Goal: Task Accomplishment & Management: Manage account settings

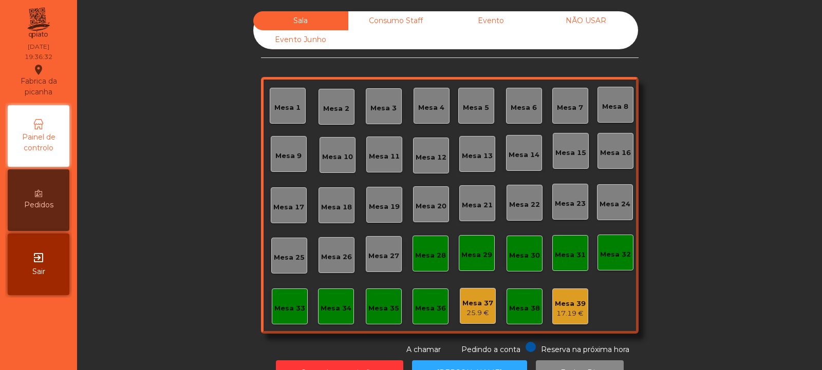
click at [566, 314] on div "17.19 €" at bounding box center [570, 314] width 31 height 10
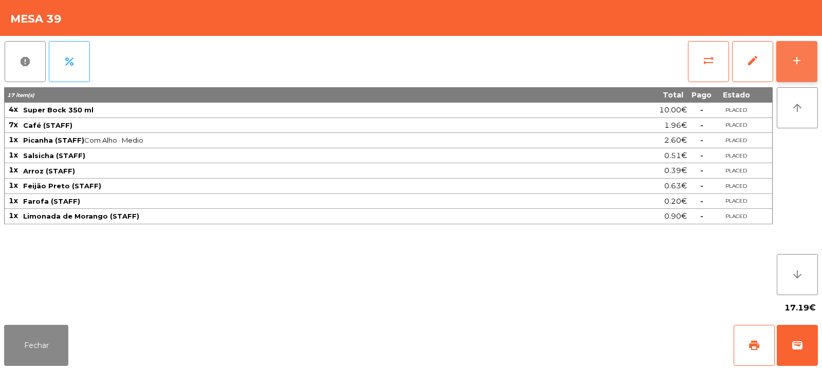
click at [805, 60] on button "add" at bounding box center [796, 61] width 41 height 41
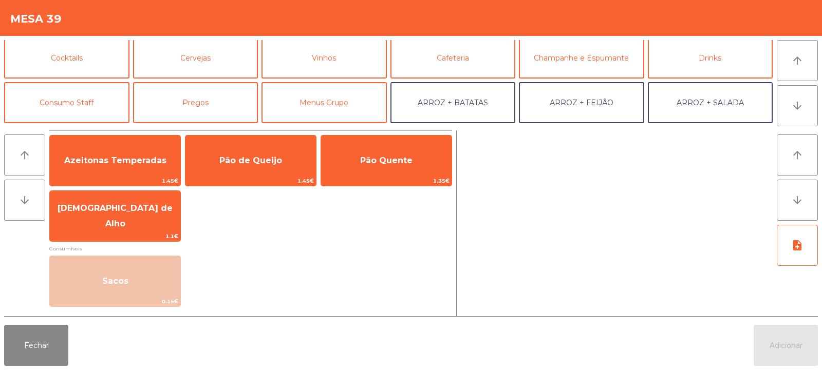
scroll to position [50, 0]
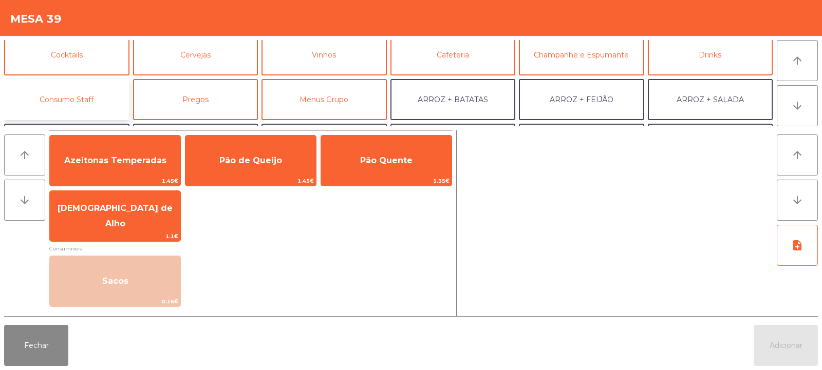
click at [80, 101] on button "Consumo Staff" at bounding box center [66, 99] width 125 height 41
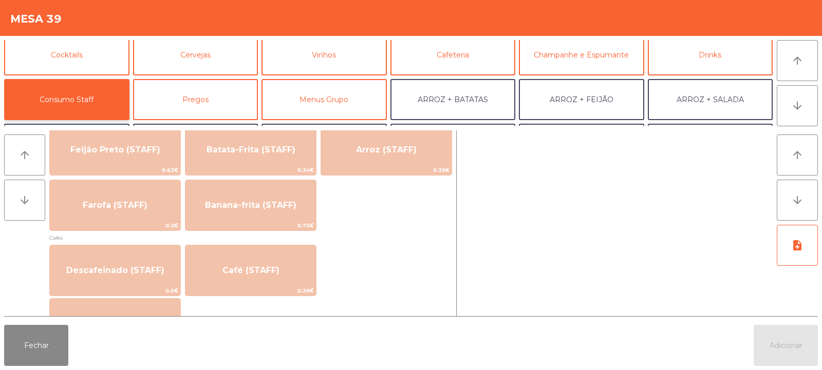
scroll to position [502, 0]
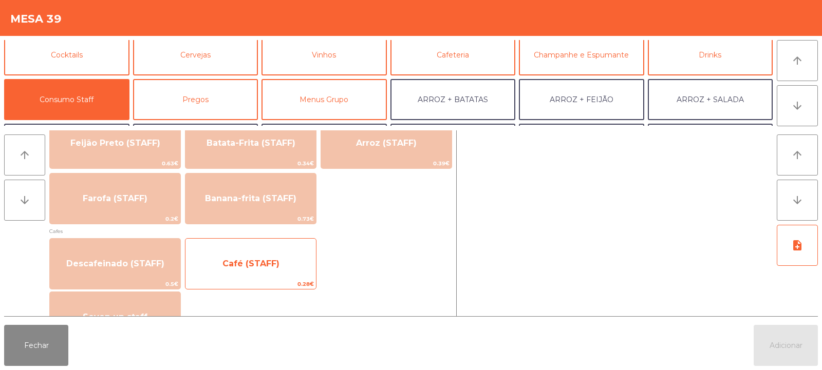
click at [276, 264] on span "Café (STAFF)" at bounding box center [250, 264] width 57 height 10
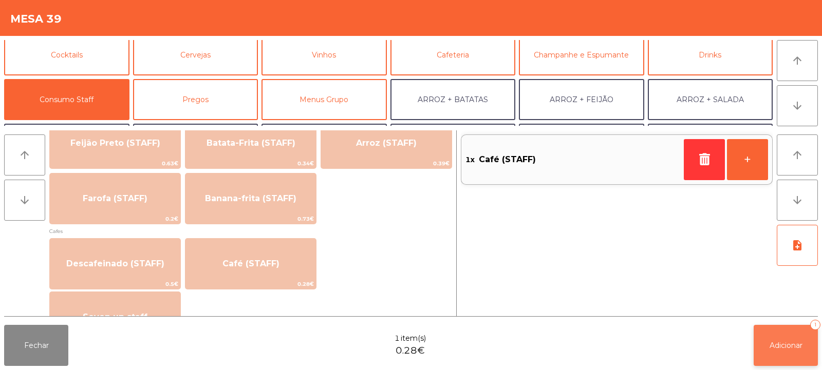
click at [776, 348] on span "Adicionar" at bounding box center [785, 345] width 33 height 9
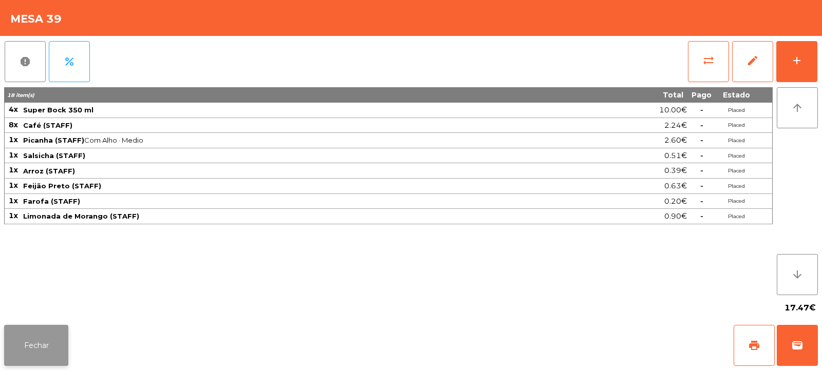
click at [51, 352] on button "Fechar" at bounding box center [36, 345] width 64 height 41
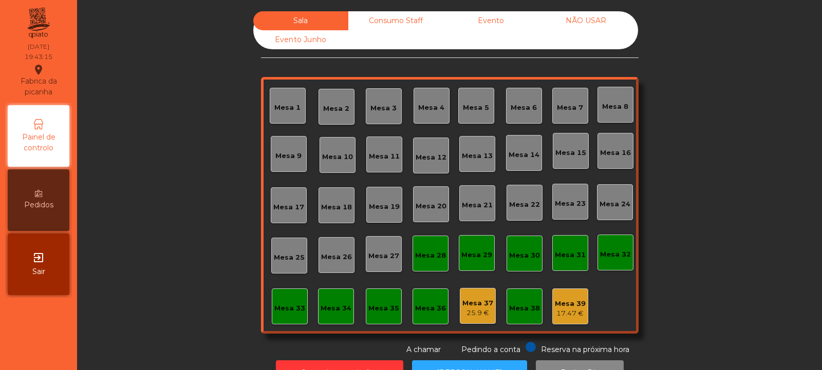
click at [425, 106] on div "Mesa 4" at bounding box center [431, 108] width 26 height 10
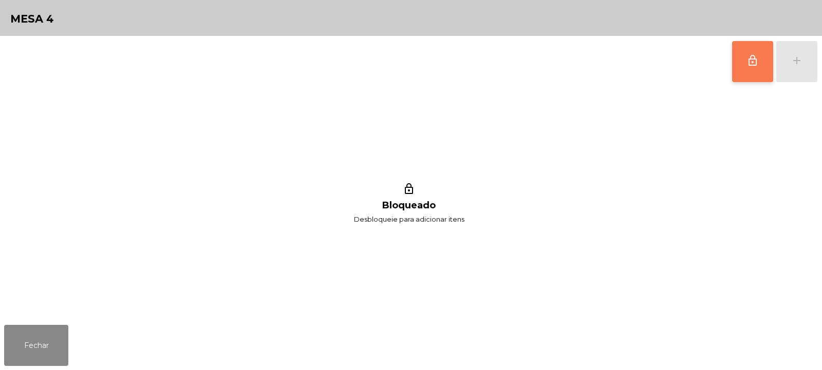
click at [738, 71] on button "lock_outline" at bounding box center [752, 61] width 41 height 41
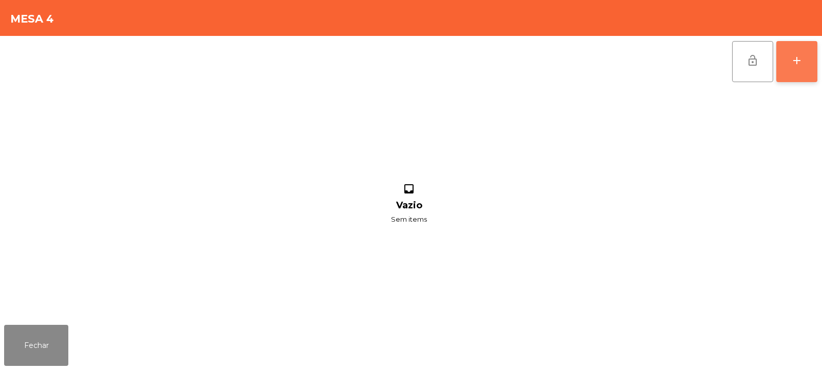
click at [787, 64] on button "add" at bounding box center [796, 61] width 41 height 41
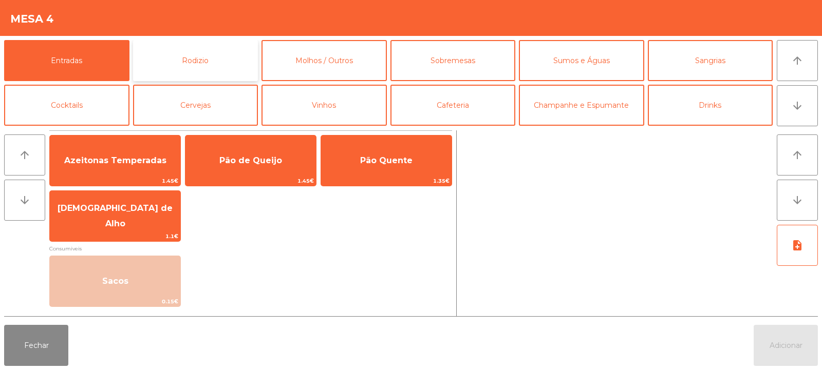
click at [196, 54] on button "Rodizio" at bounding box center [195, 60] width 125 height 41
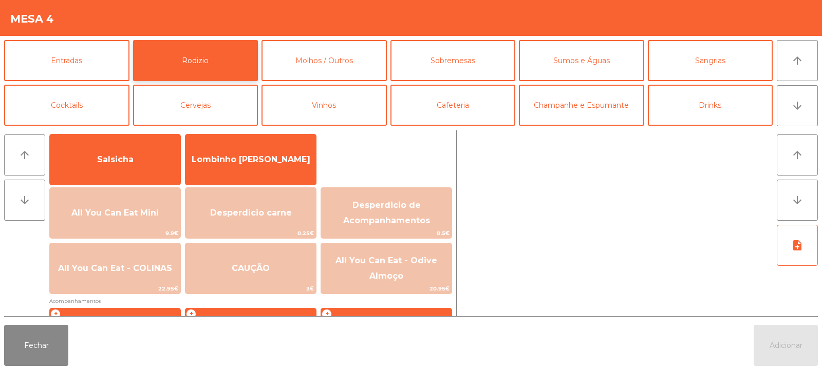
scroll to position [96, 0]
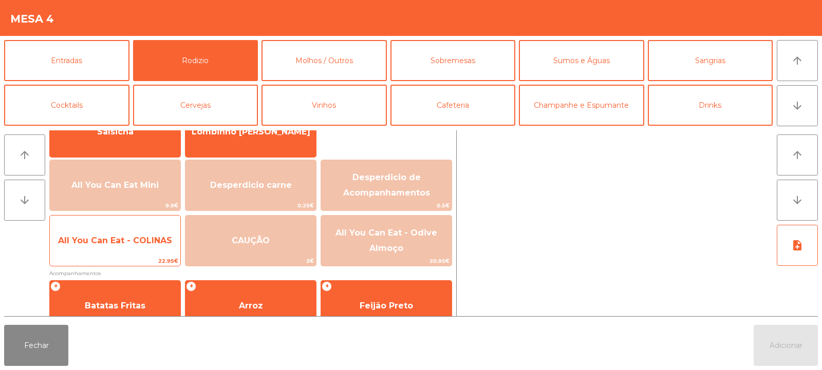
click at [140, 246] on span "All You Can Eat - COLINAS" at bounding box center [115, 241] width 130 height 28
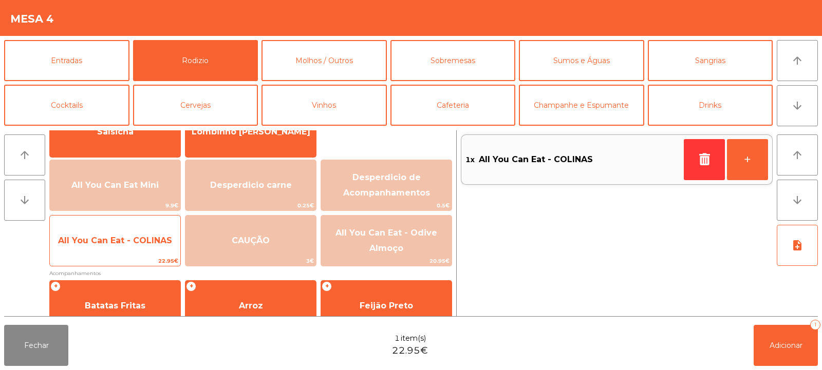
click at [137, 250] on span "All You Can Eat - COLINAS" at bounding box center [115, 241] width 130 height 28
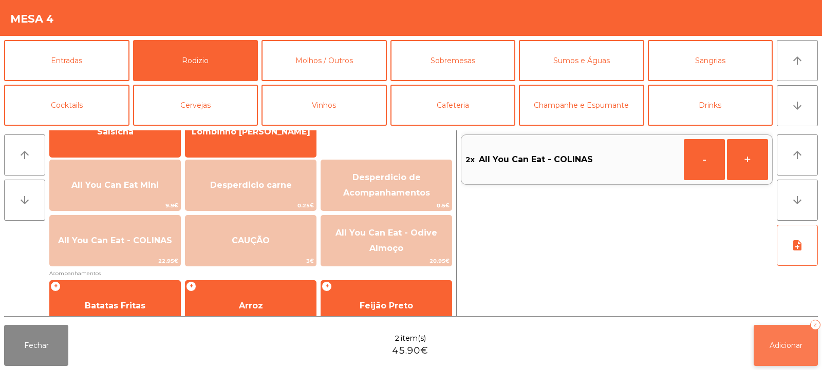
click at [774, 357] on button "Adicionar 2" at bounding box center [785, 345] width 64 height 41
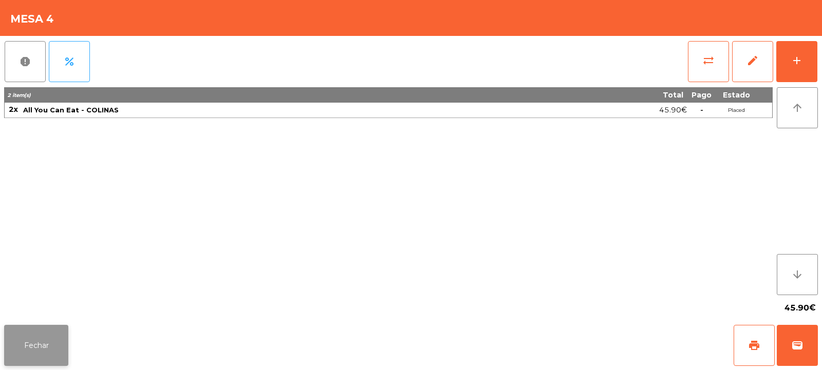
click at [41, 344] on button "Fechar" at bounding box center [36, 345] width 64 height 41
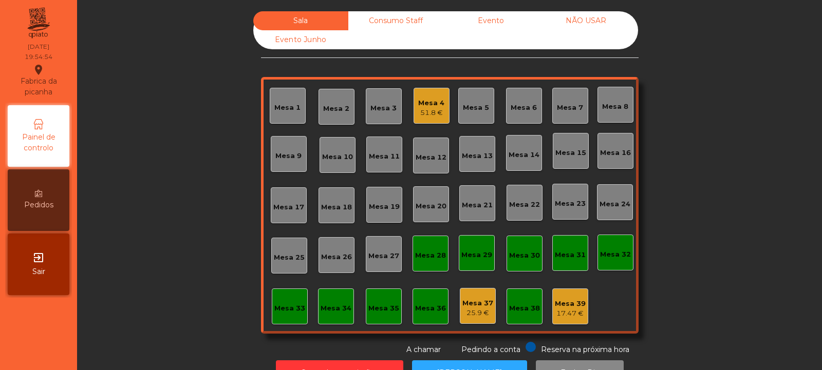
click at [521, 108] on div "Mesa 6" at bounding box center [523, 108] width 26 height 10
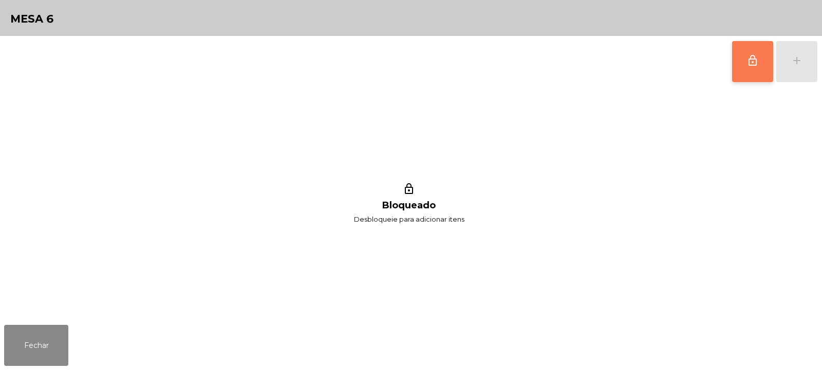
click at [752, 65] on span "lock_outline" at bounding box center [752, 60] width 12 height 12
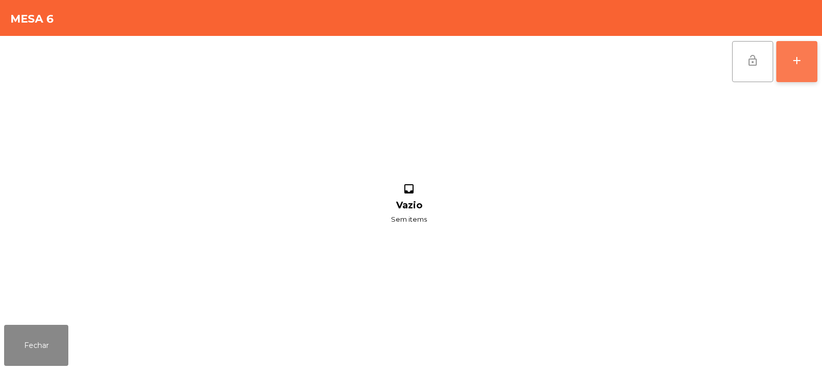
click at [793, 60] on div "add" at bounding box center [796, 60] width 12 height 12
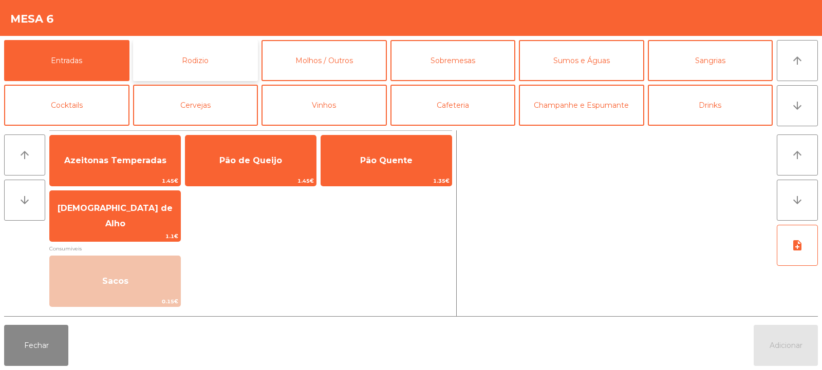
click at [222, 63] on button "Rodizio" at bounding box center [195, 60] width 125 height 41
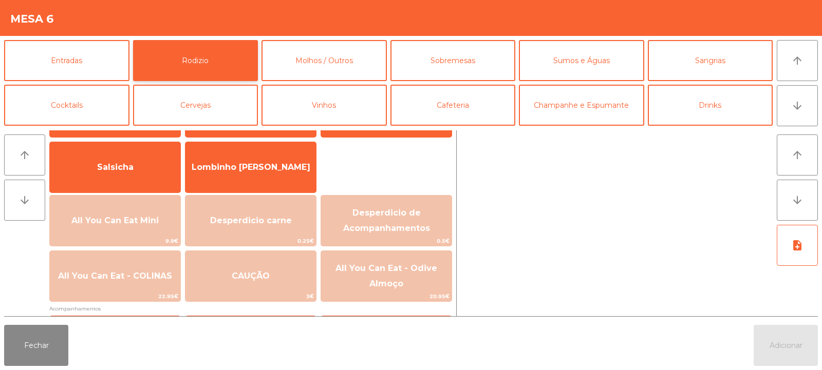
scroll to position [84, 0]
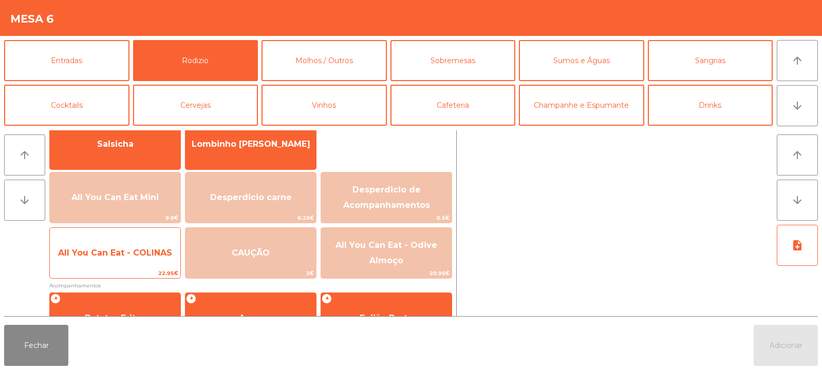
click at [139, 265] on span "All You Can Eat - COLINAS" at bounding box center [115, 253] width 130 height 28
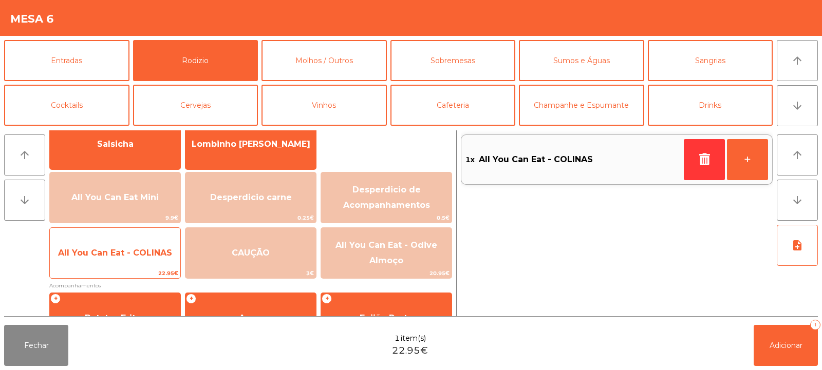
click at [144, 260] on span "All You Can Eat - COLINAS" at bounding box center [115, 253] width 130 height 28
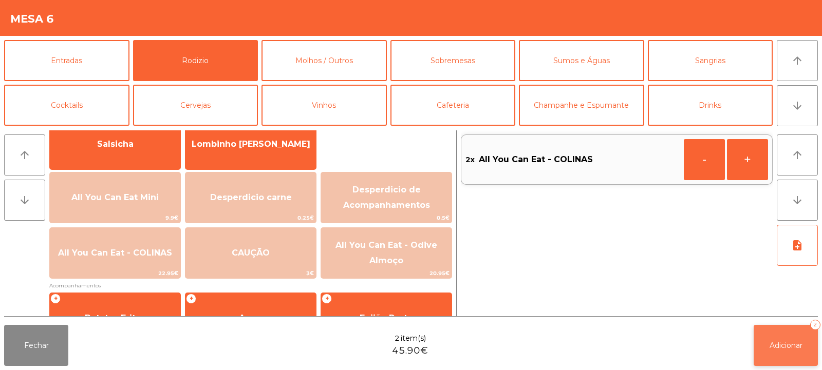
click at [769, 348] on span "Adicionar" at bounding box center [785, 345] width 33 height 9
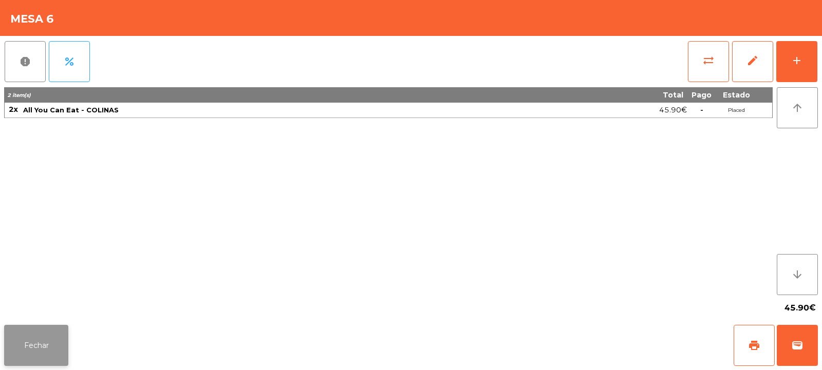
click at [35, 354] on button "Fechar" at bounding box center [36, 345] width 64 height 41
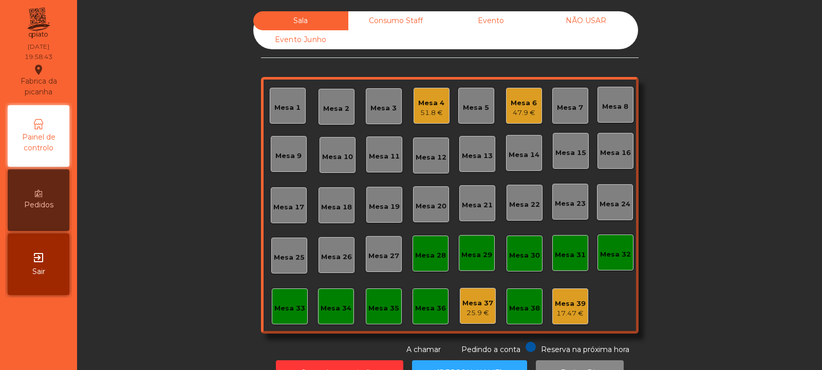
click at [390, 214] on div "Mesa 19" at bounding box center [384, 205] width 36 height 36
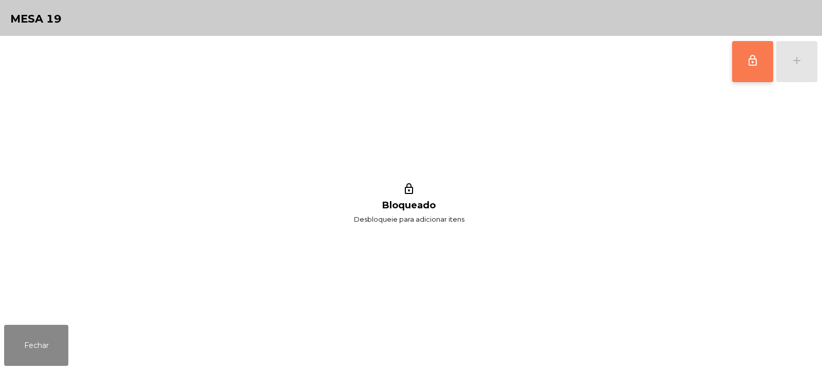
click at [756, 66] on span "lock_outline" at bounding box center [752, 60] width 12 height 12
click at [794, 58] on div "add" at bounding box center [796, 60] width 12 height 12
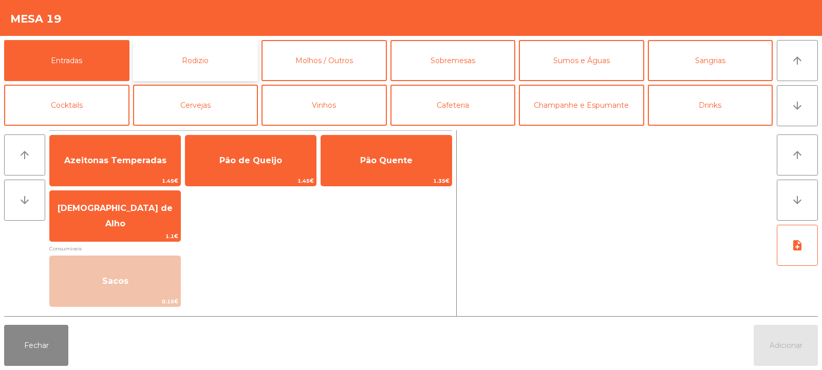
click at [216, 61] on button "Rodizio" at bounding box center [195, 60] width 125 height 41
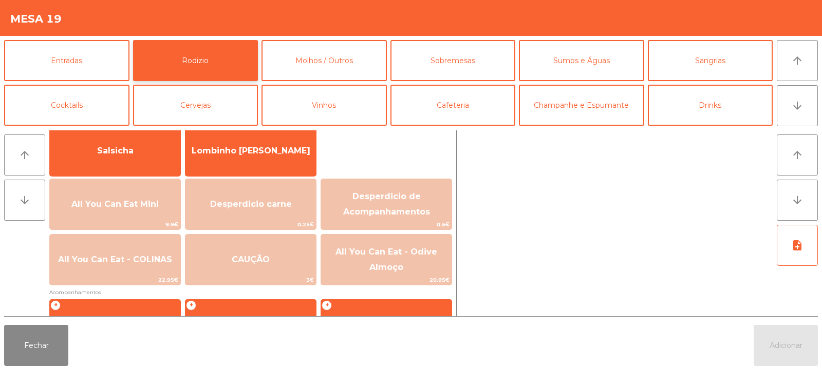
scroll to position [78, 0]
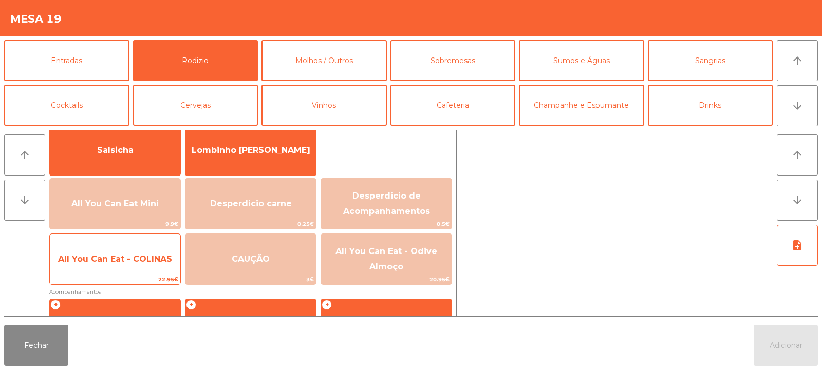
click at [128, 268] on span "All You Can Eat - COLINAS" at bounding box center [115, 259] width 130 height 28
click at [131, 263] on span "All You Can Eat - COLINAS" at bounding box center [115, 259] width 114 height 10
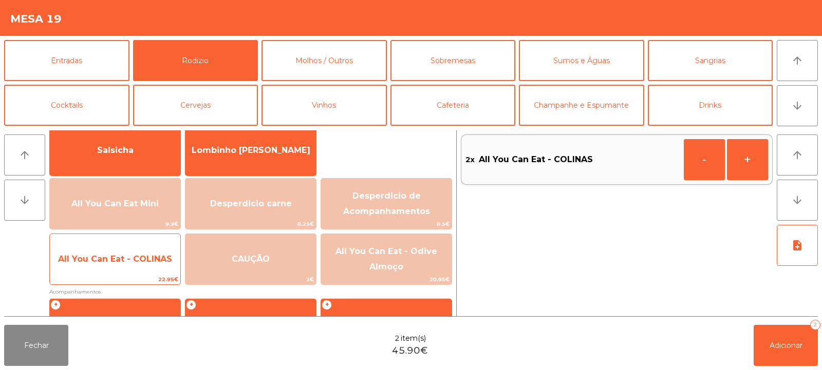
click at [129, 265] on span "All You Can Eat - COLINAS" at bounding box center [115, 259] width 130 height 28
click at [128, 263] on span "All You Can Eat - COLINAS" at bounding box center [115, 259] width 114 height 10
click at [144, 266] on span "All You Can Eat - COLINAS" at bounding box center [115, 259] width 130 height 28
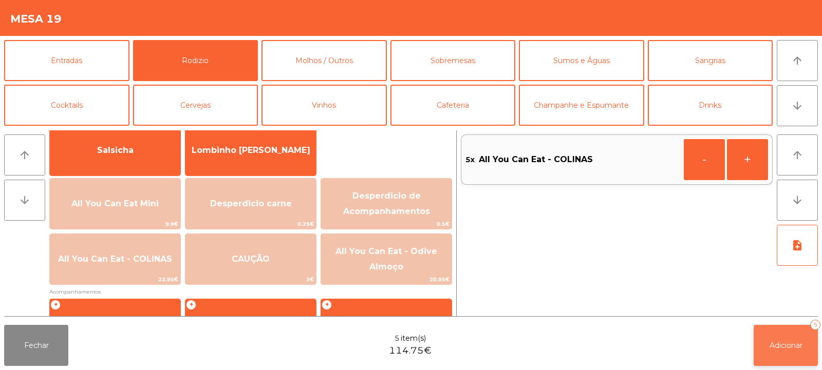
click at [769, 339] on button "Adicionar 5" at bounding box center [785, 345] width 64 height 41
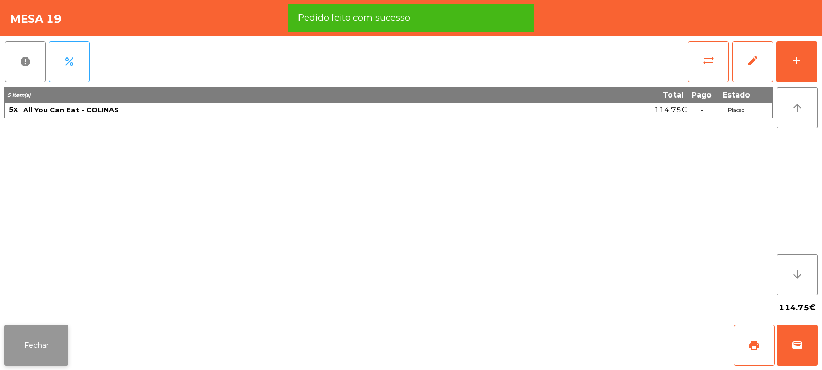
click at [47, 345] on button "Fechar" at bounding box center [36, 345] width 64 height 41
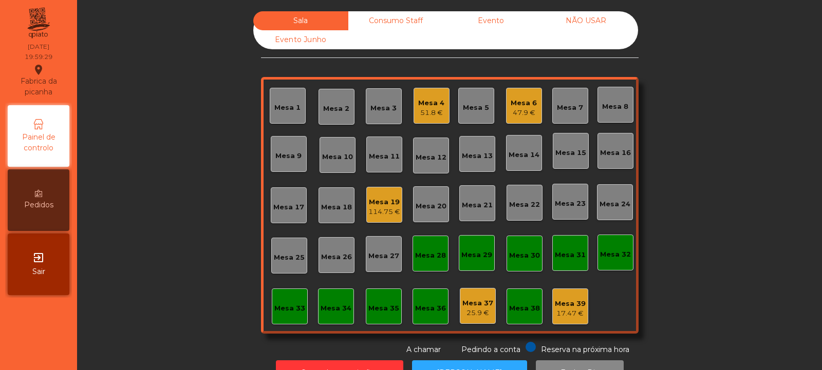
click at [609, 109] on div "Mesa 8" at bounding box center [615, 107] width 26 height 10
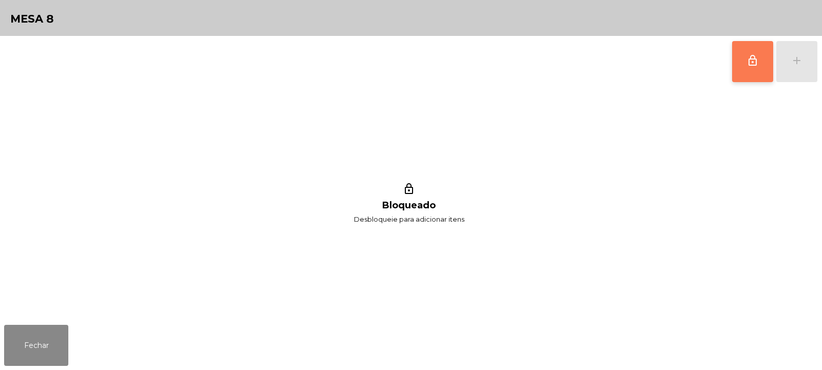
click at [747, 65] on span "lock_outline" at bounding box center [752, 60] width 12 height 12
click at [787, 61] on button "add" at bounding box center [796, 61] width 41 height 41
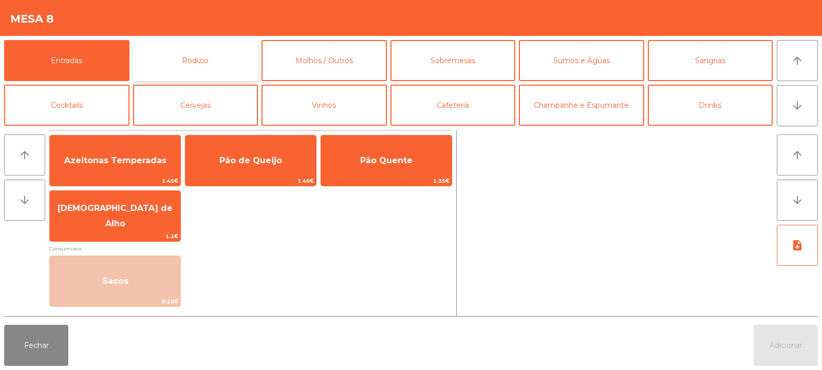
click at [212, 56] on button "Rodizio" at bounding box center [195, 60] width 125 height 41
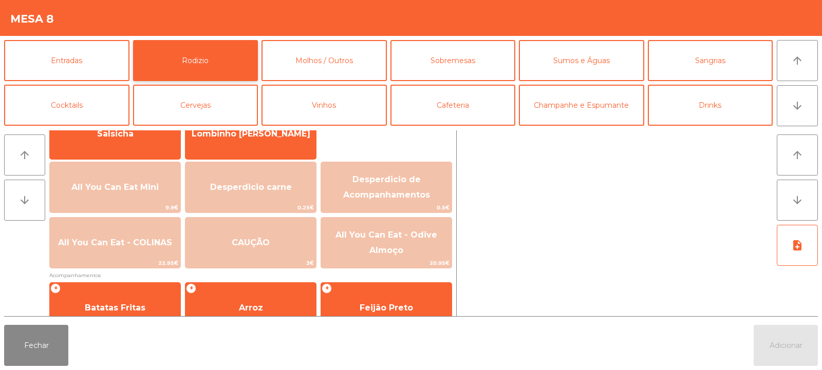
scroll to position [108, 0]
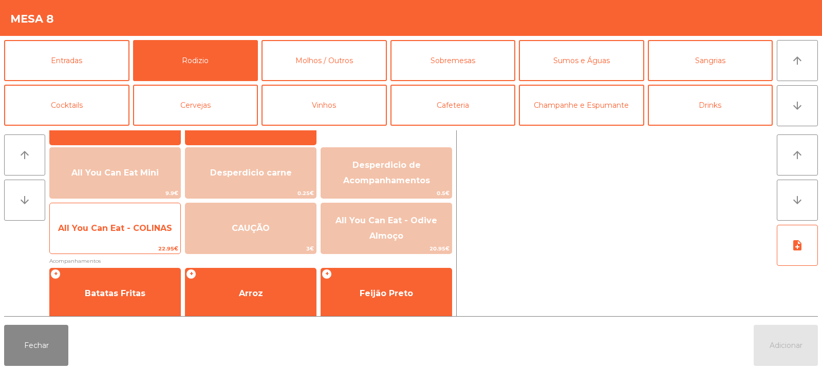
click at [126, 237] on span "All You Can Eat - COLINAS" at bounding box center [115, 229] width 130 height 28
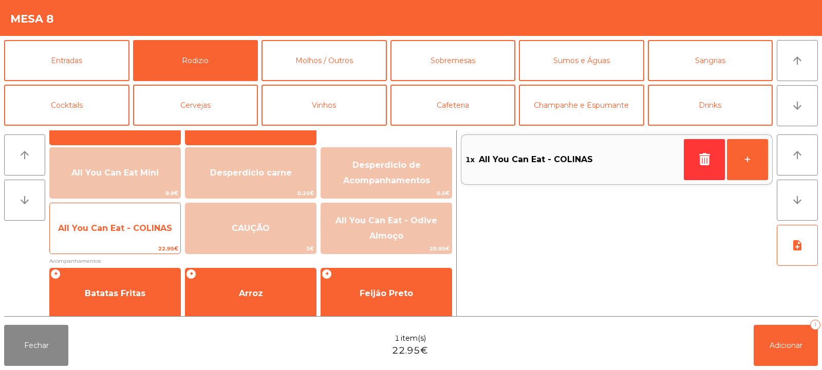
click at [127, 238] on span "All You Can Eat - COLINAS" at bounding box center [115, 229] width 130 height 28
click at [127, 240] on span "All You Can Eat - COLINAS" at bounding box center [115, 229] width 130 height 28
click at [126, 240] on span "All You Can Eat - COLINAS" at bounding box center [115, 229] width 130 height 28
click at [124, 240] on span "All You Can Eat - COLINAS" at bounding box center [115, 229] width 130 height 28
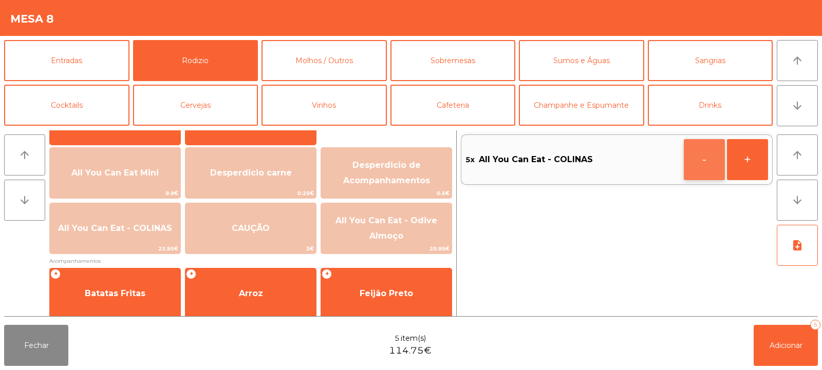
click at [699, 161] on button "-" at bounding box center [703, 159] width 41 height 41
click at [773, 333] on button "Adicionar 4" at bounding box center [785, 345] width 64 height 41
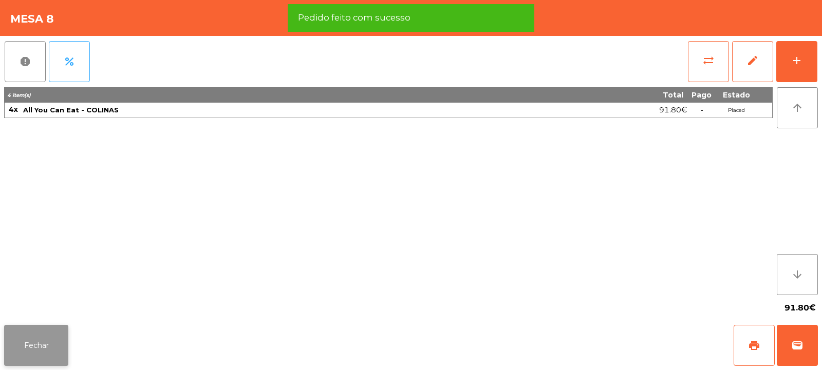
click at [43, 362] on button "Fechar" at bounding box center [36, 345] width 64 height 41
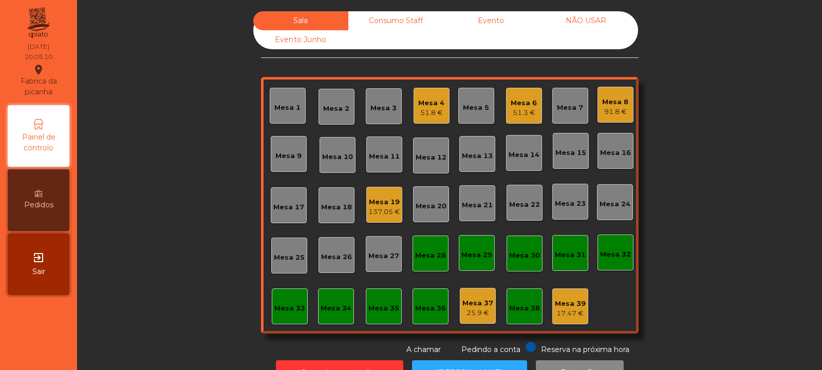
click at [512, 156] on div "Mesa 14" at bounding box center [523, 155] width 31 height 10
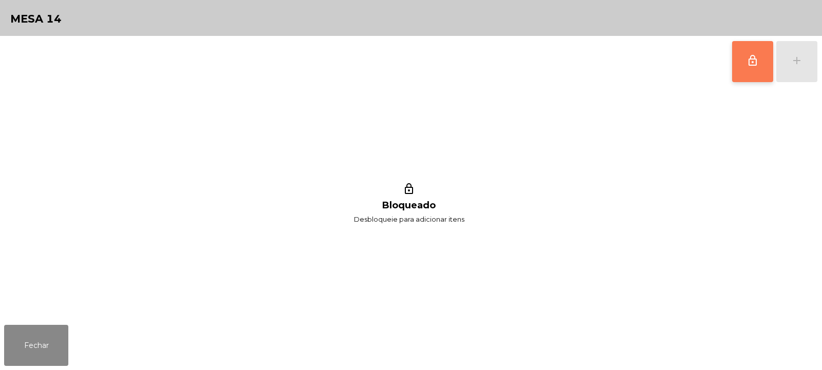
click at [746, 62] on span "lock_outline" at bounding box center [752, 60] width 12 height 12
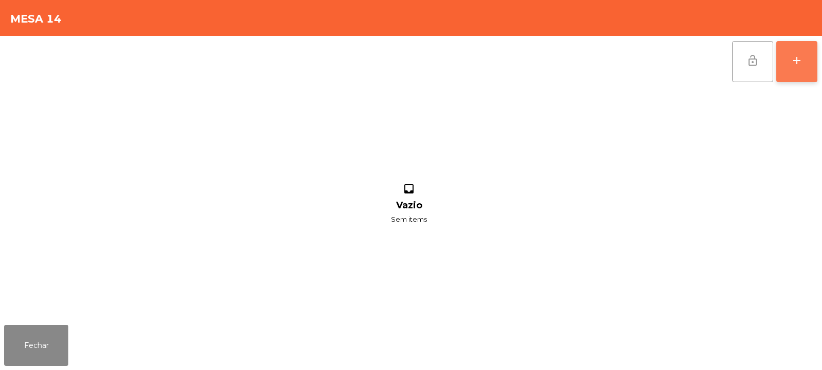
click at [797, 64] on div "add" at bounding box center [796, 60] width 12 height 12
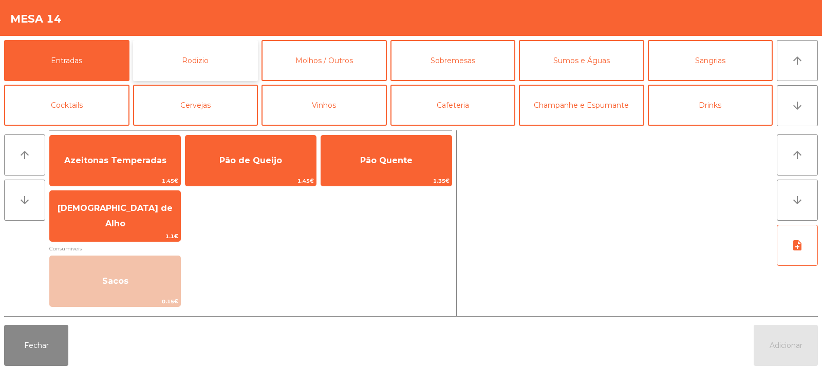
click at [196, 75] on button "Rodizio" at bounding box center [195, 60] width 125 height 41
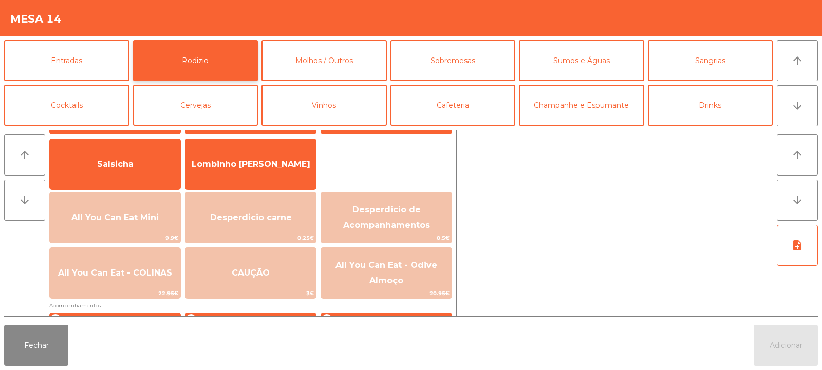
scroll to position [70, 0]
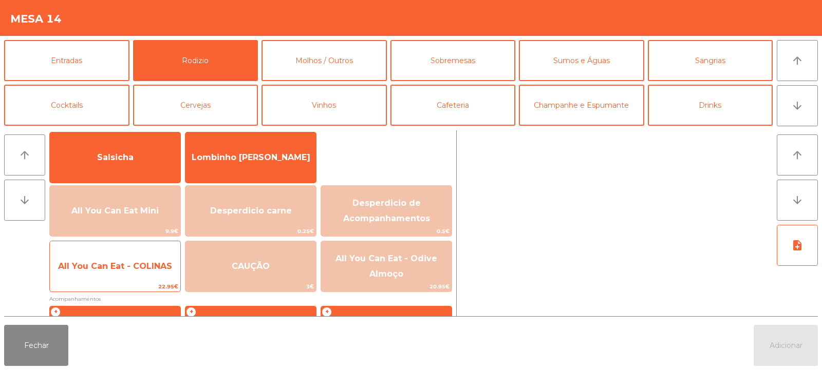
click at [129, 265] on span "All You Can Eat - COLINAS" at bounding box center [115, 266] width 114 height 10
click at [127, 270] on span "All You Can Eat - COLINAS" at bounding box center [115, 266] width 114 height 10
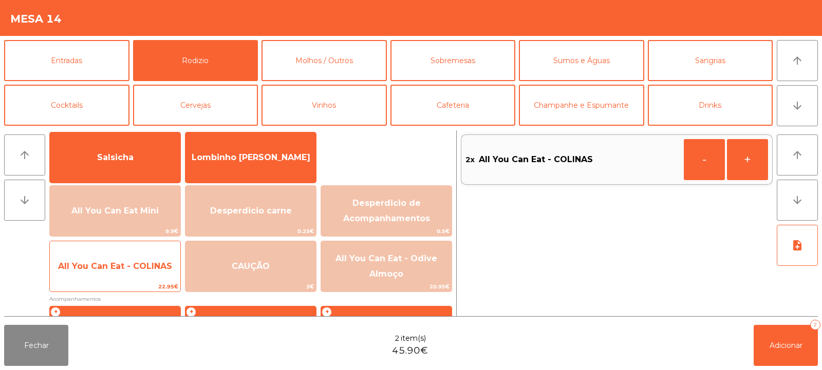
click at [128, 269] on span "All You Can Eat - COLINAS" at bounding box center [115, 266] width 114 height 10
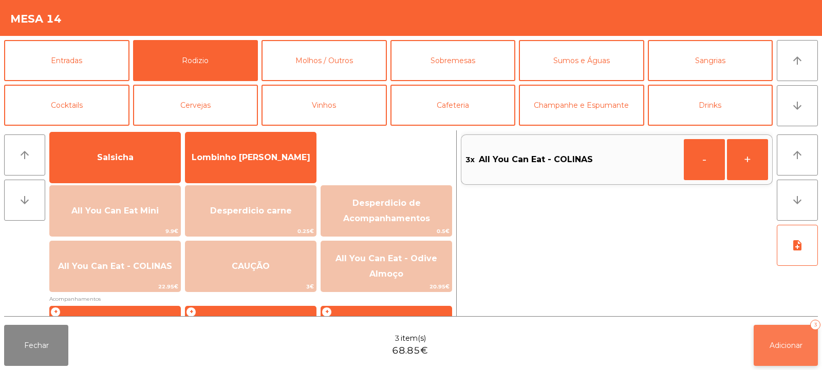
click at [778, 333] on button "Adicionar 3" at bounding box center [785, 345] width 64 height 41
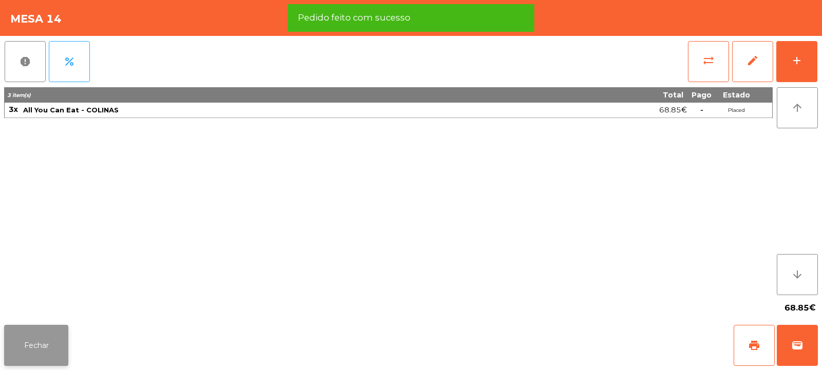
click at [47, 345] on button "Fechar" at bounding box center [36, 345] width 64 height 41
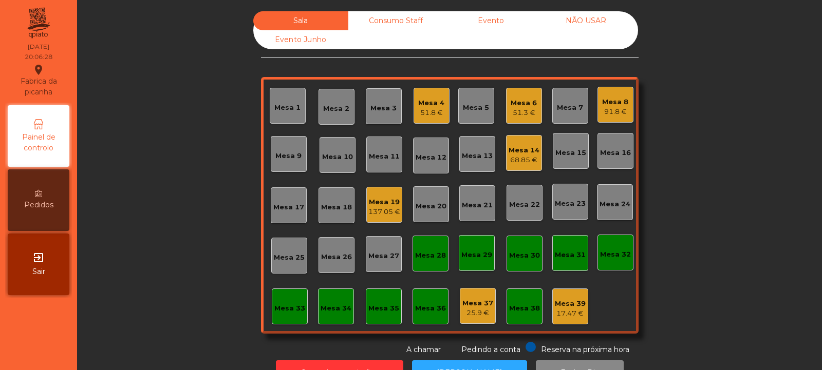
click at [386, 209] on div "137.05 €" at bounding box center [384, 212] width 32 height 10
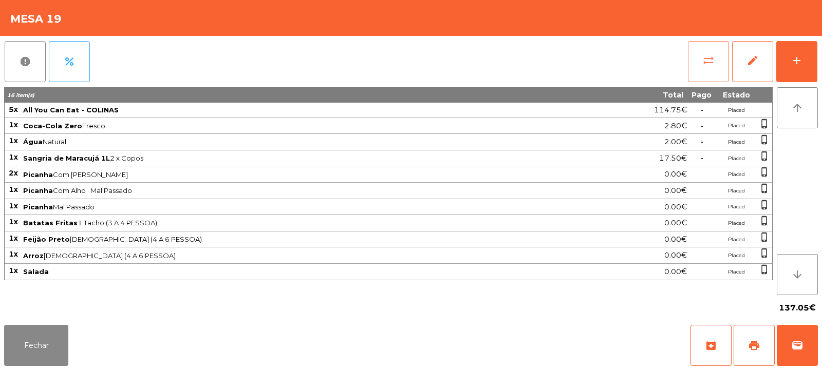
click at [703, 71] on button "sync_alt" at bounding box center [708, 61] width 41 height 41
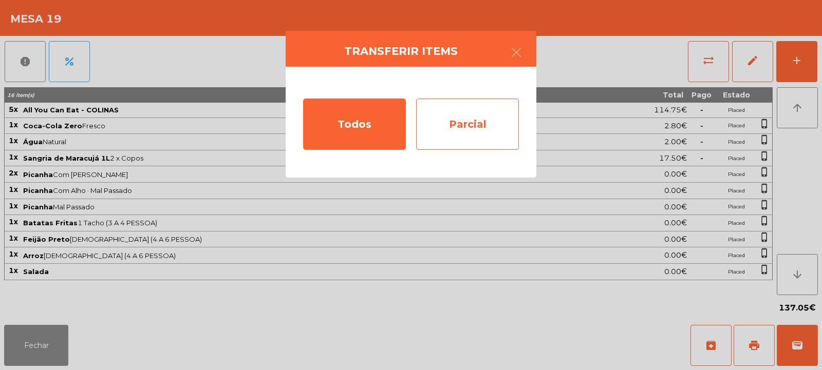
click at [486, 124] on div "Parcial" at bounding box center [467, 124] width 103 height 51
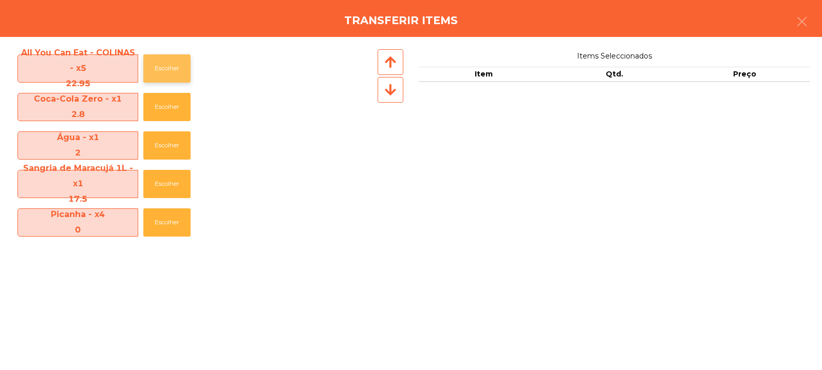
click at [160, 66] on button "Escolher" at bounding box center [166, 68] width 47 height 28
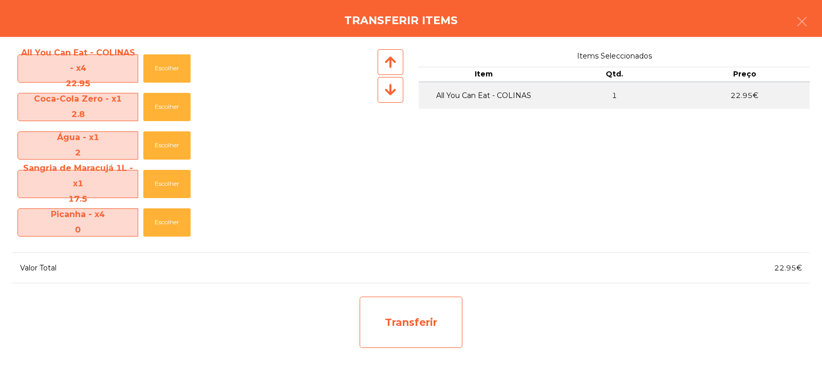
click at [414, 310] on div "Transferir" at bounding box center [410, 322] width 103 height 51
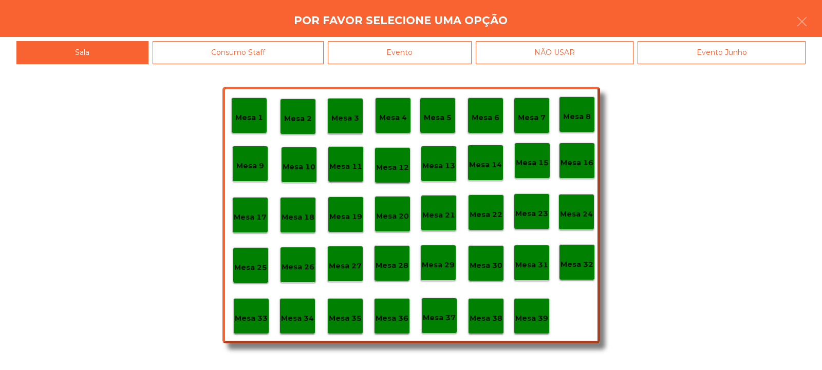
click at [446, 315] on p "Mesa 37" at bounding box center [439, 318] width 33 height 12
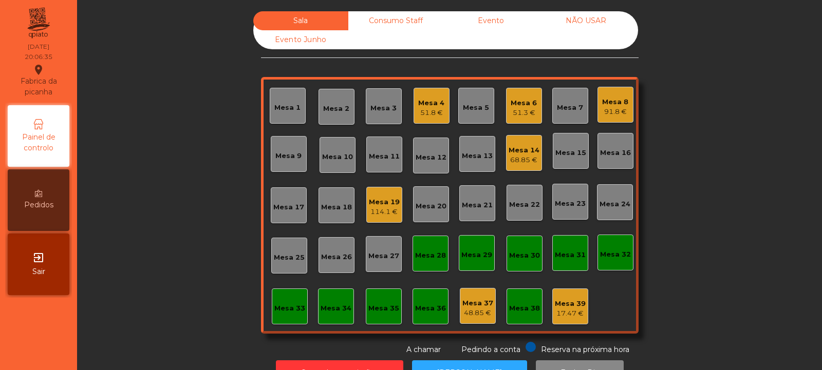
scroll to position [0, 0]
click at [473, 209] on div "Mesa 21" at bounding box center [477, 205] width 31 height 10
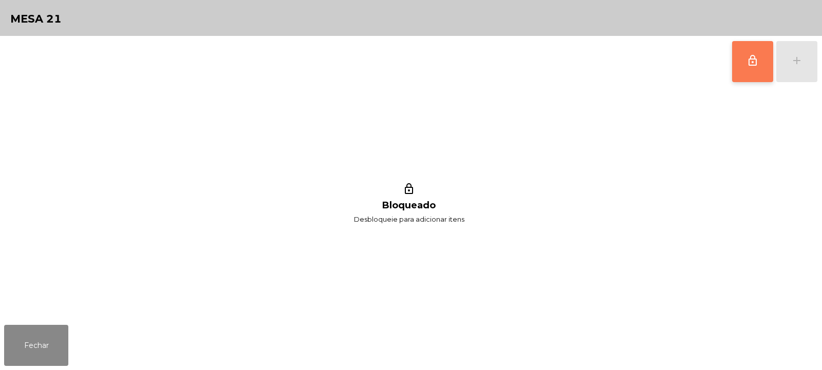
click at [756, 64] on span "lock_outline" at bounding box center [752, 60] width 12 height 12
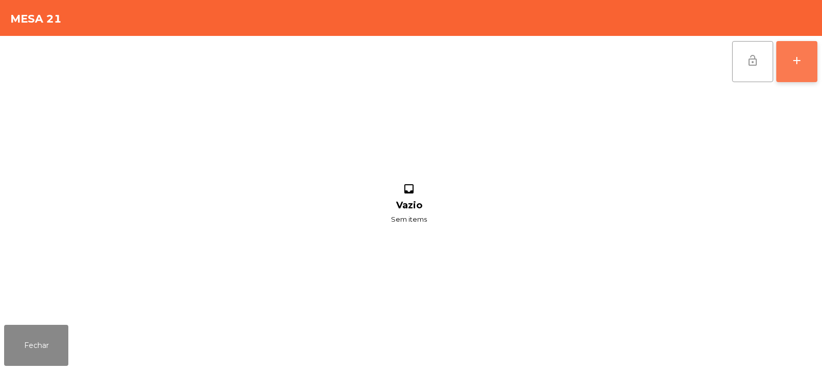
click at [795, 70] on button "add" at bounding box center [796, 61] width 41 height 41
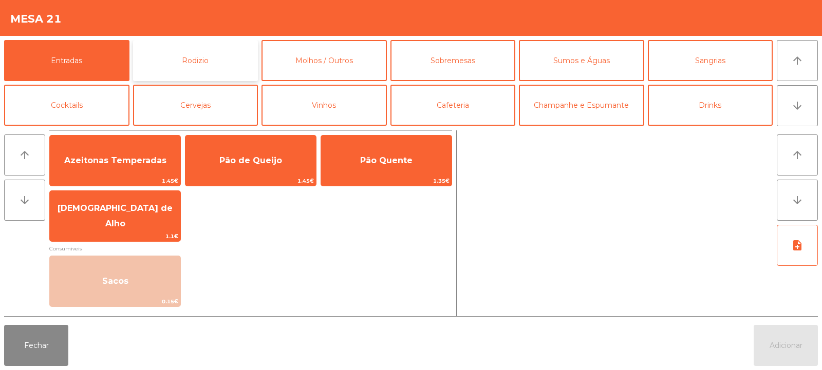
click at [165, 59] on button "Rodizio" at bounding box center [195, 60] width 125 height 41
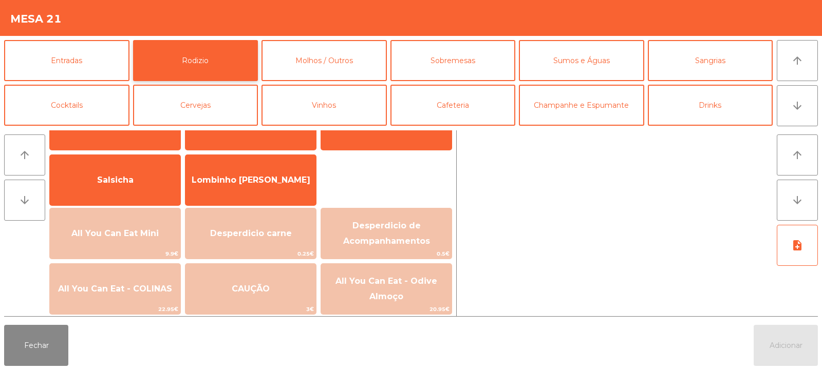
scroll to position [58, 0]
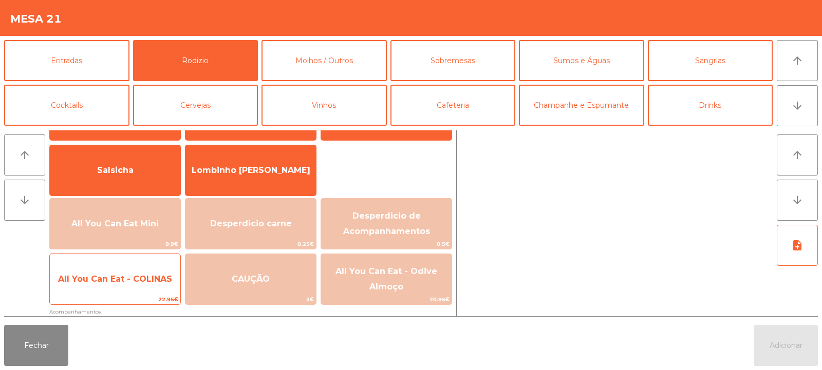
click at [149, 285] on span "All You Can Eat - COLINAS" at bounding box center [115, 279] width 130 height 28
click at [154, 283] on span "All You Can Eat - COLINAS" at bounding box center [115, 279] width 114 height 10
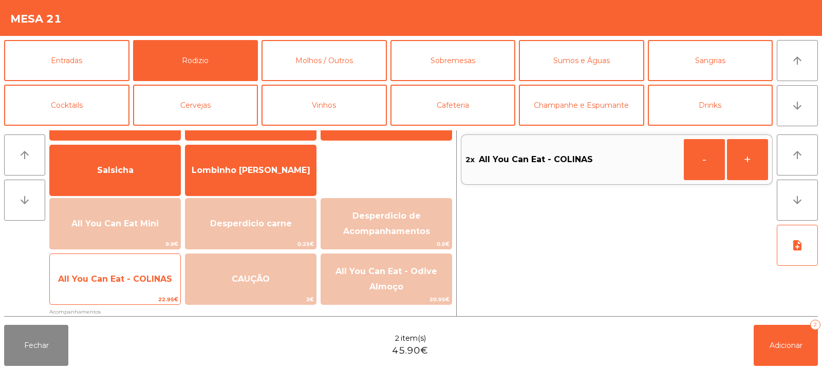
click at [157, 283] on span "All You Can Eat - COLINAS" at bounding box center [115, 279] width 114 height 10
click at [154, 281] on span "All You Can Eat - COLINAS" at bounding box center [115, 279] width 114 height 10
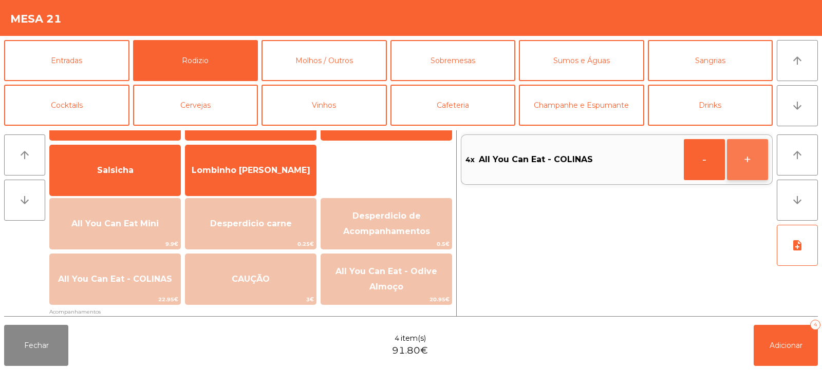
click at [734, 161] on button "+" at bounding box center [747, 159] width 41 height 41
click at [772, 344] on span "Adicionar" at bounding box center [785, 345] width 33 height 9
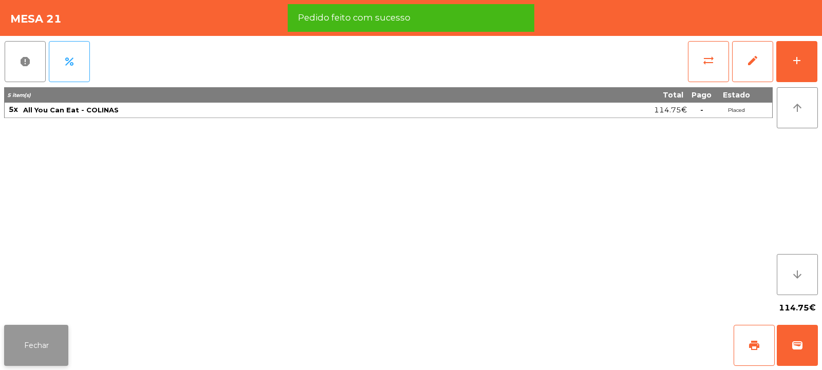
click at [47, 355] on button "Fechar" at bounding box center [36, 345] width 64 height 41
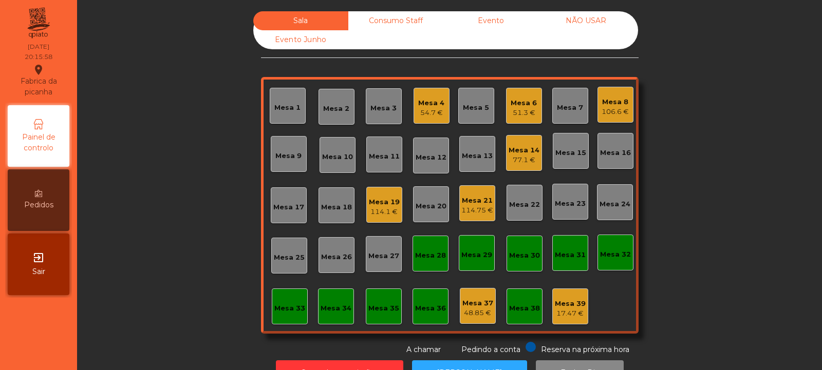
click at [329, 102] on div "Mesa 2" at bounding box center [336, 107] width 26 height 14
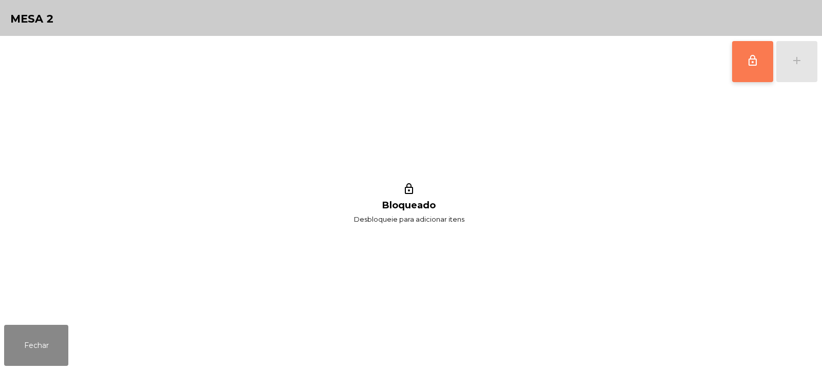
click at [745, 67] on button "lock_outline" at bounding box center [752, 61] width 41 height 41
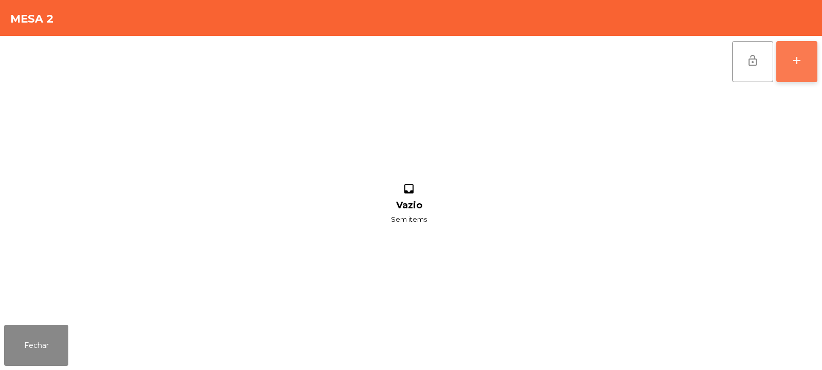
click at [795, 62] on div "add" at bounding box center [796, 60] width 12 height 12
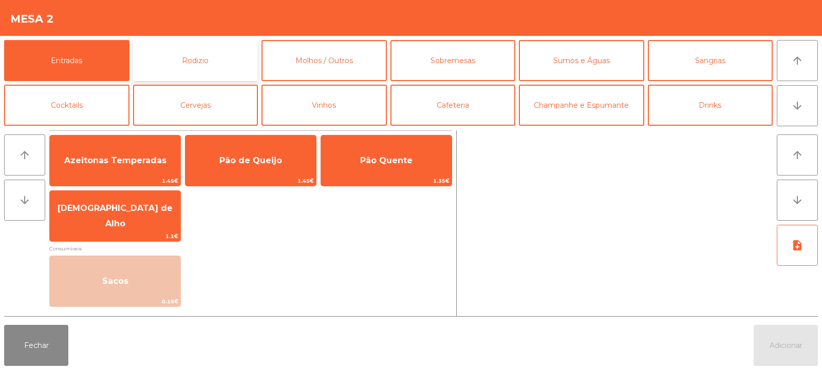
click at [205, 68] on button "Rodizio" at bounding box center [195, 60] width 125 height 41
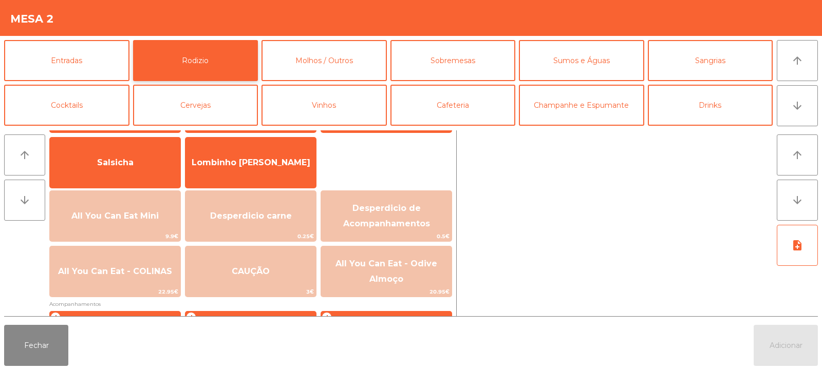
scroll to position [81, 0]
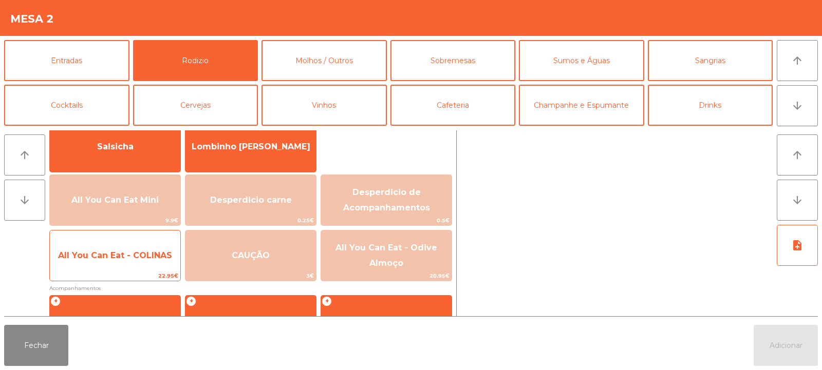
click at [129, 251] on span "All You Can Eat - COLINAS" at bounding box center [115, 256] width 114 height 10
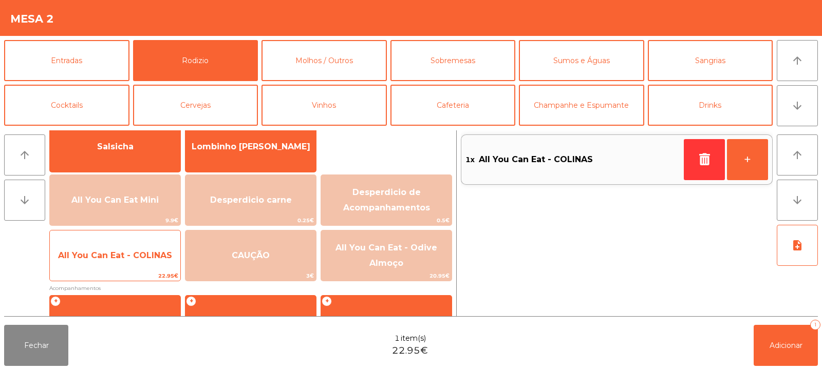
click at [129, 252] on span "All You Can Eat - COLINAS" at bounding box center [115, 256] width 114 height 10
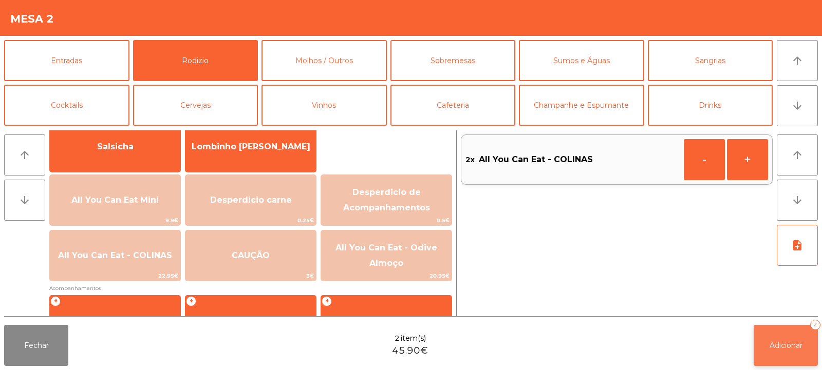
click at [777, 338] on button "Adicionar 2" at bounding box center [785, 345] width 64 height 41
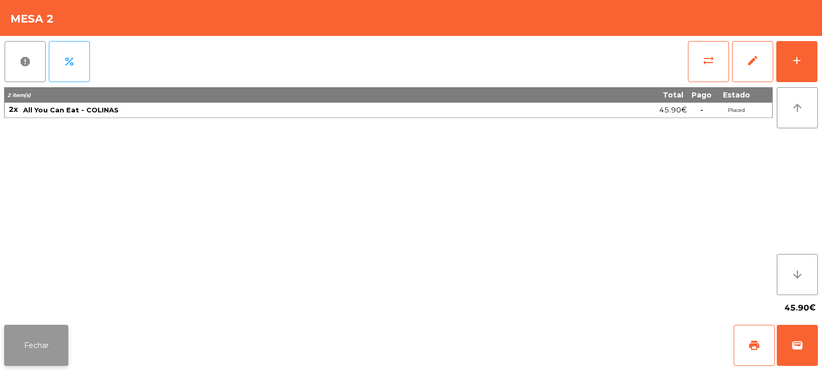
click at [33, 355] on button "Fechar" at bounding box center [36, 345] width 64 height 41
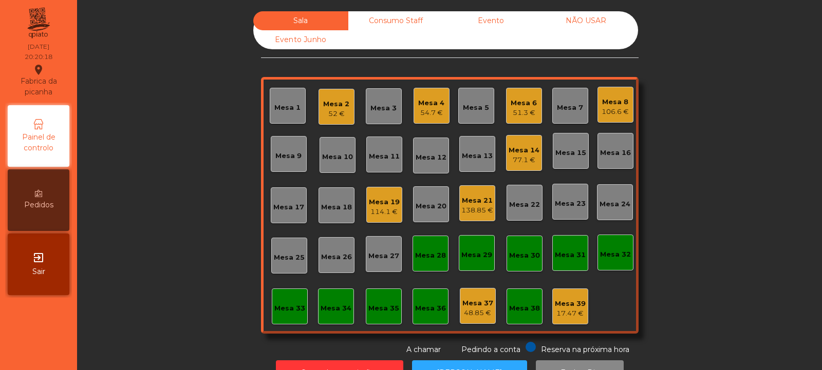
scroll to position [34, 0]
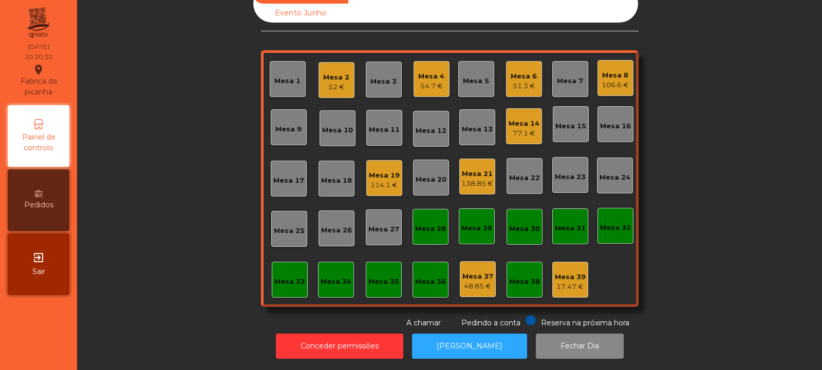
click at [347, 125] on div "Mesa 10" at bounding box center [337, 130] width 31 height 10
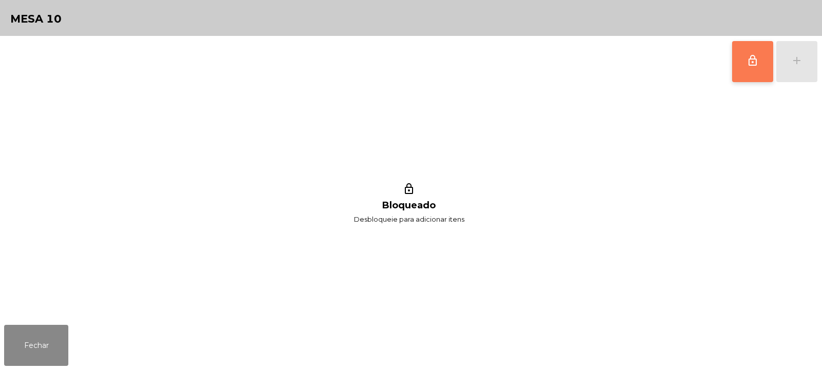
click at [739, 65] on button "lock_outline" at bounding box center [752, 61] width 41 height 41
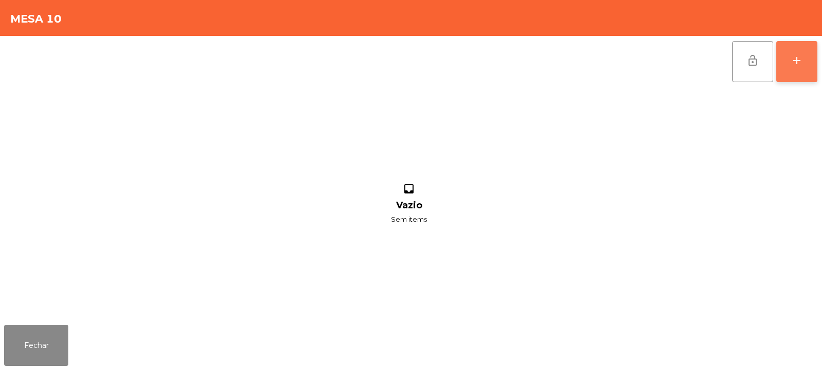
click at [789, 66] on button "add" at bounding box center [796, 61] width 41 height 41
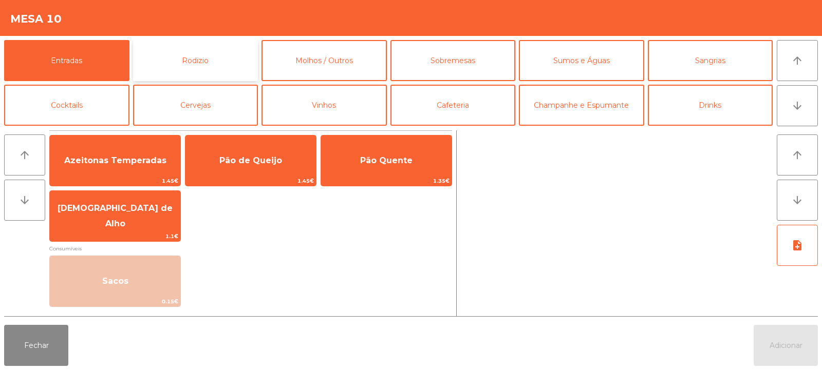
click at [147, 62] on button "Rodizio" at bounding box center [195, 60] width 125 height 41
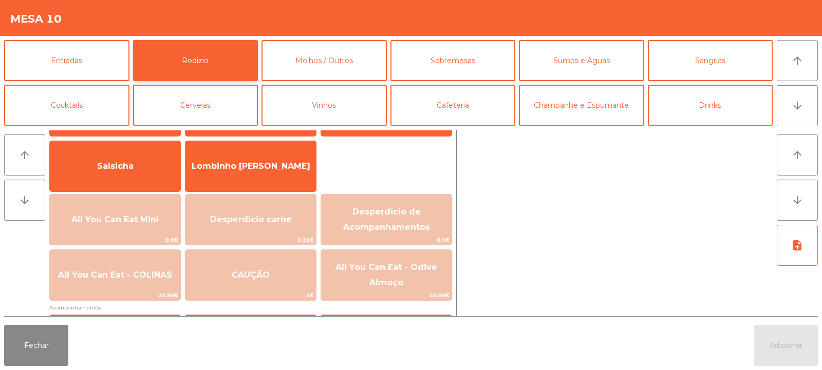
scroll to position [72, 0]
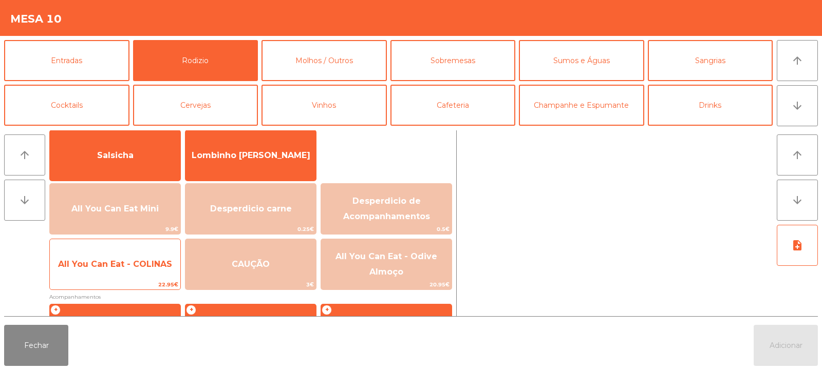
click at [129, 273] on span "All You Can Eat - COLINAS" at bounding box center [115, 265] width 130 height 28
click at [136, 274] on span "All You Can Eat - COLINAS" at bounding box center [115, 265] width 130 height 28
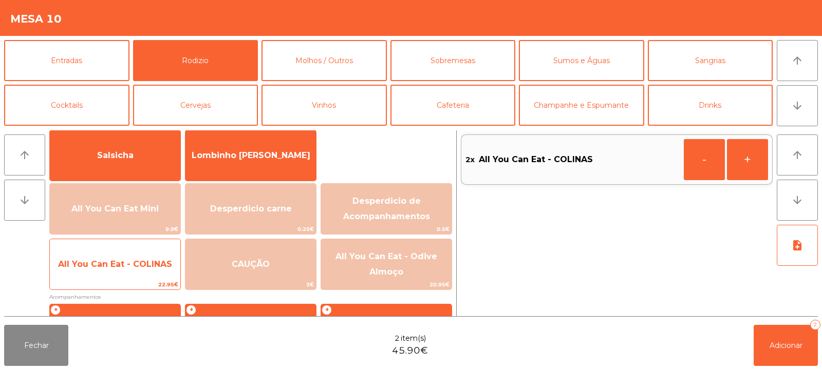
click at [136, 269] on span "All You Can Eat - COLINAS" at bounding box center [115, 264] width 114 height 10
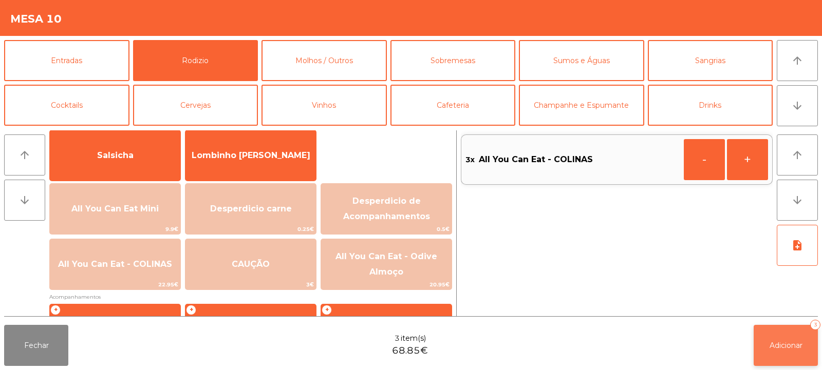
click at [766, 346] on button "Adicionar 3" at bounding box center [785, 345] width 64 height 41
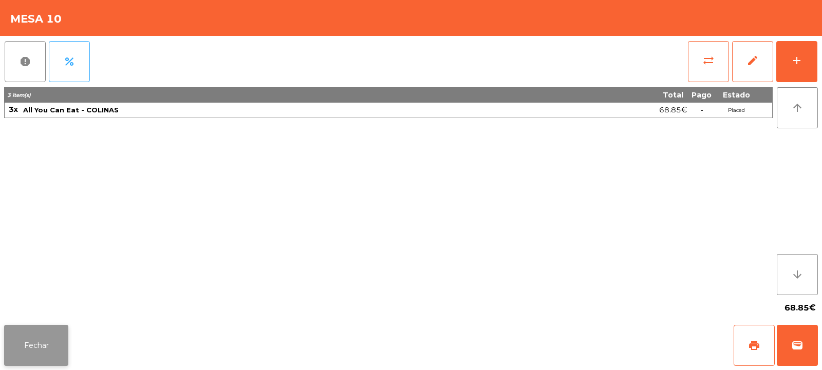
click at [27, 342] on button "Fechar" at bounding box center [36, 345] width 64 height 41
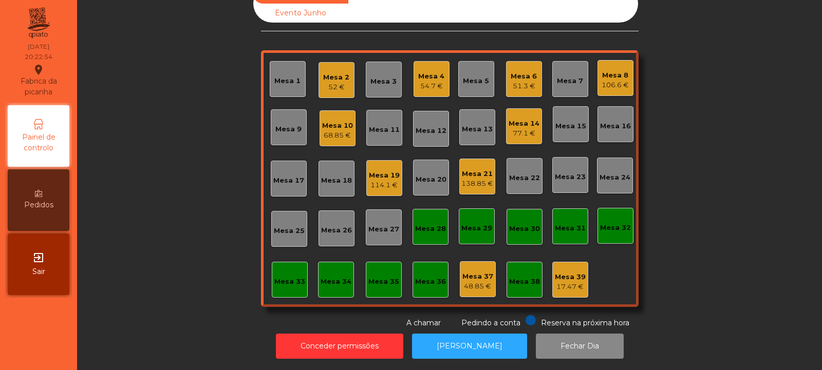
click at [288, 178] on div "Mesa 17" at bounding box center [289, 179] width 36 height 36
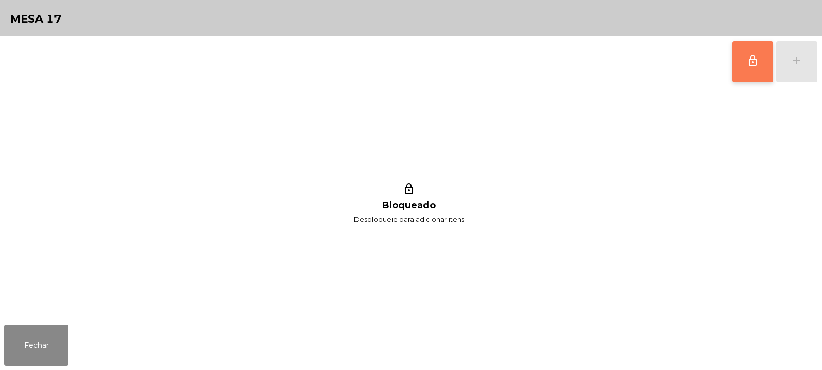
click at [746, 71] on button "lock_outline" at bounding box center [752, 61] width 41 height 41
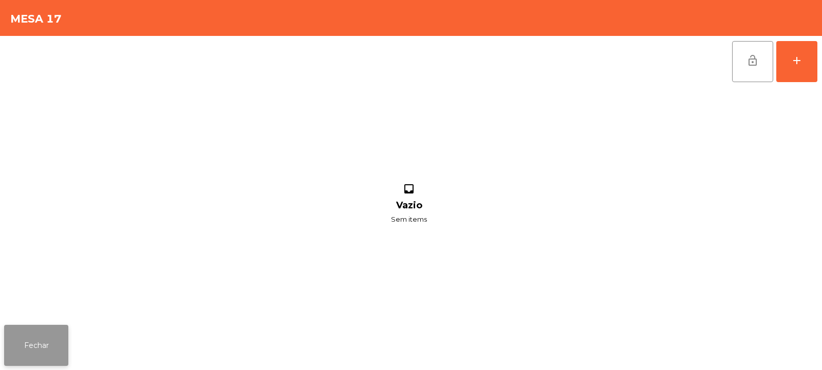
click at [62, 340] on button "Fechar" at bounding box center [36, 345] width 64 height 41
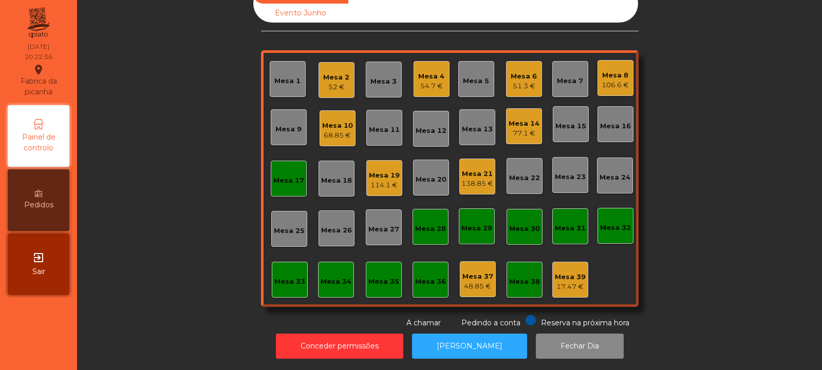
click at [332, 122] on div "Mesa 10" at bounding box center [337, 126] width 31 height 10
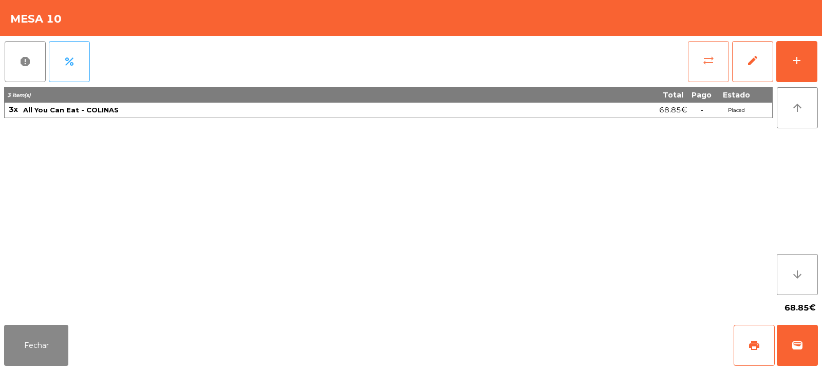
click at [720, 68] on button "sync_alt" at bounding box center [708, 61] width 41 height 41
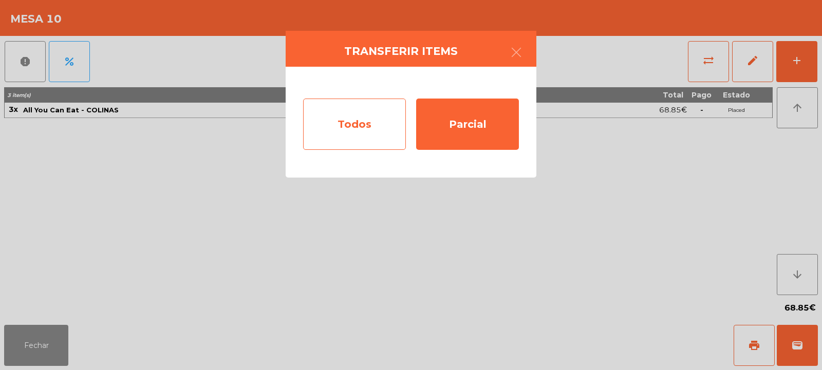
click at [365, 112] on div "Todos" at bounding box center [354, 124] width 103 height 51
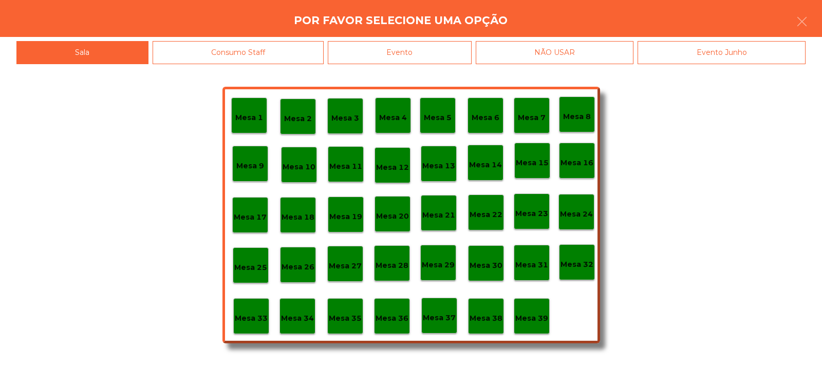
click at [248, 212] on p "Mesa 17" at bounding box center [250, 218] width 33 height 12
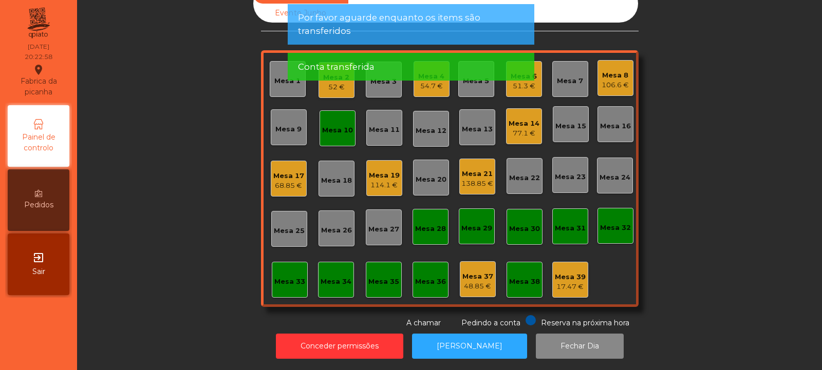
click at [345, 125] on div "Mesa 10" at bounding box center [337, 130] width 31 height 10
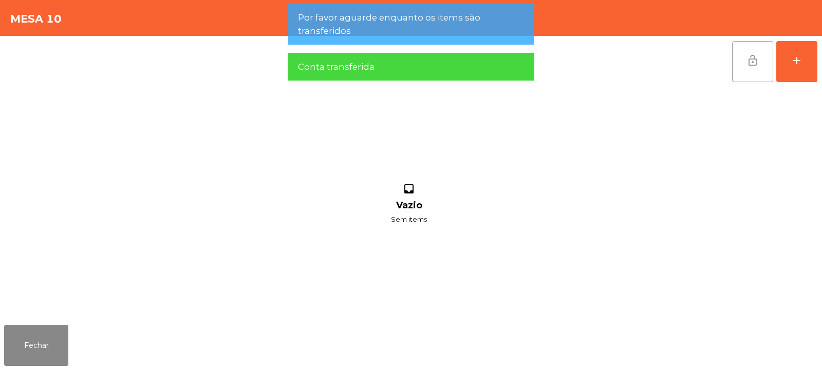
click at [743, 67] on button "lock_open" at bounding box center [752, 61] width 41 height 41
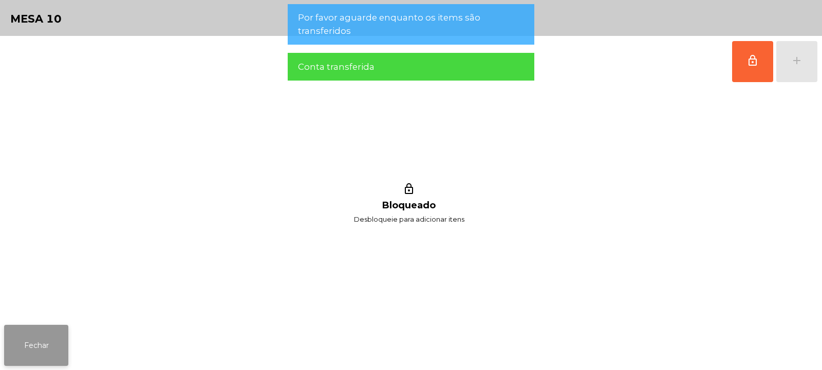
click at [43, 353] on button "Fechar" at bounding box center [36, 345] width 64 height 41
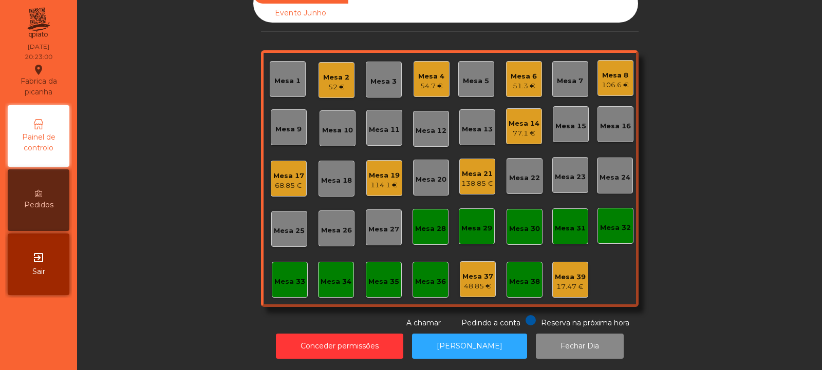
scroll to position [0, 0]
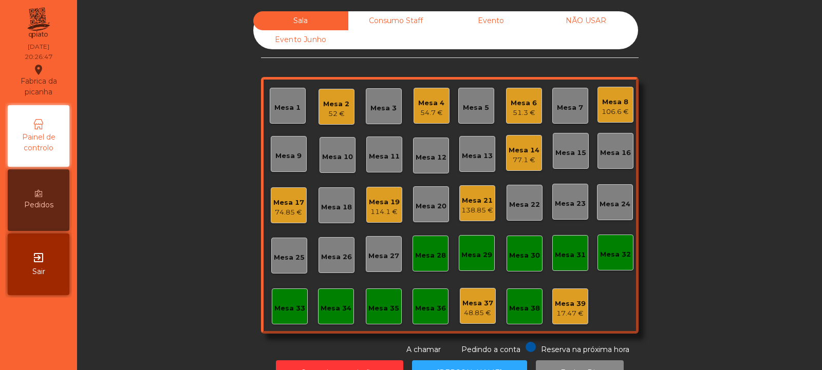
click at [331, 160] on div "Mesa 10" at bounding box center [337, 157] width 31 height 10
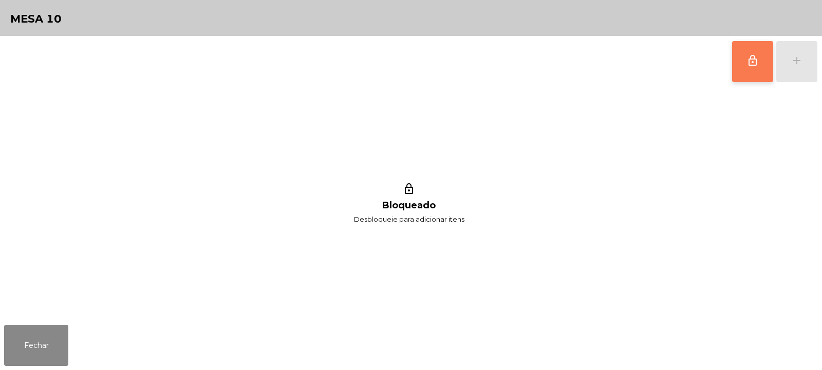
click at [750, 63] on span "lock_outline" at bounding box center [752, 60] width 12 height 12
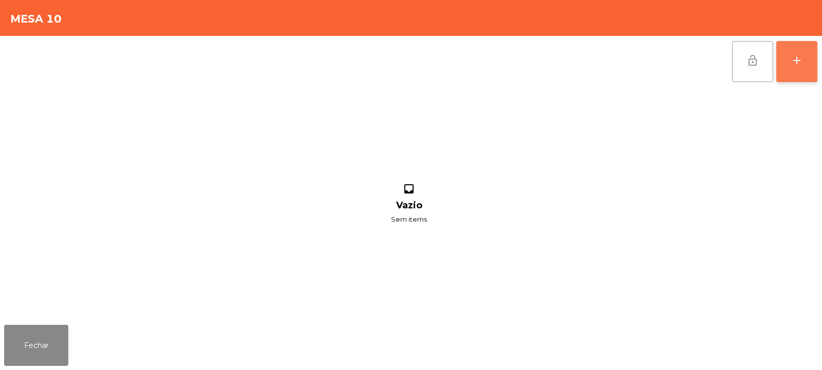
click at [792, 64] on div "add" at bounding box center [796, 60] width 12 height 12
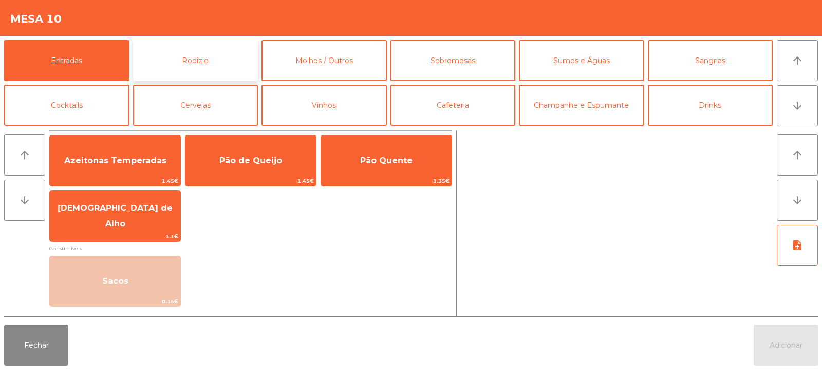
click at [163, 63] on button "Rodizio" at bounding box center [195, 60] width 125 height 41
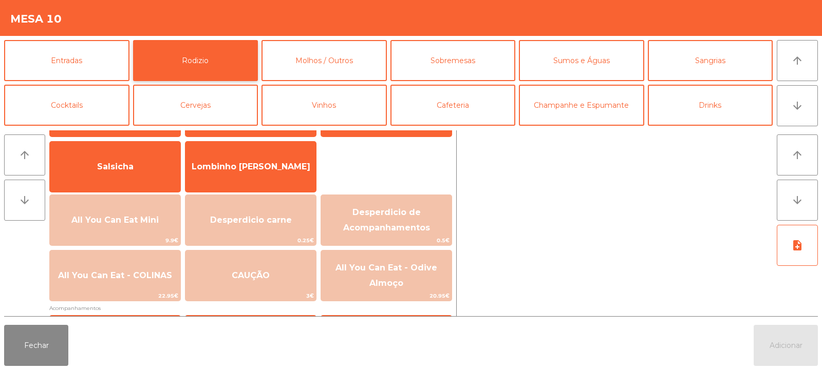
scroll to position [79, 0]
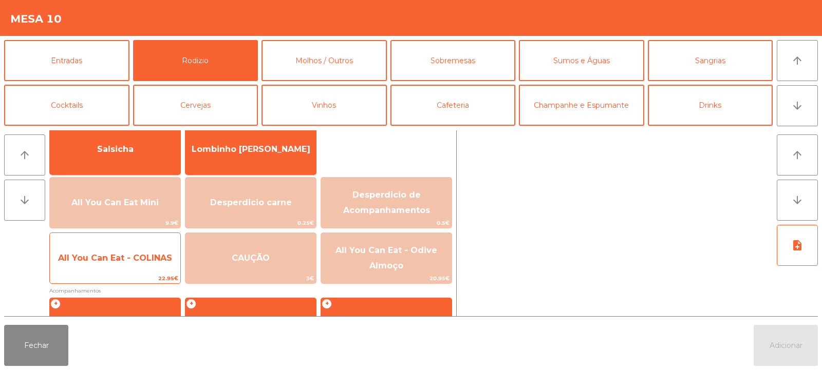
click at [130, 264] on span "All You Can Eat - COLINAS" at bounding box center [115, 258] width 130 height 28
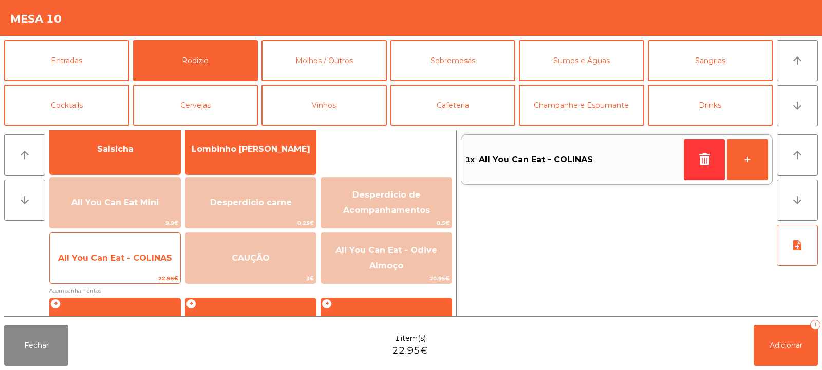
click at [128, 267] on span "All You Can Eat - COLINAS" at bounding box center [115, 258] width 130 height 28
click at [129, 266] on span "All You Can Eat - COLINAS" at bounding box center [115, 258] width 130 height 28
click at [131, 260] on span "All You Can Eat - COLINAS" at bounding box center [115, 258] width 114 height 10
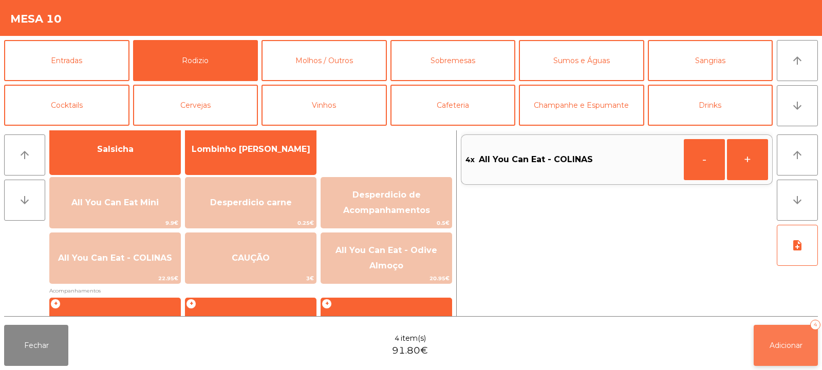
click at [778, 339] on button "Adicionar 4" at bounding box center [785, 345] width 64 height 41
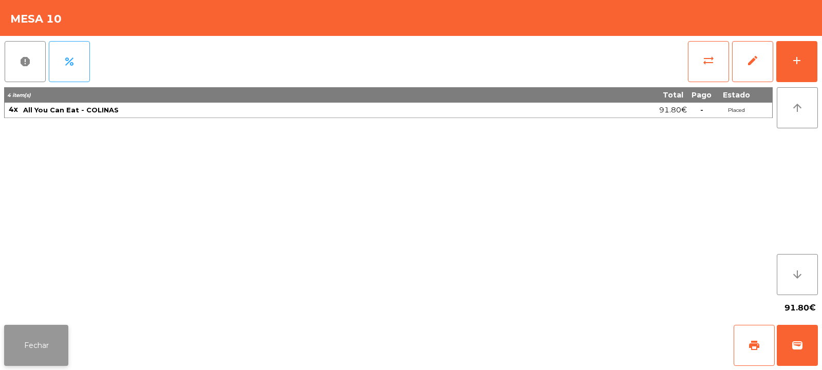
click at [39, 341] on button "Fechar" at bounding box center [36, 345] width 64 height 41
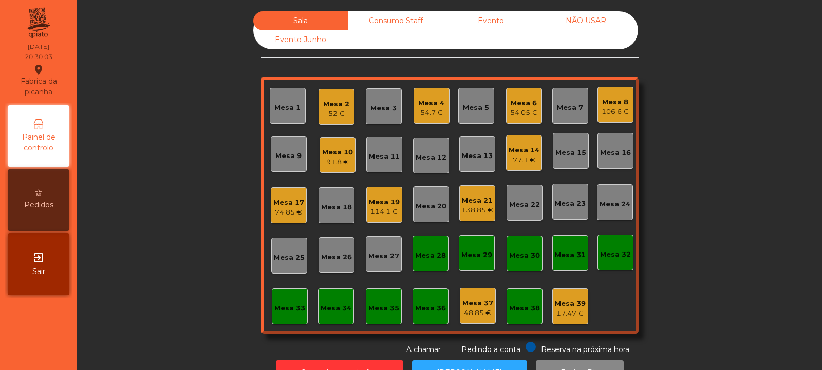
scroll to position [34, 0]
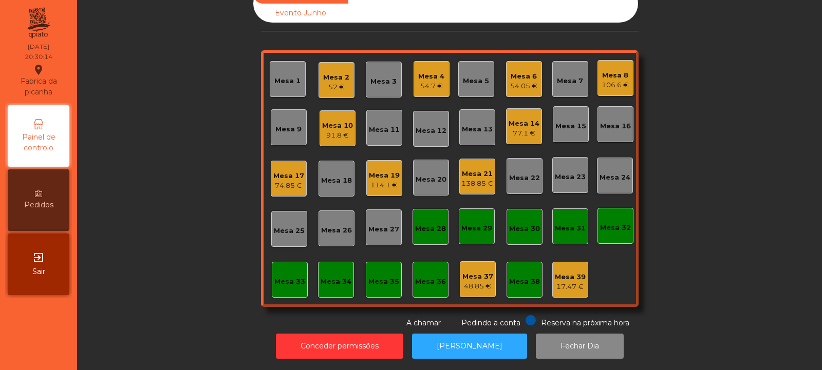
click at [375, 81] on div "Mesa 3" at bounding box center [384, 80] width 36 height 36
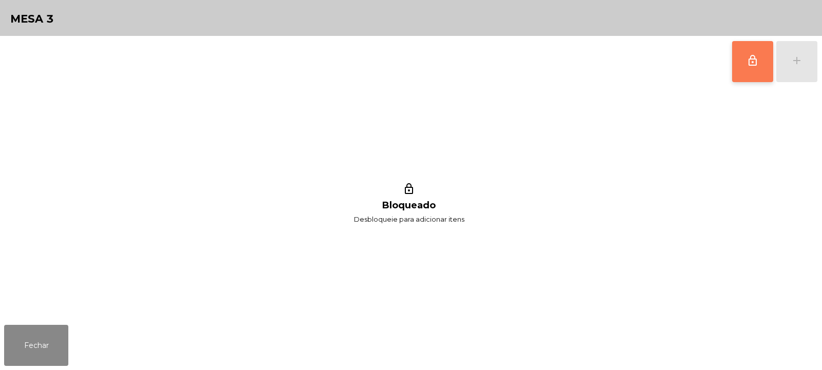
click at [749, 63] on span "lock_outline" at bounding box center [752, 60] width 12 height 12
click at [791, 69] on button "add" at bounding box center [796, 61] width 41 height 41
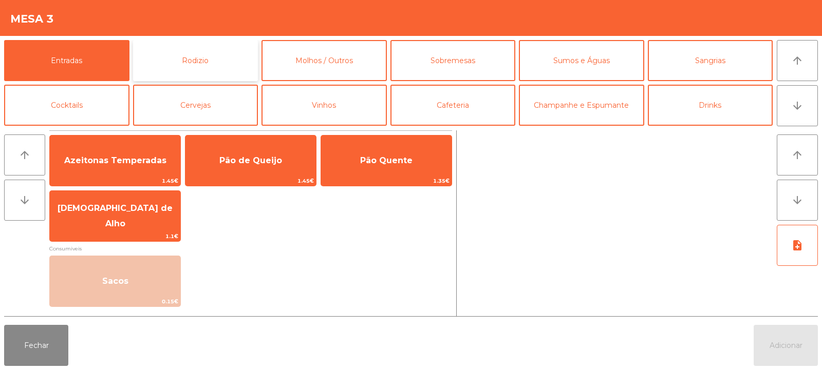
click at [239, 63] on button "Rodizio" at bounding box center [195, 60] width 125 height 41
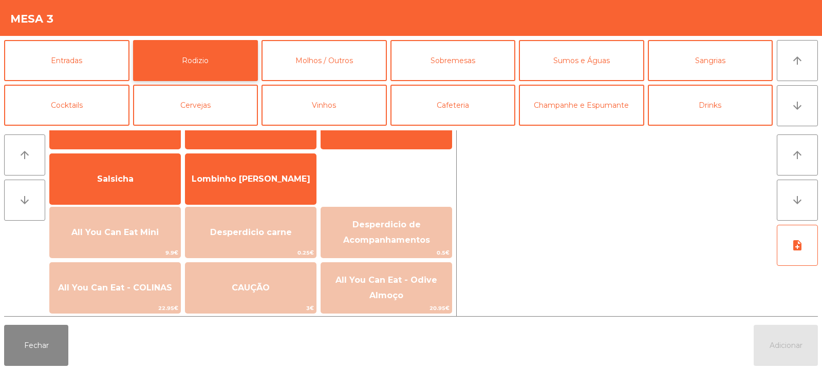
scroll to position [57, 0]
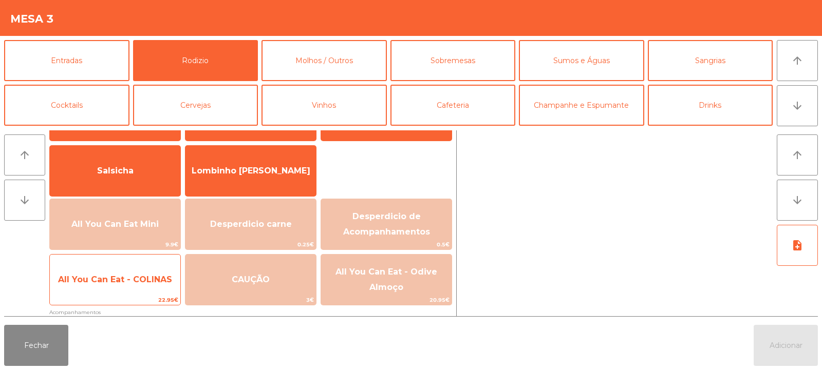
click at [126, 291] on span "All You Can Eat - COLINAS" at bounding box center [115, 280] width 130 height 28
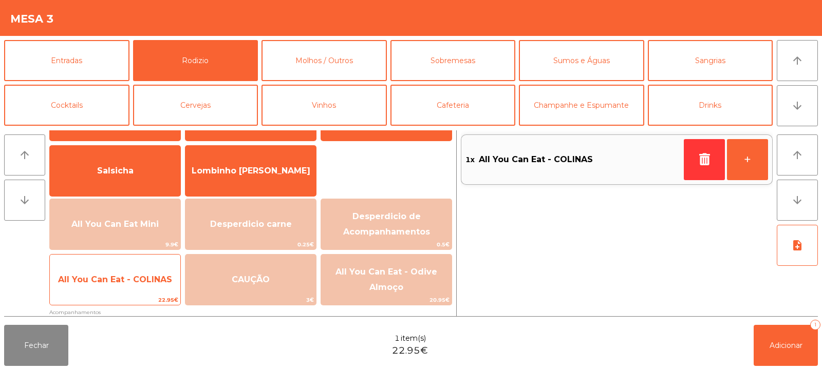
click at [127, 291] on span "All You Can Eat - COLINAS" at bounding box center [115, 280] width 130 height 28
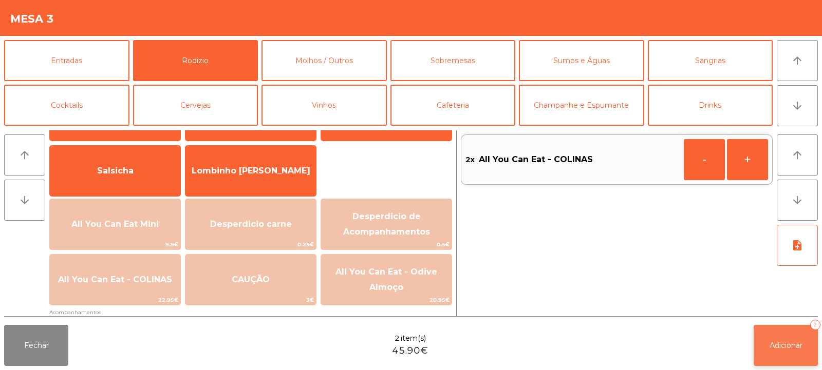
click at [774, 346] on span "Adicionar" at bounding box center [785, 345] width 33 height 9
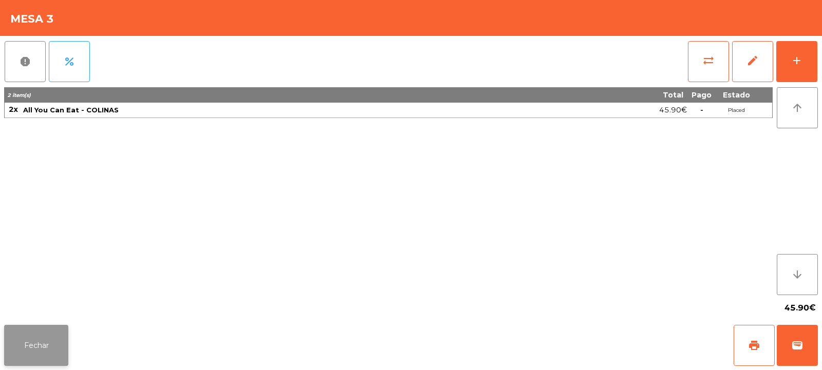
click at [30, 351] on button "Fechar" at bounding box center [36, 345] width 64 height 41
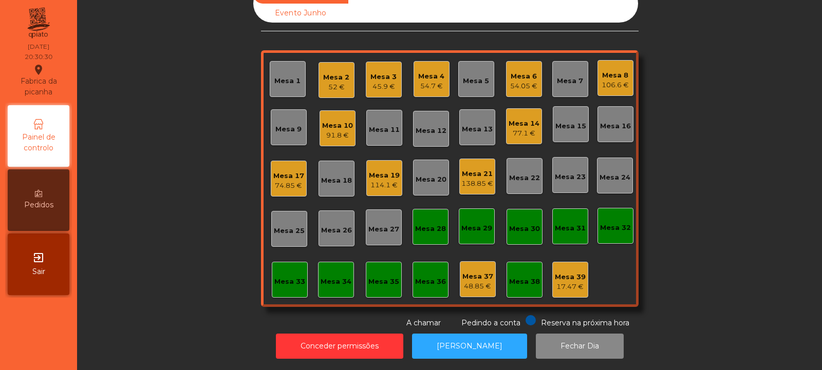
scroll to position [0, 0]
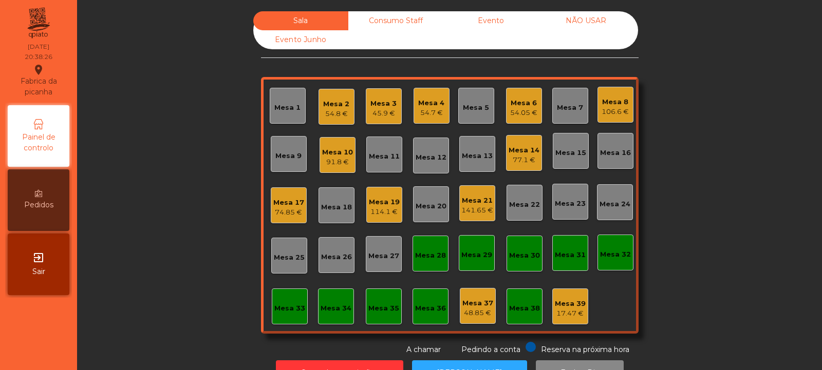
click at [472, 140] on div "Mesa 13" at bounding box center [477, 154] width 36 height 36
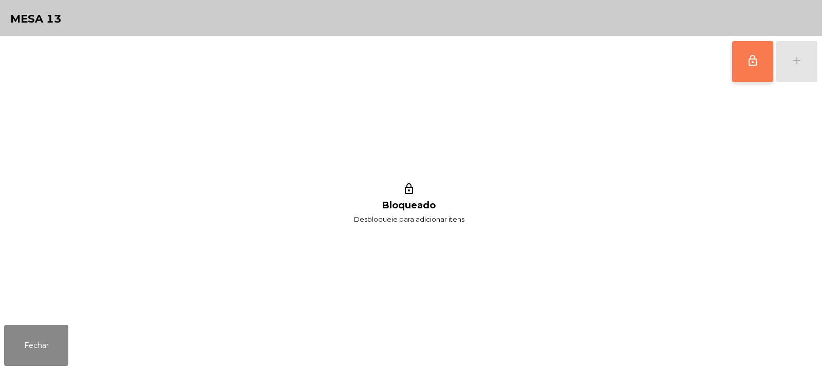
click at [742, 70] on button "lock_outline" at bounding box center [752, 61] width 41 height 41
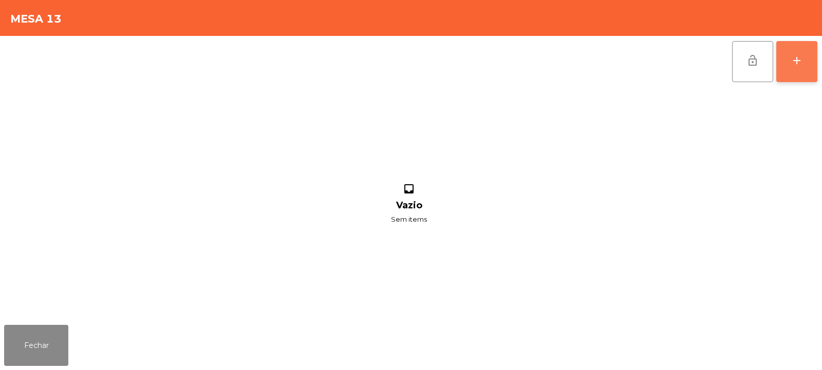
click at [798, 53] on button "add" at bounding box center [796, 61] width 41 height 41
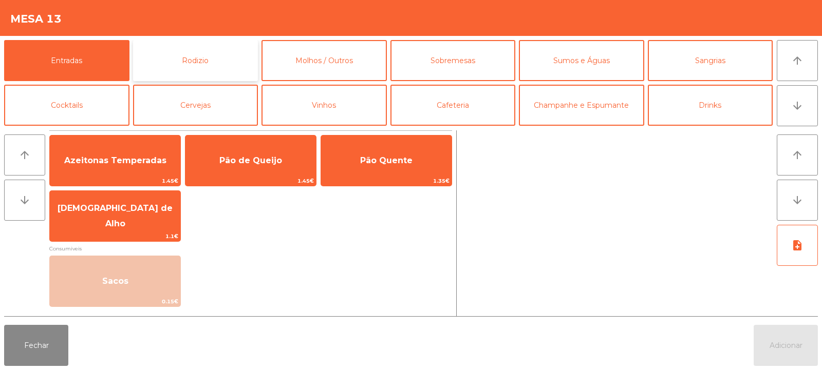
click at [184, 59] on button "Rodizio" at bounding box center [195, 60] width 125 height 41
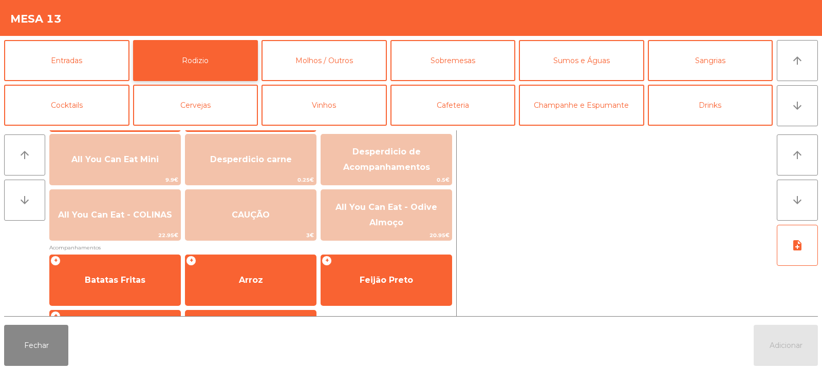
scroll to position [112, 0]
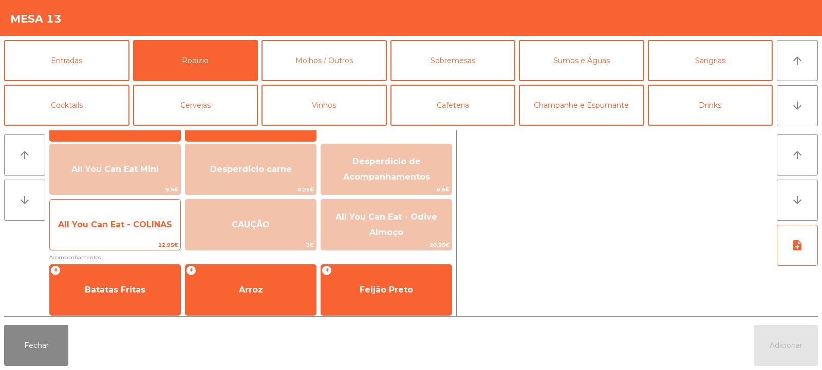
click at [107, 223] on span "All You Can Eat - COLINAS" at bounding box center [115, 225] width 114 height 10
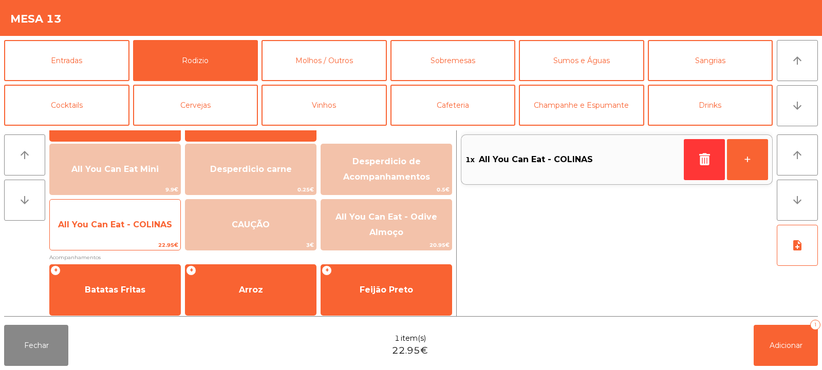
click at [111, 234] on span "All You Can Eat - COLINAS" at bounding box center [115, 225] width 130 height 28
click at [111, 237] on span "All You Can Eat - COLINAS" at bounding box center [115, 225] width 130 height 28
click at [108, 230] on span "All You Can Eat - COLINAS" at bounding box center [115, 225] width 130 height 28
click at [112, 228] on span "All You Can Eat - COLINAS" at bounding box center [115, 225] width 114 height 10
click at [111, 234] on span "All You Can Eat - COLINAS" at bounding box center [115, 225] width 130 height 28
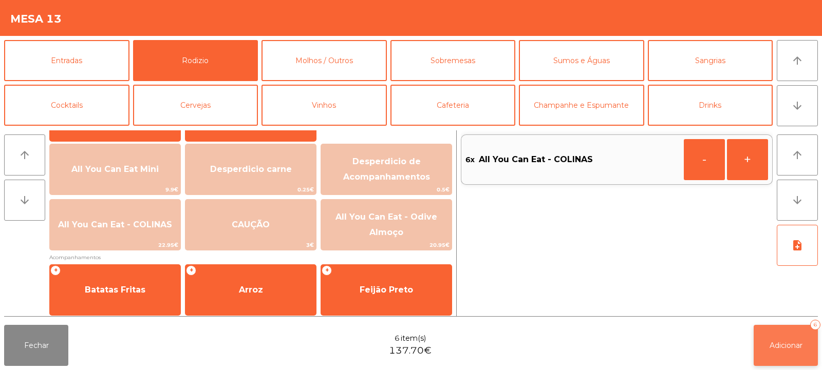
click at [797, 332] on button "Adicionar 6" at bounding box center [785, 345] width 64 height 41
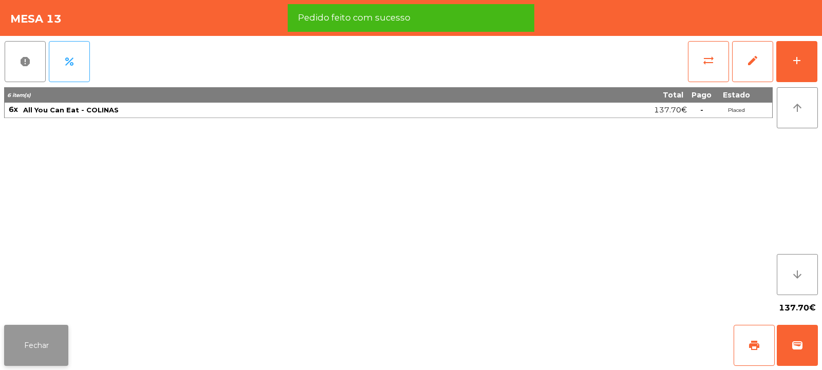
click at [25, 345] on button "Fechar" at bounding box center [36, 345] width 64 height 41
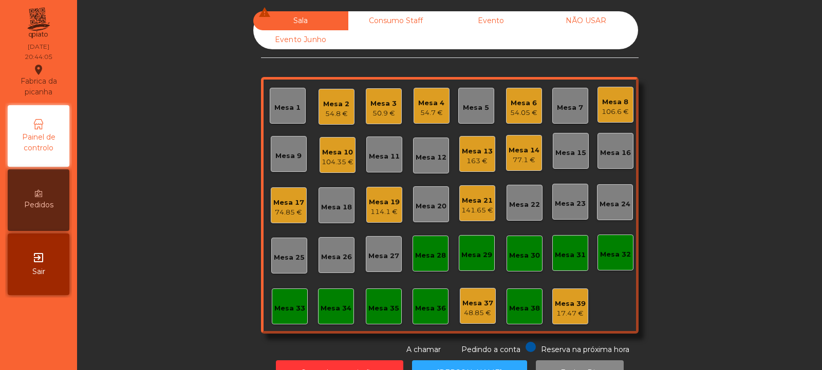
click at [434, 123] on div "Mesa 4 54.7 €" at bounding box center [431, 106] width 36 height 36
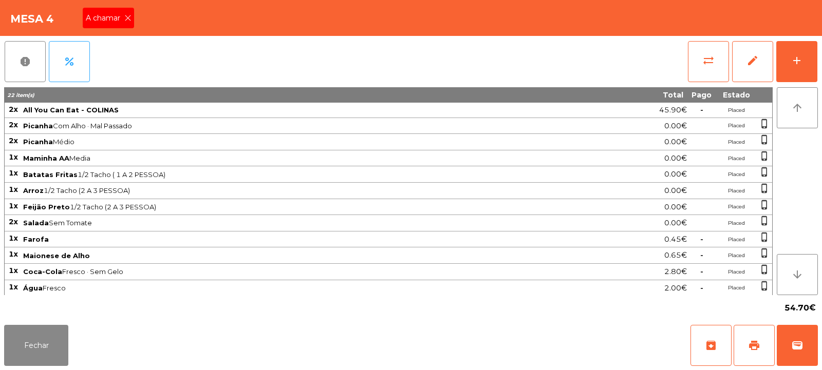
click at [128, 24] on div "A chamar" at bounding box center [108, 18] width 51 height 21
click at [52, 348] on button "Fechar" at bounding box center [36, 345] width 64 height 41
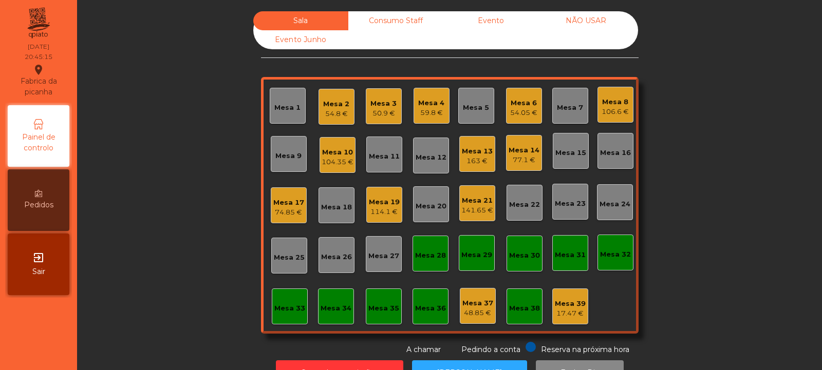
click at [527, 112] on div "54.05 €" at bounding box center [523, 113] width 27 height 10
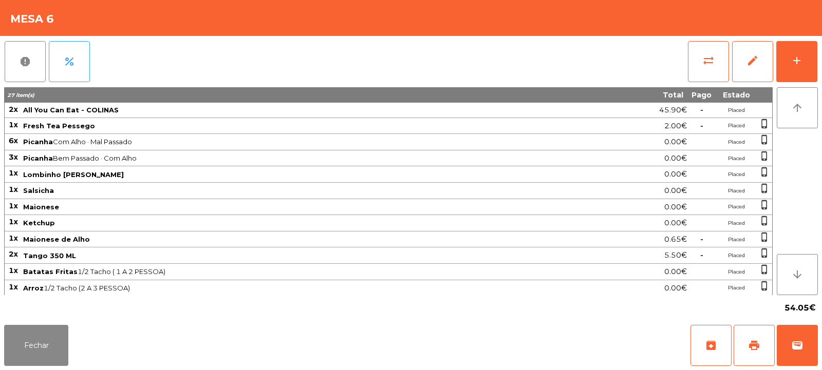
scroll to position [66, 0]
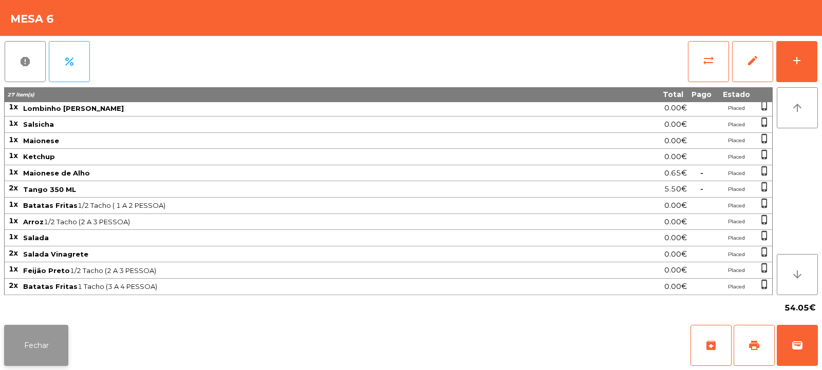
click at [47, 340] on button "Fechar" at bounding box center [36, 345] width 64 height 41
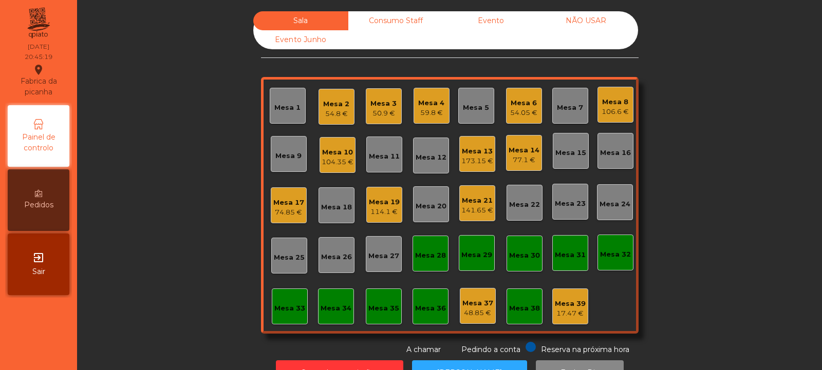
click at [519, 116] on div "54.05 €" at bounding box center [523, 113] width 27 height 10
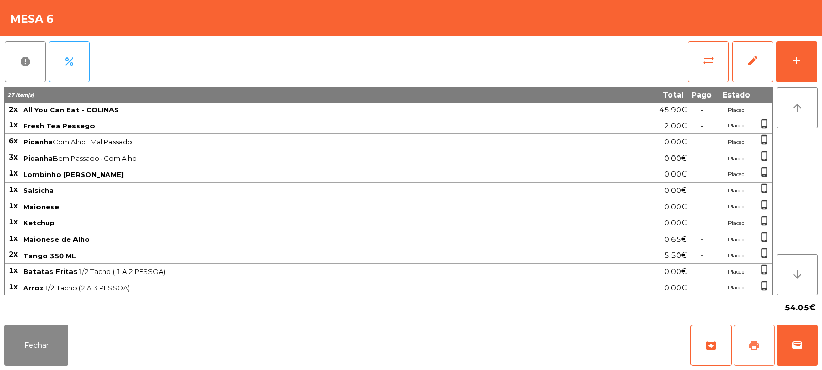
click at [756, 351] on span "print" at bounding box center [754, 345] width 12 height 12
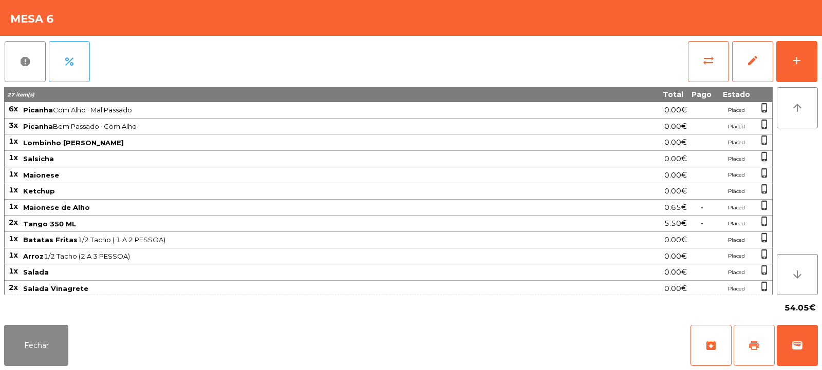
scroll to position [67, 0]
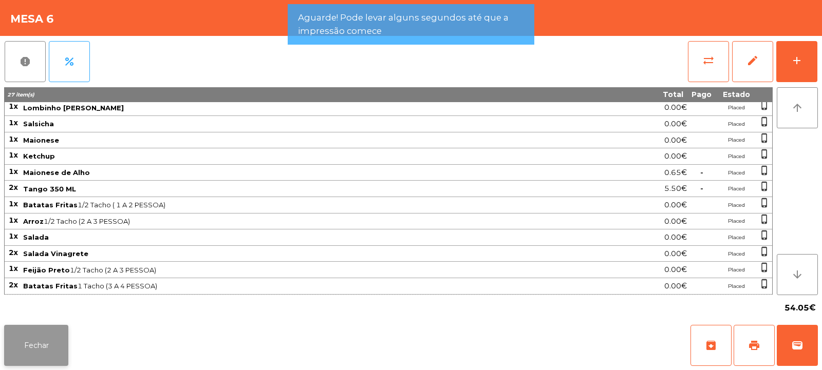
click at [22, 354] on button "Fechar" at bounding box center [36, 345] width 64 height 41
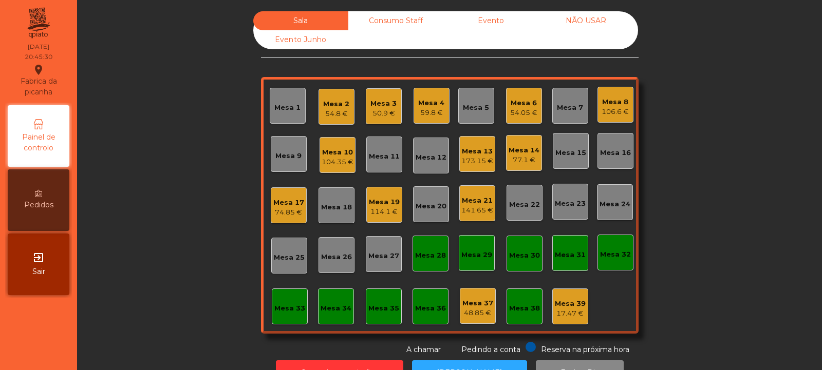
click at [528, 110] on div "54.05 €" at bounding box center [523, 113] width 27 height 10
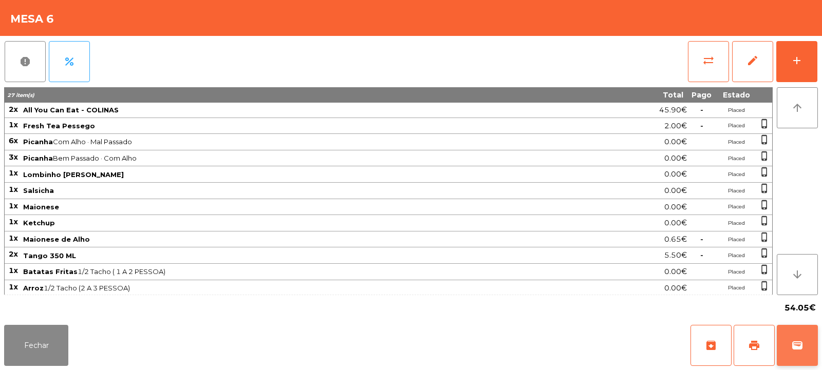
click at [805, 347] on button "wallet" at bounding box center [796, 345] width 41 height 41
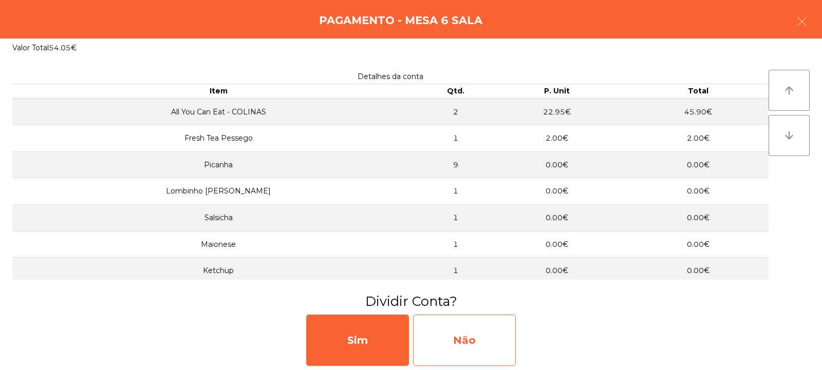
click at [495, 339] on div "Não" at bounding box center [464, 340] width 103 height 51
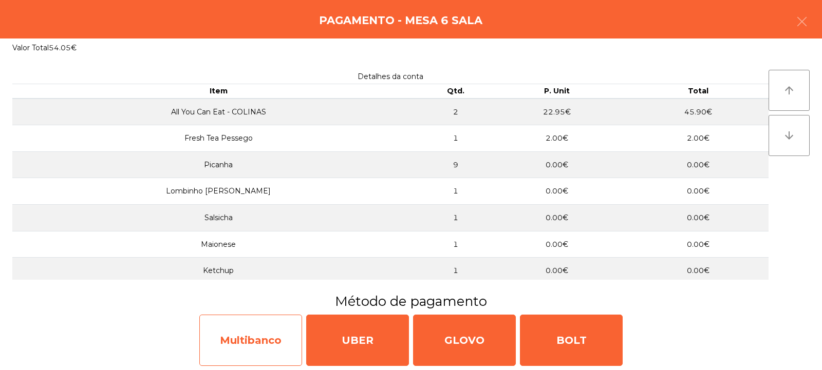
click at [274, 336] on div "Multibanco" at bounding box center [250, 340] width 103 height 51
select select "**"
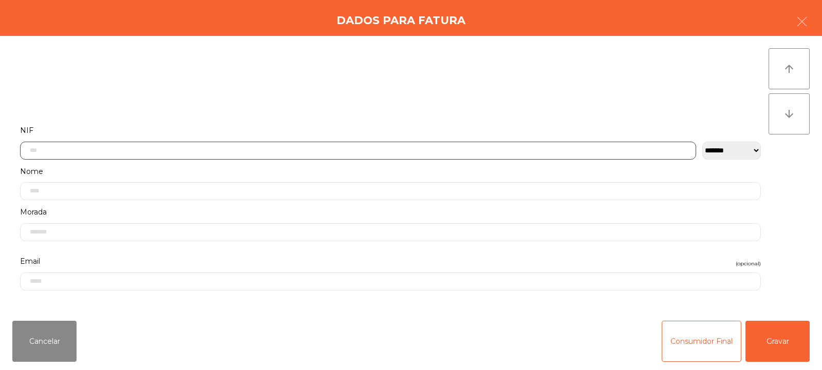
click at [406, 148] on input "text" at bounding box center [358, 151] width 676 height 18
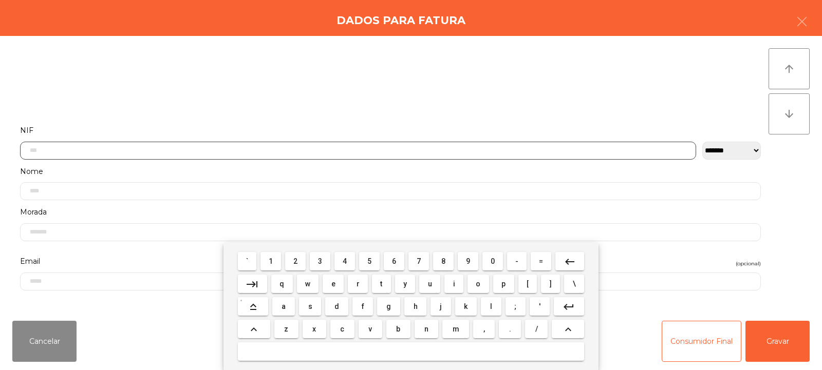
scroll to position [75, 0]
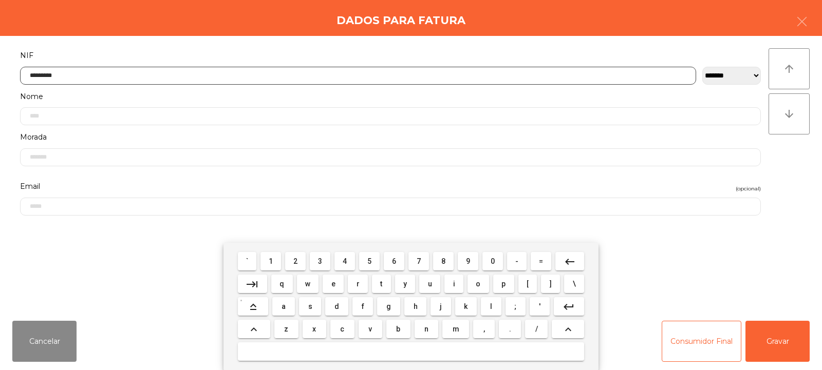
type input "*********"
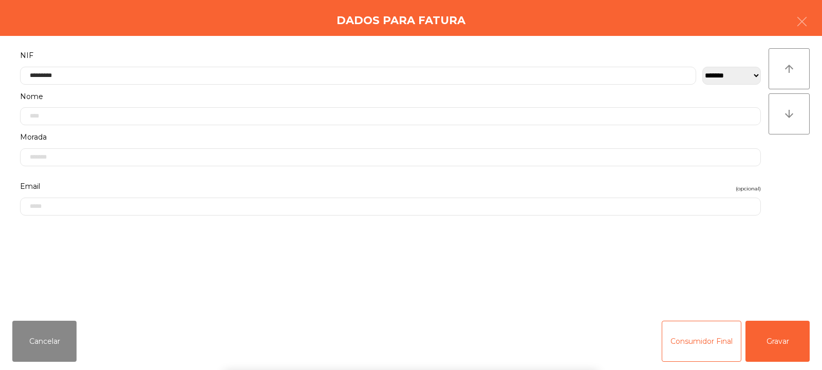
click at [759, 337] on div "` 1 2 3 4 5 6 7 8 9 0 - = keyboard_backspace keyboard_tab q w e r t y u i o p […" at bounding box center [411, 306] width 822 height 127
click at [776, 339] on button "Gravar" at bounding box center [777, 341] width 64 height 41
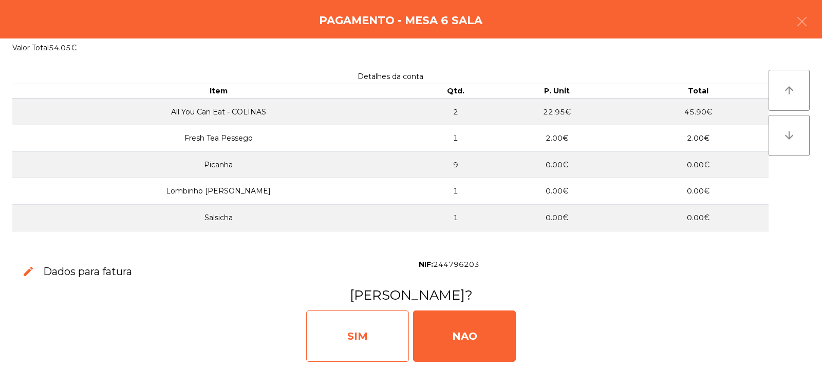
click at [355, 333] on div "SIM" at bounding box center [357, 336] width 103 height 51
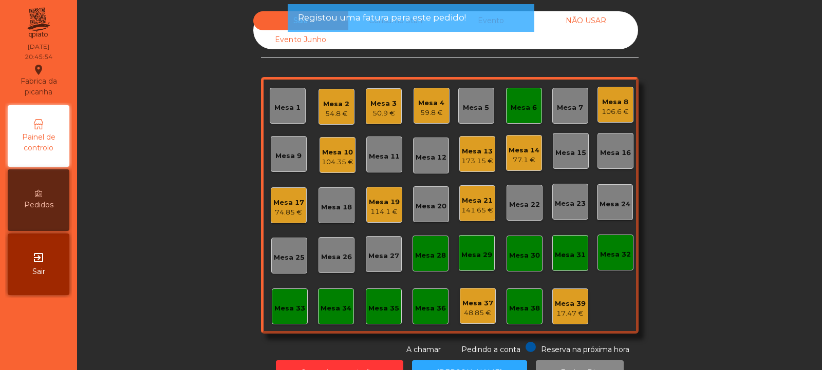
click at [526, 112] on div "Mesa 6" at bounding box center [523, 108] width 26 height 10
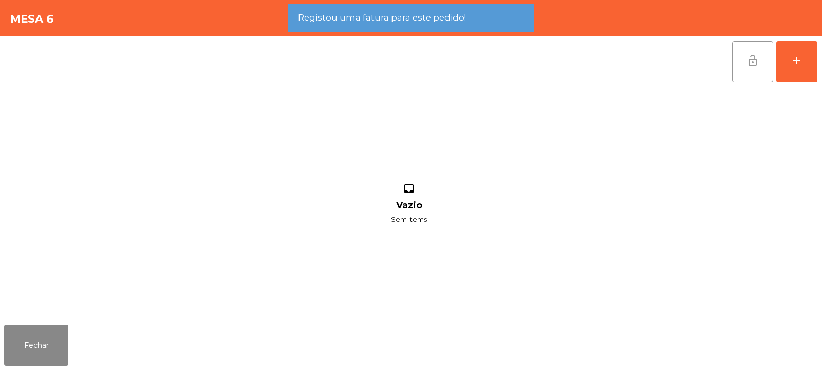
click at [747, 71] on button "lock_open" at bounding box center [752, 61] width 41 height 41
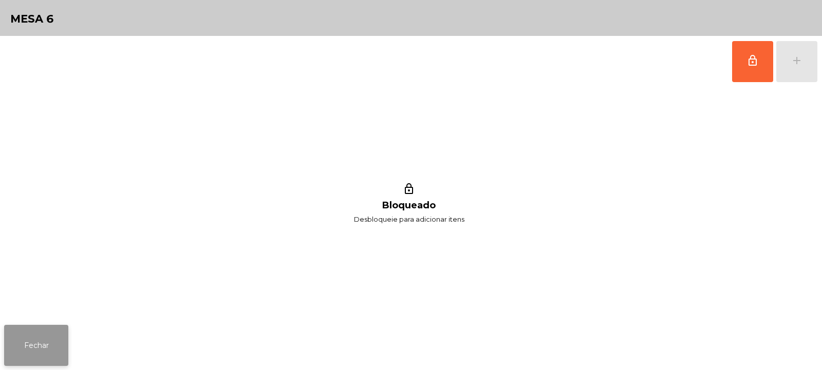
click at [34, 346] on button "Fechar" at bounding box center [36, 345] width 64 height 41
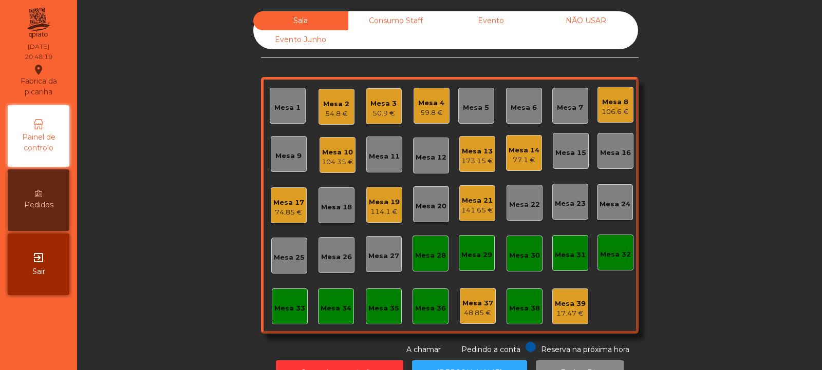
scroll to position [34, 0]
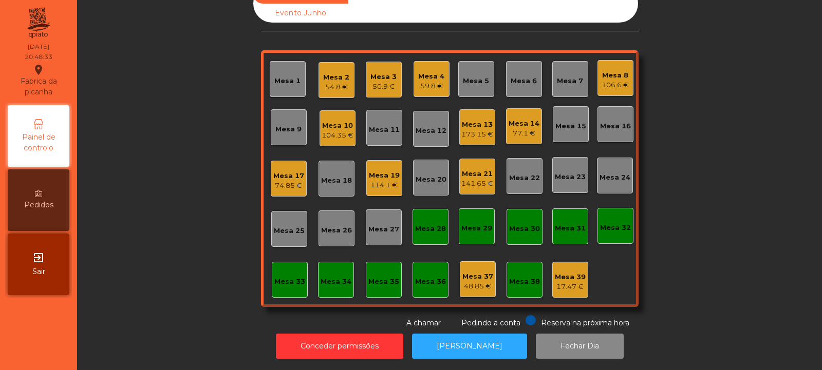
click at [468, 76] on div "Mesa 5" at bounding box center [476, 81] width 26 height 10
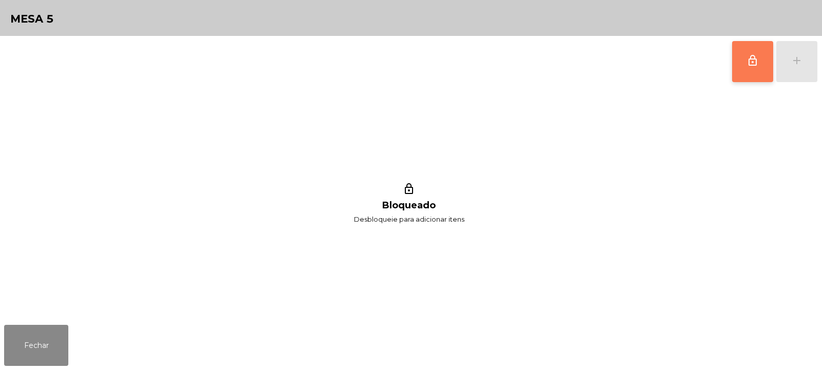
click at [758, 57] on span "lock_outline" at bounding box center [752, 60] width 12 height 12
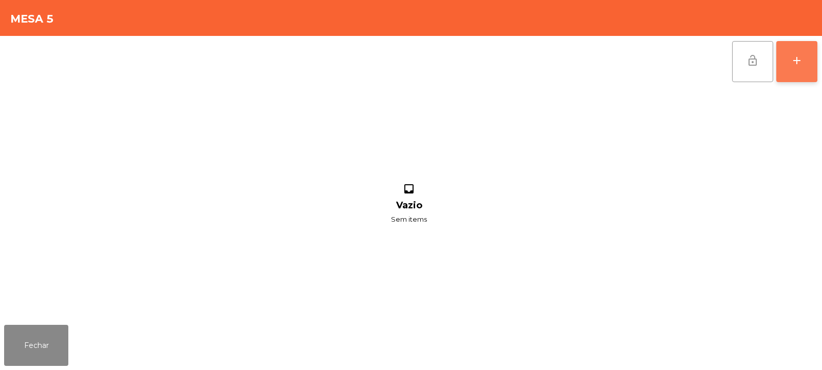
click at [794, 62] on div "add" at bounding box center [796, 60] width 12 height 12
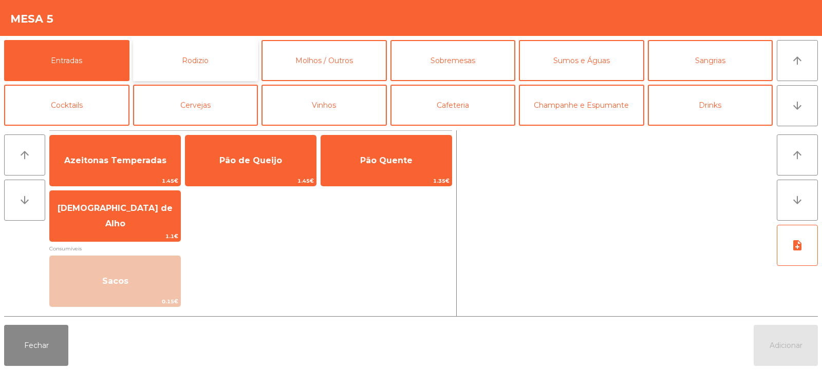
click at [187, 59] on button "Rodizio" at bounding box center [195, 60] width 125 height 41
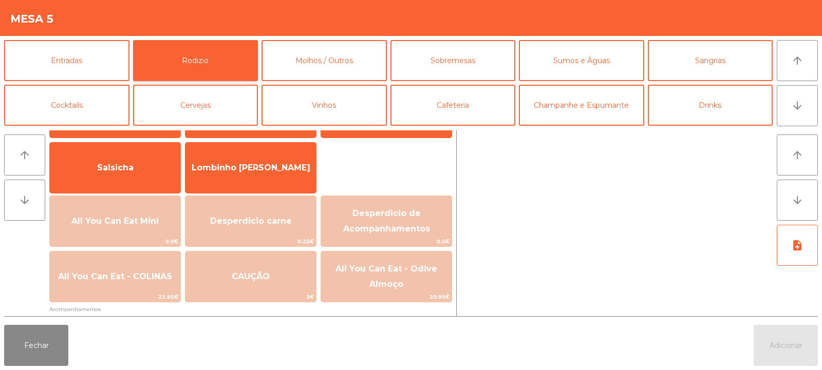
scroll to position [77, 0]
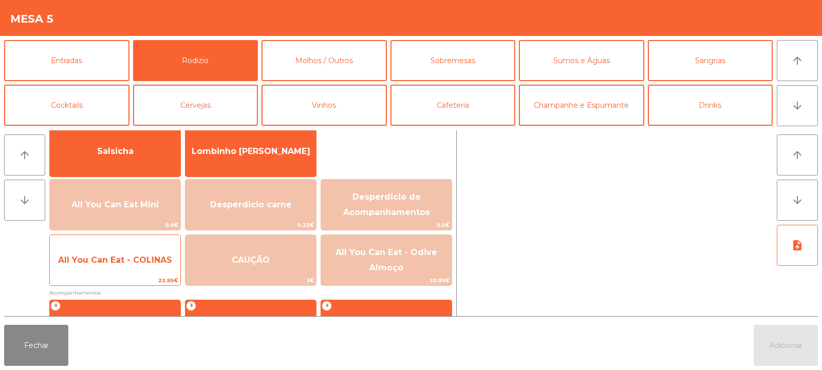
click at [145, 266] on span "All You Can Eat - COLINAS" at bounding box center [115, 260] width 130 height 28
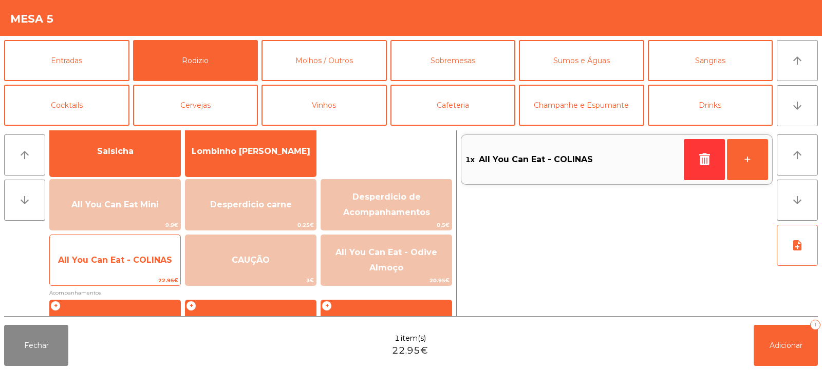
click at [144, 263] on span "All You Can Eat - COLINAS" at bounding box center [115, 260] width 114 height 10
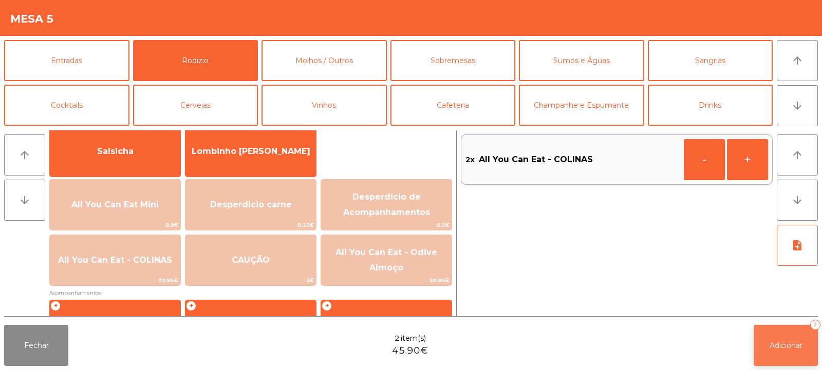
click at [773, 345] on span "Adicionar" at bounding box center [785, 345] width 33 height 9
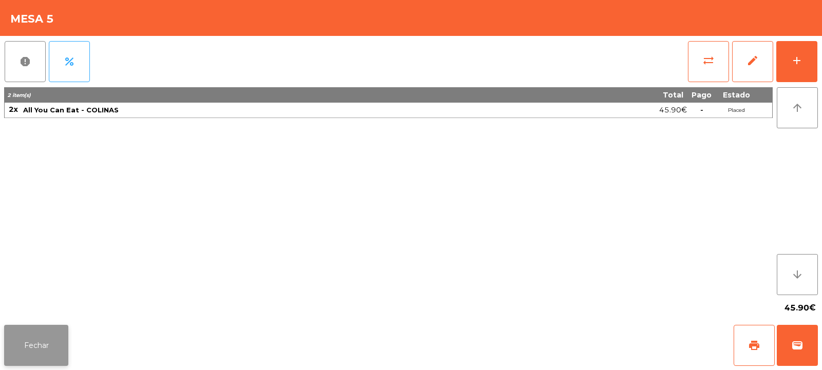
click at [42, 354] on button "Fechar" at bounding box center [36, 345] width 64 height 41
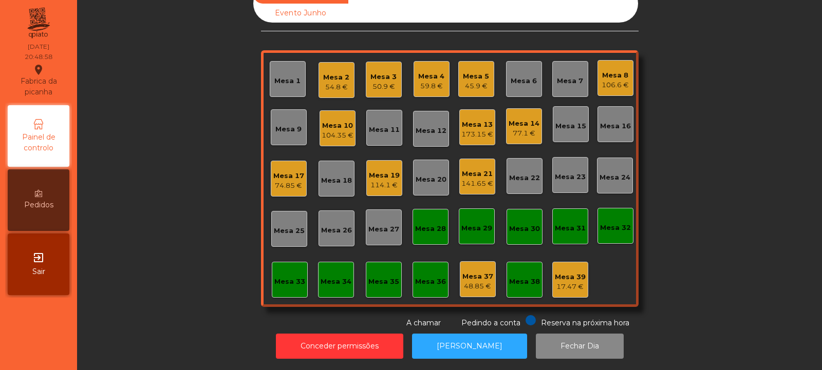
click at [139, 285] on div "Sala Consumo Staff Evento NÃO USAR Evento Junho Mesa 1 Mesa 2 54.8 € Mesa 3 50.…" at bounding box center [449, 157] width 717 height 344
click at [482, 120] on div "Mesa 13" at bounding box center [477, 125] width 32 height 10
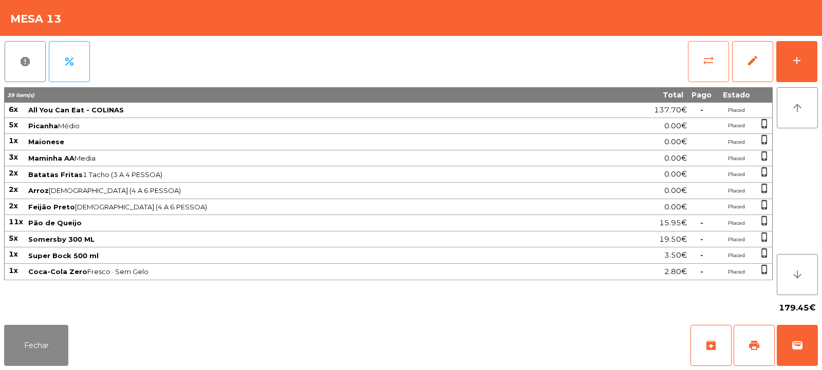
click at [720, 64] on button "sync_alt" at bounding box center [708, 61] width 41 height 41
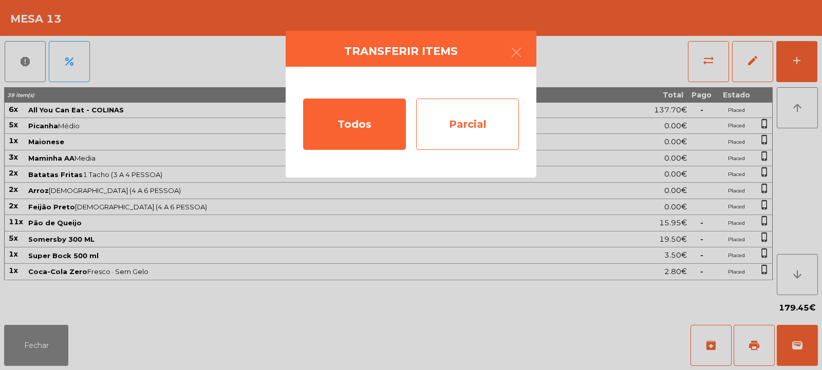
click at [460, 118] on div "Parcial" at bounding box center [467, 124] width 103 height 51
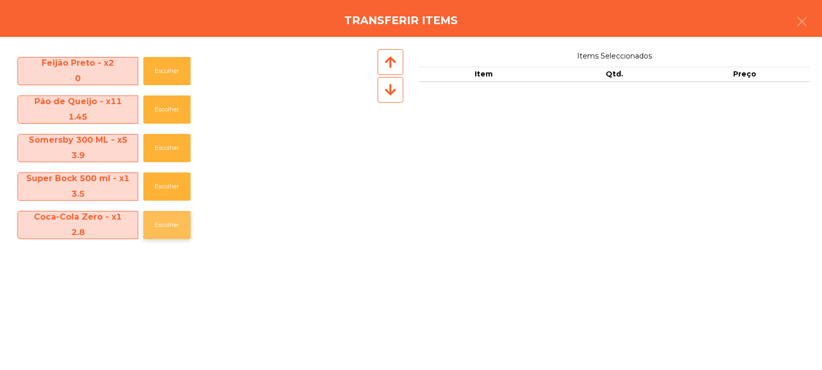
click at [163, 219] on button "Escolher" at bounding box center [166, 225] width 47 height 28
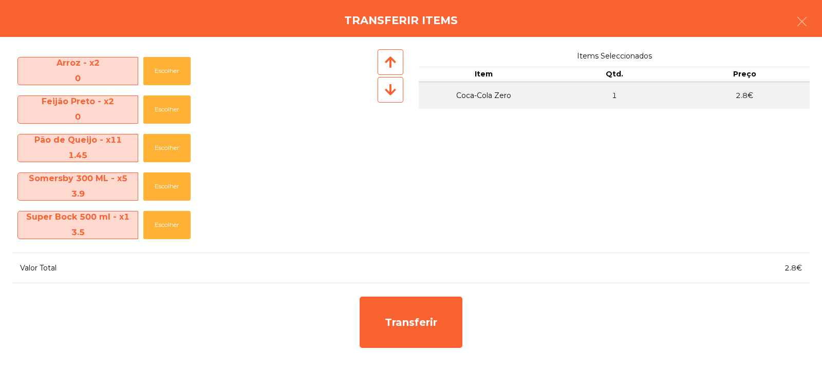
scroll to position [190, 0]
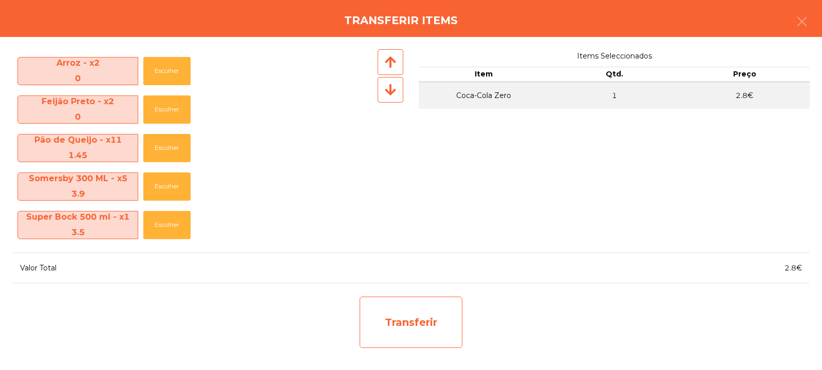
click at [406, 312] on div "Transferir" at bounding box center [410, 322] width 103 height 51
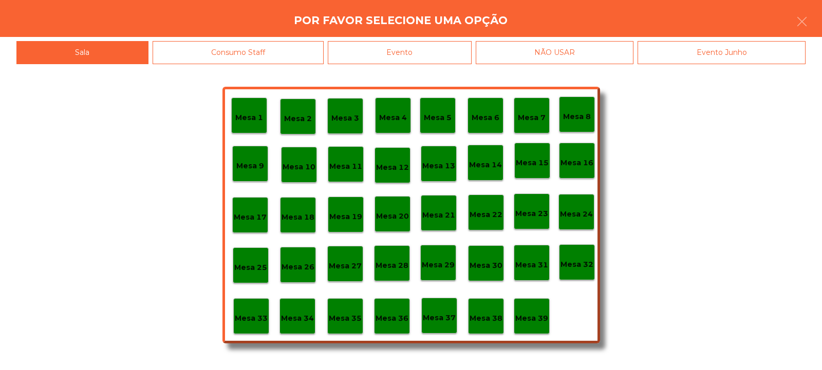
click at [441, 314] on p "Mesa 37" at bounding box center [439, 318] width 33 height 12
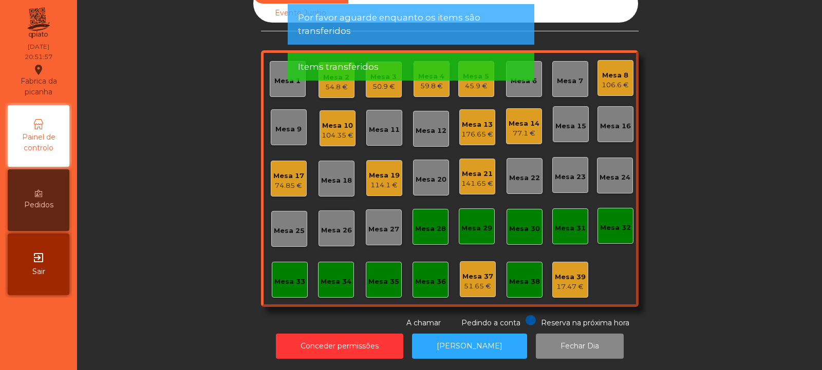
click at [522, 119] on div "Mesa 14" at bounding box center [523, 124] width 31 height 10
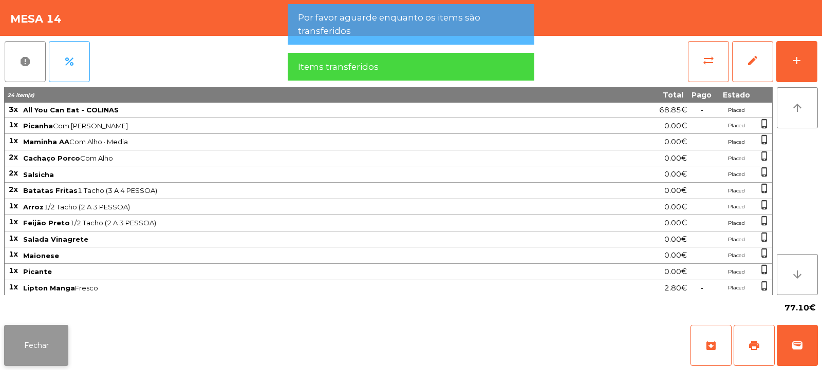
click at [67, 333] on button "Fechar" at bounding box center [36, 345] width 64 height 41
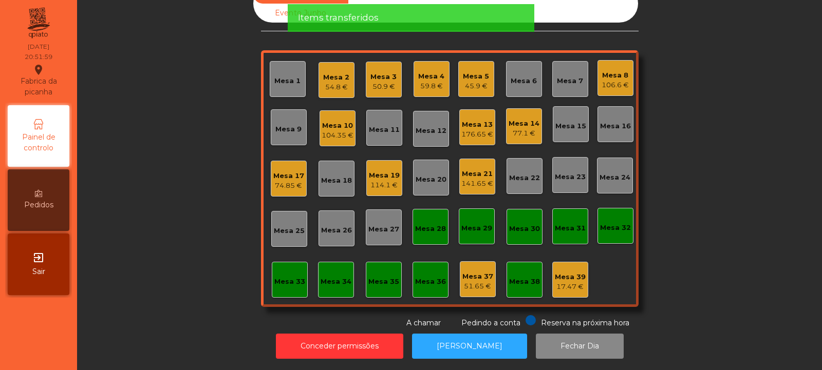
click at [472, 129] on div "176.65 €" at bounding box center [477, 134] width 32 height 10
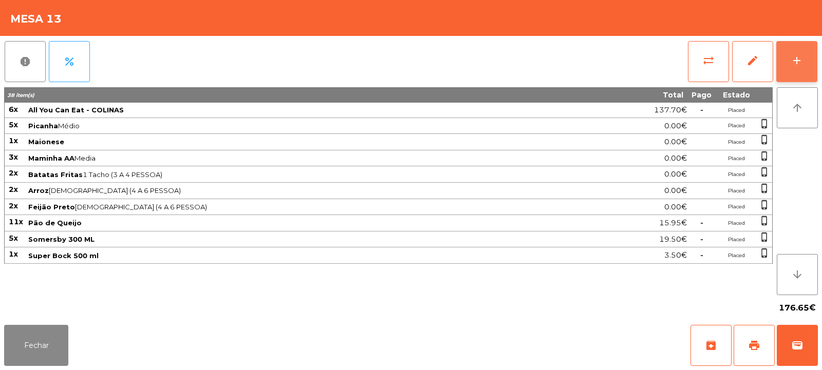
click at [791, 73] on button "add" at bounding box center [796, 61] width 41 height 41
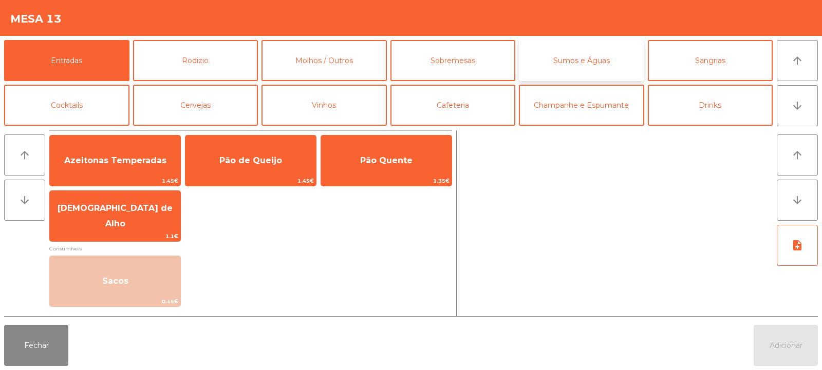
click at [557, 62] on button "Sumos e Águas" at bounding box center [581, 60] width 125 height 41
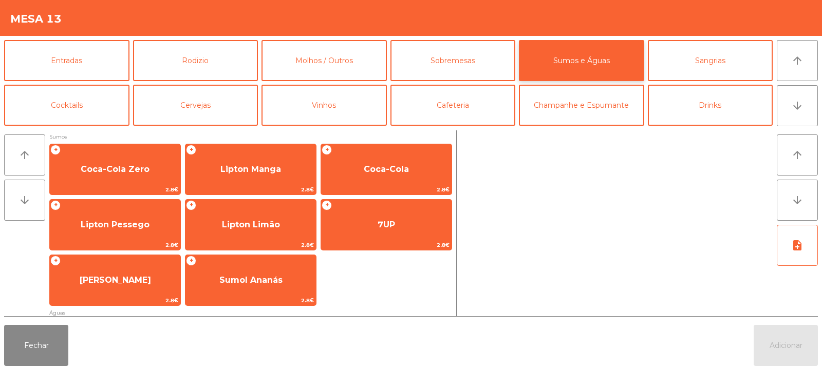
scroll to position [168, 0]
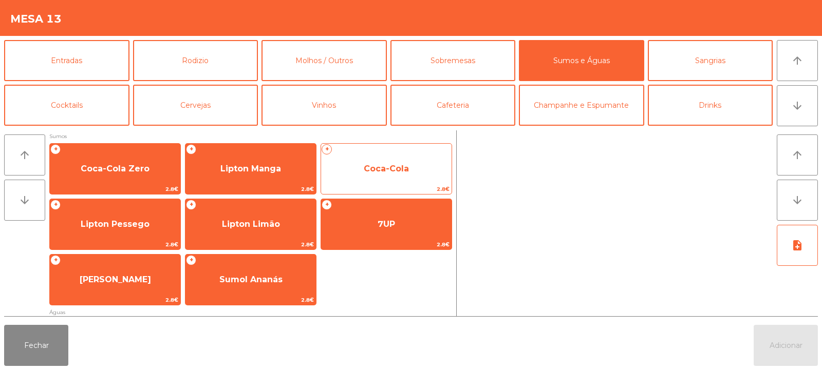
click at [377, 171] on span "Coca-Cola" at bounding box center [386, 169] width 45 height 10
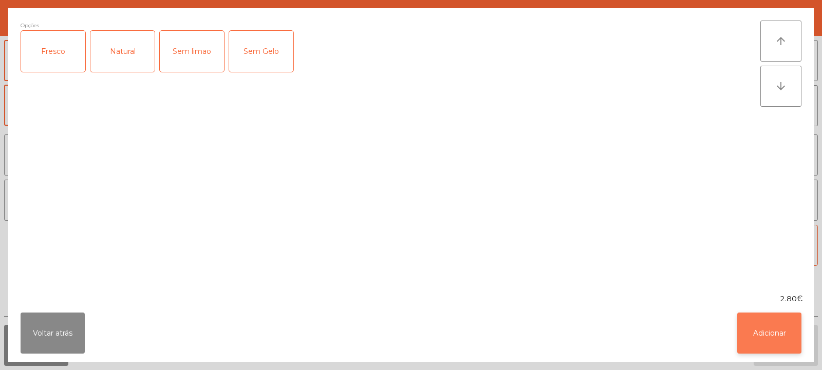
click at [777, 323] on button "Adicionar" at bounding box center [769, 333] width 64 height 41
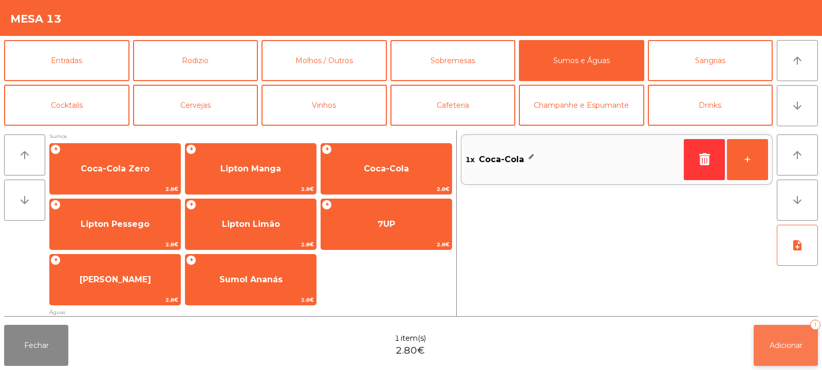
click at [788, 349] on span "Adicionar" at bounding box center [785, 345] width 33 height 9
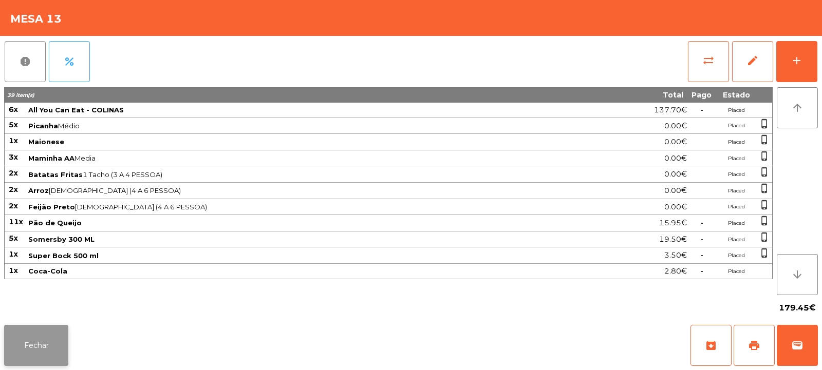
click at [59, 346] on button "Fechar" at bounding box center [36, 345] width 64 height 41
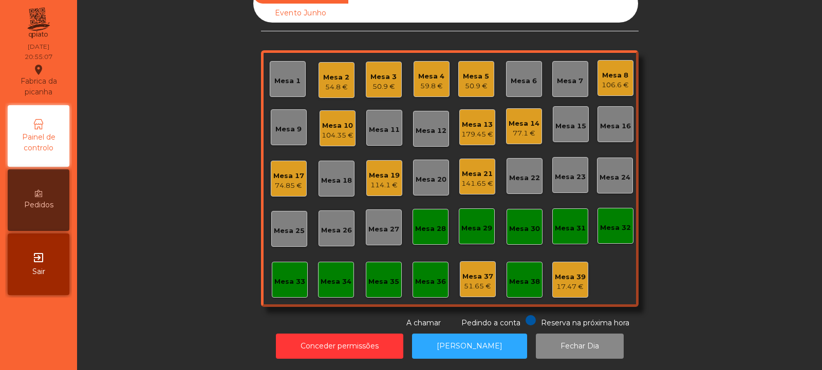
click at [336, 72] on div "Mesa 2" at bounding box center [336, 77] width 26 height 10
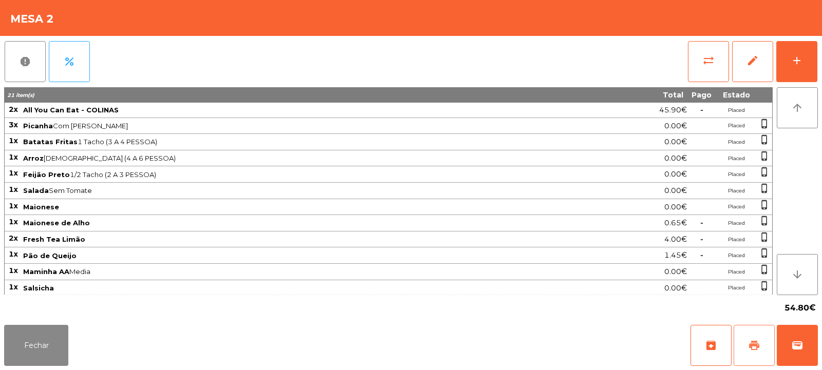
click at [750, 346] on span "print" at bounding box center [754, 345] width 12 height 12
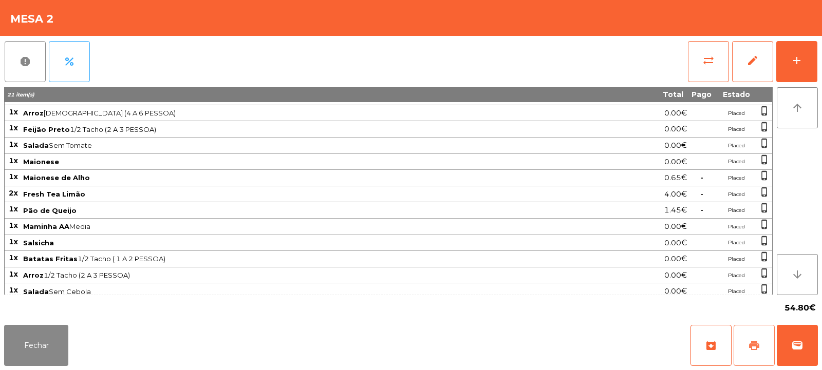
scroll to position [83, 0]
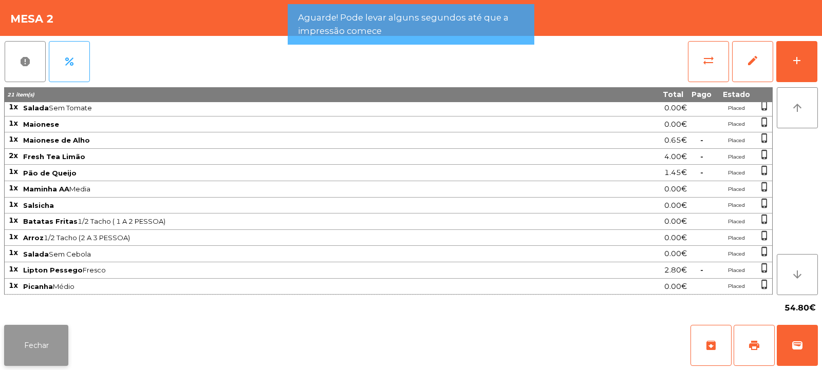
click at [52, 339] on button "Fechar" at bounding box center [36, 345] width 64 height 41
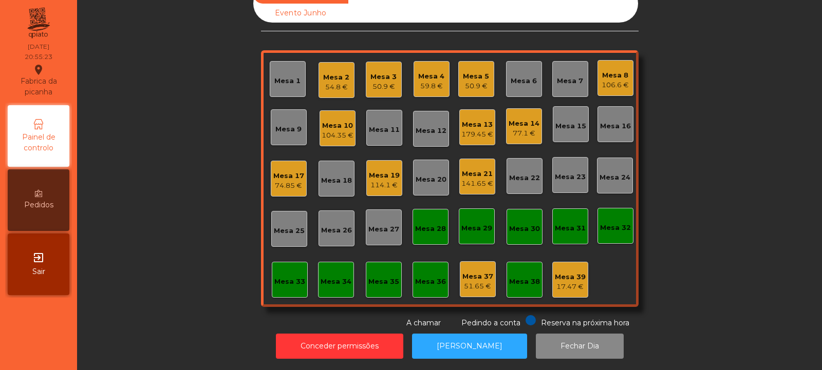
click at [340, 72] on div "Mesa 2" at bounding box center [336, 77] width 26 height 10
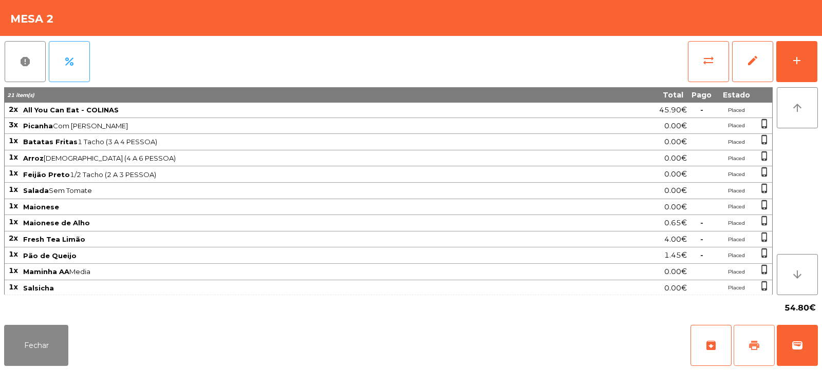
click at [757, 353] on button "print" at bounding box center [753, 345] width 41 height 41
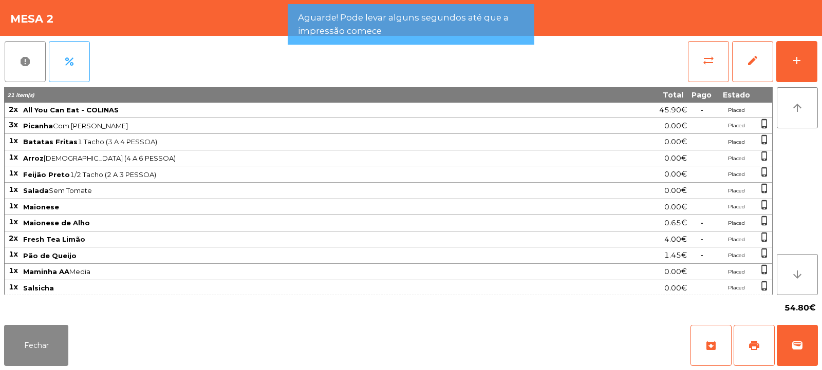
click at [341, 106] on span "All You Can Eat - COLINAS" at bounding box center [302, 110] width 559 height 8
click at [698, 63] on button "sync_alt" at bounding box center [708, 61] width 41 height 41
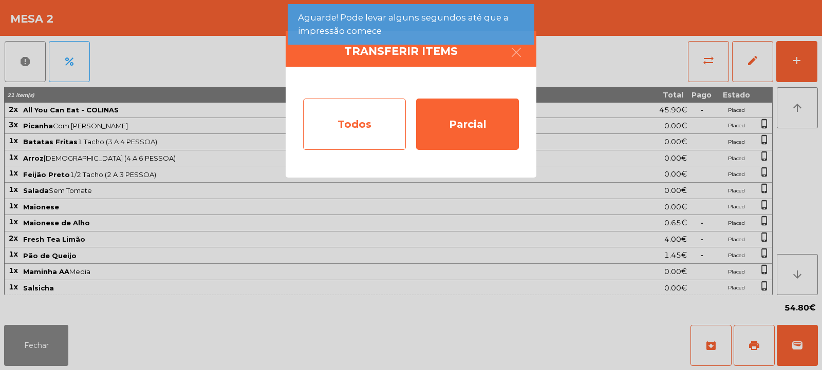
click at [349, 133] on div "Todos" at bounding box center [354, 124] width 103 height 51
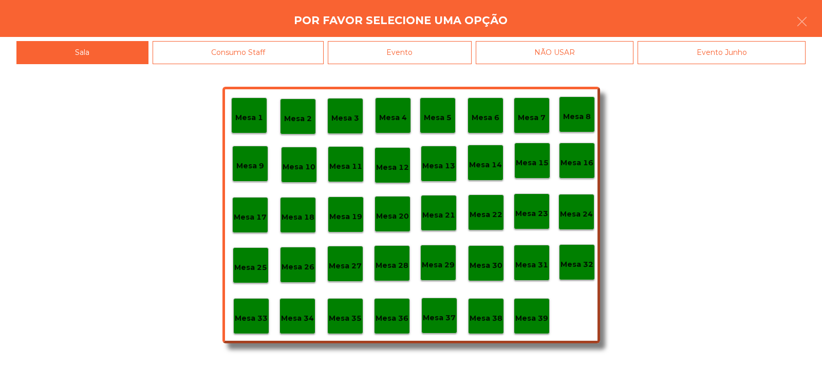
click at [435, 54] on div "Evento" at bounding box center [400, 52] width 144 height 23
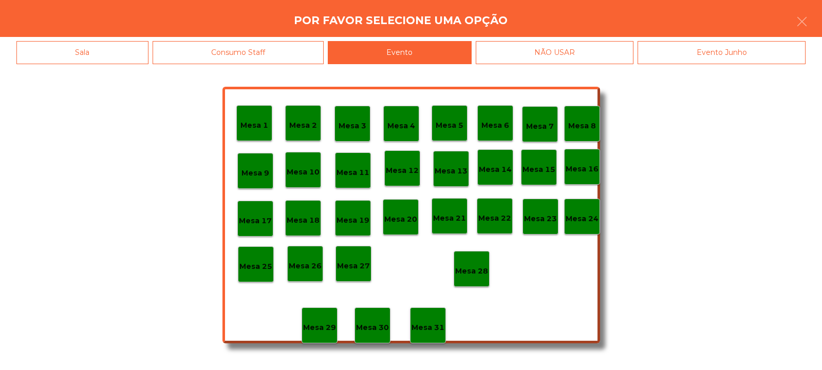
click at [476, 278] on div "Mesa 28" at bounding box center [471, 269] width 36 height 36
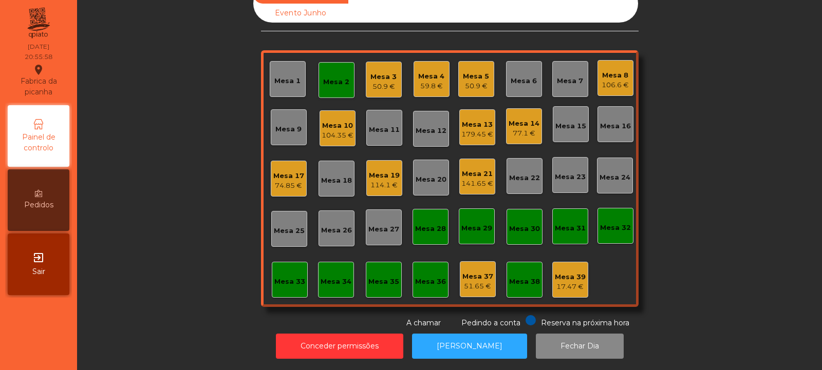
click at [340, 82] on div "Mesa 2" at bounding box center [336, 80] width 36 height 36
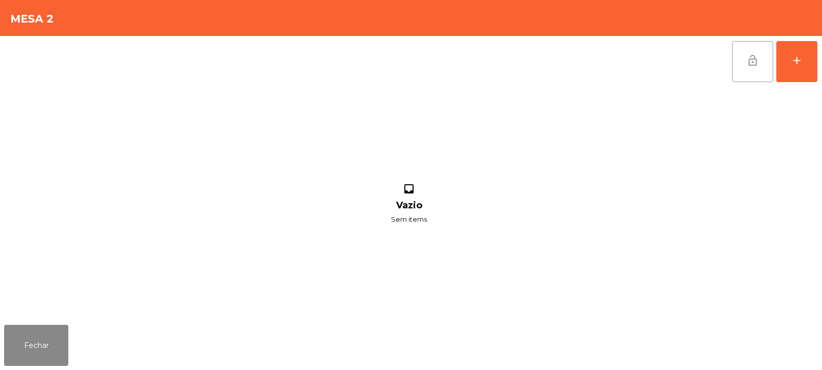
click at [758, 55] on span "lock_open" at bounding box center [752, 60] width 12 height 12
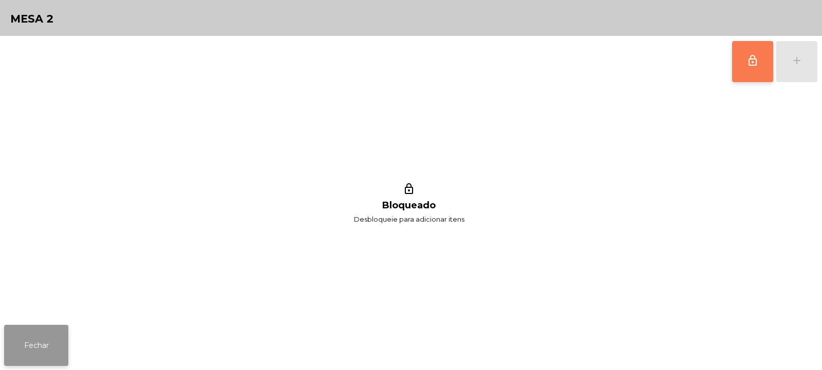
click at [41, 347] on button "Fechar" at bounding box center [36, 345] width 64 height 41
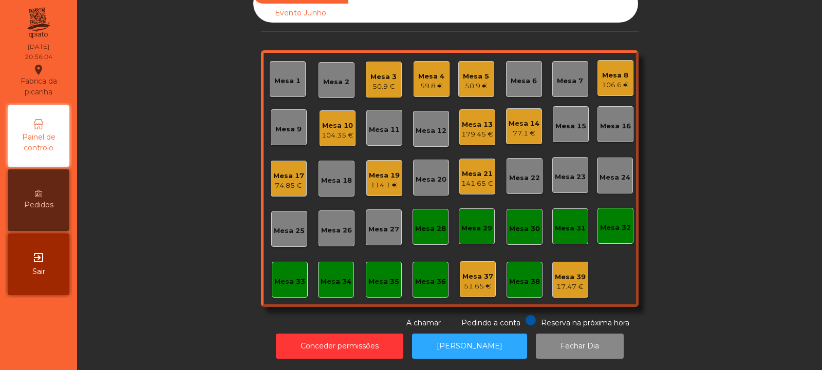
scroll to position [0, 0]
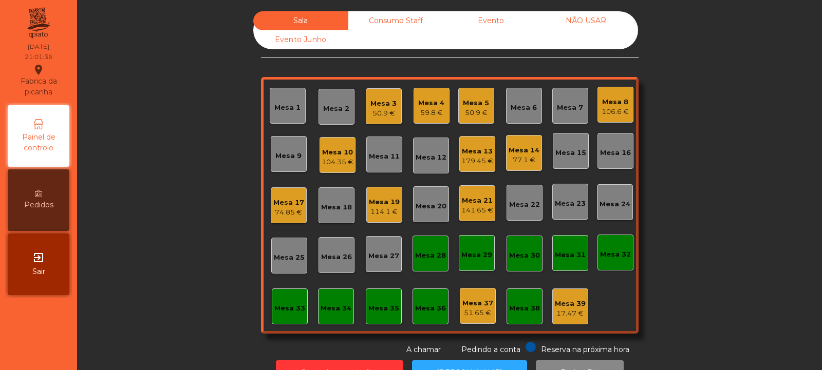
click at [609, 241] on div "Mesa 32" at bounding box center [615, 253] width 36 height 36
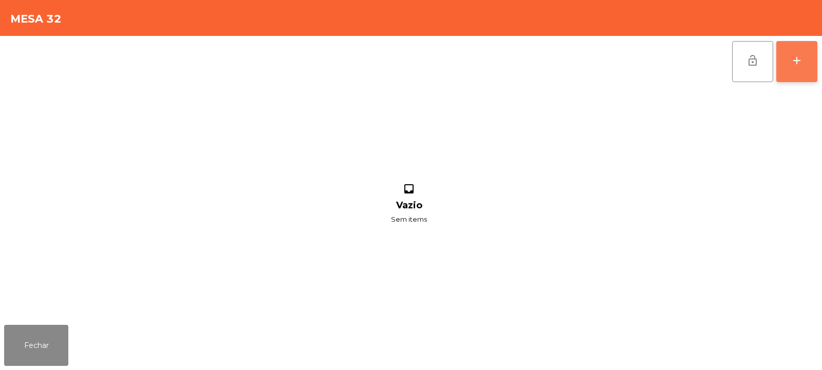
click at [795, 59] on div "add" at bounding box center [796, 60] width 12 height 12
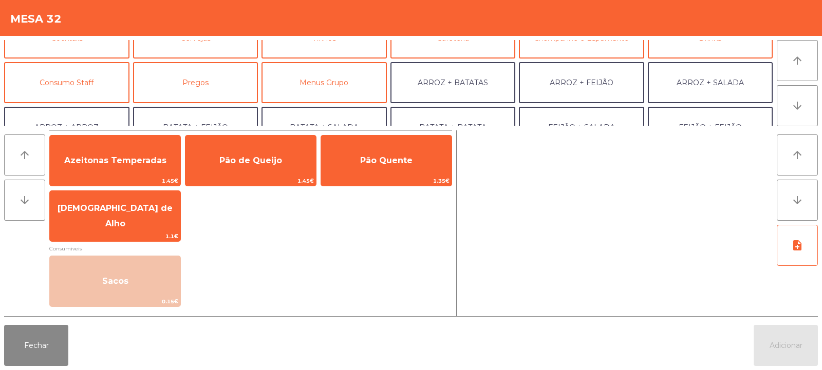
scroll to position [71, 0]
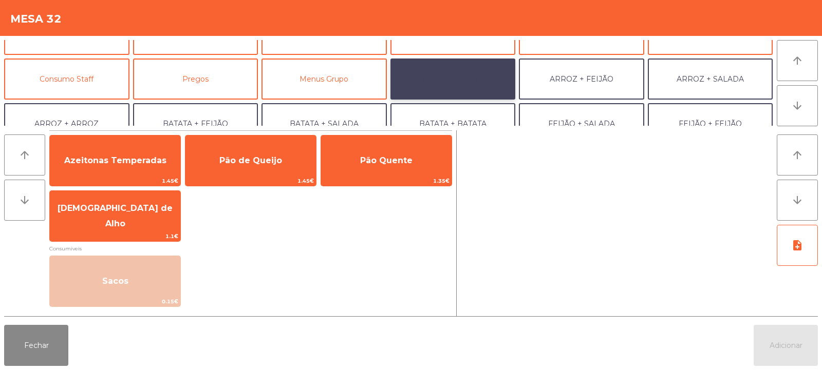
click at [484, 82] on button "ARROZ + BATATAS" at bounding box center [452, 79] width 125 height 41
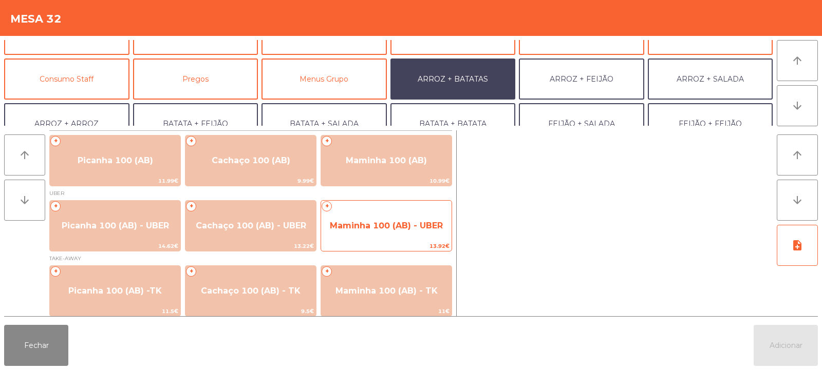
click at [418, 230] on span "Maminha 100 (AB) - UBER" at bounding box center [386, 226] width 113 height 10
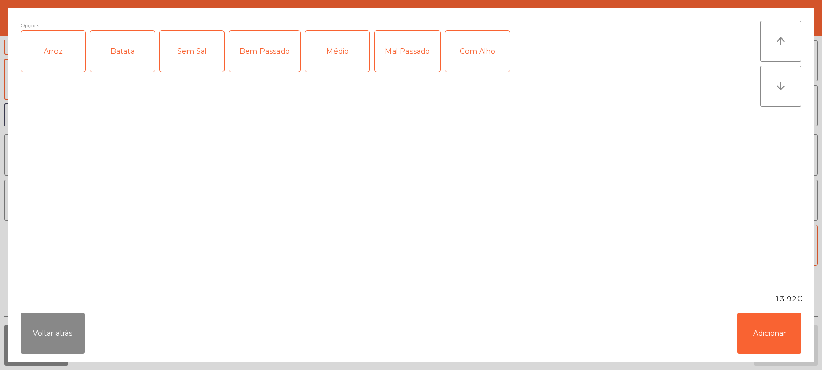
click at [60, 63] on div "Arroz" at bounding box center [53, 51] width 64 height 41
click at [111, 60] on div "Batata" at bounding box center [122, 51] width 64 height 41
click at [337, 33] on div "Médio" at bounding box center [337, 51] width 64 height 41
click at [777, 333] on button "Adicionar" at bounding box center [769, 333] width 64 height 41
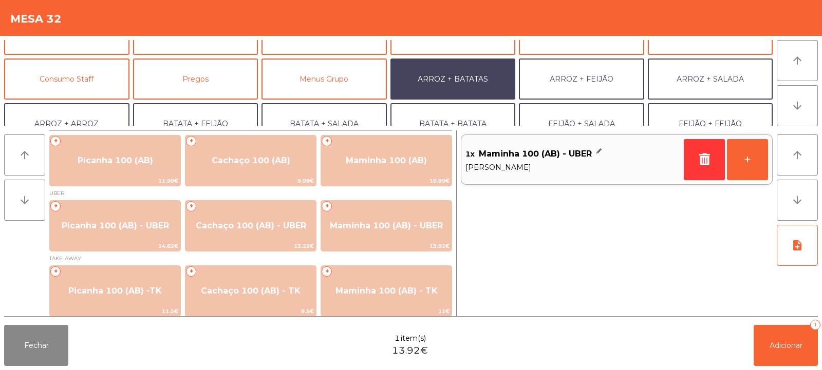
scroll to position [134, 0]
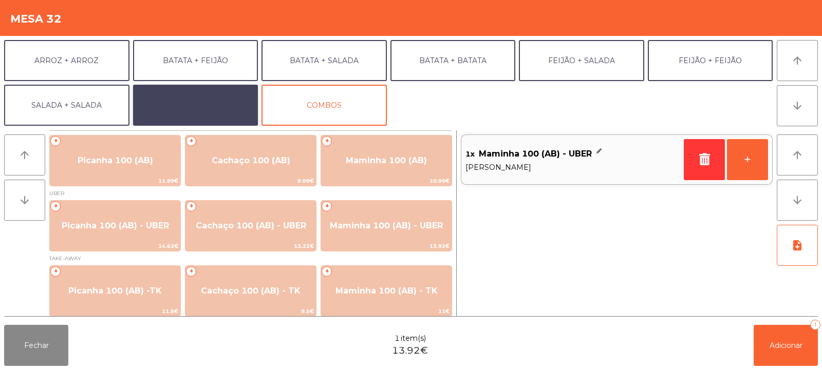
click at [165, 101] on button "EXTRAS UBER" at bounding box center [195, 105] width 125 height 41
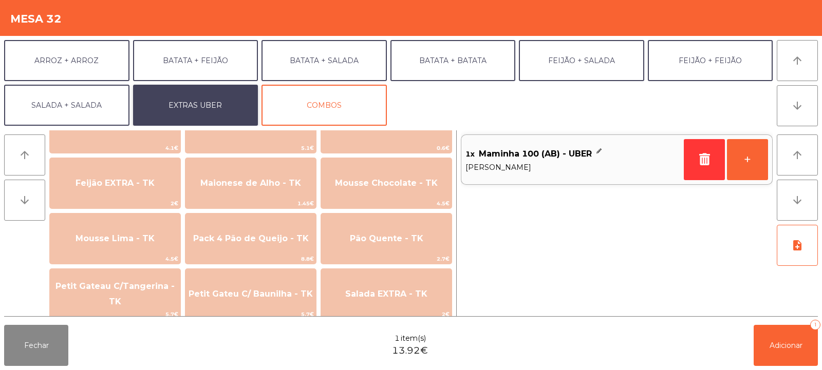
scroll to position [848, 0]
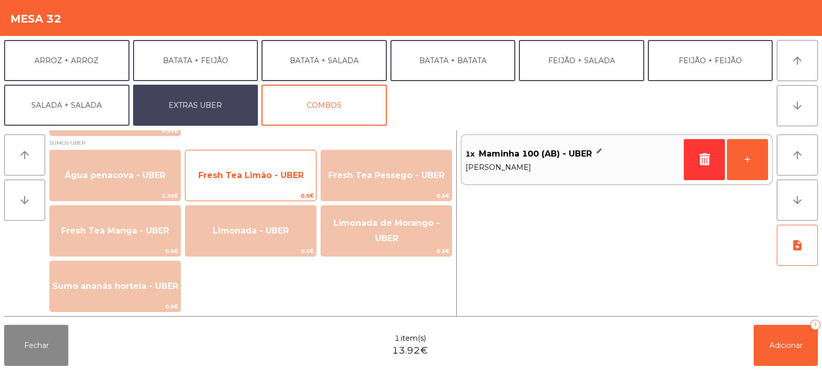
click at [209, 176] on span "Fresh Tea Limão - UBER" at bounding box center [250, 175] width 105 height 10
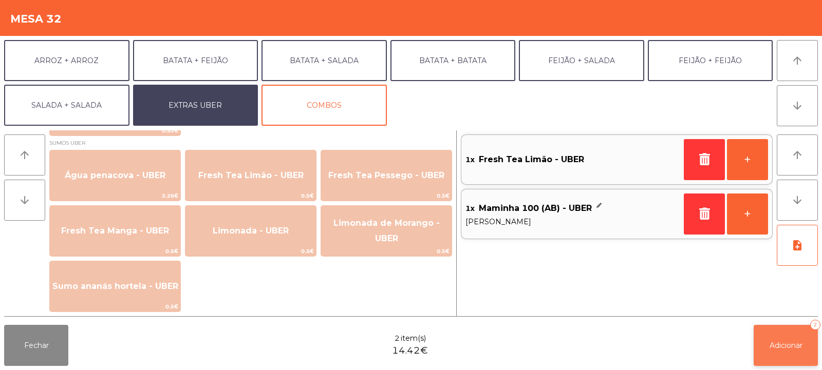
click at [778, 348] on span "Adicionar" at bounding box center [785, 345] width 33 height 9
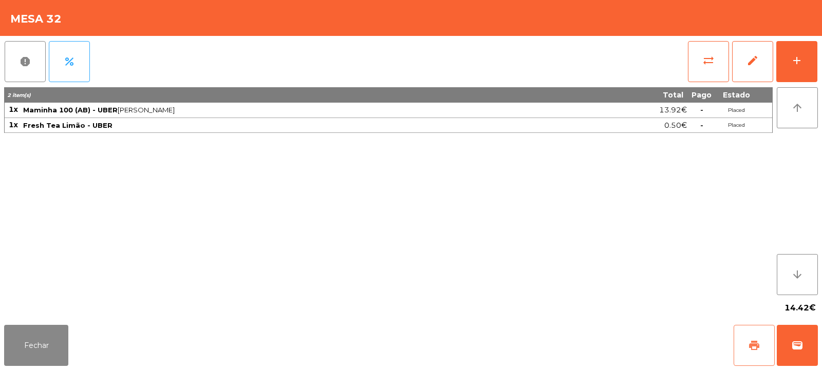
click at [759, 346] on span "print" at bounding box center [754, 345] width 12 height 12
click at [796, 343] on span "wallet" at bounding box center [797, 345] width 12 height 12
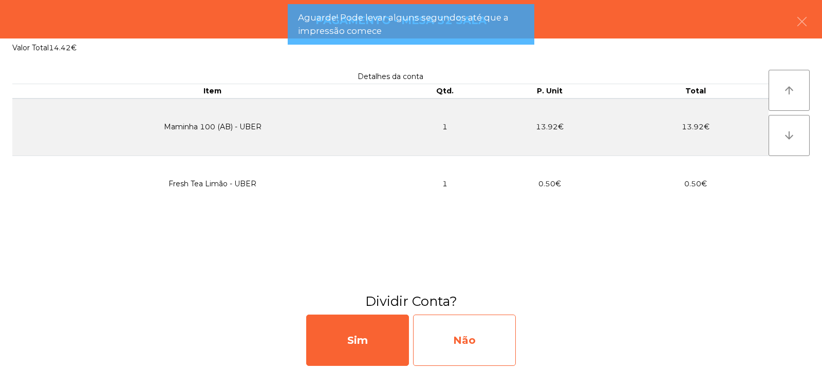
click at [472, 344] on div "Não" at bounding box center [464, 340] width 103 height 51
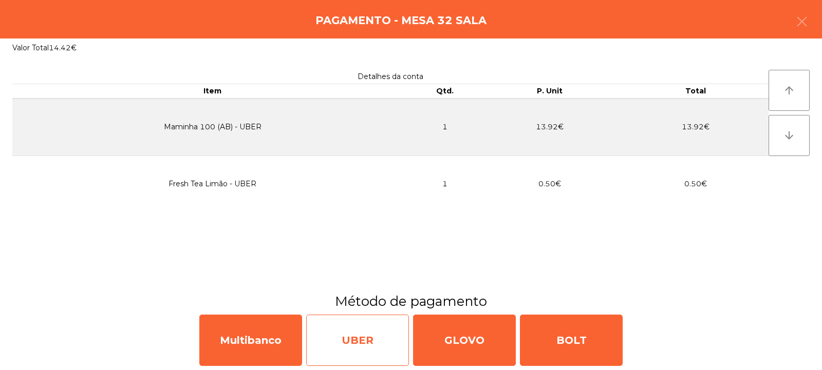
click at [387, 342] on div "UBER" at bounding box center [357, 340] width 103 height 51
select select "**"
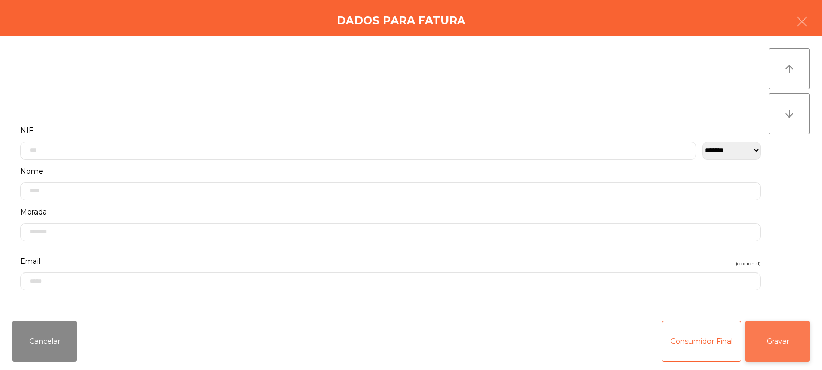
click at [777, 343] on button "Gravar" at bounding box center [777, 341] width 64 height 41
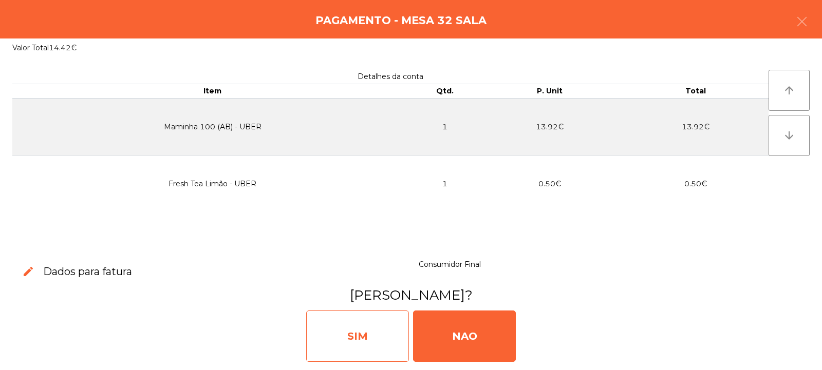
click at [391, 340] on div "SIM" at bounding box center [357, 336] width 103 height 51
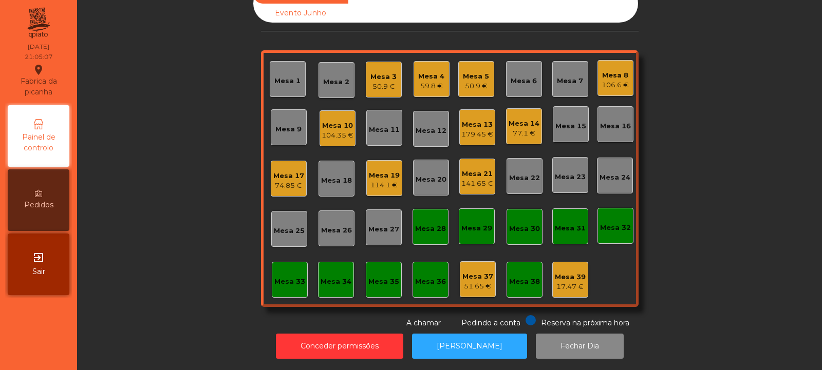
scroll to position [0, 0]
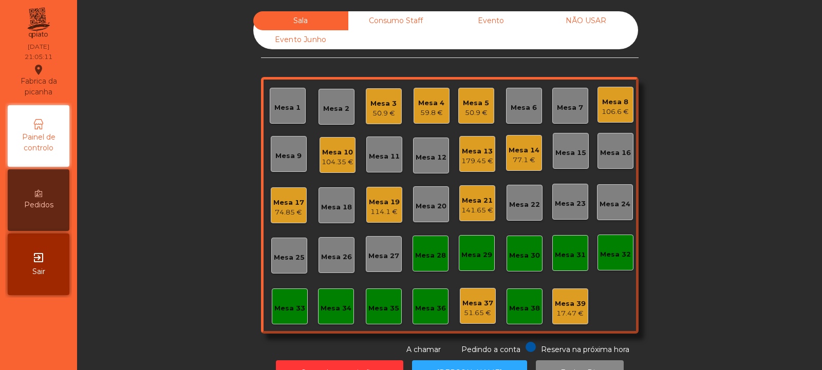
click at [429, 106] on div "Mesa 4" at bounding box center [431, 103] width 26 height 10
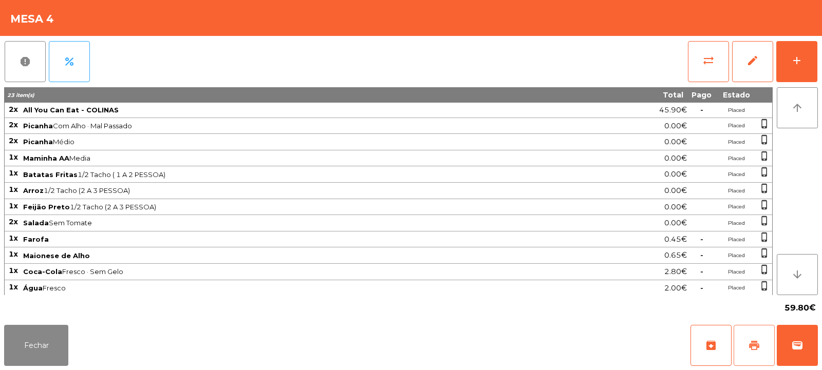
click at [754, 354] on button "print" at bounding box center [753, 345] width 41 height 41
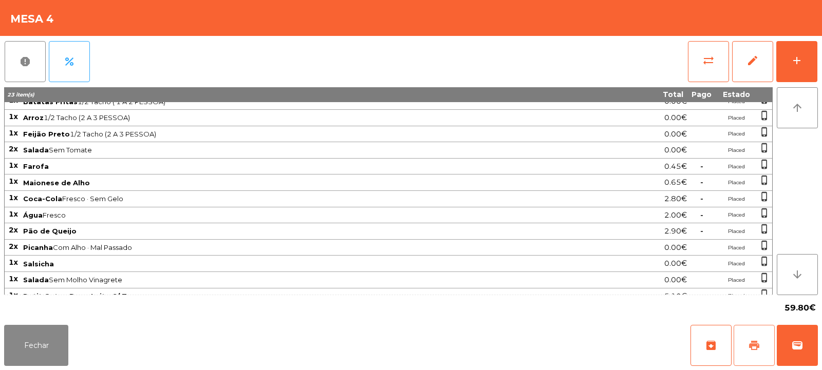
scroll to position [83, 0]
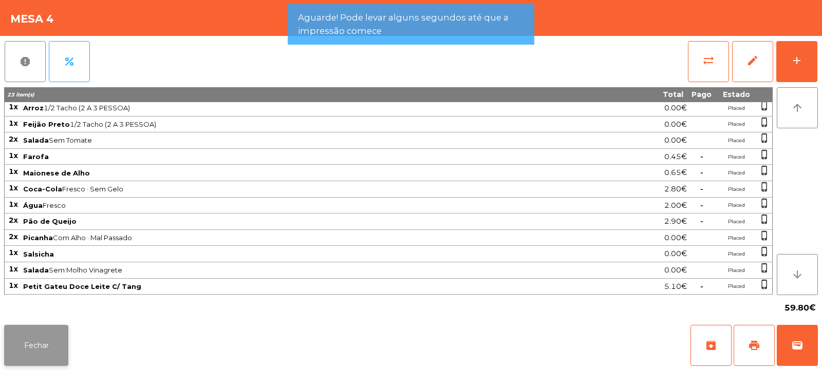
click at [53, 341] on button "Fechar" at bounding box center [36, 345] width 64 height 41
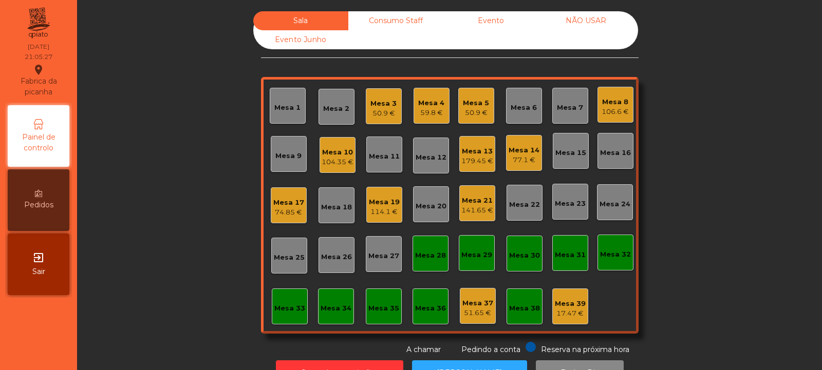
click at [422, 109] on div "59.8 €" at bounding box center [431, 113] width 26 height 10
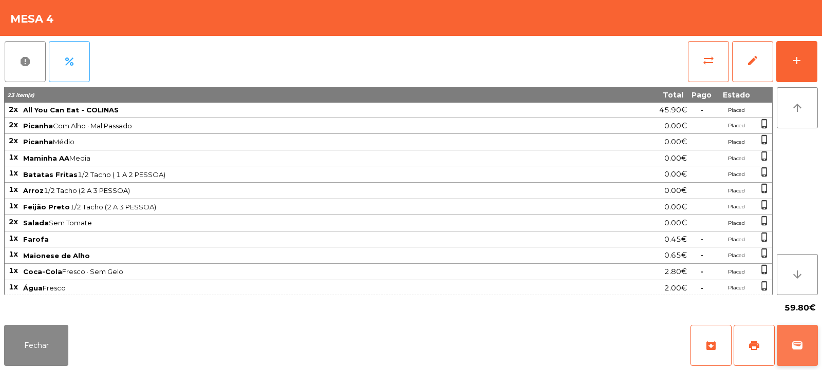
click at [801, 342] on span "wallet" at bounding box center [797, 345] width 12 height 12
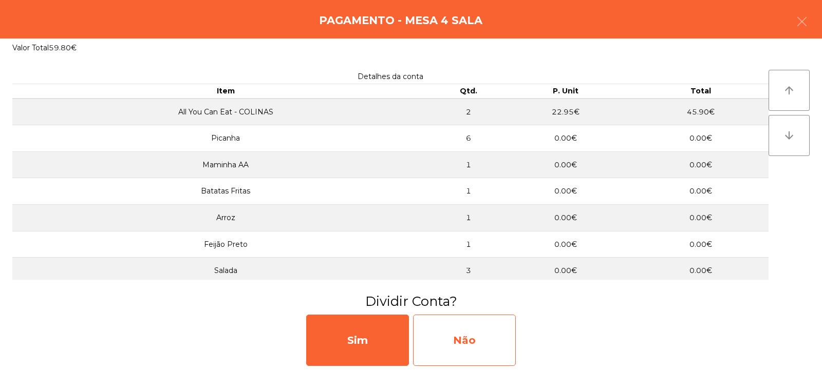
click at [474, 335] on div "Não" at bounding box center [464, 340] width 103 height 51
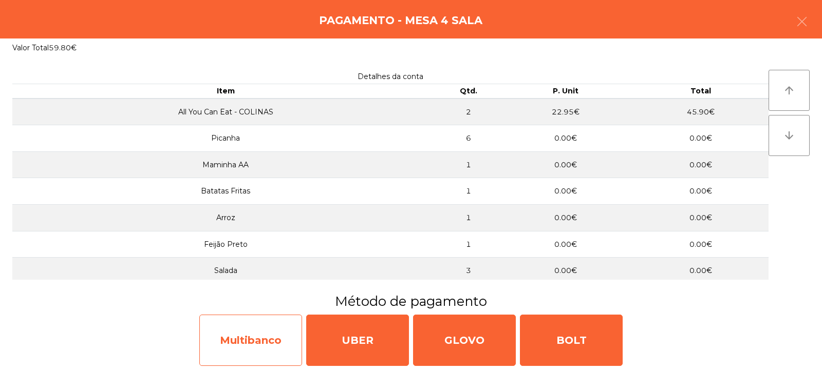
click at [285, 340] on div "Multibanco" at bounding box center [250, 340] width 103 height 51
select select "**"
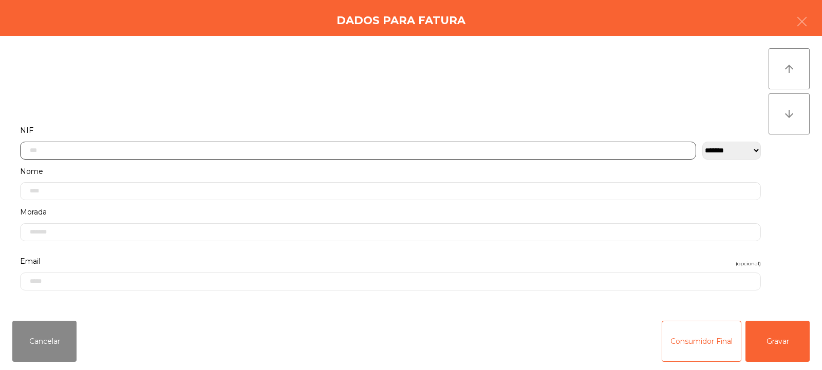
click at [398, 148] on input "text" at bounding box center [358, 151] width 676 height 18
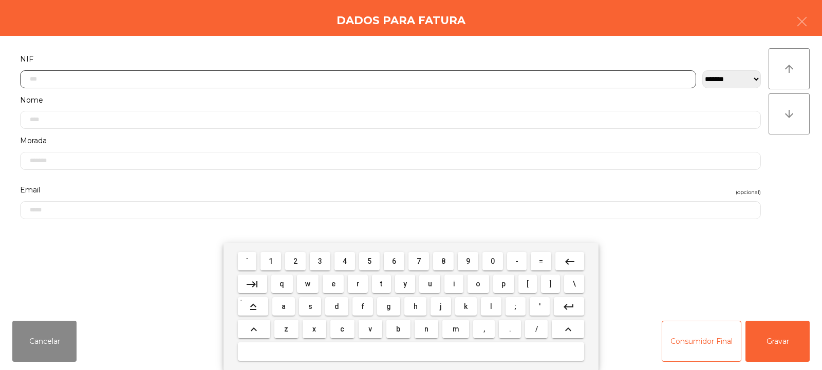
scroll to position [75, 0]
type input "*********"
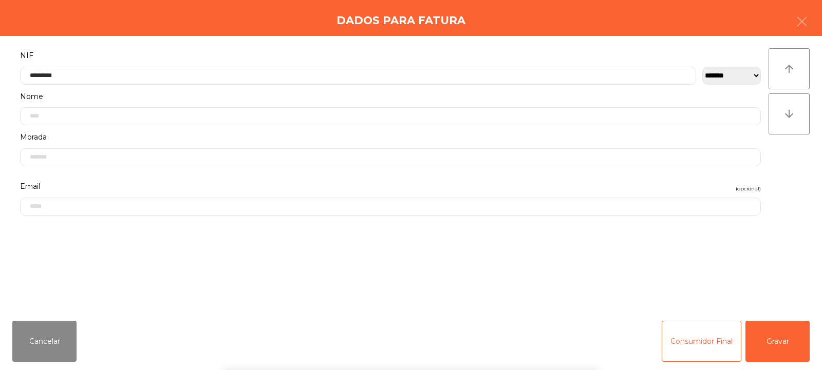
click at [777, 344] on div "` 1 2 3 4 5 6 7 8 9 0 - = keyboard_backspace keyboard_tab q w e r t y u i o p […" at bounding box center [411, 306] width 822 height 127
click at [778, 341] on button "Gravar" at bounding box center [777, 341] width 64 height 41
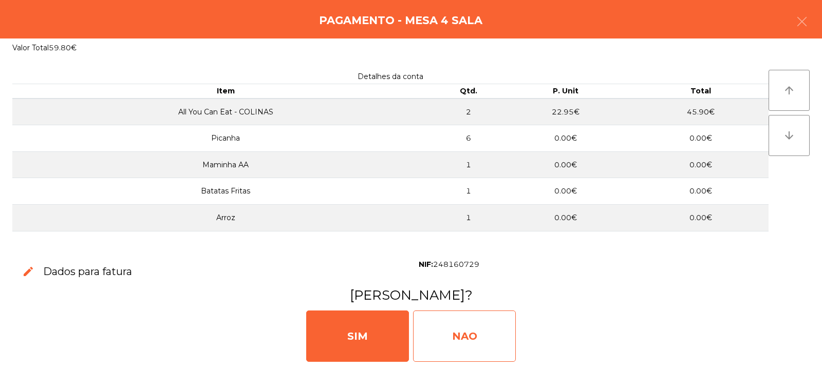
click at [463, 337] on div "NAO" at bounding box center [464, 336] width 103 height 51
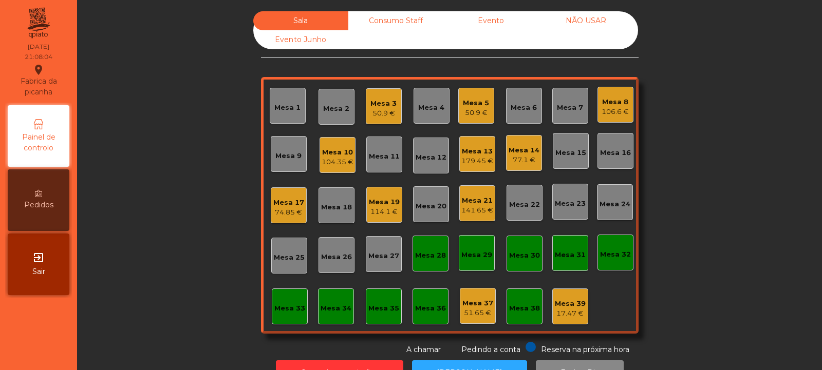
click at [220, 228] on div "Sala Consumo Staff Evento NÃO USAR Evento Junho Mesa 1 Mesa 2 Mesa 3 50.9 € Mes…" at bounding box center [449, 183] width 717 height 344
click at [195, 207] on div "Sala Consumo Staff Evento NÃO USAR Evento Junho Mesa 1 Mesa 2 Mesa 3 50.9 € Mes…" at bounding box center [449, 183] width 717 height 344
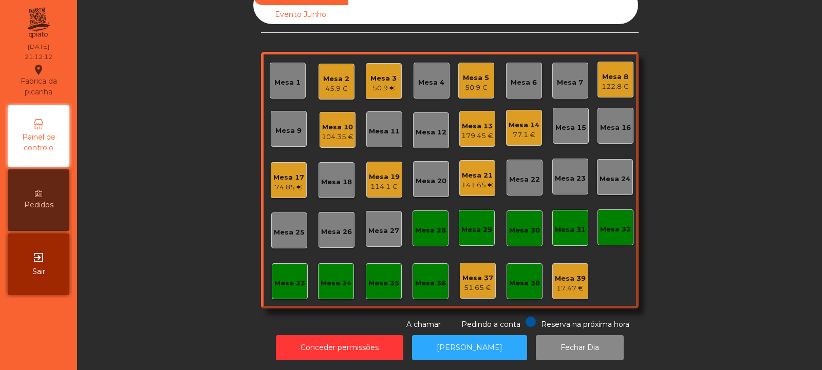
scroll to position [0, 0]
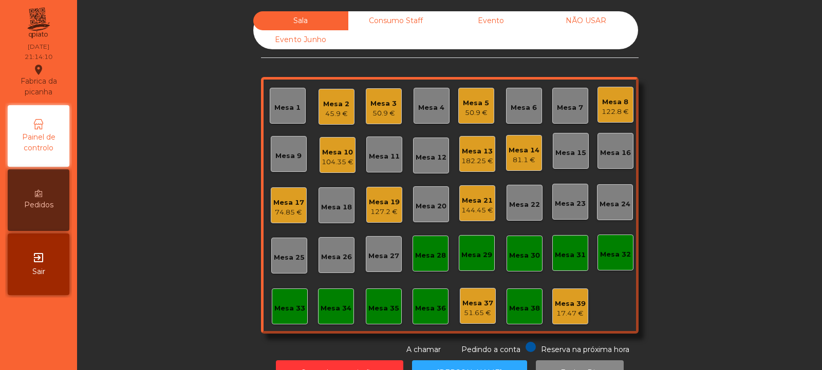
click at [287, 208] on div "74.85 €" at bounding box center [288, 212] width 31 height 10
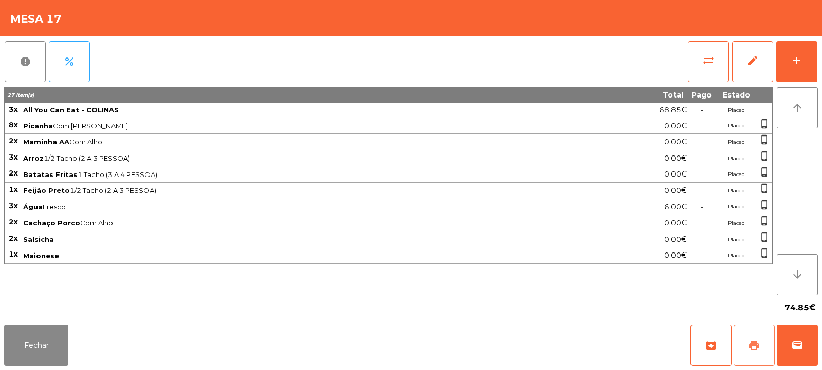
click at [751, 345] on span "print" at bounding box center [754, 345] width 12 height 12
click at [62, 353] on button "Fechar" at bounding box center [36, 345] width 64 height 41
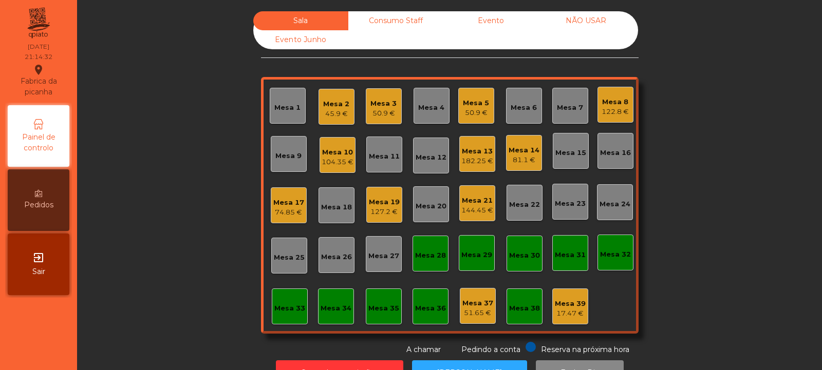
click at [285, 205] on div "Mesa 17" at bounding box center [288, 203] width 31 height 10
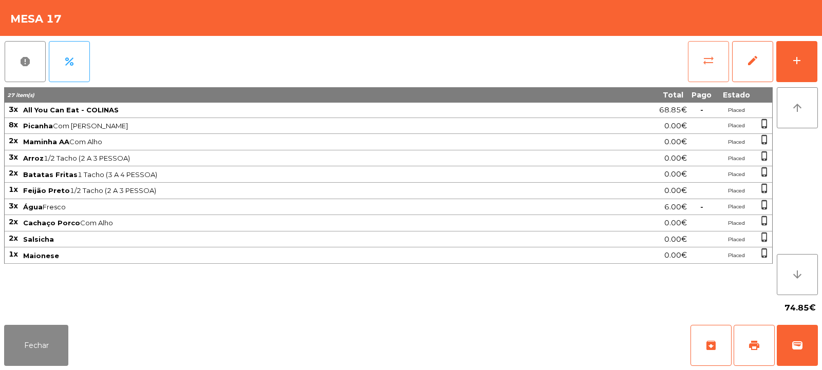
click at [701, 65] on button "sync_alt" at bounding box center [708, 61] width 41 height 41
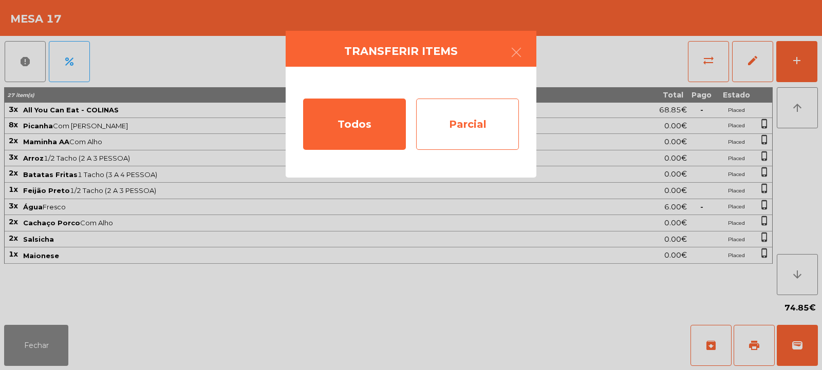
click at [462, 100] on div "Parcial" at bounding box center [467, 124] width 103 height 51
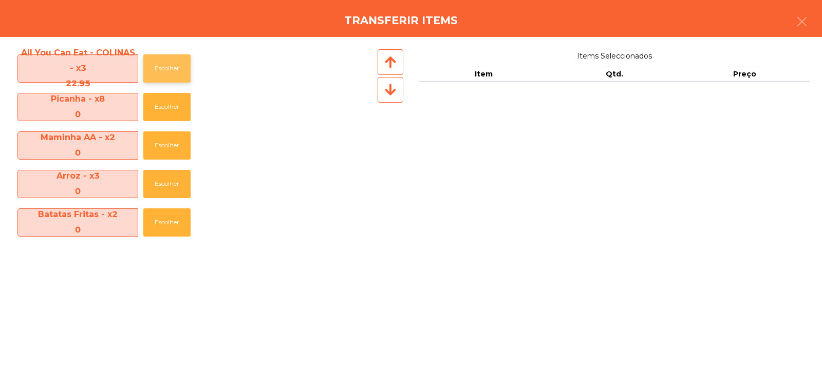
click at [170, 62] on button "Escolher" at bounding box center [166, 68] width 47 height 28
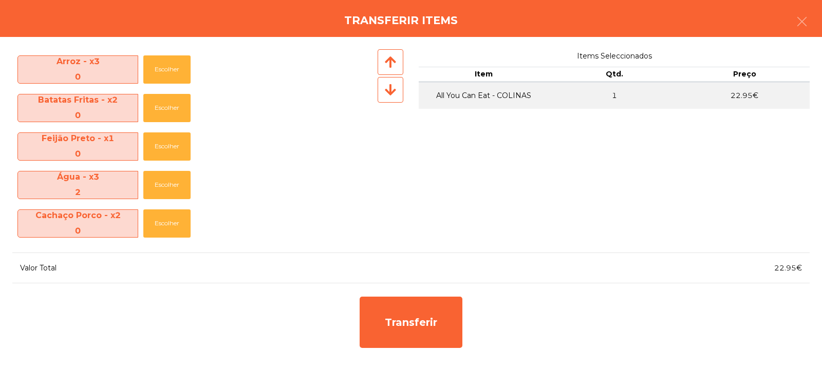
scroll to position [118, 0]
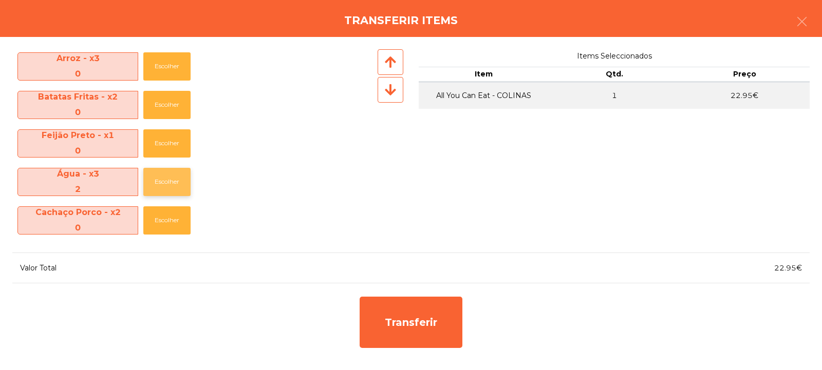
click at [166, 174] on button "Escolher" at bounding box center [166, 182] width 47 height 28
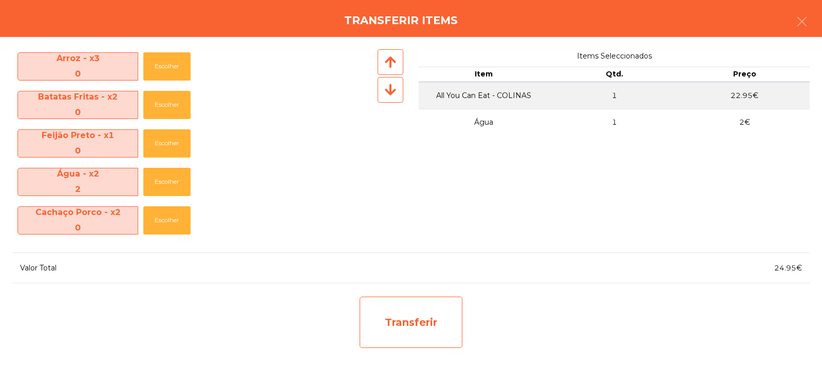
click at [407, 314] on div "Transferir" at bounding box center [410, 322] width 103 height 51
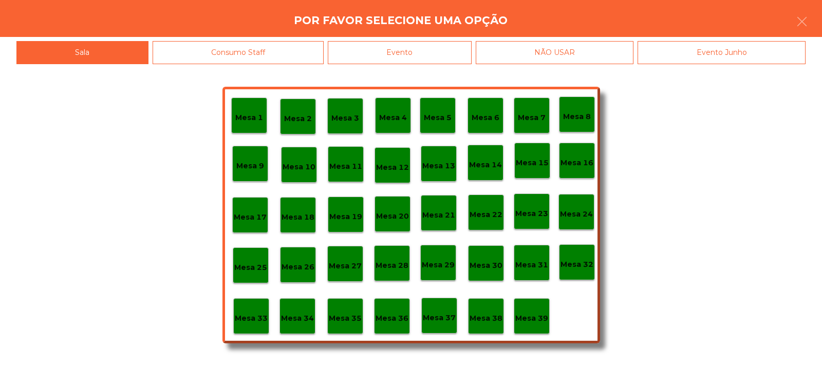
click at [249, 317] on p "Mesa 33" at bounding box center [251, 319] width 33 height 12
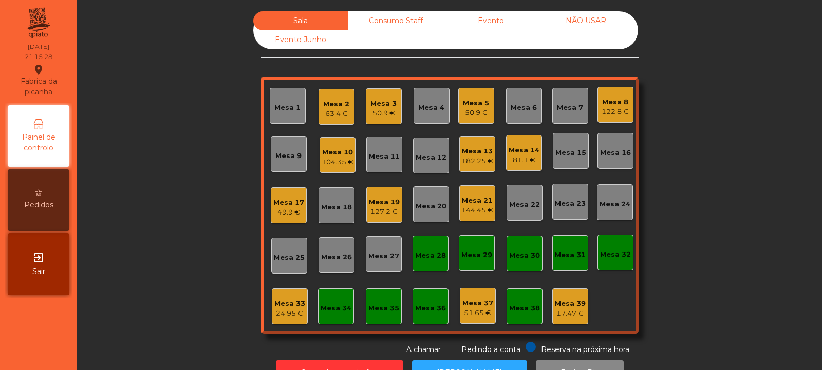
click at [279, 294] on div "Mesa 33 24.95 €" at bounding box center [290, 307] width 36 height 36
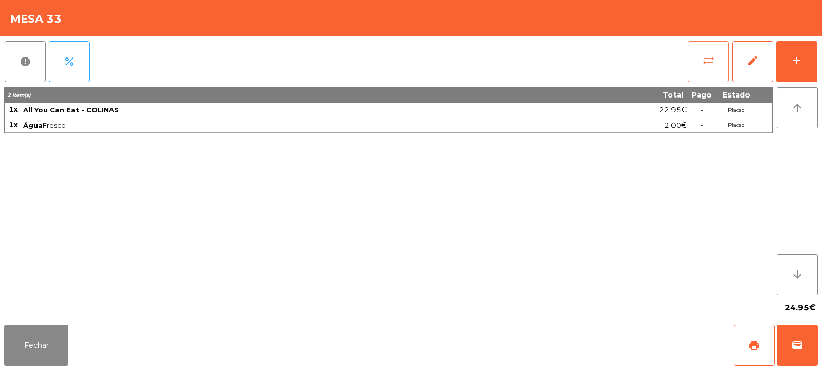
click at [702, 62] on span "sync_alt" at bounding box center [708, 60] width 12 height 12
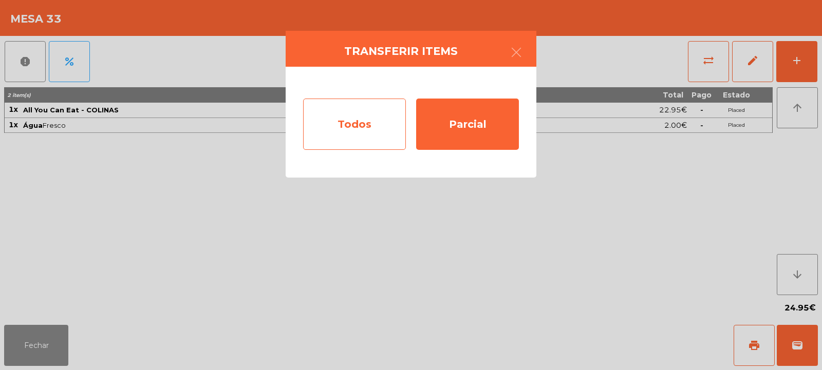
click at [331, 133] on div "Todos" at bounding box center [354, 124] width 103 height 51
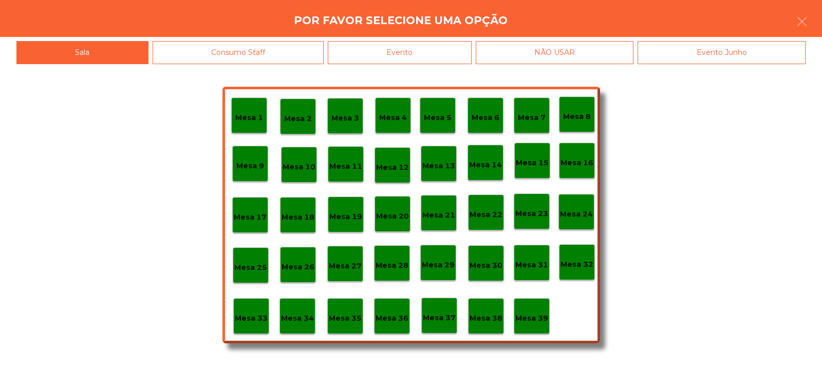
click at [244, 217] on p "Mesa 17" at bounding box center [250, 218] width 33 height 12
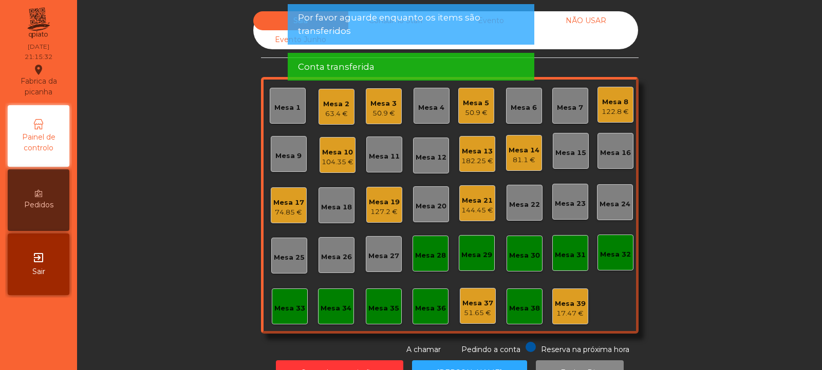
click at [287, 205] on div "Mesa 17" at bounding box center [288, 203] width 31 height 10
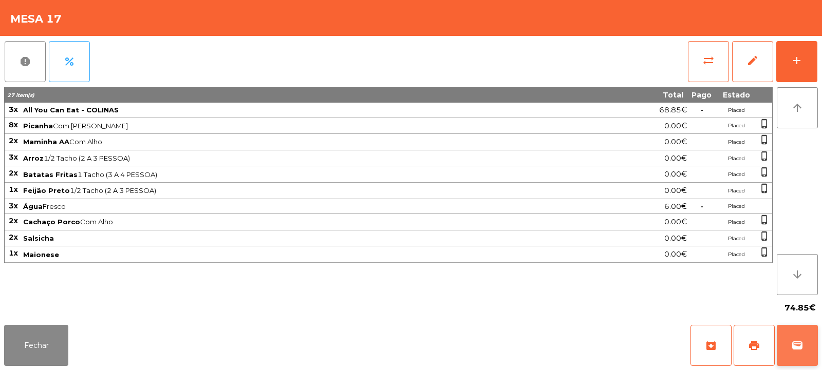
click at [808, 340] on button "wallet" at bounding box center [796, 345] width 41 height 41
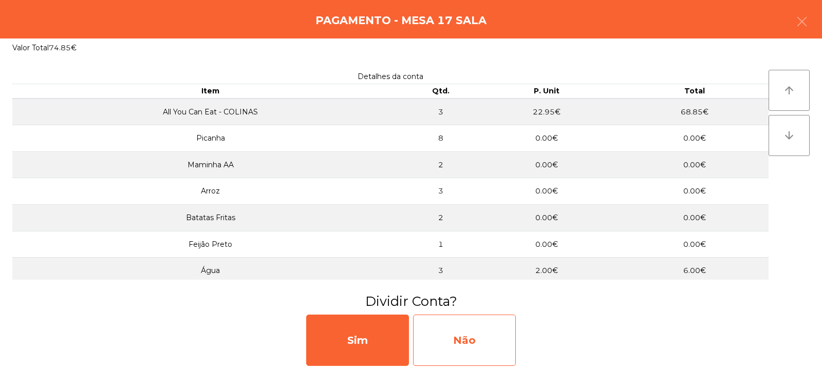
click at [473, 336] on div "Não" at bounding box center [464, 340] width 103 height 51
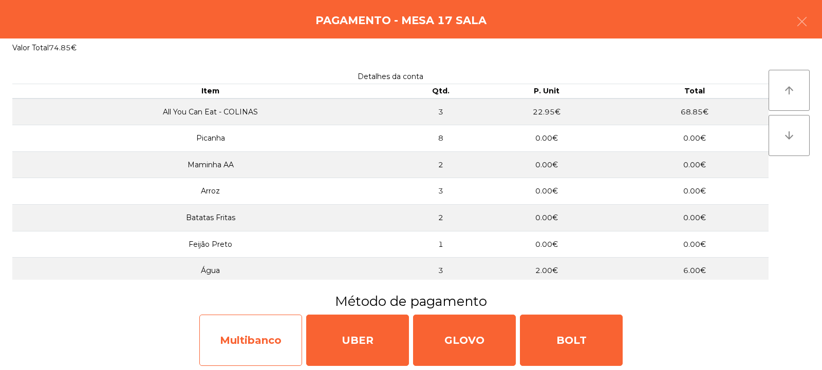
click at [267, 352] on div "Multibanco" at bounding box center [250, 340] width 103 height 51
select select "**"
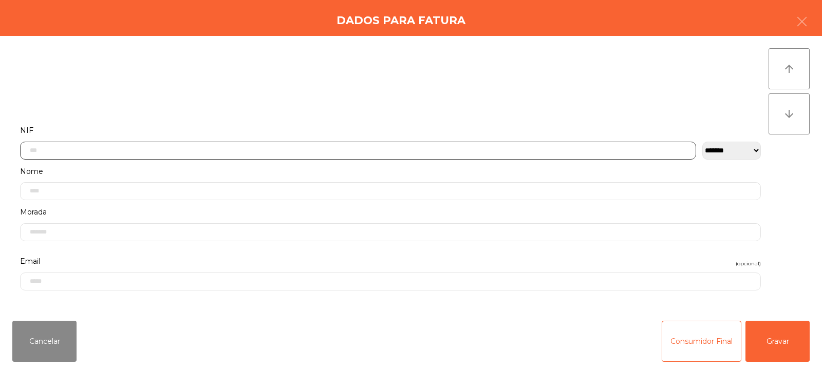
click at [329, 152] on input "text" at bounding box center [358, 151] width 676 height 18
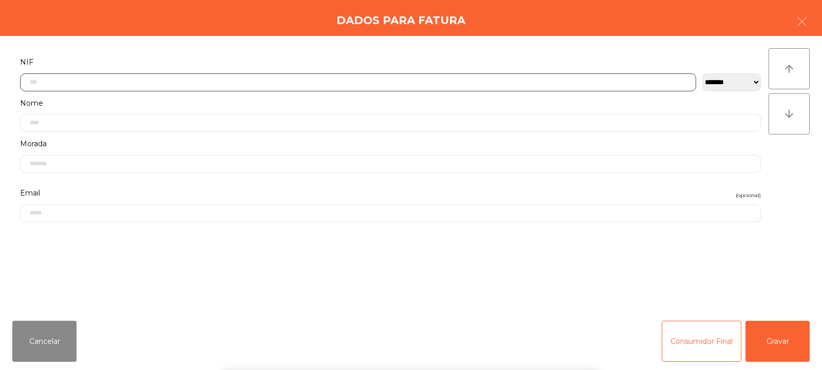
scroll to position [75, 0]
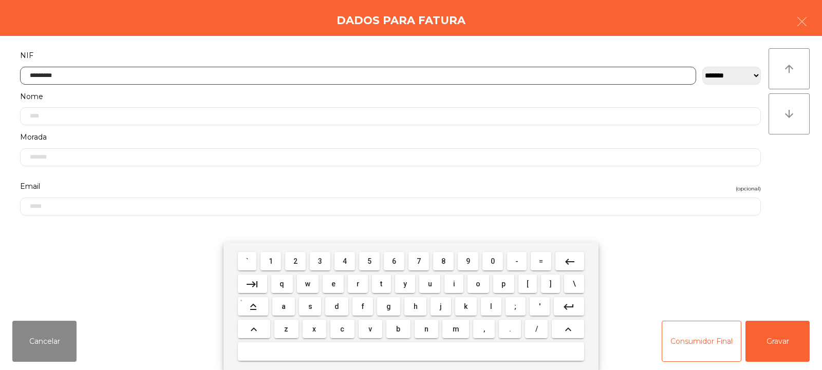
type input "*********"
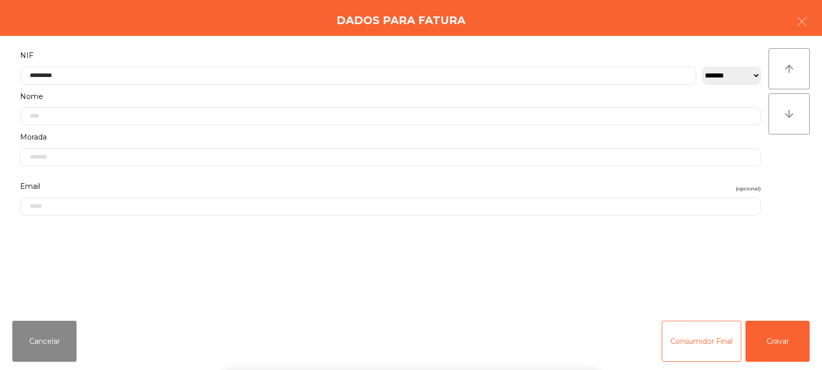
click at [800, 180] on div "arrow_upward arrow_downward" at bounding box center [788, 174] width 41 height 252
click at [774, 339] on button "Gravar" at bounding box center [777, 341] width 64 height 41
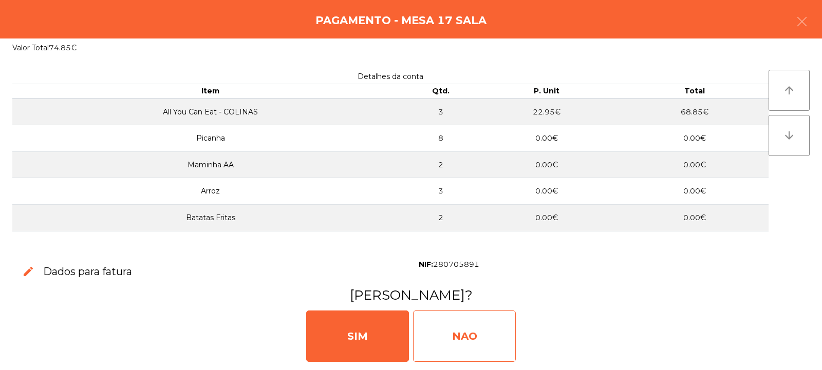
click at [456, 341] on div "NAO" at bounding box center [464, 336] width 103 height 51
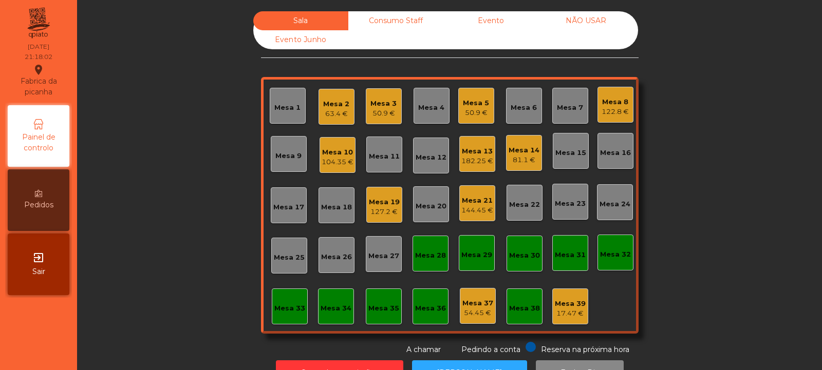
scroll to position [34, 0]
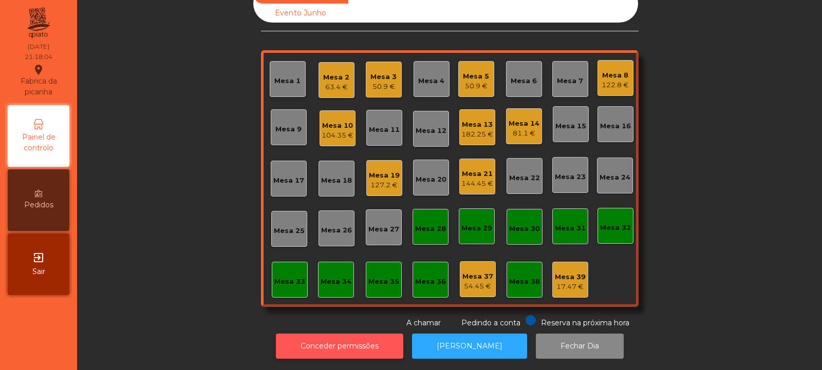
click at [350, 334] on button "Conceder permissões" at bounding box center [339, 346] width 127 height 25
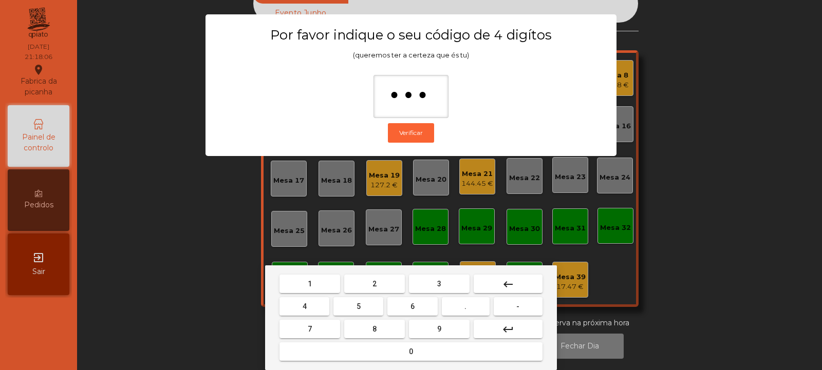
type input "****"
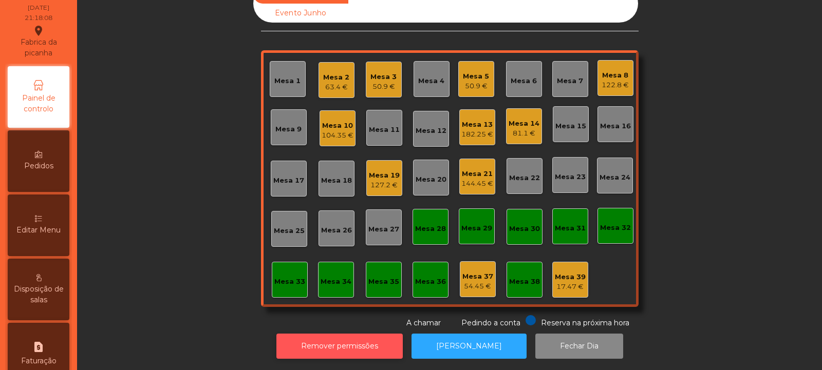
scroll to position [77, 0]
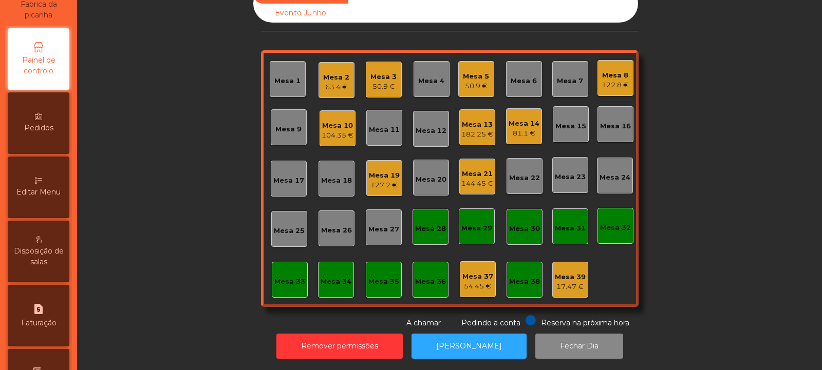
click at [48, 192] on span "Editar Menu" at bounding box center [38, 192] width 44 height 11
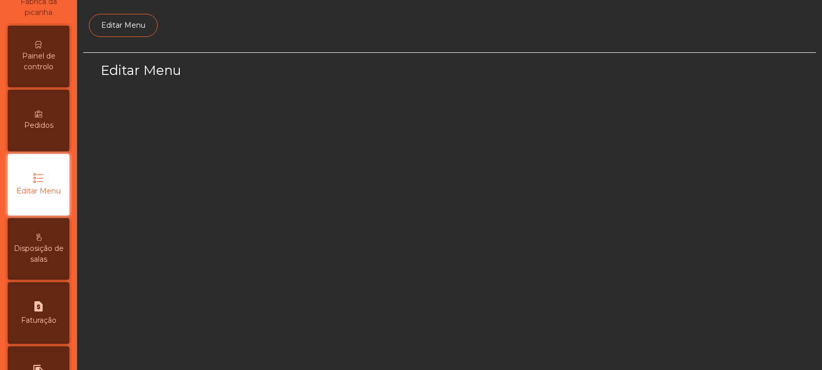
select select "*"
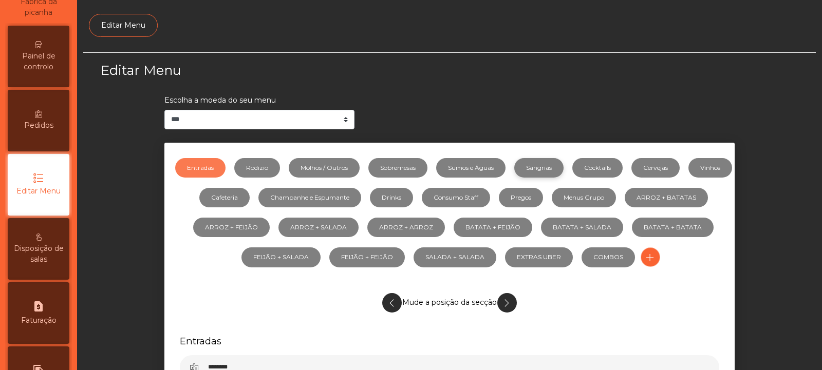
click at [563, 167] on link "Sangrias" at bounding box center [538, 168] width 49 height 20
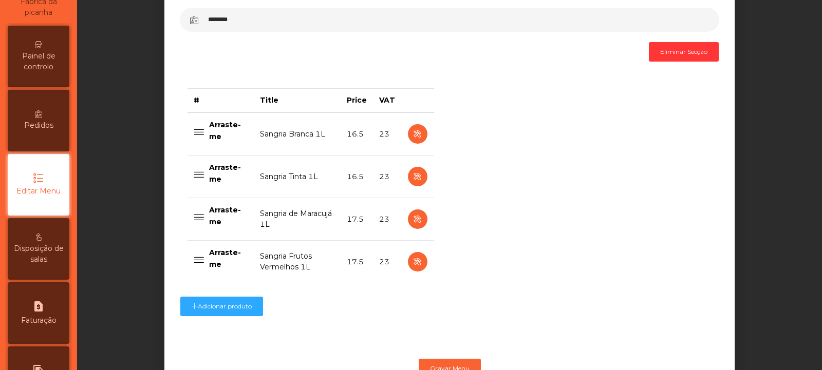
scroll to position [390, 0]
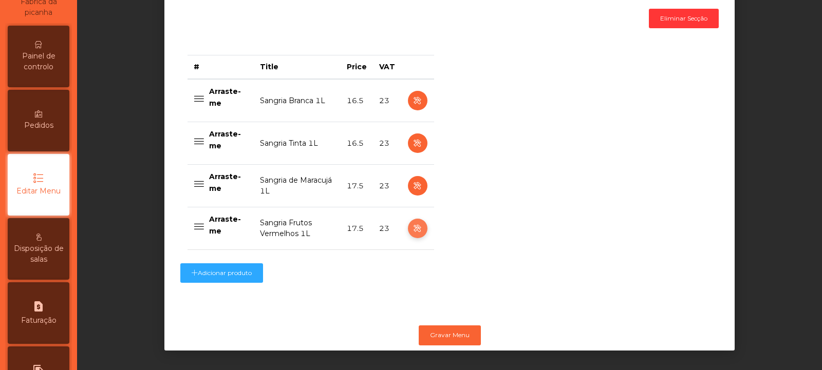
click at [414, 222] on icon "button" at bounding box center [417, 228] width 12 height 13
select select "***"
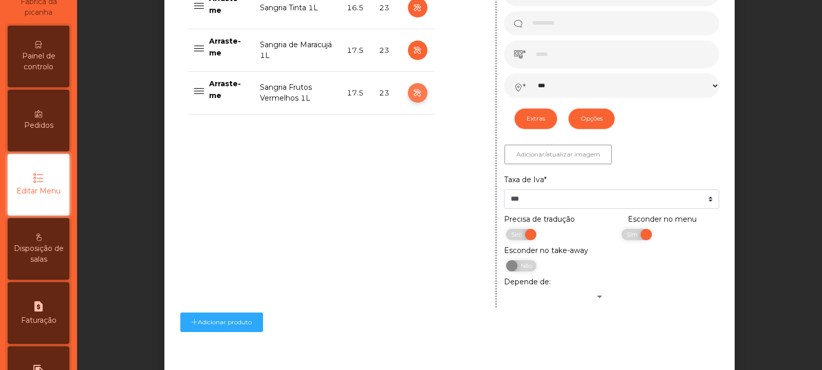
scroll to position [554, 0]
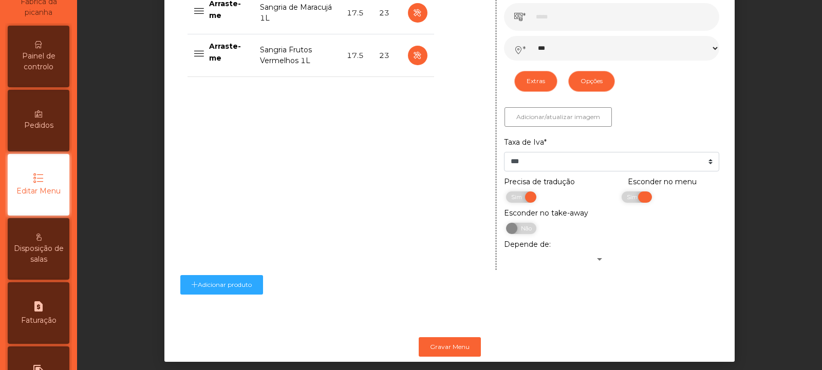
click at [622, 199] on span "Sim" at bounding box center [633, 197] width 26 height 11
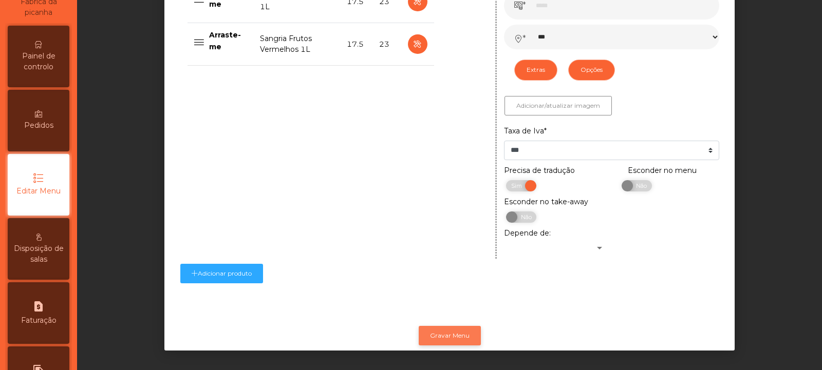
click at [467, 326] on button "Gravar Menu" at bounding box center [449, 336] width 62 height 20
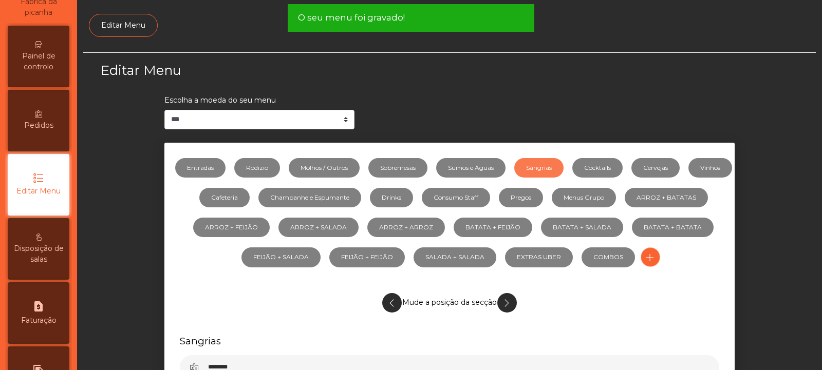
scroll to position [0, 0]
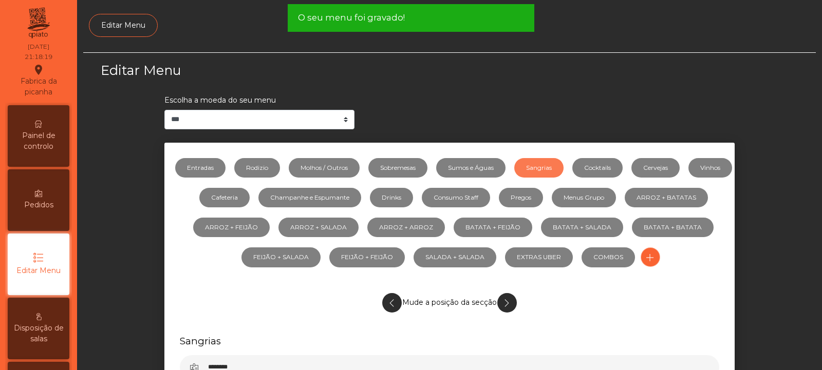
click at [50, 137] on span "Painel de controlo" at bounding box center [38, 141] width 56 height 22
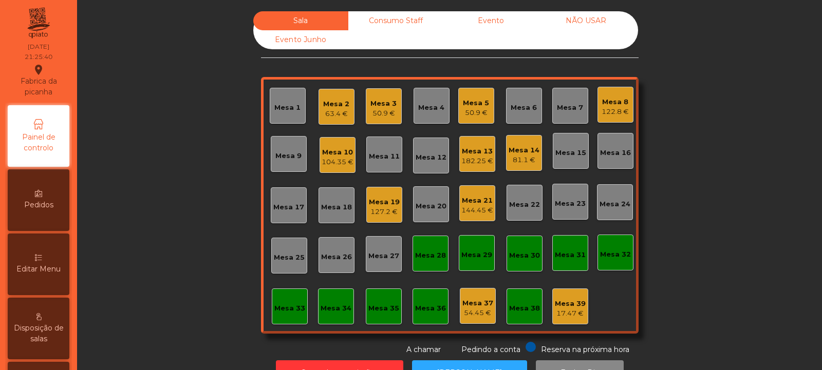
click at [430, 111] on div "Mesa 4" at bounding box center [431, 108] width 26 height 10
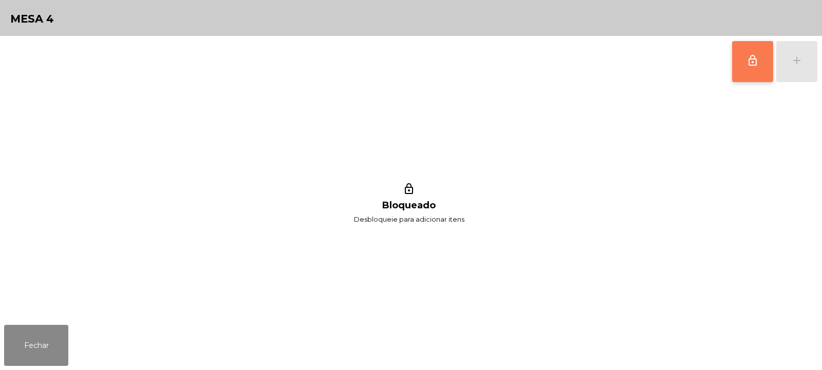
click at [755, 63] on span "lock_outline" at bounding box center [752, 60] width 12 height 12
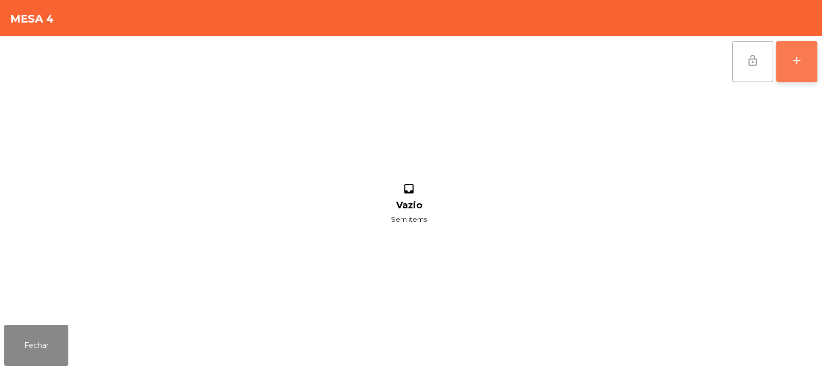
click at [797, 66] on div "add" at bounding box center [796, 60] width 12 height 12
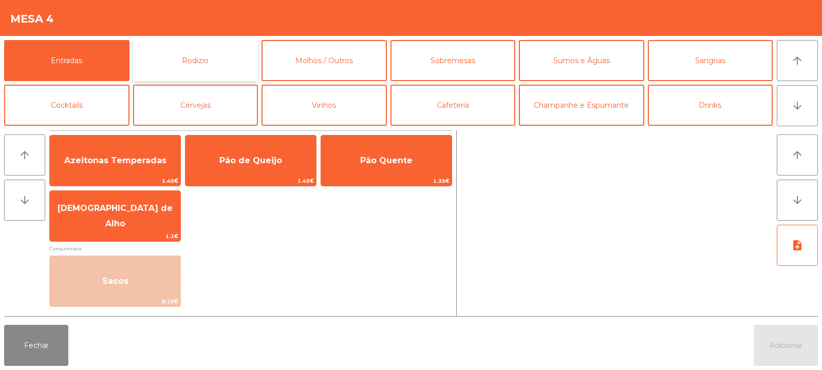
click at [176, 64] on button "Rodizio" at bounding box center [195, 60] width 125 height 41
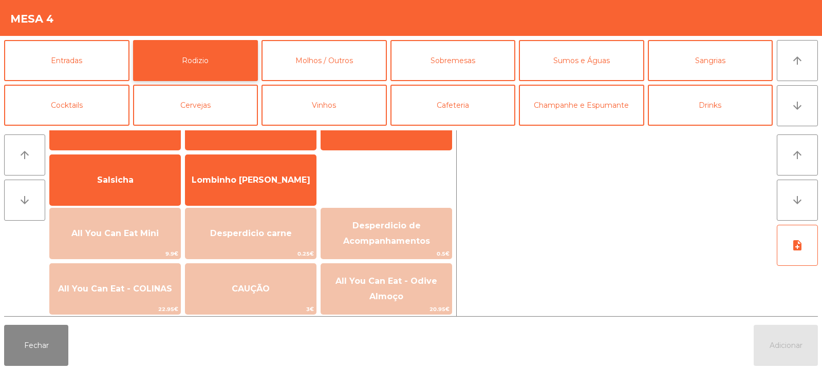
scroll to position [61, 0]
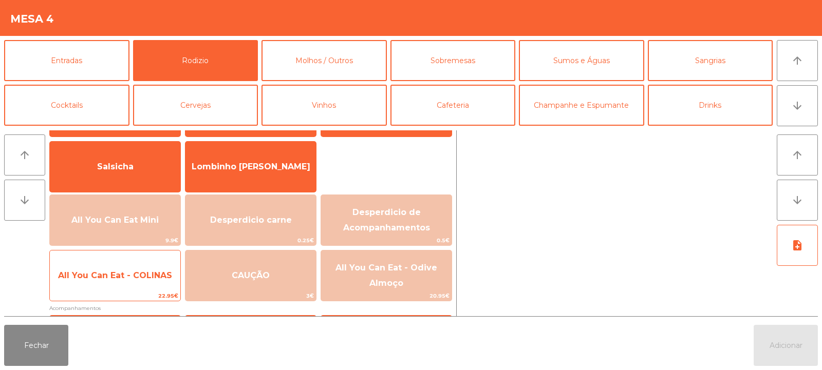
click at [128, 276] on span "All You Can Eat - COLINAS" at bounding box center [115, 276] width 114 height 10
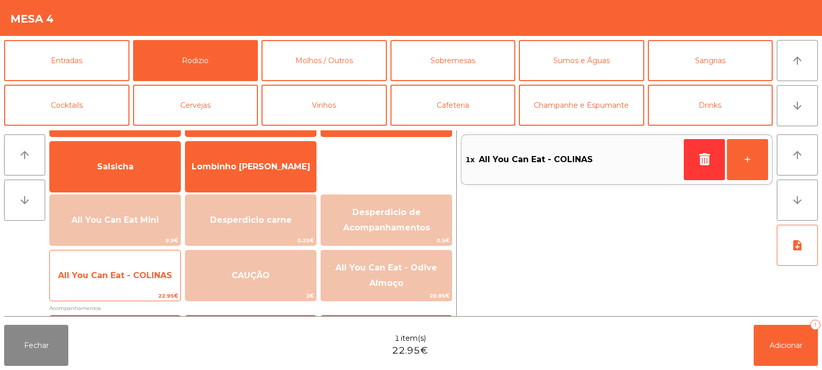
click at [126, 277] on span "All You Can Eat - COLINAS" at bounding box center [115, 276] width 114 height 10
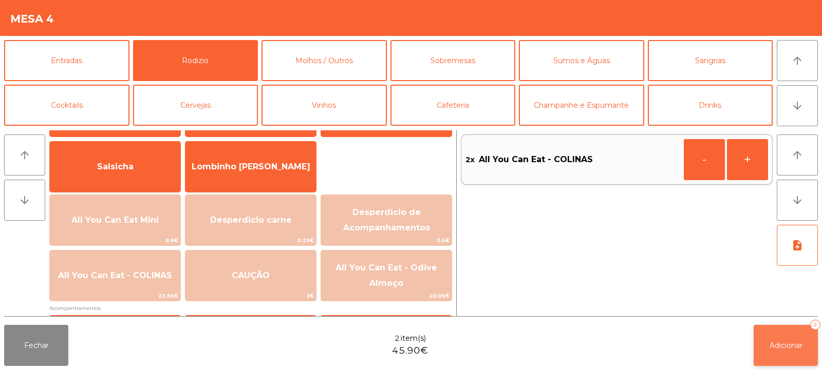
click at [773, 349] on span "Adicionar" at bounding box center [785, 345] width 33 height 9
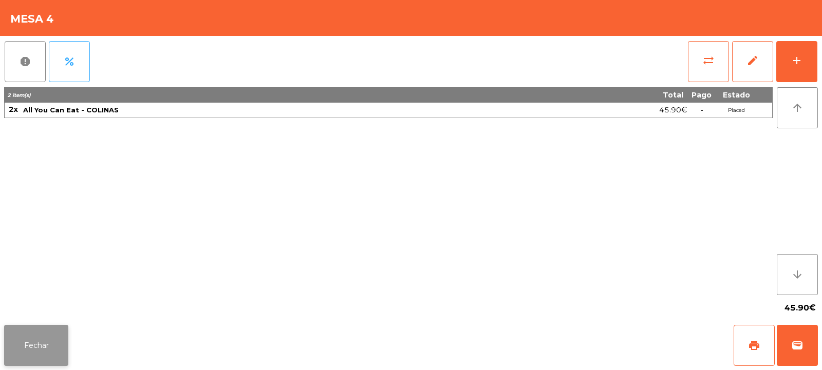
click at [28, 331] on button "Fechar" at bounding box center [36, 345] width 64 height 41
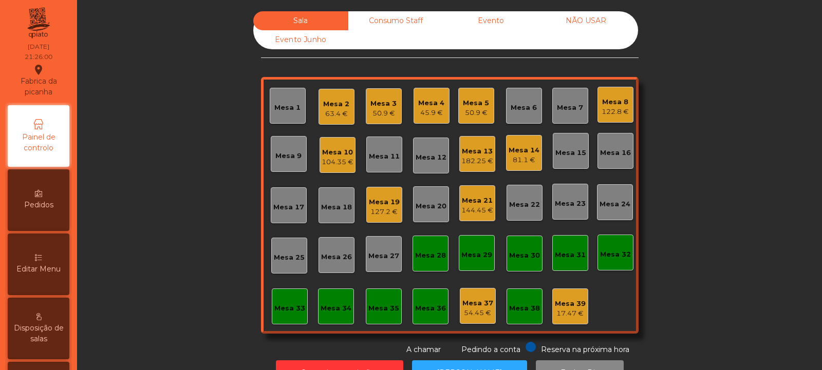
click at [520, 106] on div "Mesa 6" at bounding box center [523, 108] width 26 height 10
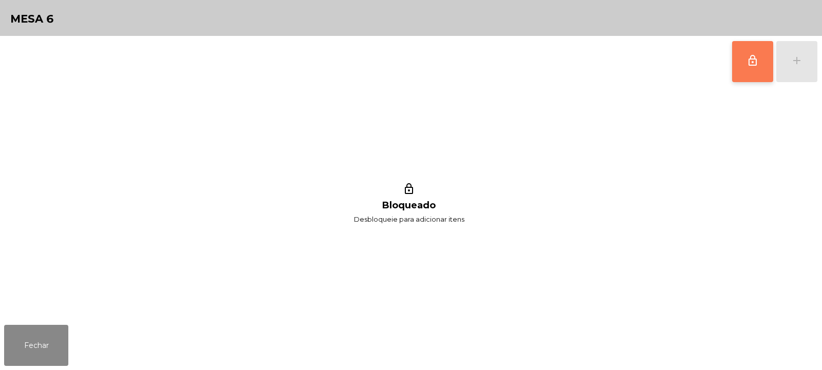
click at [748, 66] on span "lock_outline" at bounding box center [752, 60] width 12 height 12
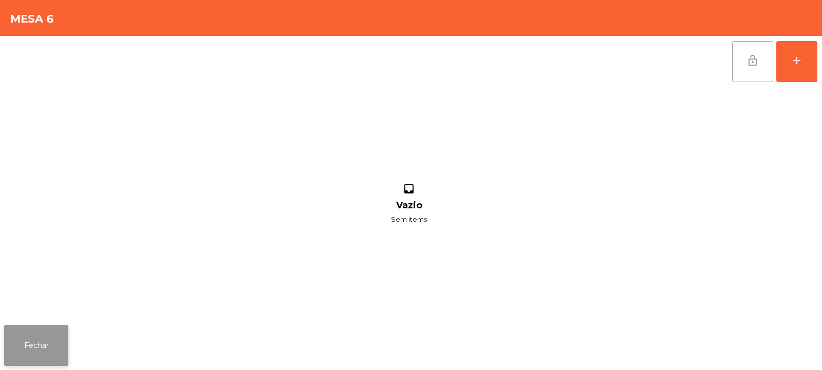
click at [44, 344] on button "Fechar" at bounding box center [36, 345] width 64 height 41
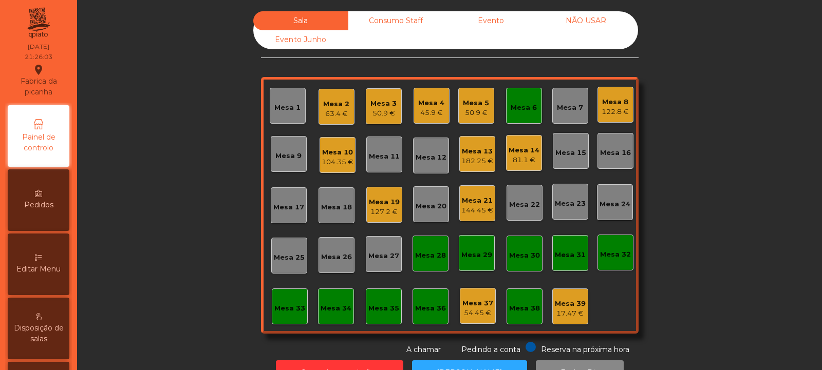
click at [422, 110] on div "45.9 €" at bounding box center [431, 113] width 26 height 10
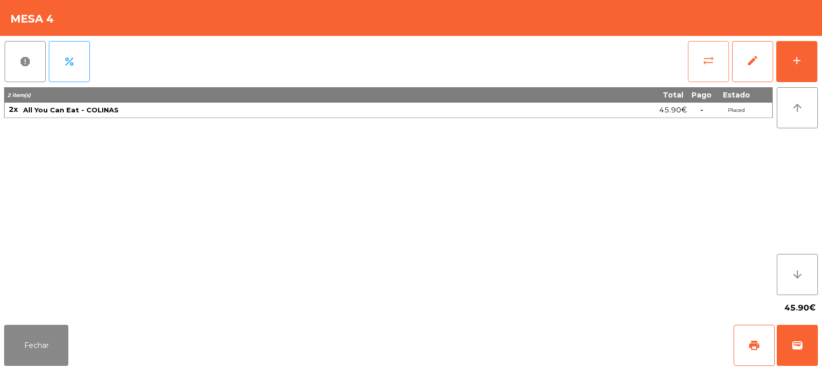
click at [696, 64] on button "sync_alt" at bounding box center [708, 61] width 41 height 41
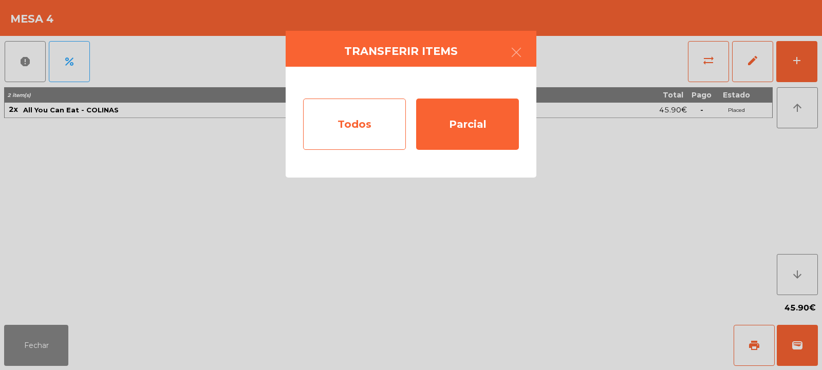
click at [355, 122] on div "Todos" at bounding box center [354, 124] width 103 height 51
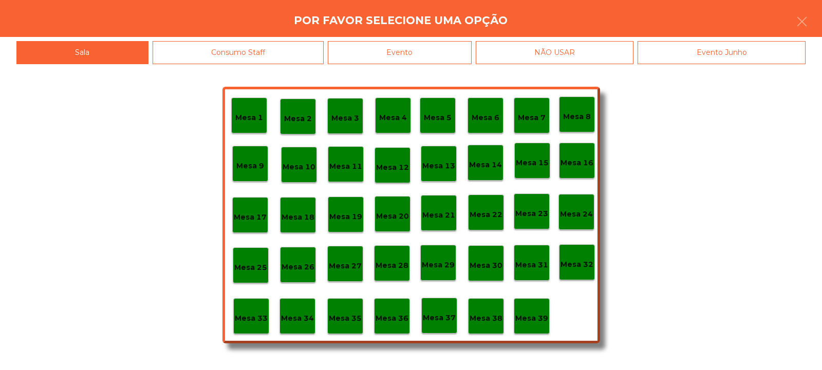
click at [485, 120] on p "Mesa 6" at bounding box center [485, 118] width 28 height 12
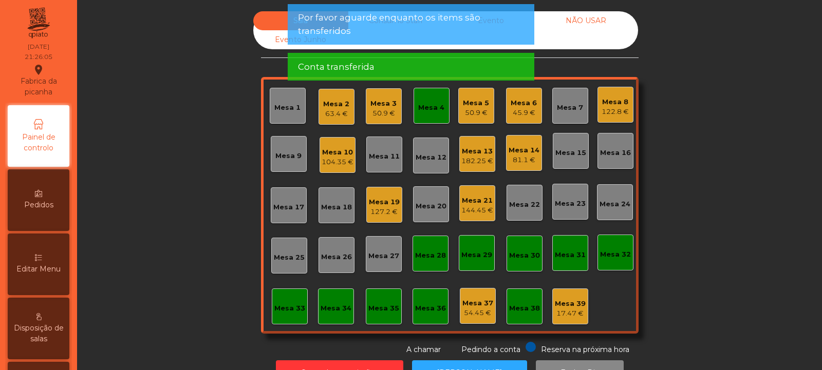
click at [421, 109] on div "Mesa 4" at bounding box center [431, 108] width 26 height 10
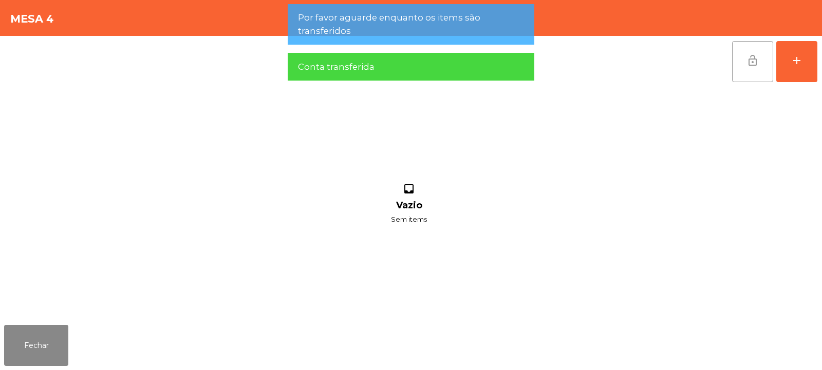
click at [744, 66] on button "lock_open" at bounding box center [752, 61] width 41 height 41
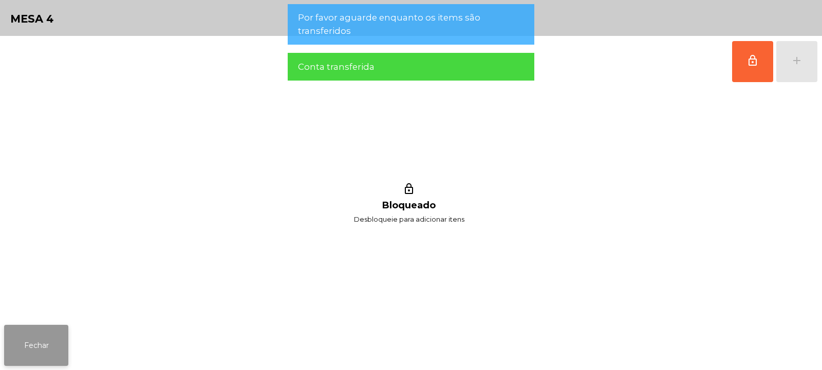
click at [42, 343] on button "Fechar" at bounding box center [36, 345] width 64 height 41
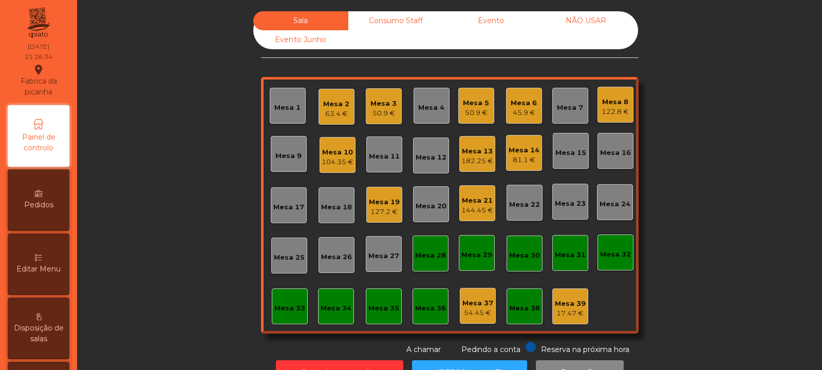
click at [379, 254] on div "Mesa 27" at bounding box center [383, 256] width 31 height 10
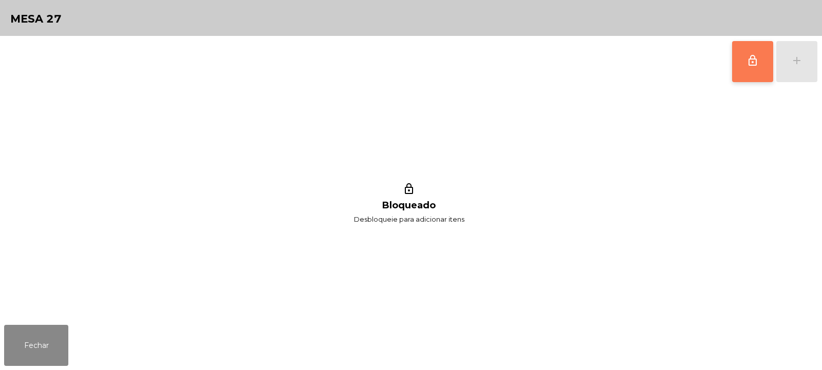
click at [748, 63] on span "lock_outline" at bounding box center [752, 60] width 12 height 12
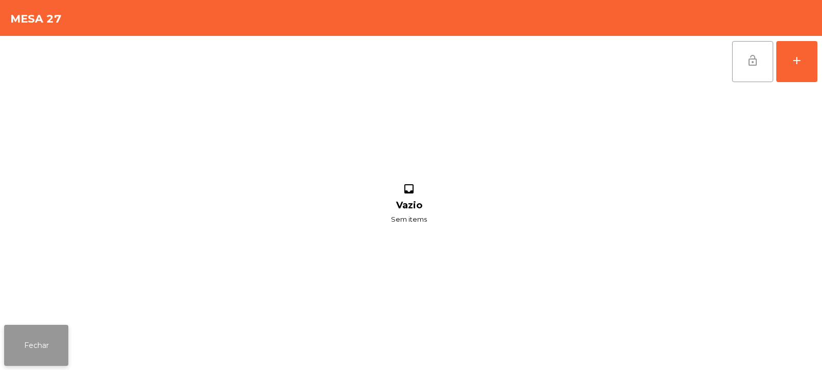
click at [68, 338] on button "Fechar" at bounding box center [36, 345] width 64 height 41
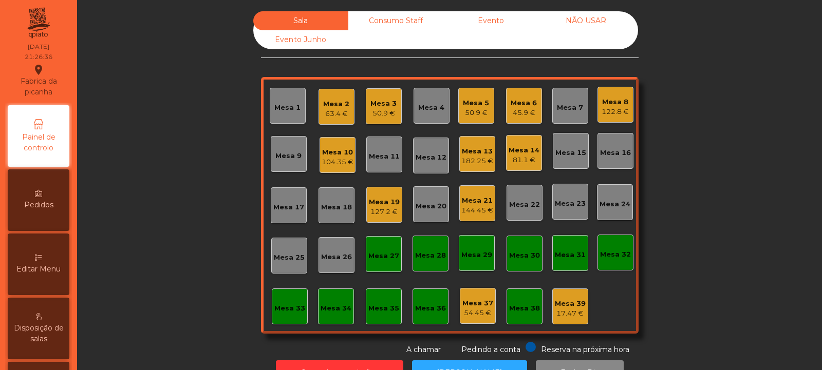
click at [521, 106] on div "Mesa 6" at bounding box center [523, 103] width 26 height 10
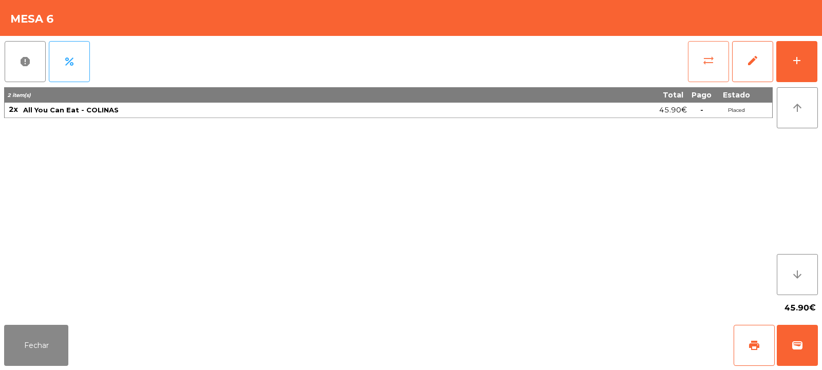
click at [713, 55] on span "sync_alt" at bounding box center [708, 60] width 12 height 12
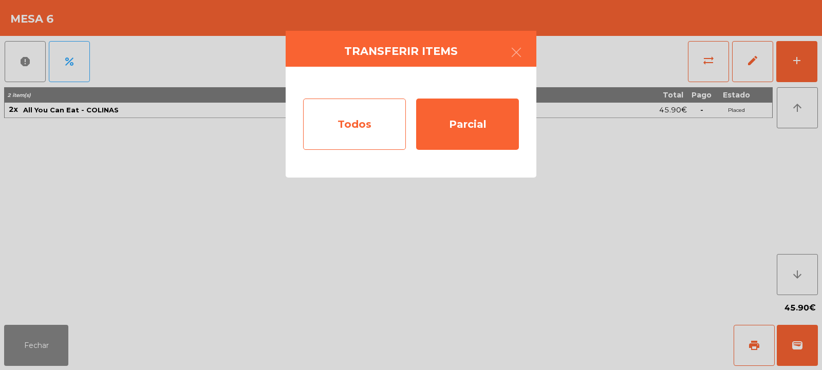
click at [388, 123] on div "Todos" at bounding box center [354, 124] width 103 height 51
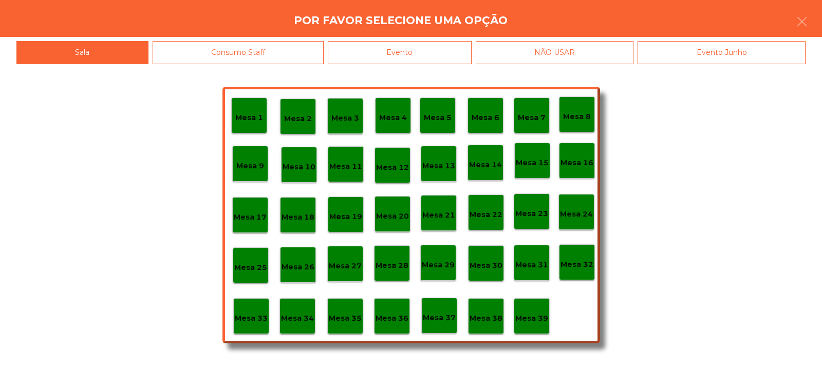
click at [352, 265] on p "Mesa 27" at bounding box center [345, 266] width 33 height 12
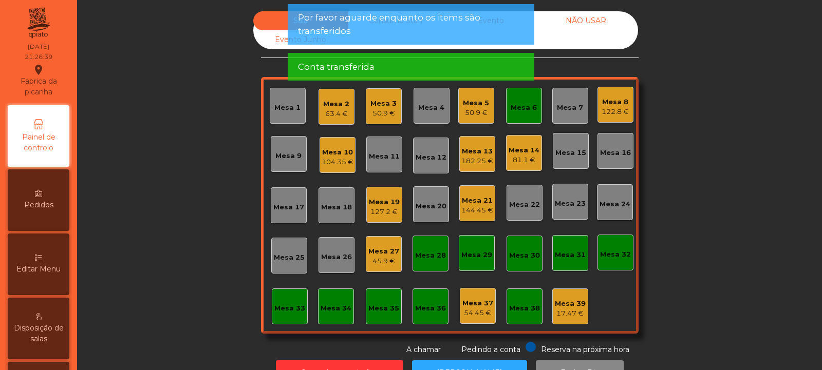
click at [527, 111] on div "Mesa 6" at bounding box center [523, 108] width 26 height 10
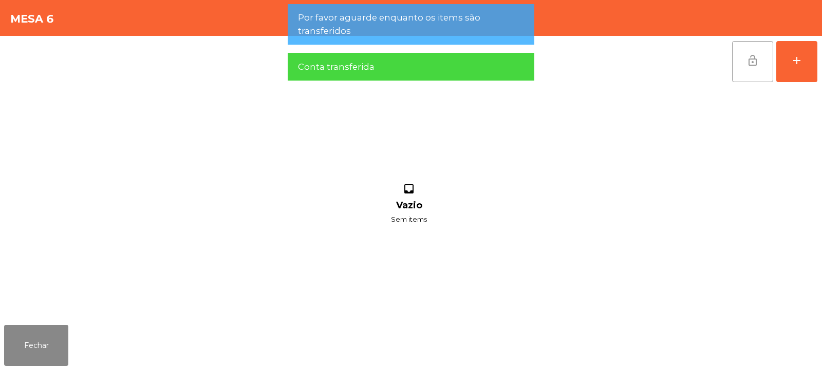
click at [749, 68] on button "lock_open" at bounding box center [752, 61] width 41 height 41
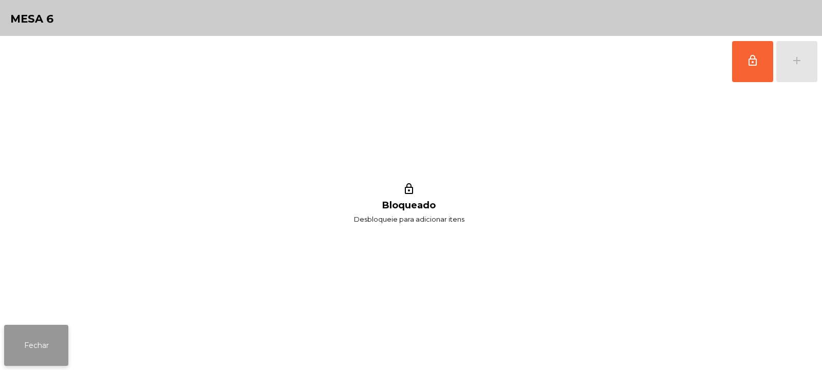
click at [65, 342] on button "Fechar" at bounding box center [36, 345] width 64 height 41
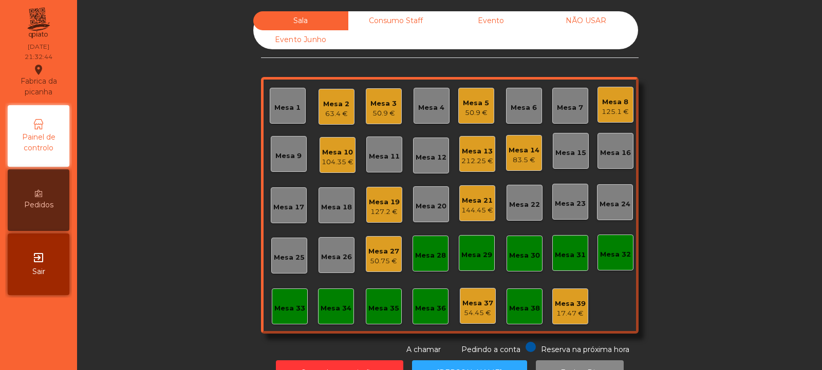
click at [619, 201] on div "Mesa 24" at bounding box center [614, 204] width 31 height 10
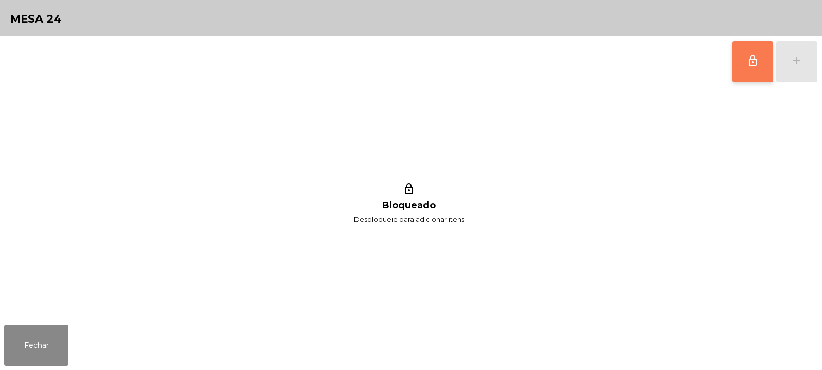
click at [755, 57] on span "lock_outline" at bounding box center [752, 60] width 12 height 12
click at [799, 63] on div "add" at bounding box center [796, 60] width 12 height 12
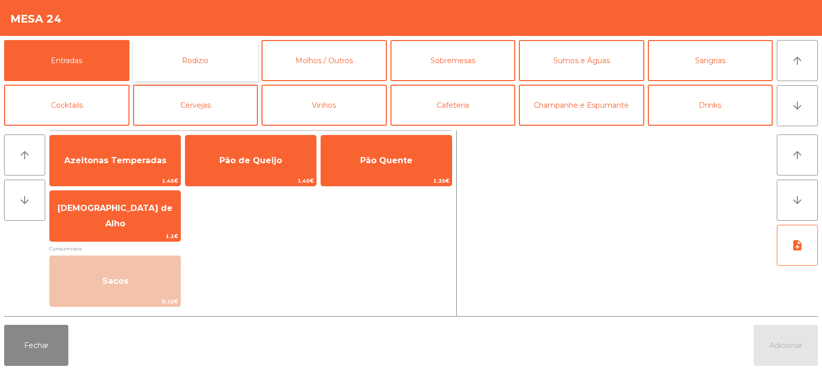
click at [201, 58] on button "Rodizio" at bounding box center [195, 60] width 125 height 41
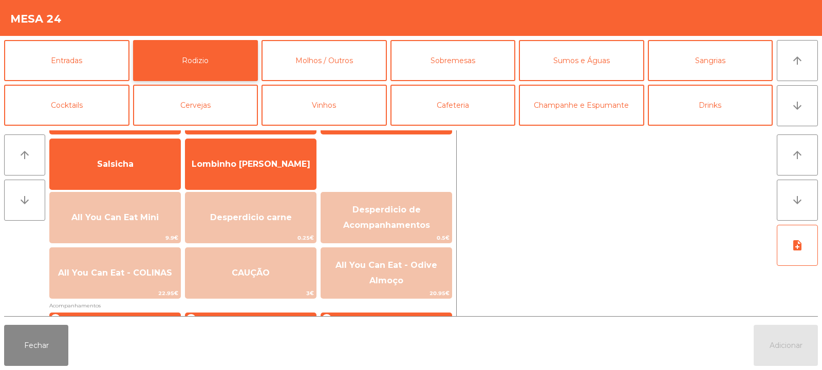
scroll to position [99, 0]
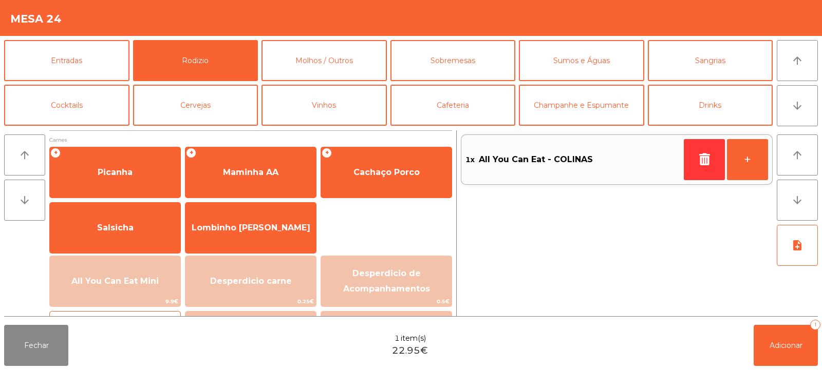
click at [128, 323] on span "All You Can Eat - COLINAS" at bounding box center [115, 337] width 130 height 28
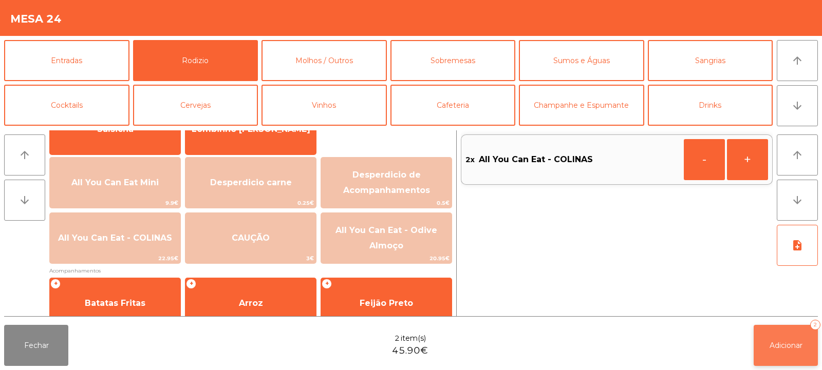
click at [795, 351] on button "Adicionar 2" at bounding box center [785, 345] width 64 height 41
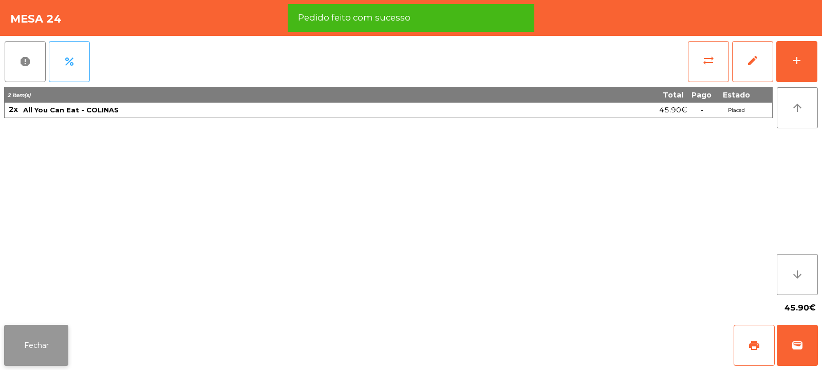
click at [39, 337] on button "Fechar" at bounding box center [36, 345] width 64 height 41
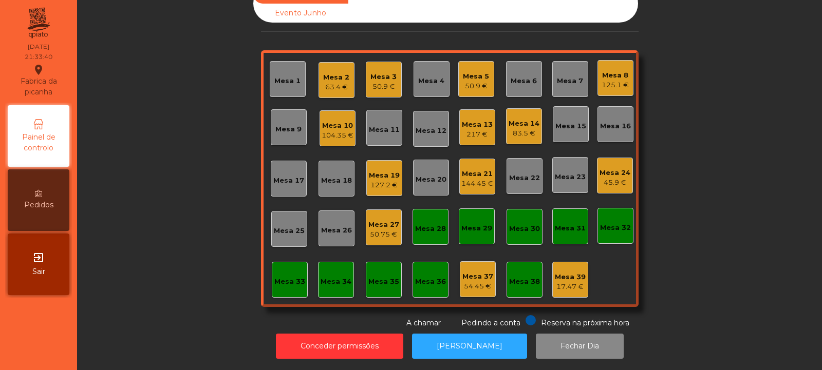
scroll to position [0, 0]
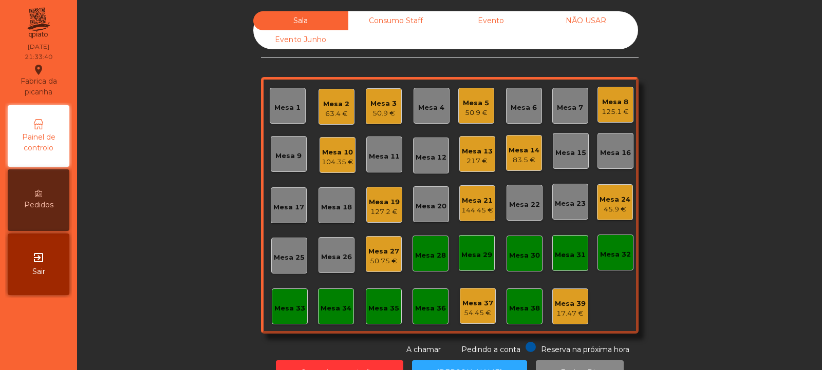
click at [222, 191] on div "Sala Consumo Staff Evento NÃO USAR Evento Junho Mesa 1 Mesa 2 63.4 € Mesa 3 50.…" at bounding box center [449, 183] width 717 height 344
click at [527, 151] on div "Mesa 14" at bounding box center [523, 150] width 31 height 10
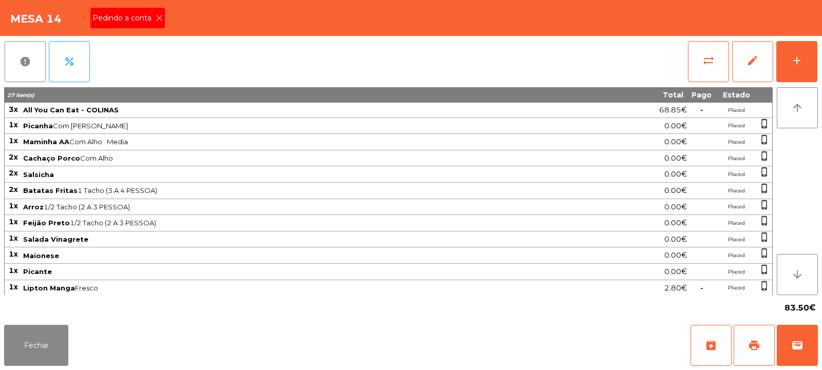
click at [158, 18] on icon at bounding box center [159, 17] width 7 height 7
click at [742, 344] on button "print" at bounding box center [753, 345] width 41 height 41
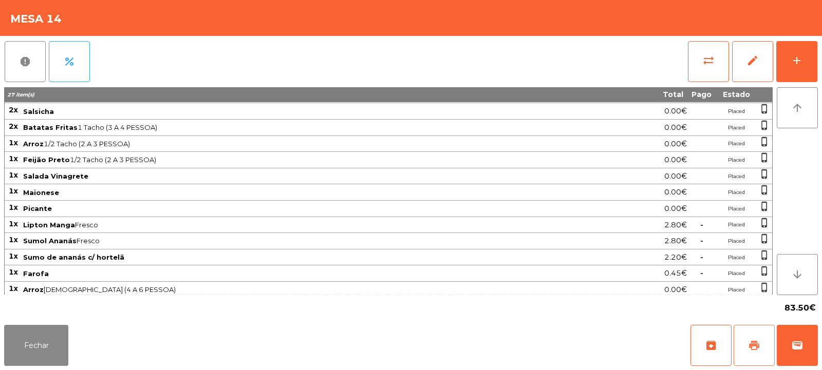
scroll to position [164, 0]
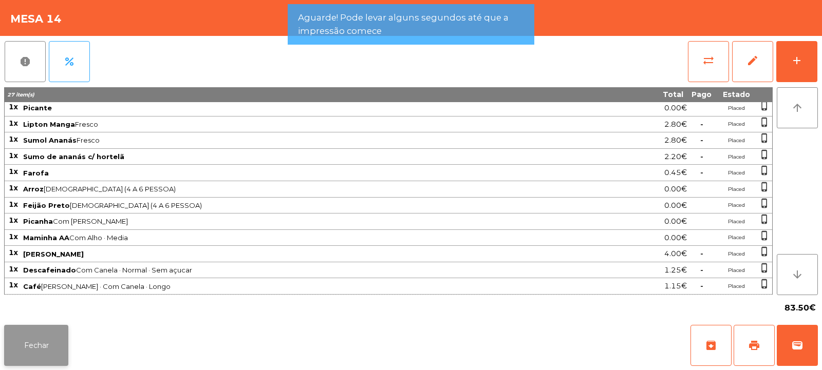
click at [45, 351] on button "Fechar" at bounding box center [36, 345] width 64 height 41
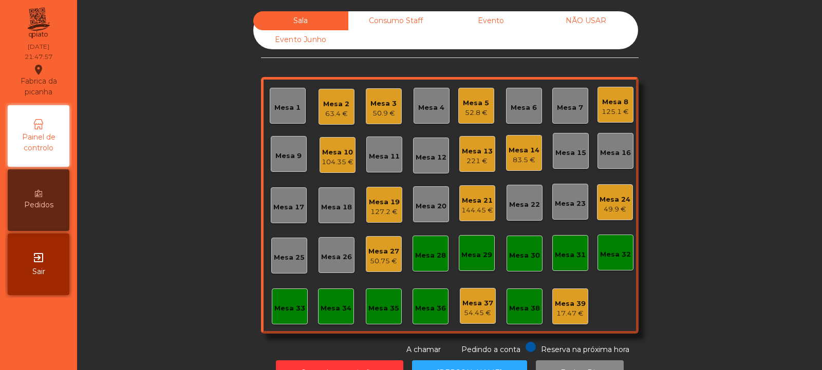
scroll to position [34, 0]
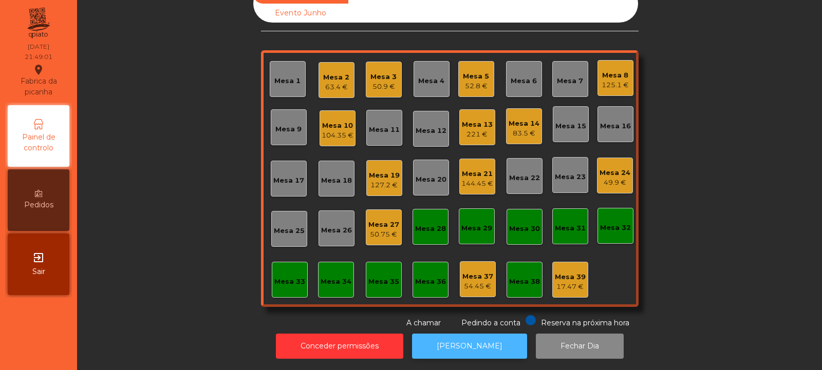
click at [478, 338] on button "[PERSON_NAME]" at bounding box center [469, 346] width 115 height 25
click at [519, 128] on div "83.5 €" at bounding box center [523, 133] width 31 height 10
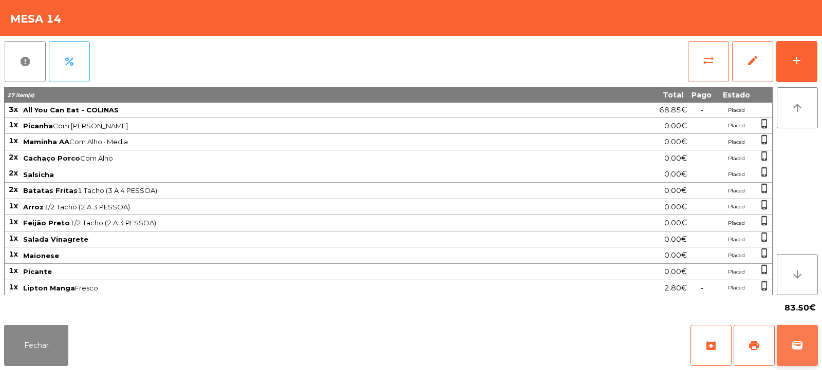
click at [788, 356] on button "wallet" at bounding box center [796, 345] width 41 height 41
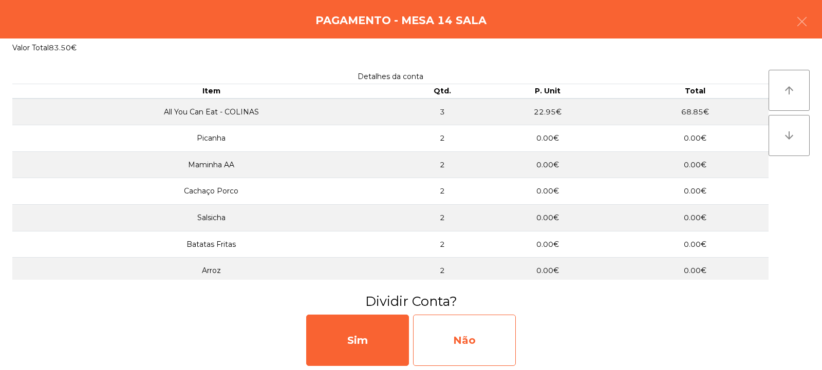
click at [482, 337] on div "Não" at bounding box center [464, 340] width 103 height 51
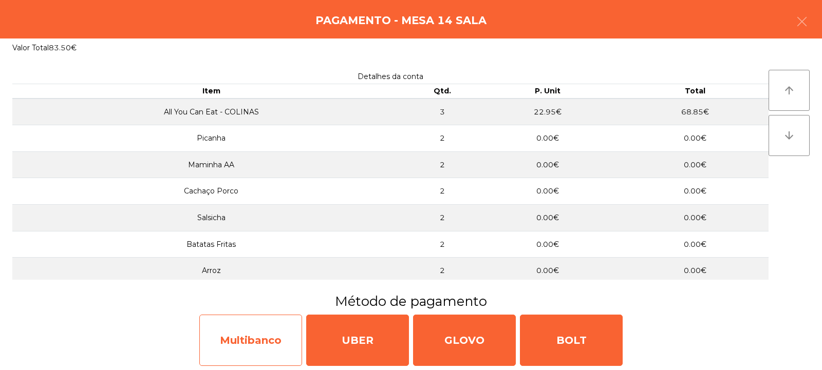
click at [283, 334] on div "Multibanco" at bounding box center [250, 340] width 103 height 51
select select "**"
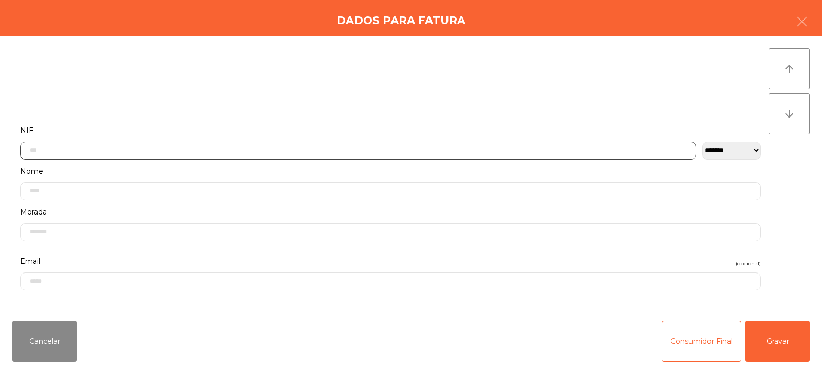
click at [420, 147] on input "text" at bounding box center [358, 151] width 676 height 18
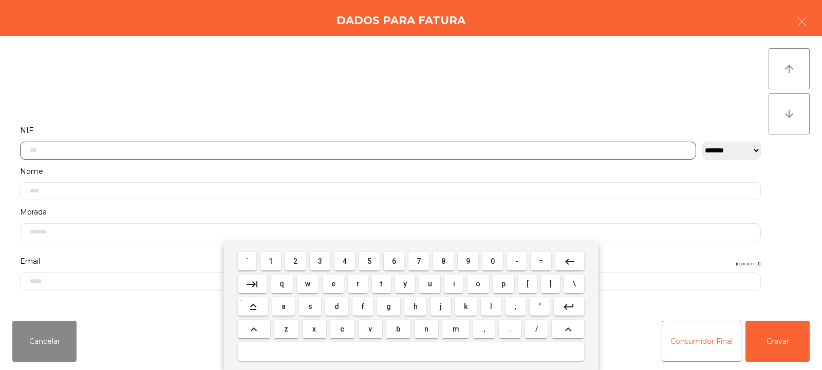
scroll to position [75, 0]
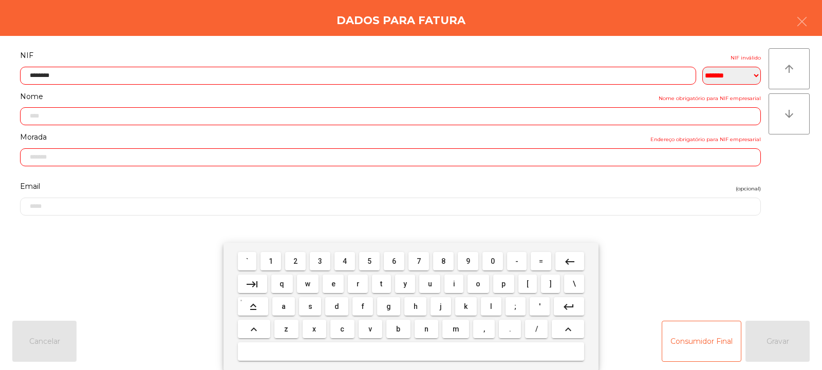
type input "*********"
type input "**********"
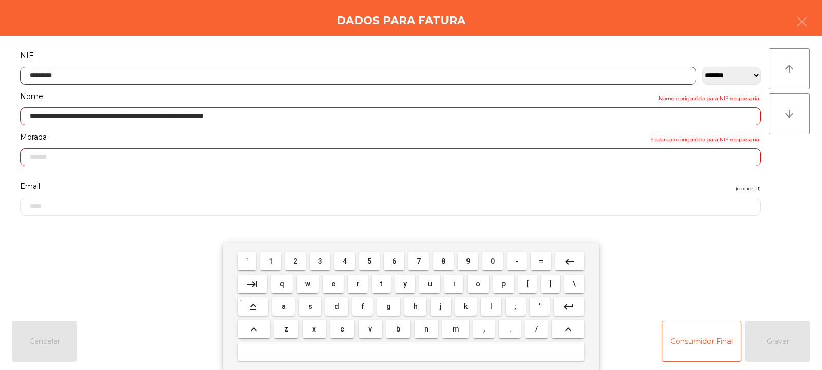
type input "**********"
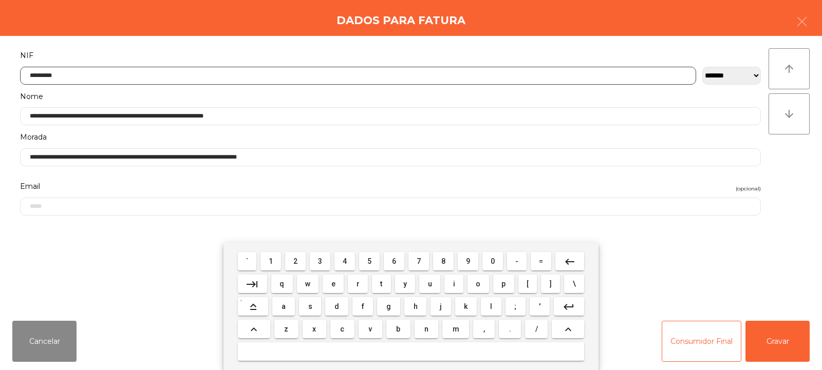
type input "*********"
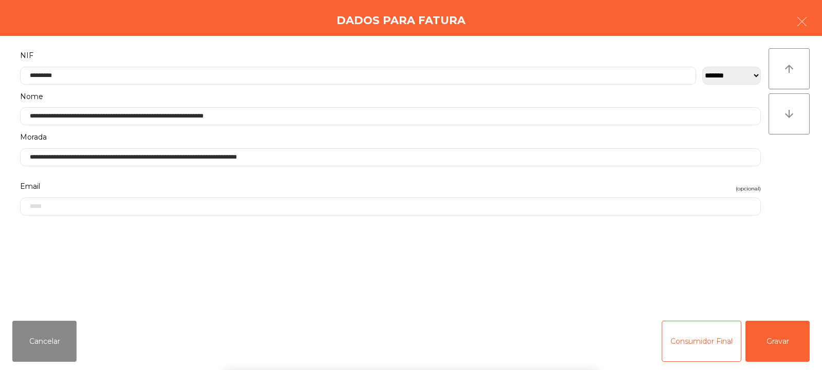
click at [771, 341] on div "` 1 2 3 4 5 6 7 8 9 0 - = keyboard_backspace keyboard_tab q w e r t y u i o p […" at bounding box center [411, 306] width 822 height 127
click at [774, 335] on button "Gravar" at bounding box center [777, 341] width 64 height 41
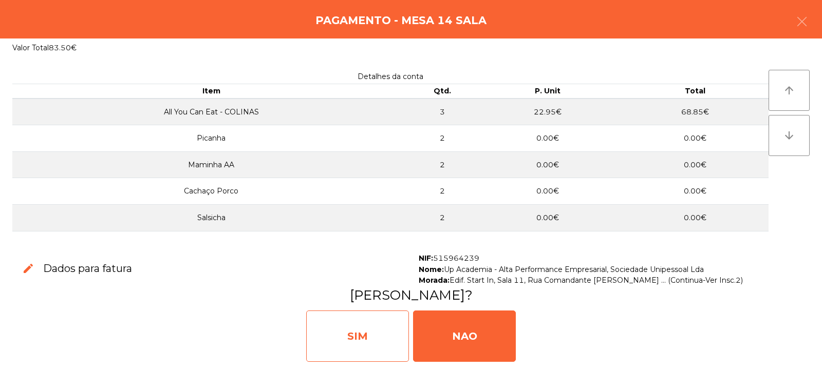
click at [367, 333] on div "SIM" at bounding box center [357, 336] width 103 height 51
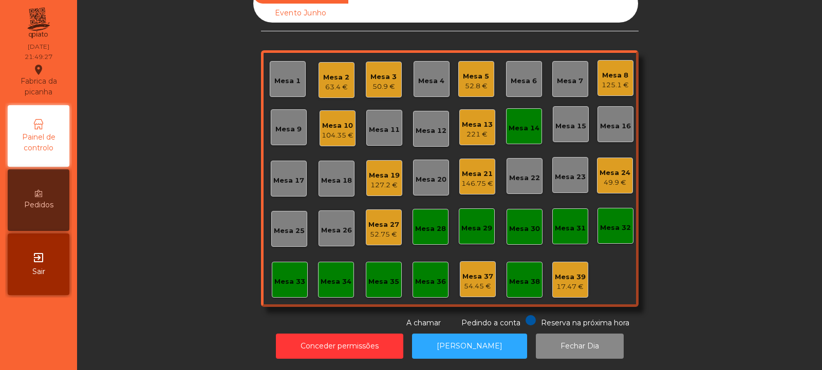
click at [527, 125] on div "Mesa 14" at bounding box center [523, 128] width 31 height 10
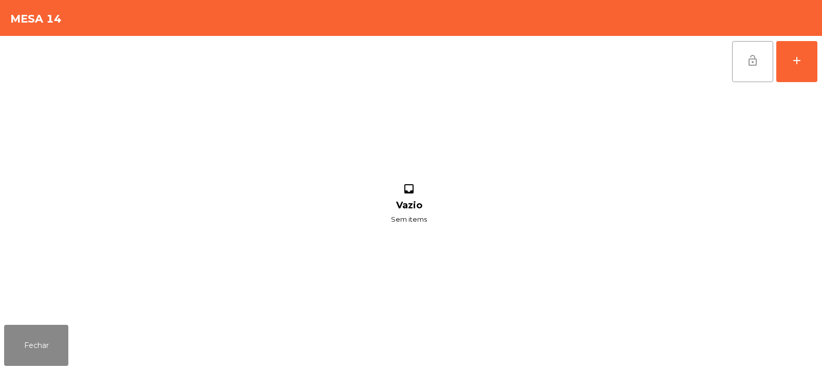
click at [761, 69] on button "lock_open" at bounding box center [752, 61] width 41 height 41
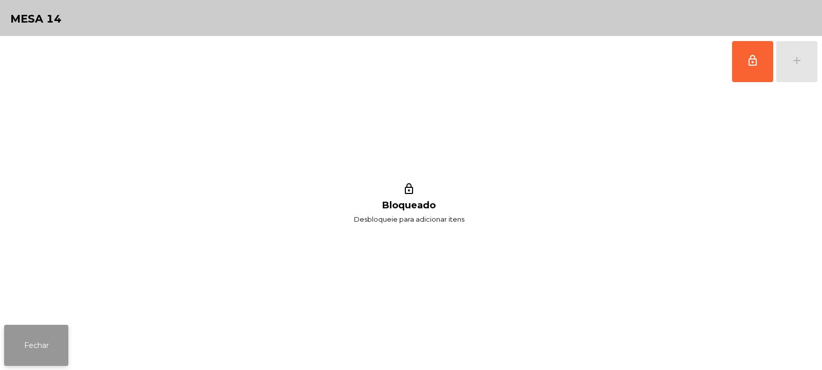
click at [47, 341] on button "Fechar" at bounding box center [36, 345] width 64 height 41
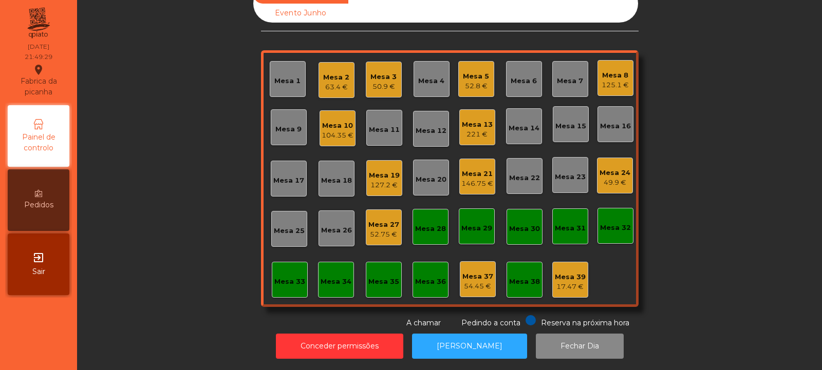
click at [385, 180] on div "127.2 €" at bounding box center [384, 185] width 31 height 10
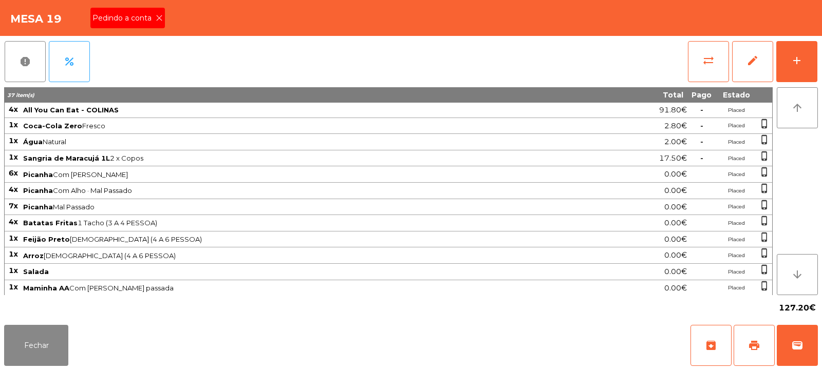
click at [158, 15] on icon at bounding box center [159, 17] width 7 height 7
click at [744, 347] on button "print" at bounding box center [753, 345] width 41 height 41
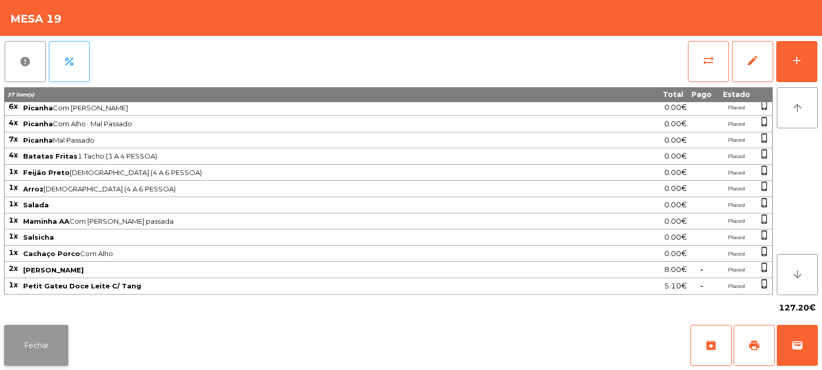
click at [49, 336] on button "Fechar" at bounding box center [36, 345] width 64 height 41
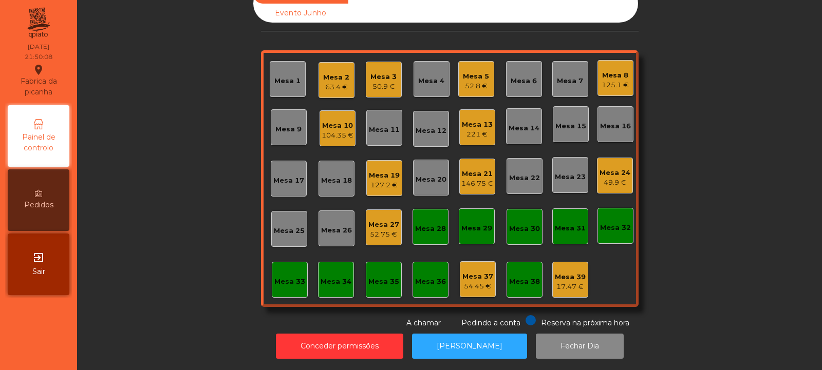
click at [612, 80] on div "125.1 €" at bounding box center [614, 85] width 27 height 10
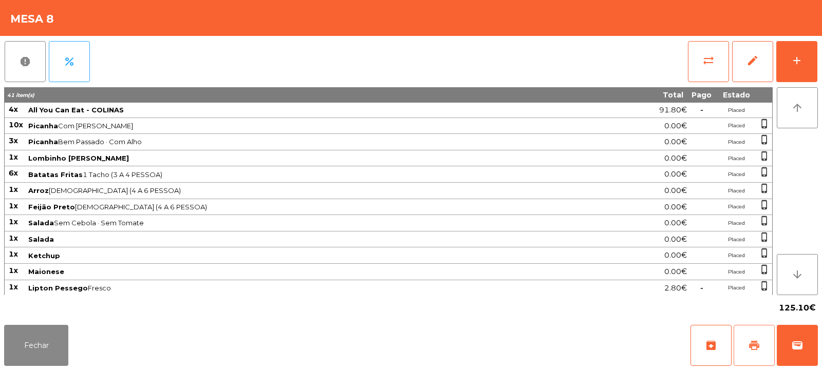
click at [757, 348] on span "print" at bounding box center [754, 345] width 12 height 12
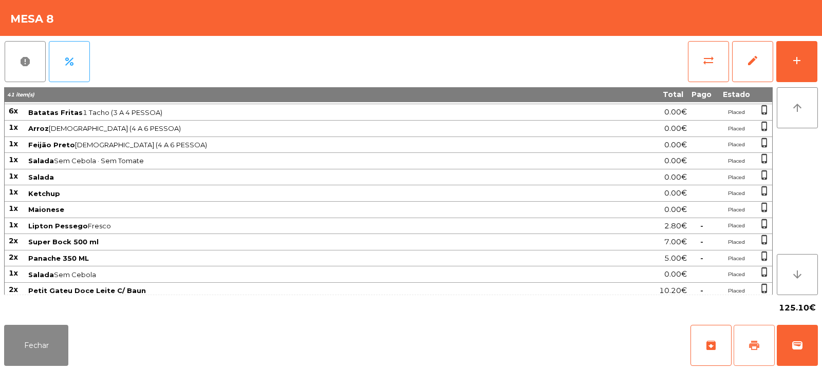
scroll to position [99, 0]
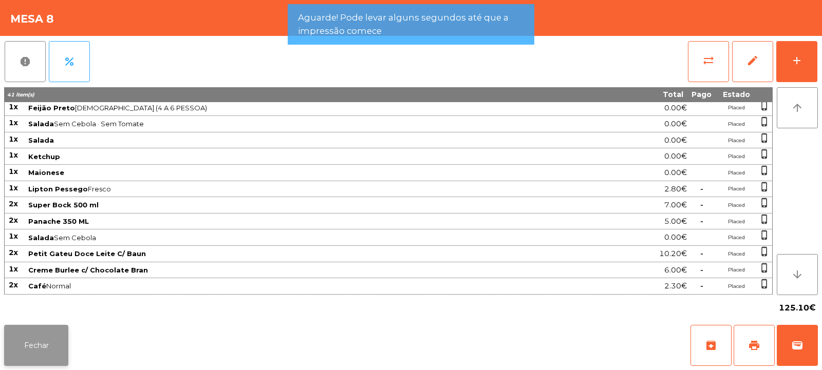
click at [64, 348] on button "Fechar" at bounding box center [36, 345] width 64 height 41
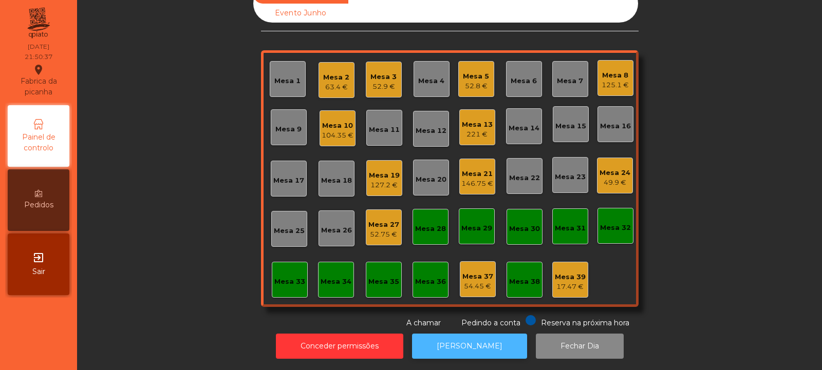
click at [487, 340] on button "[PERSON_NAME]" at bounding box center [469, 346] width 115 height 25
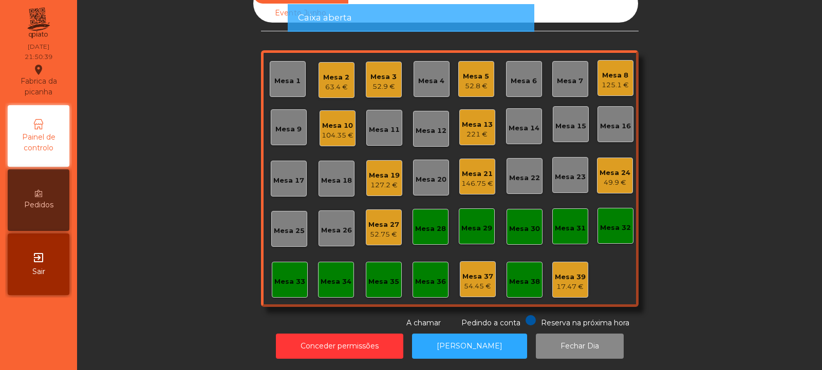
click at [610, 85] on div "Mesa 8 125.1 €" at bounding box center [615, 78] width 36 height 36
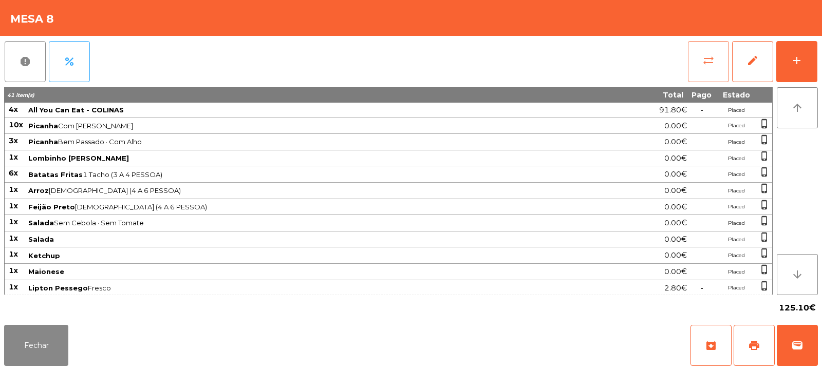
click at [704, 65] on span "sync_alt" at bounding box center [708, 60] width 12 height 12
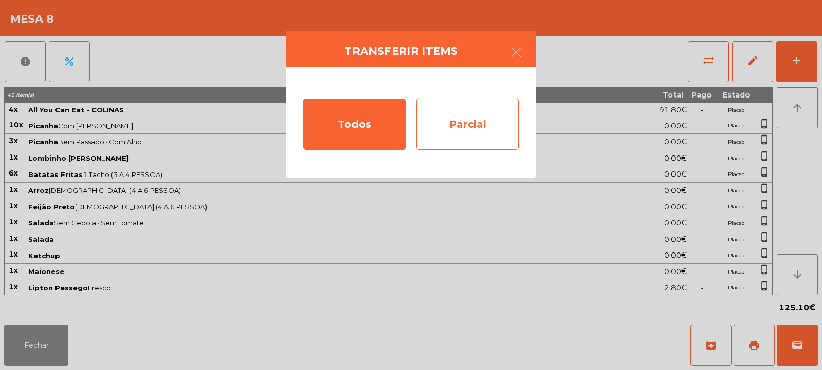
click at [492, 127] on div "Parcial" at bounding box center [467, 124] width 103 height 51
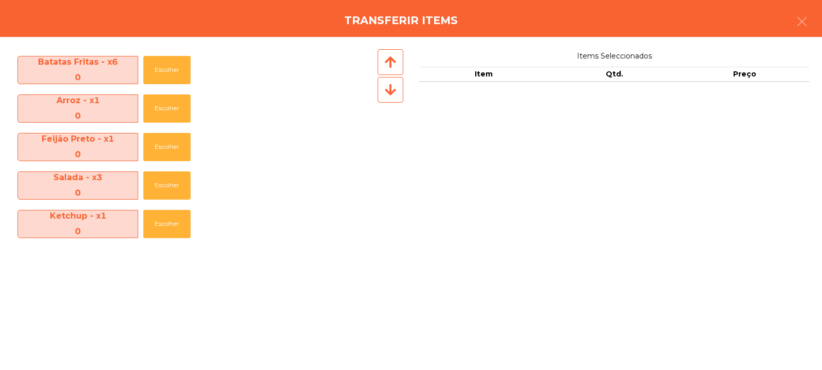
scroll to position [383, 0]
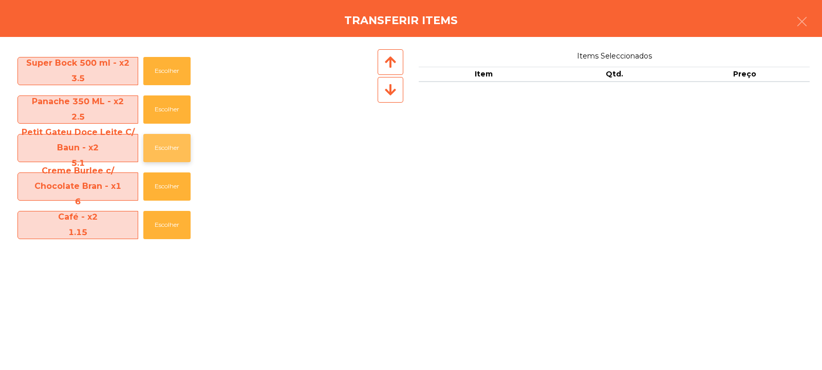
click at [171, 145] on button "Escolher" at bounding box center [166, 148] width 47 height 28
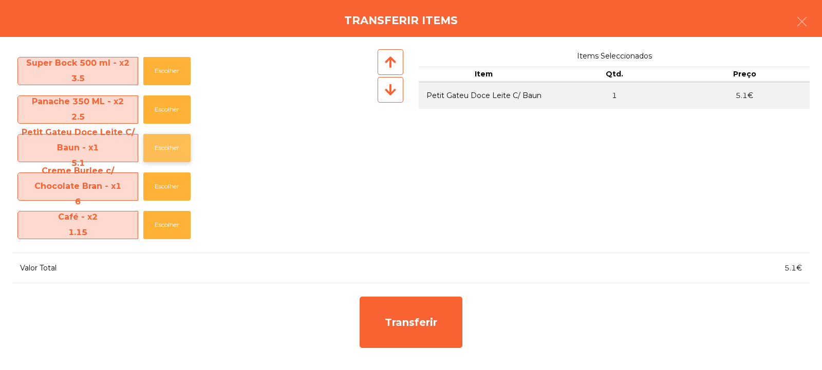
click at [169, 146] on button "Escolher" at bounding box center [166, 148] width 47 height 28
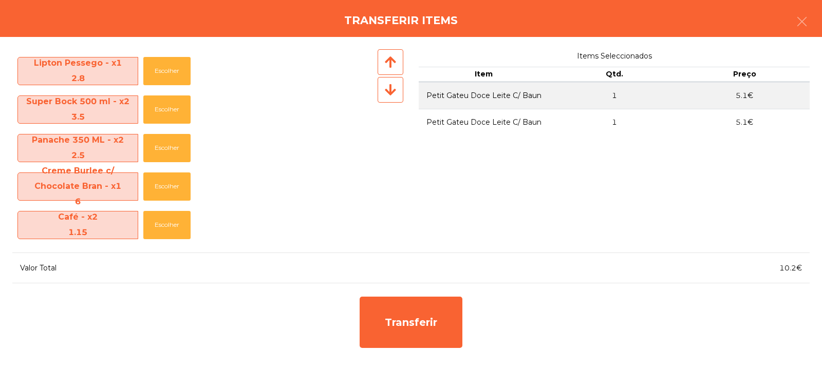
scroll to position [344, 0]
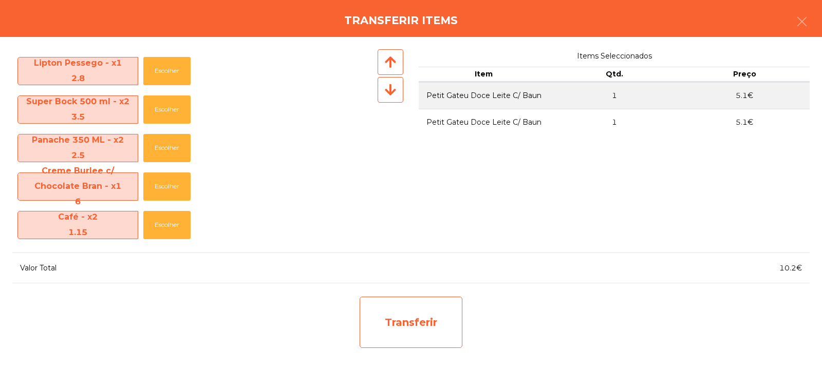
click at [422, 320] on div "Transferir" at bounding box center [410, 322] width 103 height 51
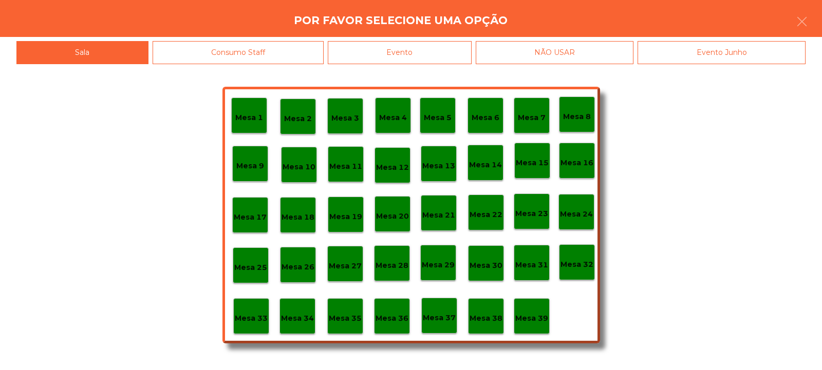
click at [543, 317] on p "Mesa 39" at bounding box center [531, 319] width 33 height 12
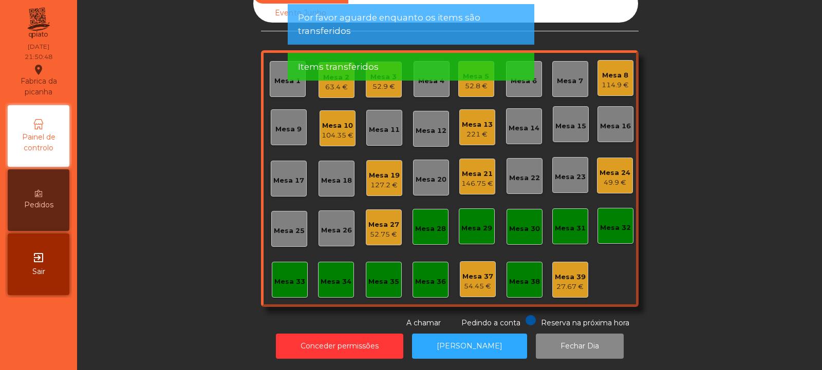
click at [615, 71] on div "Mesa 8" at bounding box center [614, 75] width 27 height 10
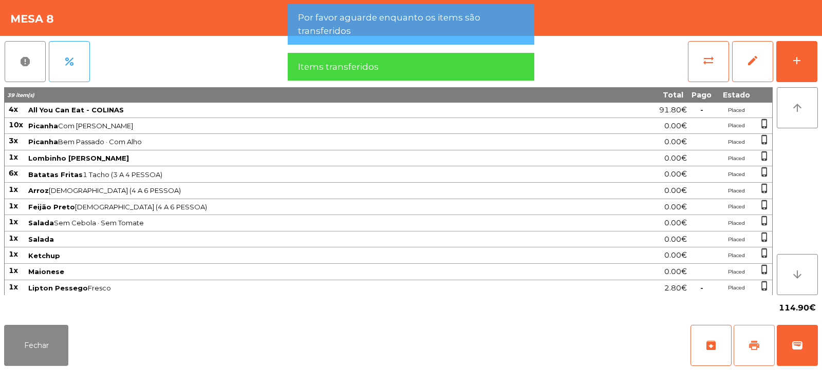
click at [749, 346] on span "print" at bounding box center [754, 345] width 12 height 12
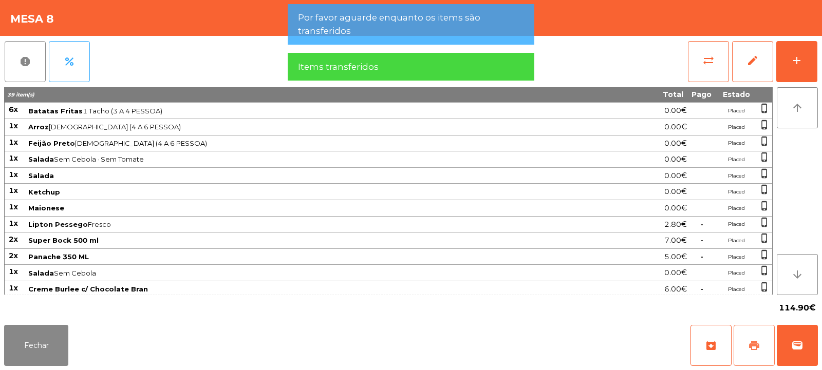
scroll to position [83, 0]
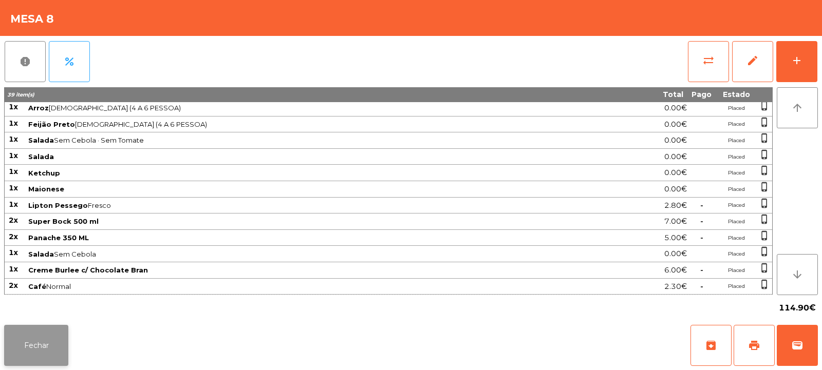
click at [36, 347] on button "Fechar" at bounding box center [36, 345] width 64 height 41
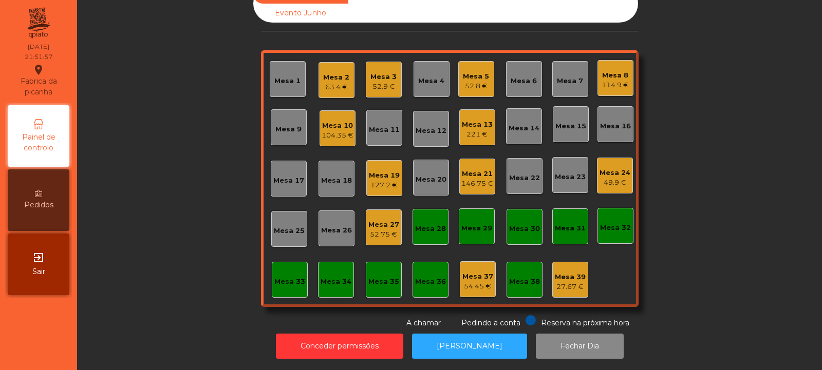
scroll to position [0, 0]
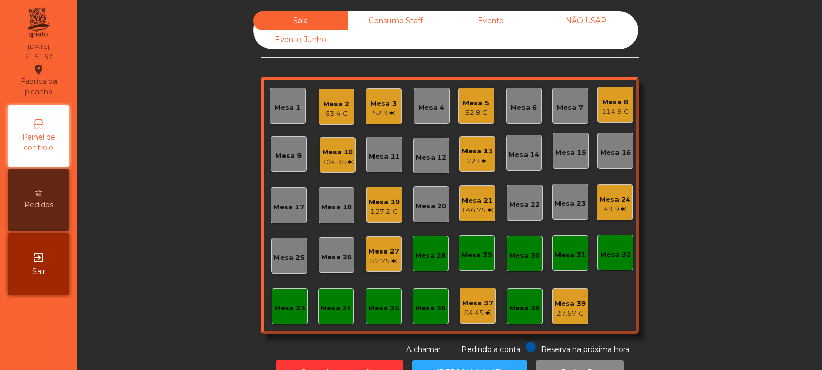
click at [387, 21] on div "Consumo Staff" at bounding box center [395, 20] width 95 height 19
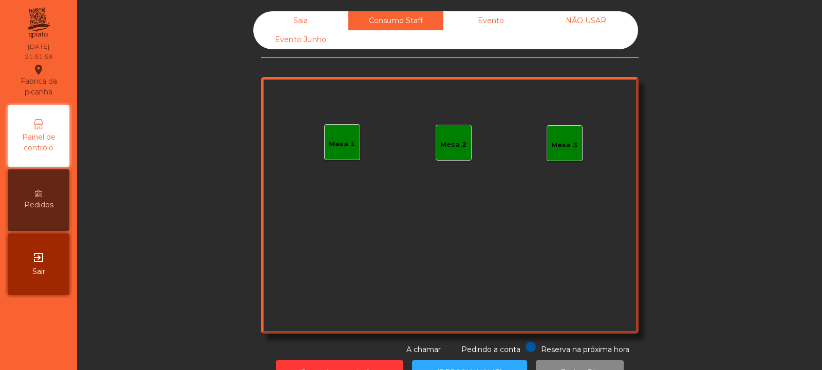
click at [340, 142] on div "Mesa 1" at bounding box center [342, 144] width 26 height 10
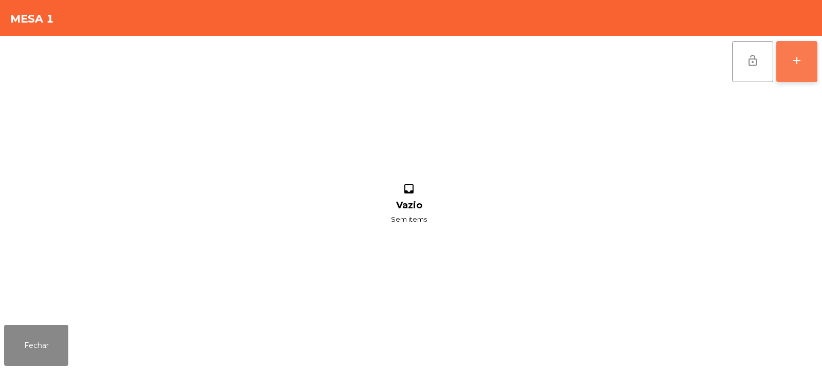
click at [803, 65] on button "add" at bounding box center [796, 61] width 41 height 41
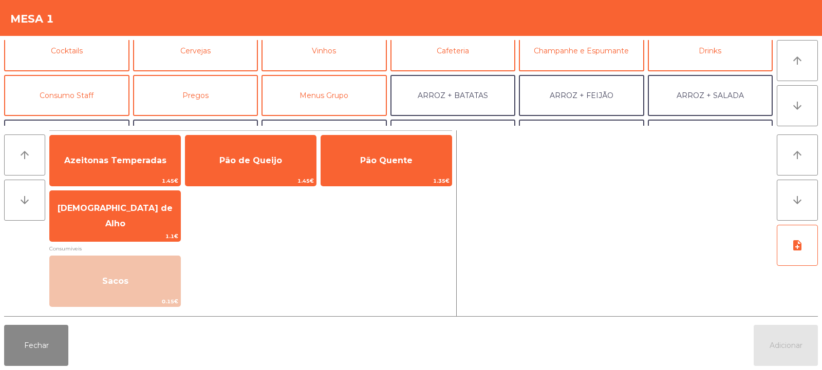
scroll to position [61, 0]
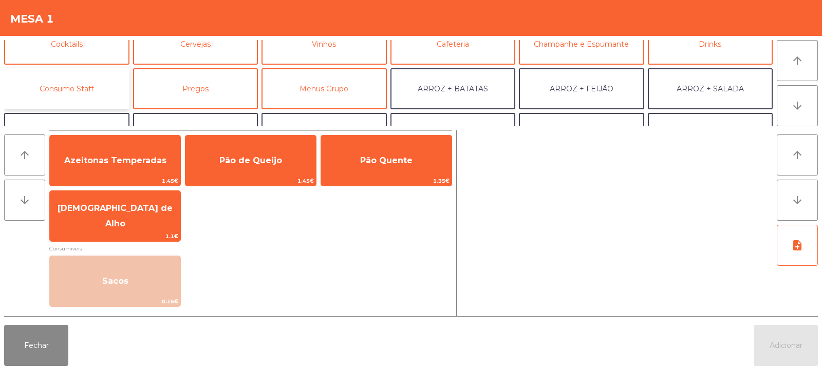
click at [81, 94] on button "Consumo Staff" at bounding box center [66, 88] width 125 height 41
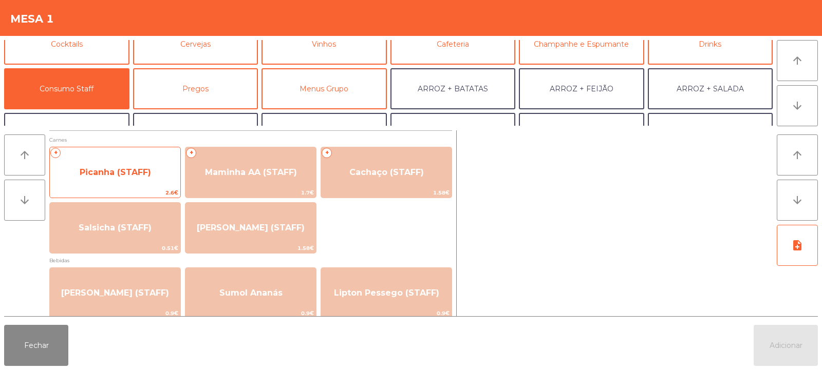
click at [123, 175] on span "Picanha (STAFF)" at bounding box center [115, 172] width 71 height 10
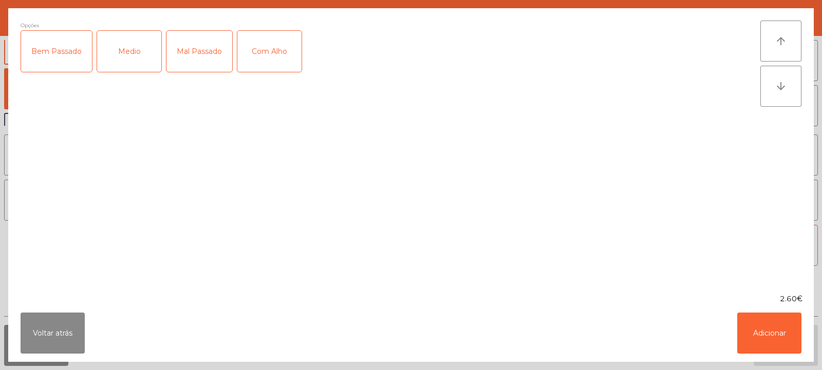
click at [128, 46] on div "Medio" at bounding box center [129, 51] width 64 height 41
click at [279, 44] on div "Com Alho" at bounding box center [269, 51] width 64 height 41
click at [778, 332] on button "Adicionar" at bounding box center [769, 333] width 64 height 41
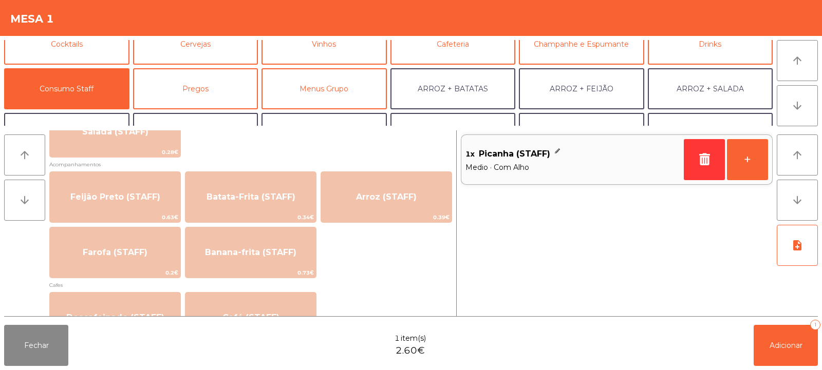
scroll to position [449, 0]
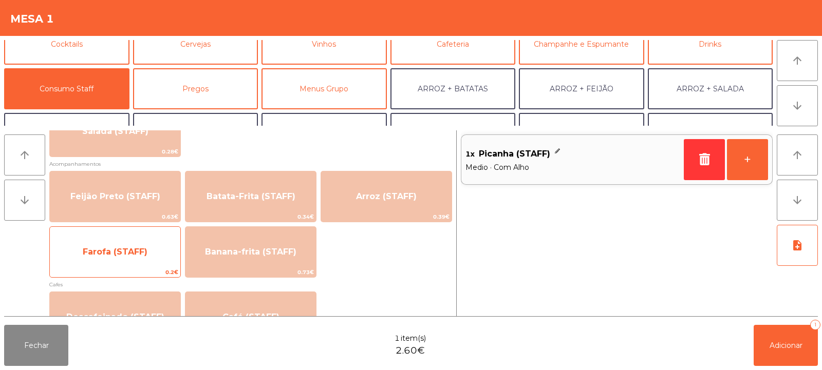
click at [98, 254] on span "Farofa (STAFF)" at bounding box center [115, 252] width 65 height 10
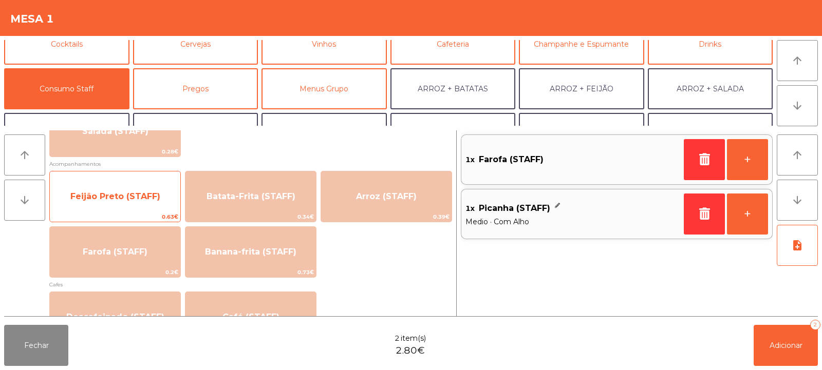
click at [115, 202] on span "Feijão Preto (STAFF)" at bounding box center [115, 197] width 130 height 28
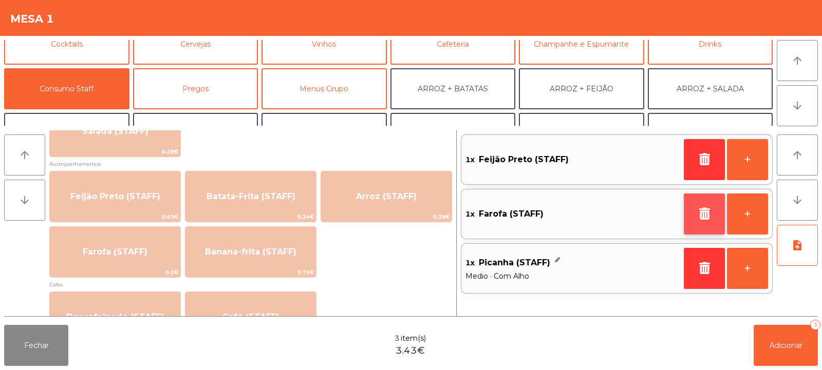
click at [697, 211] on icon "button" at bounding box center [703, 213] width 15 height 12
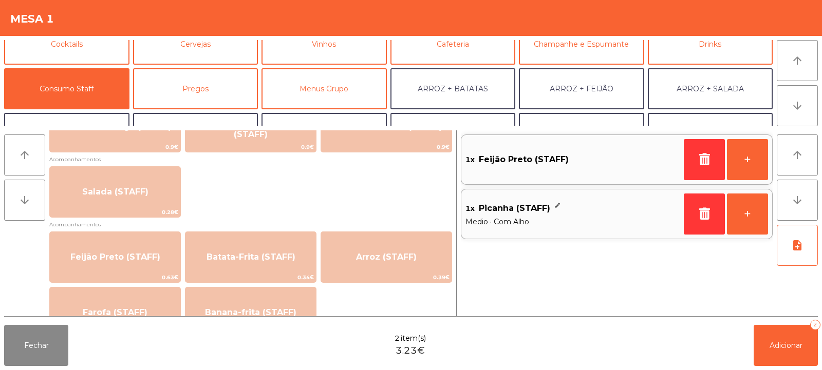
scroll to position [389, 0]
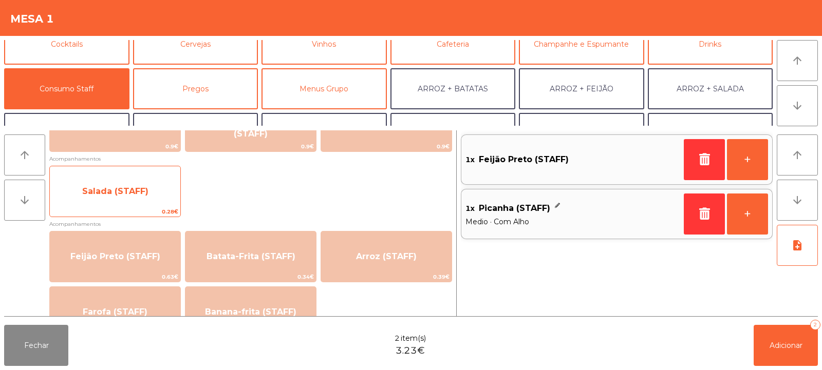
click at [104, 195] on span "Salada (STAFF)" at bounding box center [115, 191] width 66 height 10
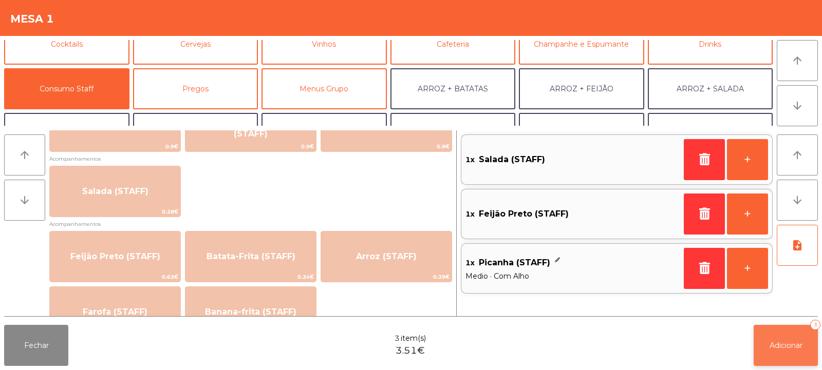
click at [777, 344] on span "Adicionar" at bounding box center [785, 345] width 33 height 9
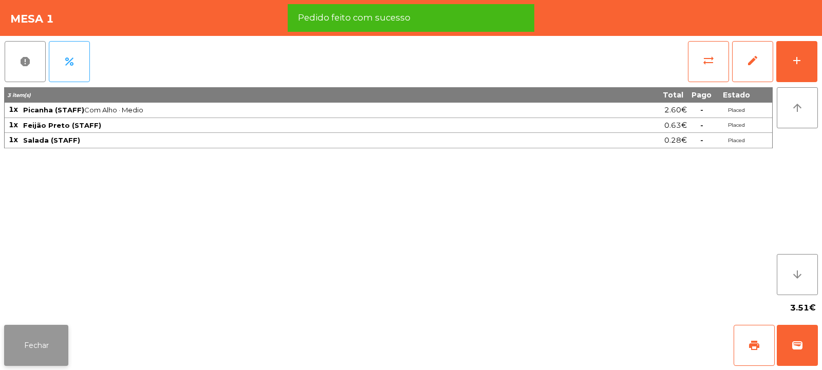
click at [38, 347] on button "Fechar" at bounding box center [36, 345] width 64 height 41
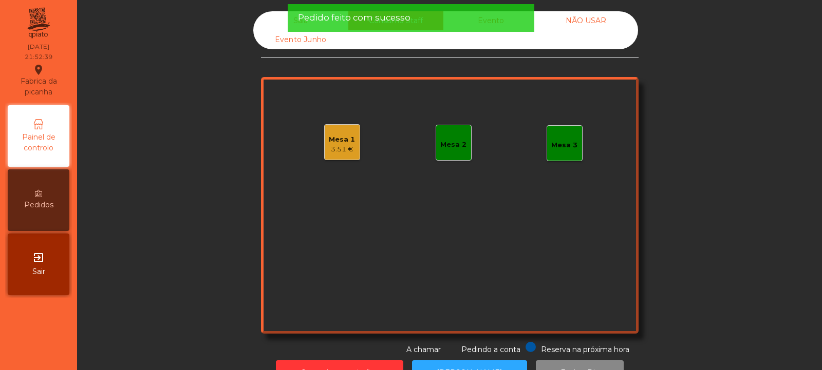
click at [444, 141] on div "Mesa 2" at bounding box center [453, 145] width 26 height 10
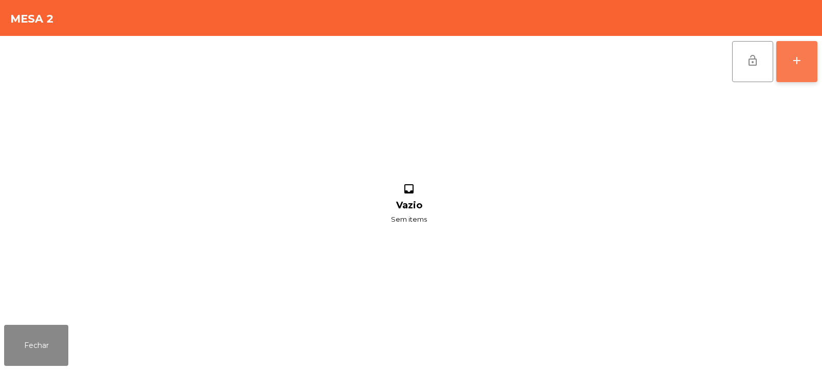
click at [797, 69] on button "add" at bounding box center [796, 61] width 41 height 41
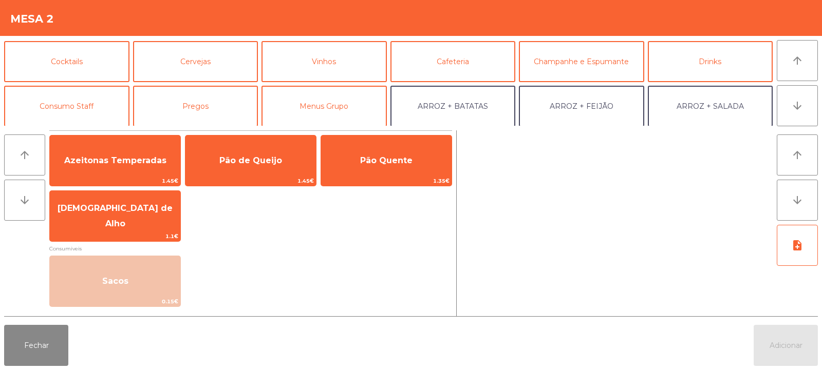
scroll to position [51, 0]
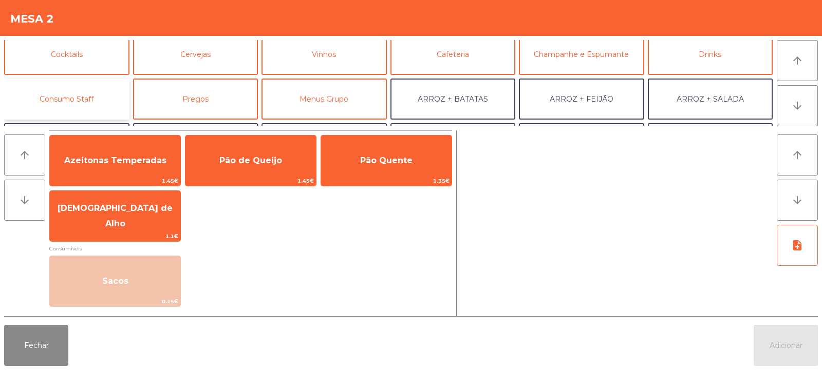
click at [69, 98] on button "Consumo Staff" at bounding box center [66, 99] width 125 height 41
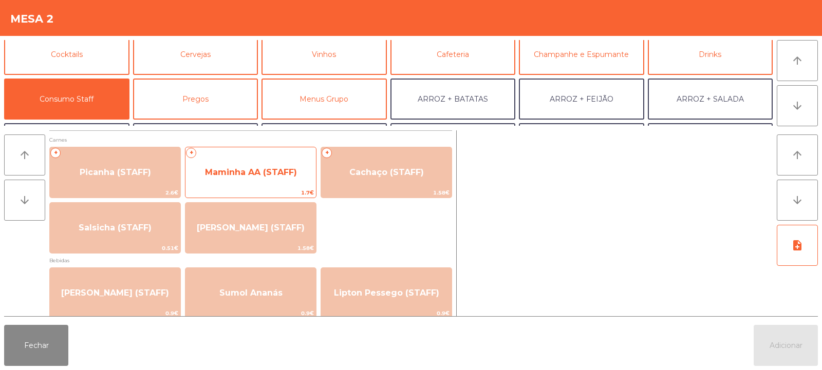
click at [231, 181] on span "Maminha AA (STAFF)" at bounding box center [250, 173] width 130 height 28
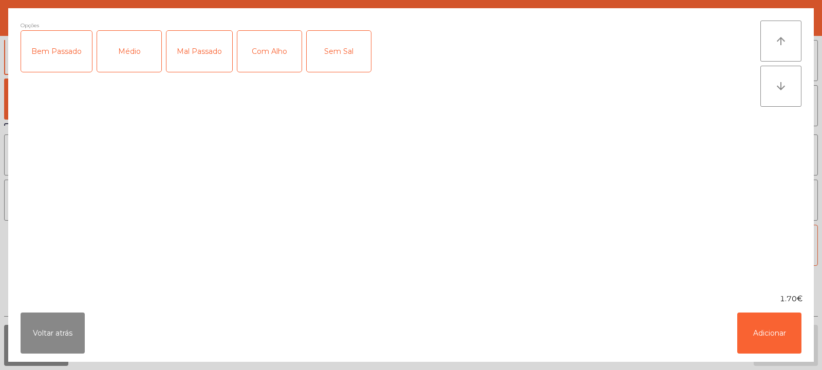
click at [128, 61] on div "Médio" at bounding box center [129, 51] width 64 height 41
click at [776, 332] on button "Adicionar" at bounding box center [769, 333] width 64 height 41
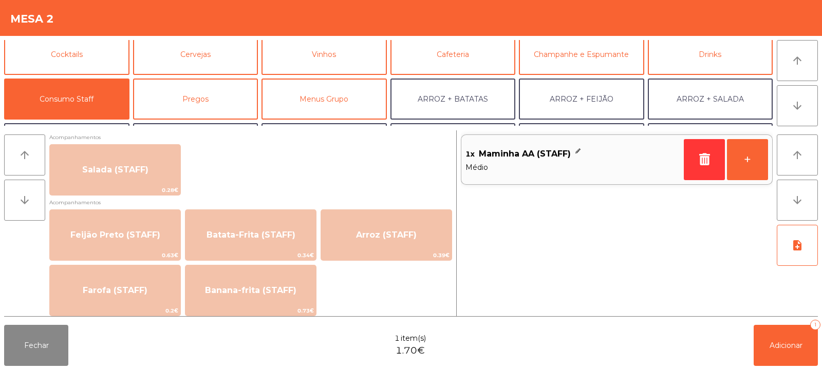
scroll to position [411, 0]
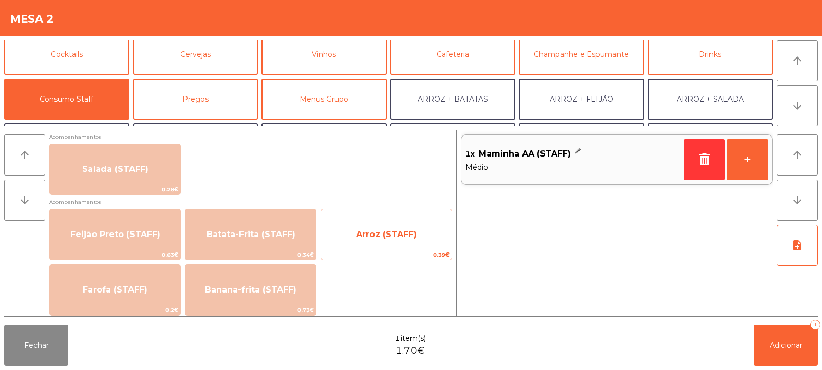
click at [412, 230] on span "Arroz (STAFF)" at bounding box center [386, 235] width 61 height 10
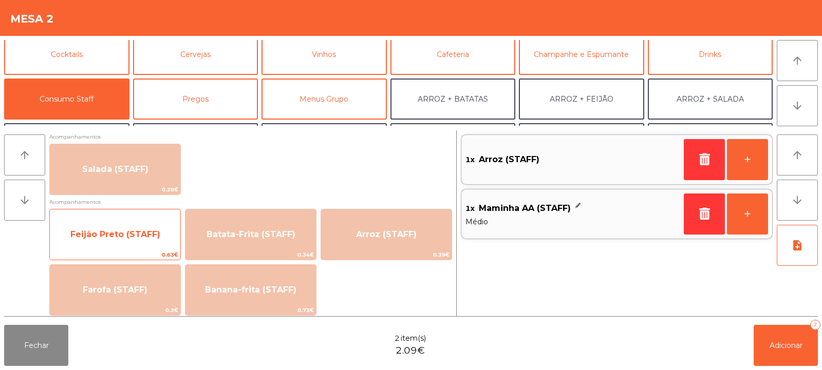
click at [131, 232] on span "Feijão Preto (STAFF)" at bounding box center [115, 235] width 90 height 10
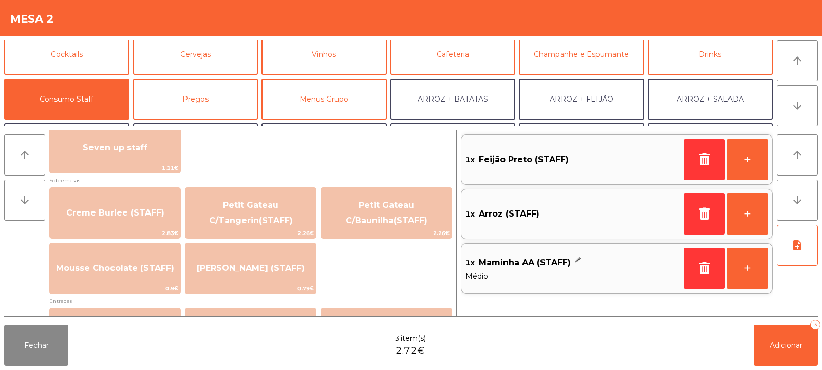
scroll to position [895, 0]
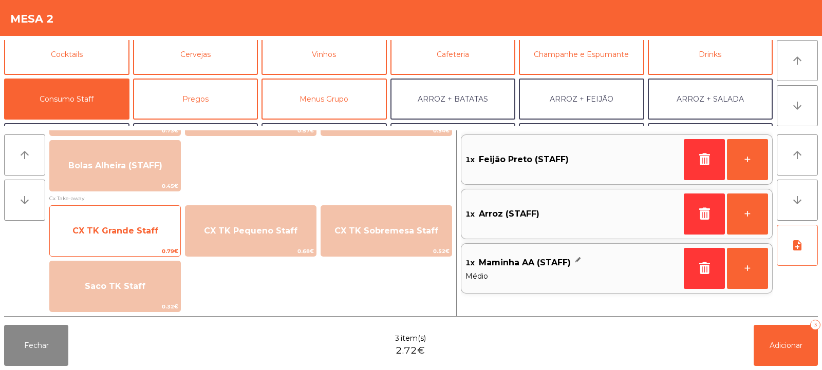
click at [108, 231] on span "CX TK Grande Staff" at bounding box center [115, 231] width 86 height 10
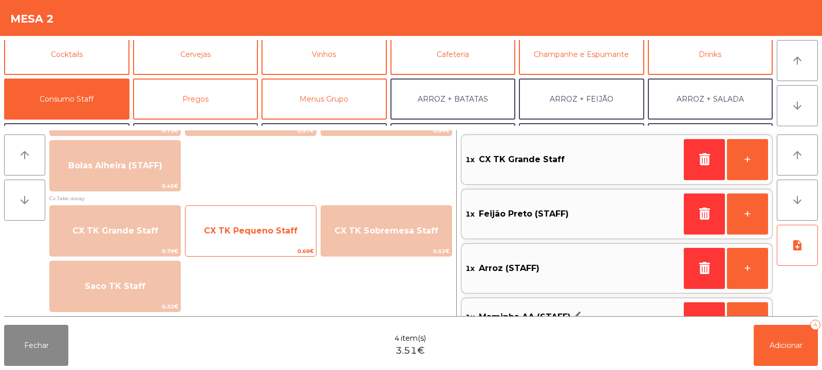
click at [253, 231] on span "CX TK Pequeno Staff" at bounding box center [250, 231] width 93 height 10
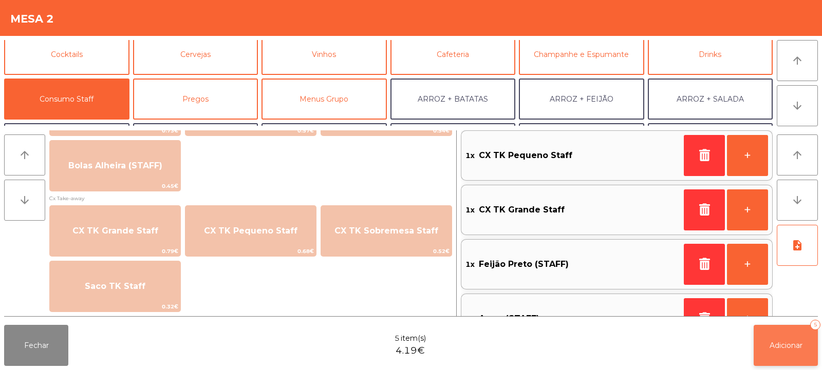
click at [782, 345] on span "Adicionar" at bounding box center [785, 345] width 33 height 9
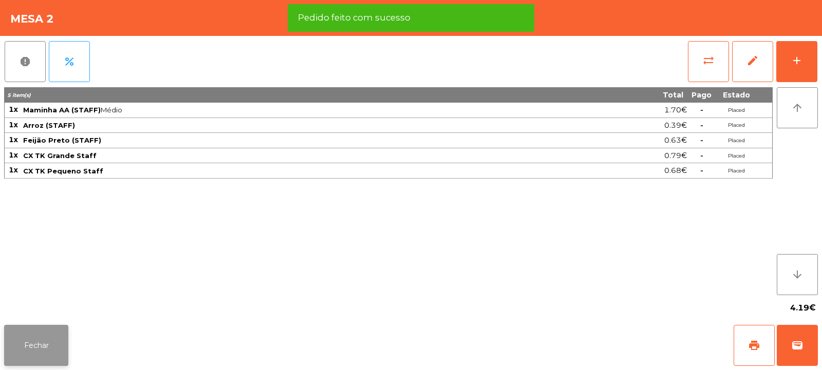
click at [31, 341] on button "Fechar" at bounding box center [36, 345] width 64 height 41
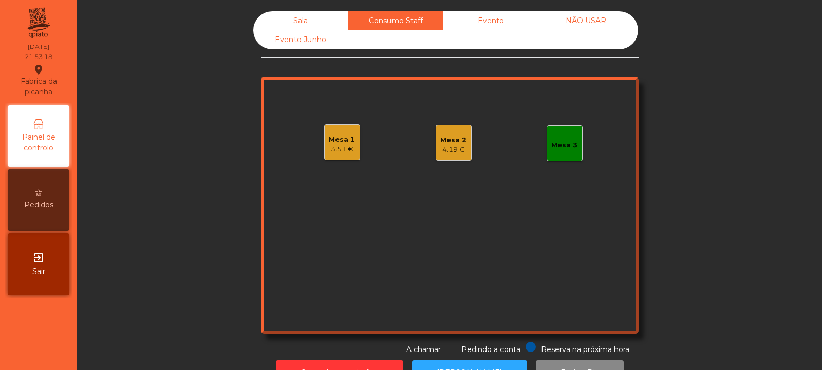
click at [340, 150] on div "3.51 €" at bounding box center [342, 149] width 26 height 10
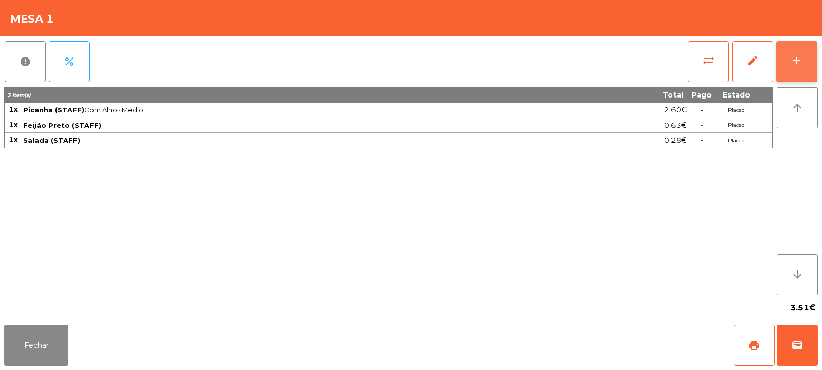
click at [809, 58] on button "add" at bounding box center [796, 61] width 41 height 41
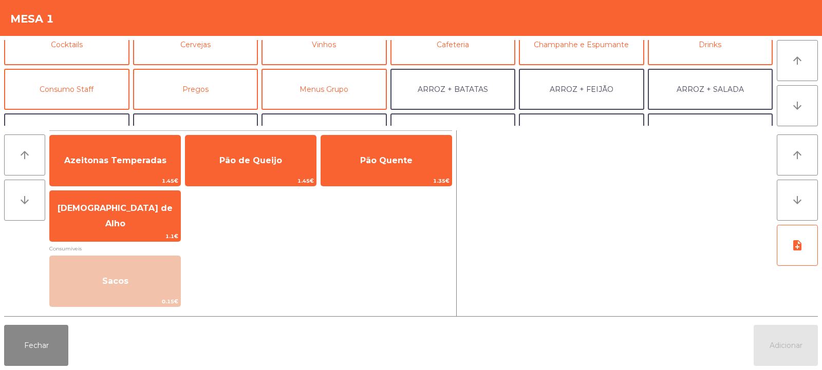
scroll to position [35, 0]
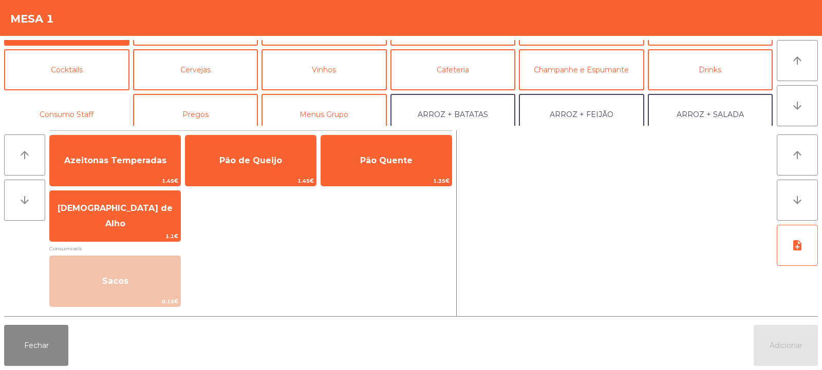
click at [78, 108] on button "Consumo Staff" at bounding box center [66, 114] width 125 height 41
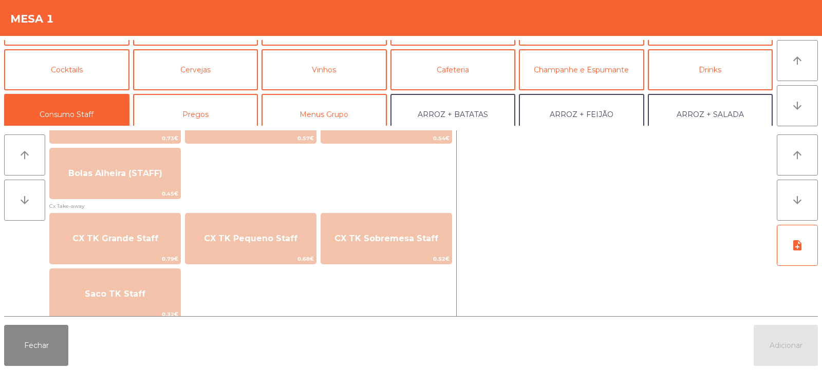
scroll to position [895, 0]
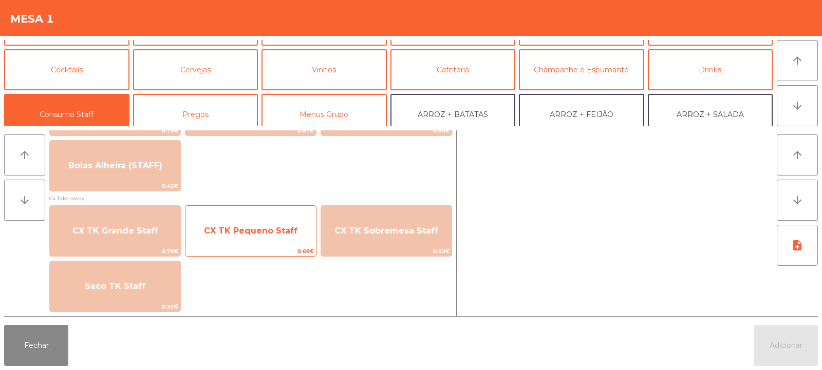
click at [262, 239] on span "CX TK Pequeno Staff" at bounding box center [250, 231] width 130 height 28
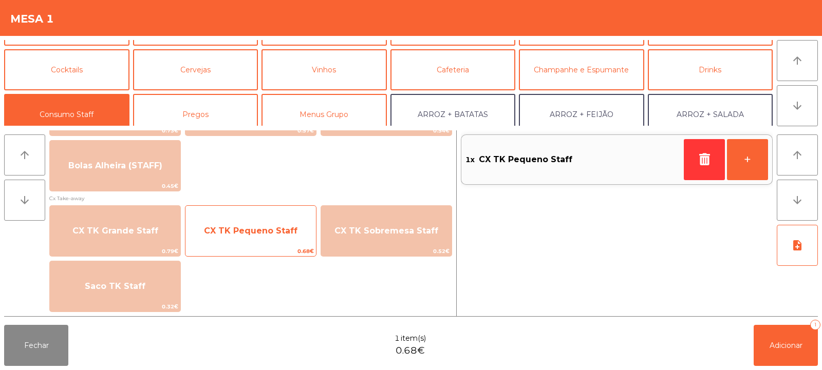
click at [277, 233] on span "CX TK Pequeno Staff" at bounding box center [250, 231] width 93 height 10
click at [274, 242] on span "CX TK Pequeno Staff" at bounding box center [250, 231] width 130 height 28
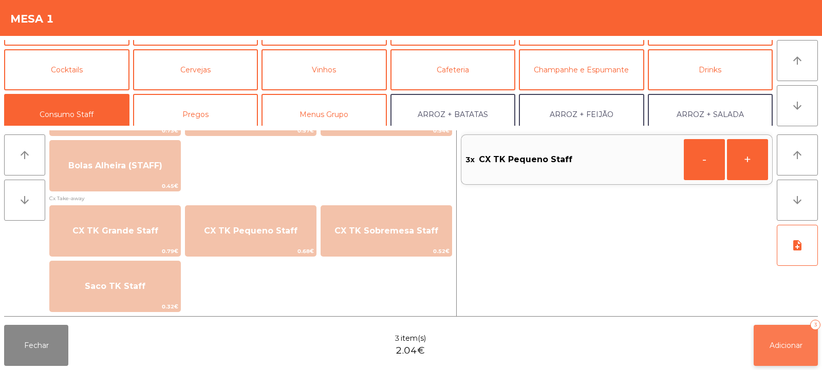
click at [781, 344] on span "Adicionar" at bounding box center [785, 345] width 33 height 9
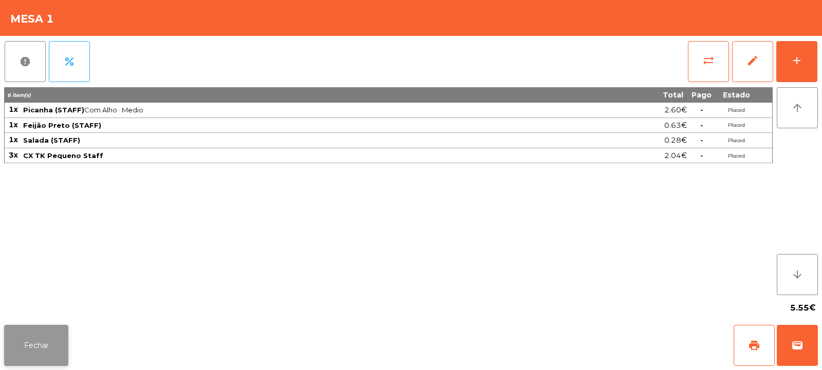
click at [48, 352] on button "Fechar" at bounding box center [36, 345] width 64 height 41
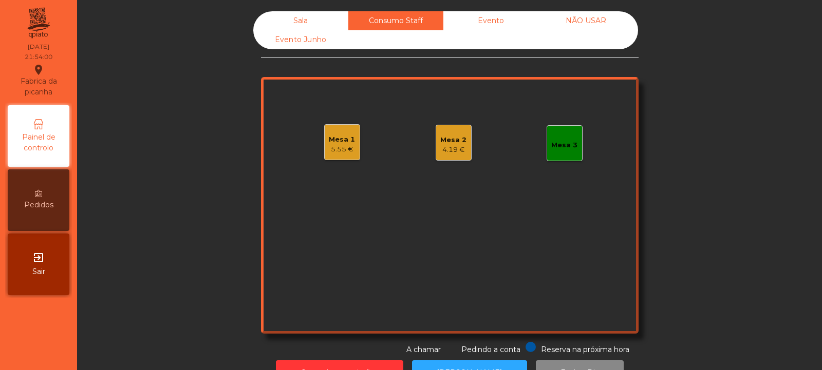
click at [454, 146] on div "4.19 €" at bounding box center [453, 150] width 26 height 10
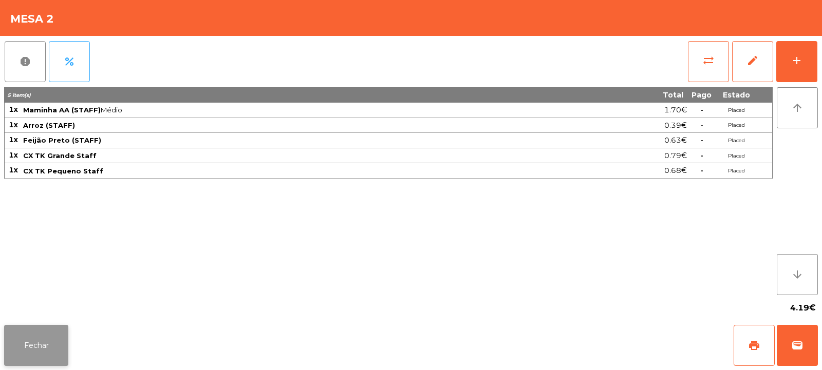
click at [36, 341] on button "Fechar" at bounding box center [36, 345] width 64 height 41
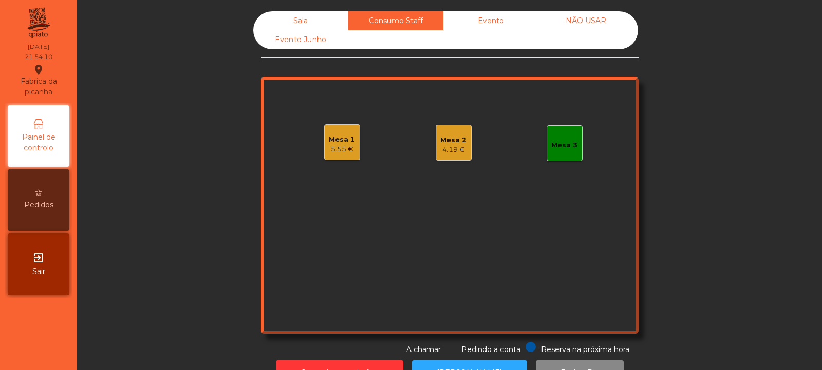
click at [336, 146] on div "5.55 €" at bounding box center [342, 149] width 26 height 10
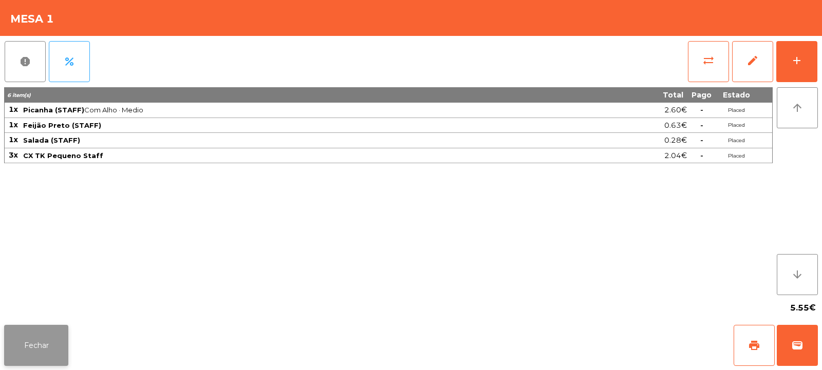
click at [45, 336] on button "Fechar" at bounding box center [36, 345] width 64 height 41
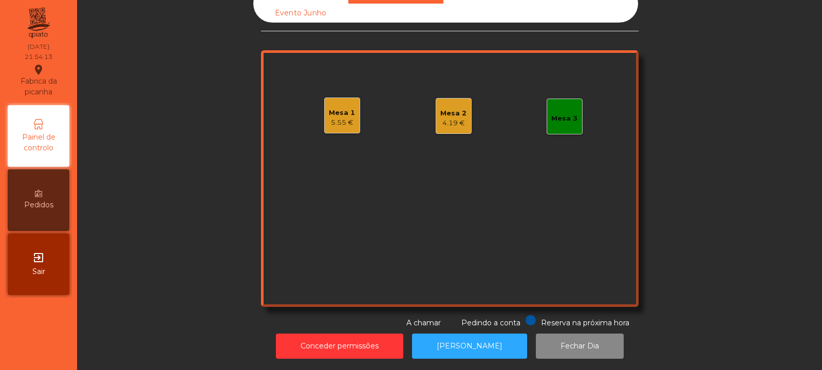
scroll to position [0, 0]
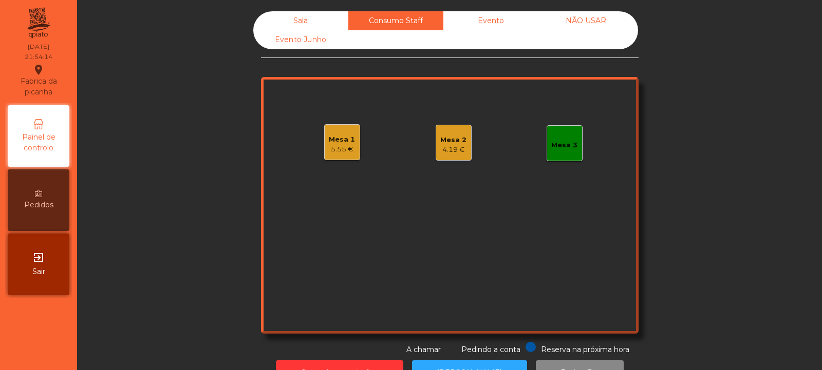
click at [307, 20] on div "Sala" at bounding box center [300, 20] width 95 height 19
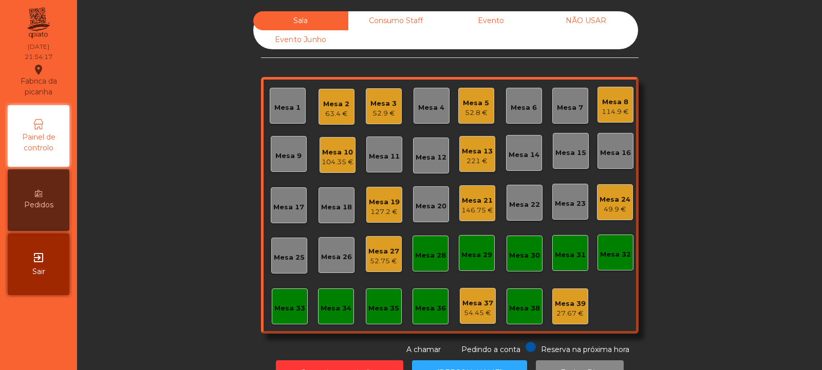
click at [378, 204] on div "Mesa 19" at bounding box center [384, 202] width 31 height 10
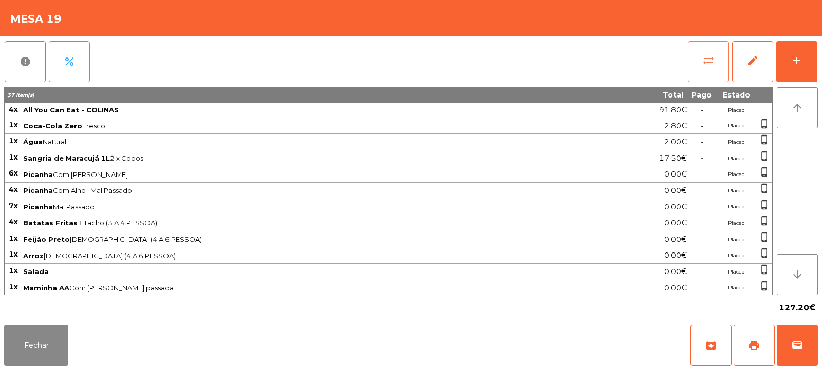
click at [705, 64] on span "sync_alt" at bounding box center [708, 60] width 12 height 12
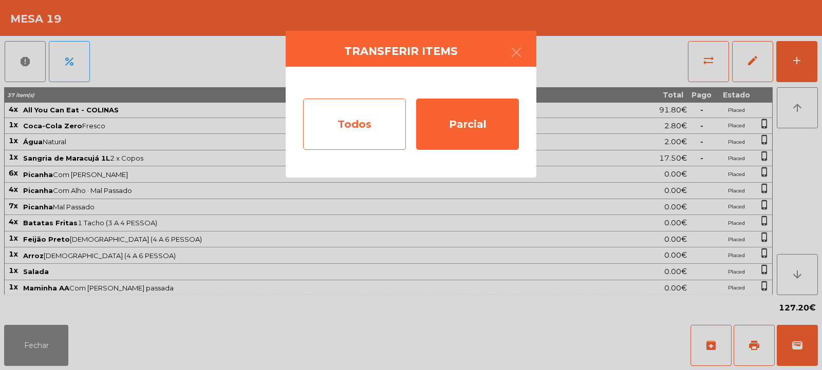
click at [372, 114] on div "Todos" at bounding box center [354, 124] width 103 height 51
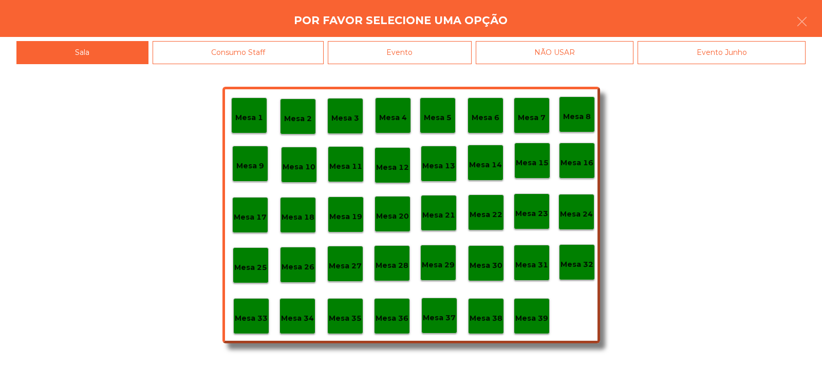
click at [437, 48] on div "Evento" at bounding box center [400, 52] width 144 height 23
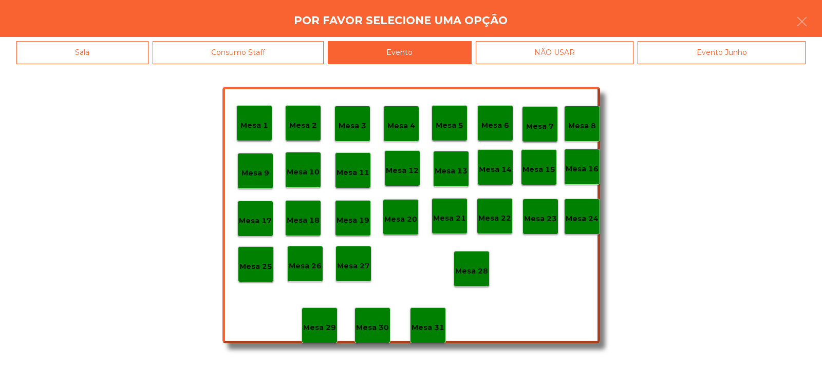
click at [478, 267] on p "Mesa 28" at bounding box center [471, 271] width 33 height 12
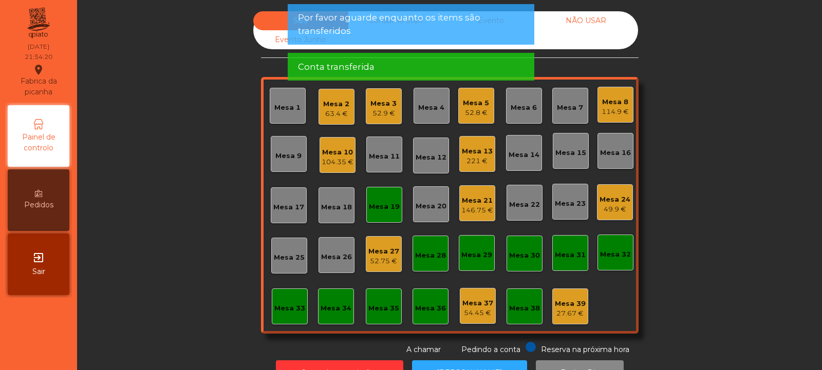
click at [386, 209] on div "Mesa 19" at bounding box center [384, 207] width 31 height 10
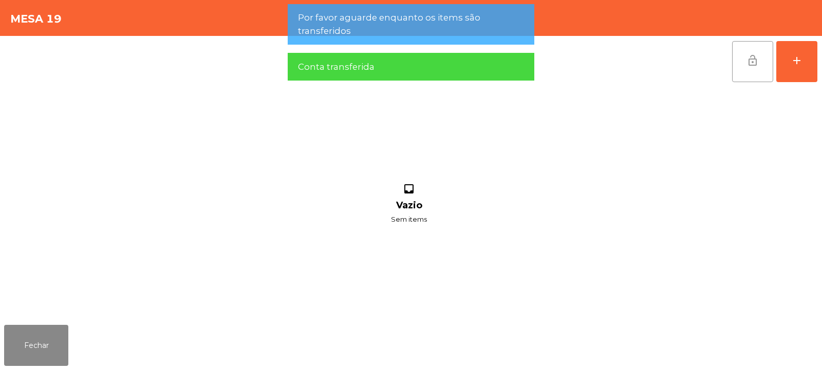
click at [748, 70] on button "lock_open" at bounding box center [752, 61] width 41 height 41
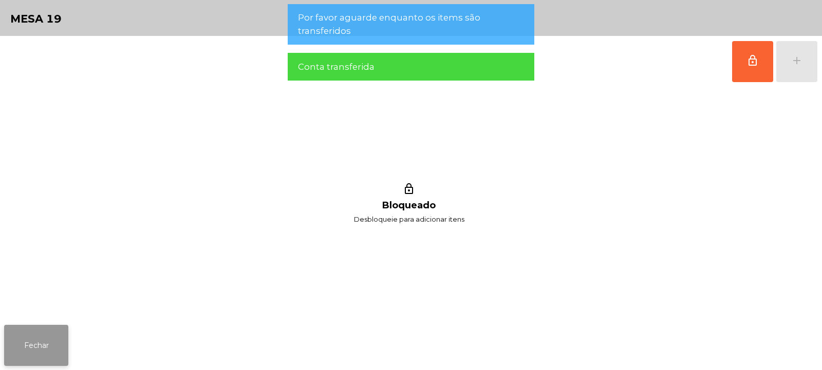
click at [46, 348] on button "Fechar" at bounding box center [36, 345] width 64 height 41
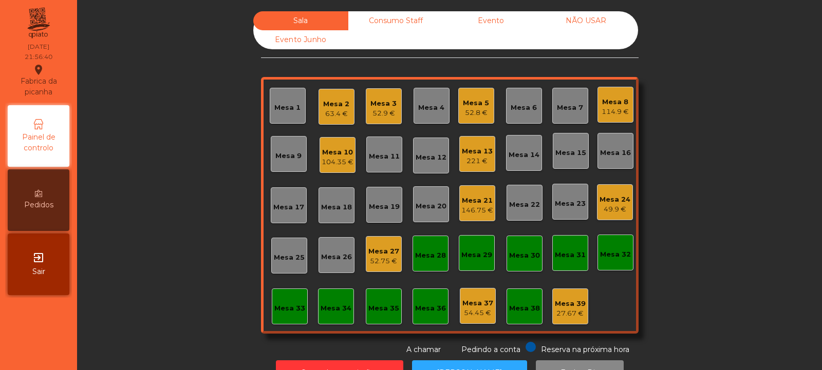
click at [484, 200] on div "Mesa 21" at bounding box center [477, 201] width 32 height 10
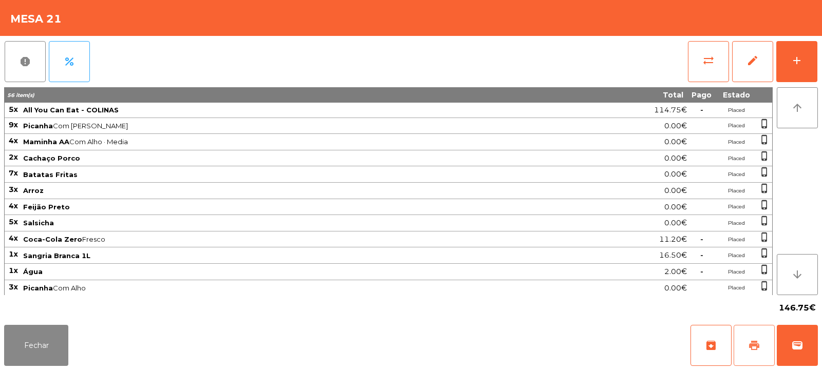
click at [751, 338] on button "print" at bounding box center [753, 345] width 41 height 41
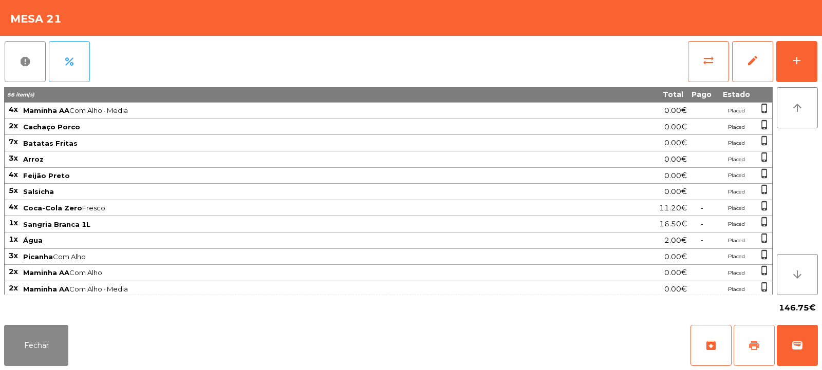
scroll to position [67, 0]
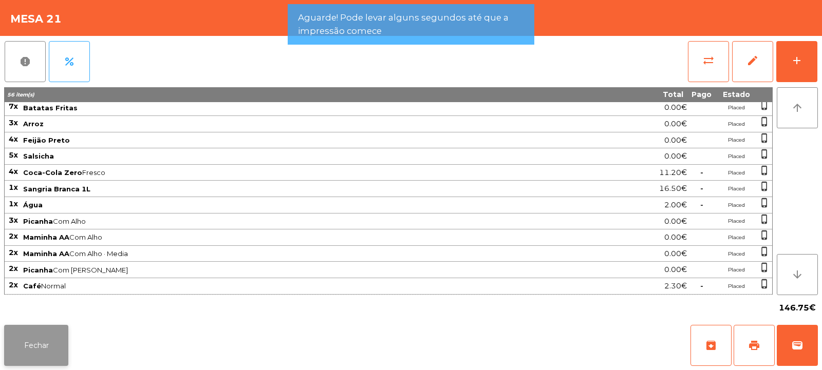
click at [45, 351] on button "Fechar" at bounding box center [36, 345] width 64 height 41
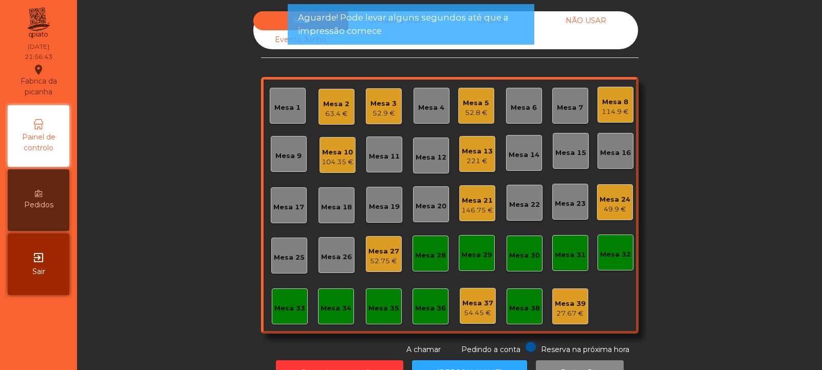
scroll to position [34, 0]
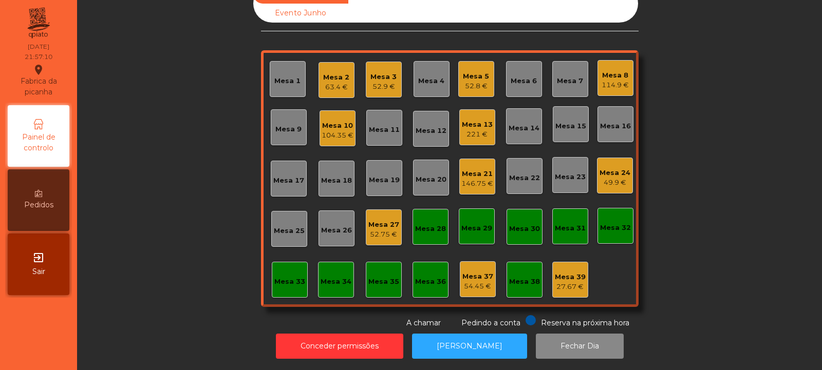
click at [473, 179] on div "146.75 €" at bounding box center [477, 184] width 32 height 10
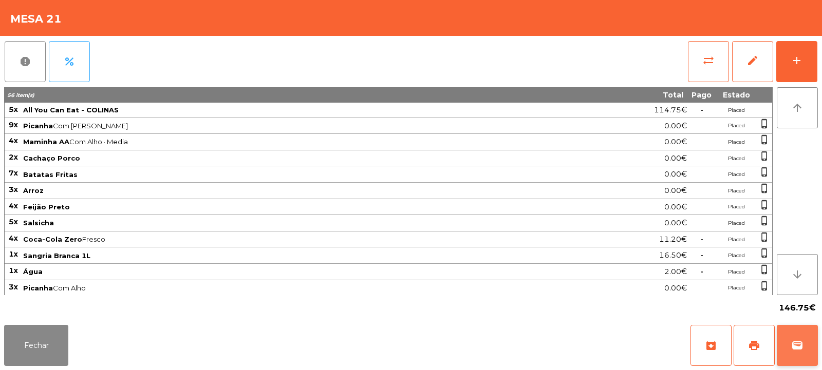
click at [802, 349] on span "wallet" at bounding box center [797, 345] width 12 height 12
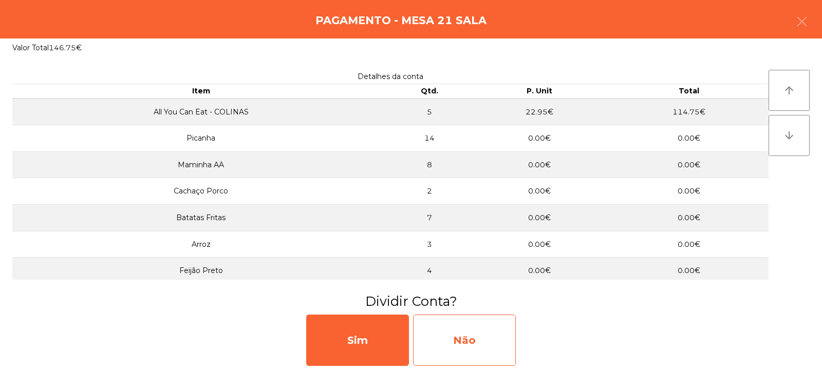
click at [484, 327] on div "Não" at bounding box center [464, 340] width 103 height 51
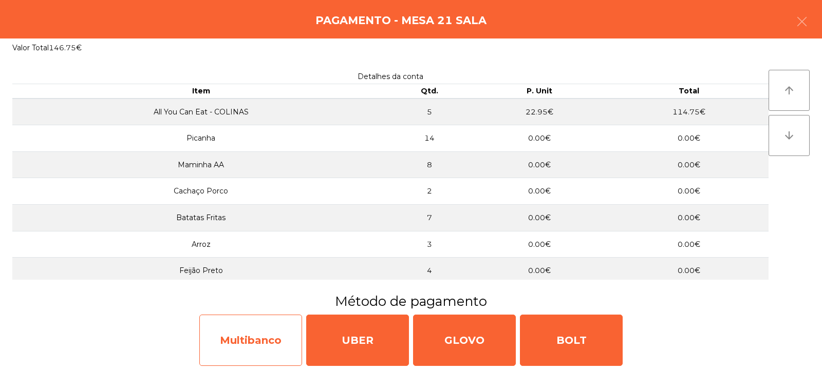
click at [278, 336] on div "Multibanco" at bounding box center [250, 340] width 103 height 51
select select "**"
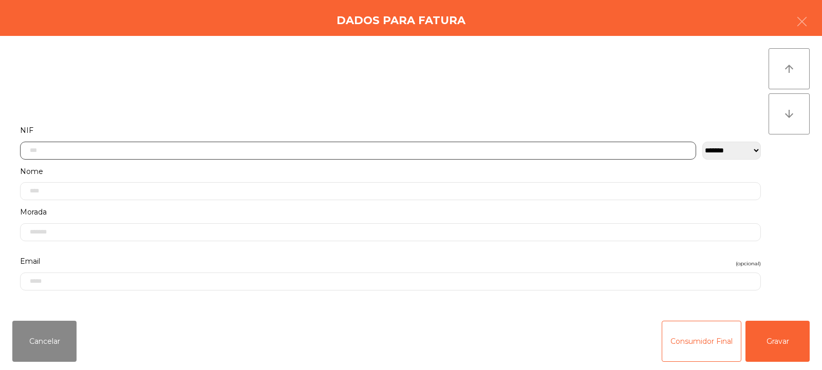
click at [426, 148] on input "text" at bounding box center [358, 151] width 676 height 18
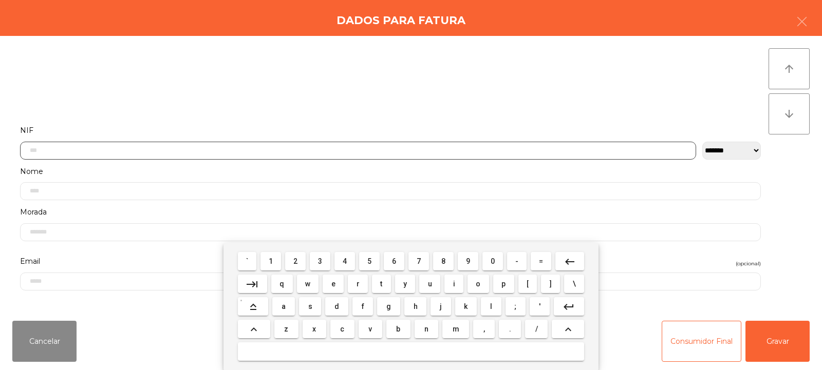
scroll to position [75, 0]
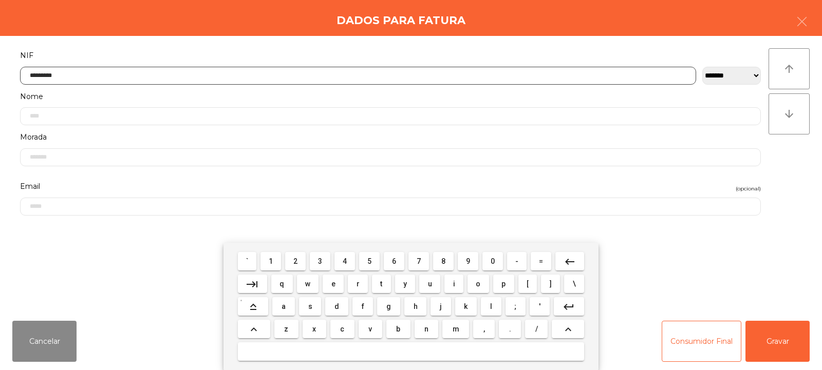
type input "*********"
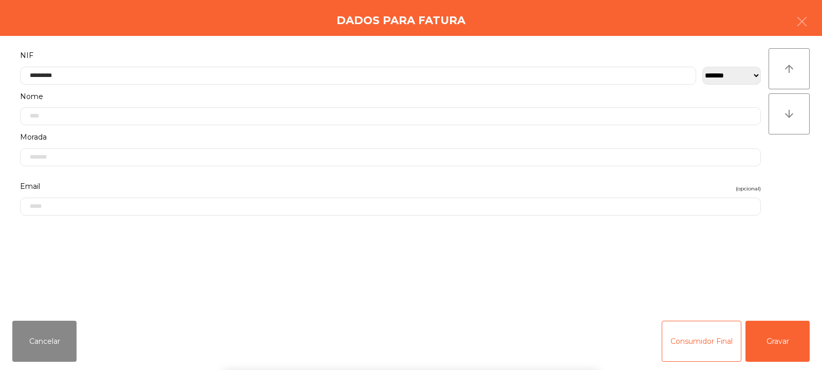
click at [779, 349] on div "` 1 2 3 4 5 6 7 8 9 0 - = keyboard_backspace keyboard_tab q w e r t y u i o p […" at bounding box center [411, 306] width 822 height 127
click at [772, 343] on button "Gravar" at bounding box center [777, 341] width 64 height 41
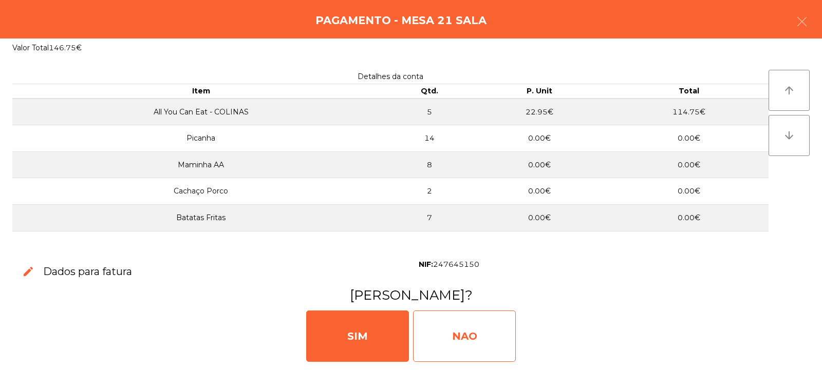
click at [446, 338] on div "NAO" at bounding box center [464, 336] width 103 height 51
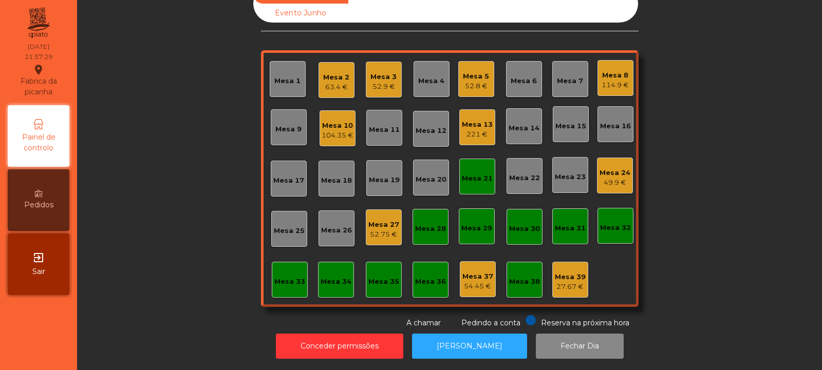
click at [466, 174] on div "Mesa 21" at bounding box center [477, 179] width 31 height 10
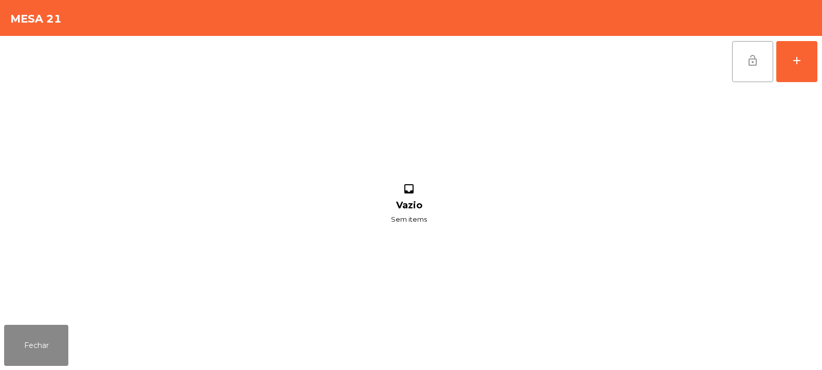
click at [743, 65] on button "lock_open" at bounding box center [752, 61] width 41 height 41
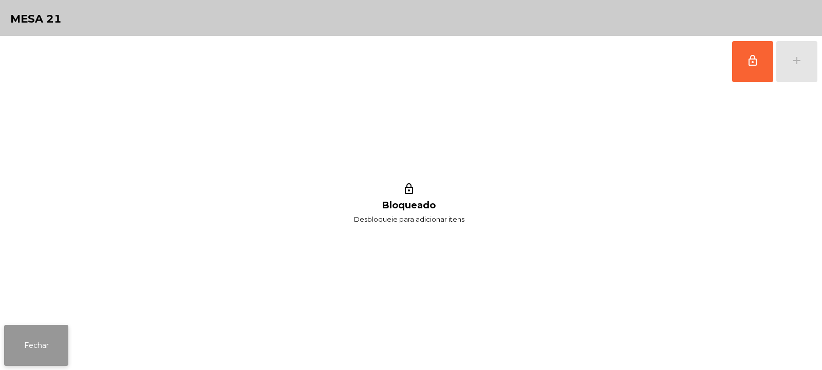
click at [34, 351] on button "Fechar" at bounding box center [36, 345] width 64 height 41
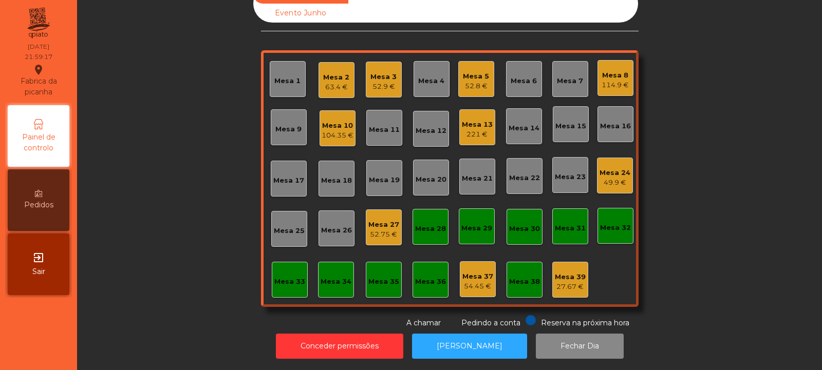
scroll to position [0, 0]
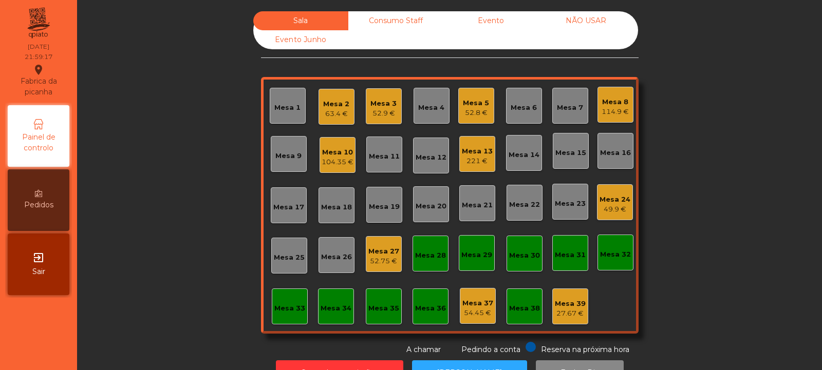
click at [385, 16] on div "Consumo Staff" at bounding box center [395, 20] width 95 height 19
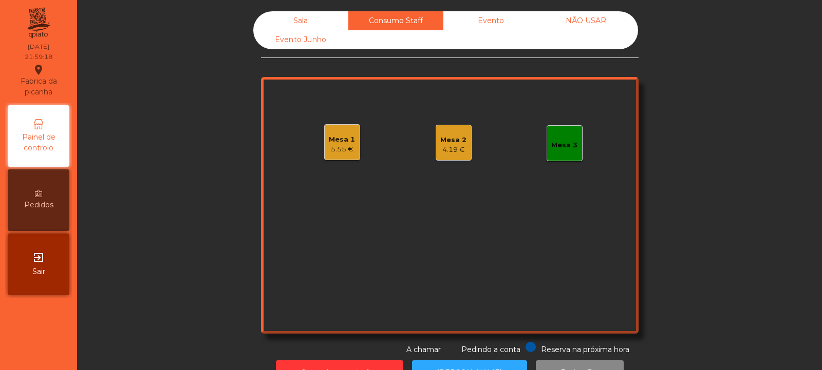
click at [451, 145] on div "4.19 €" at bounding box center [453, 150] width 26 height 10
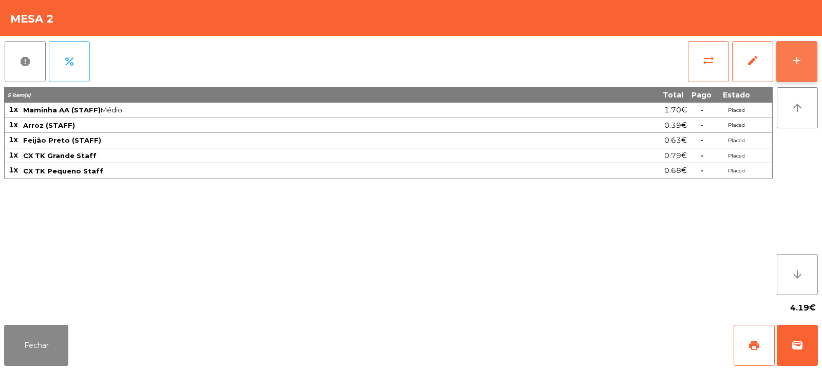
click at [796, 55] on div "add" at bounding box center [796, 60] width 12 height 12
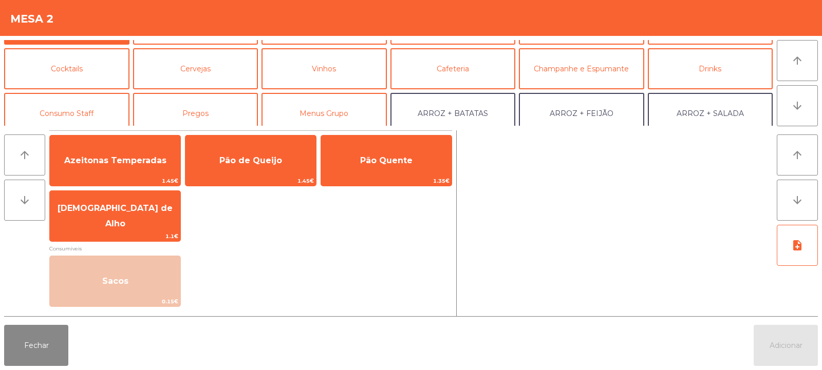
scroll to position [36, 0]
click at [83, 113] on button "Consumo Staff" at bounding box center [66, 113] width 125 height 41
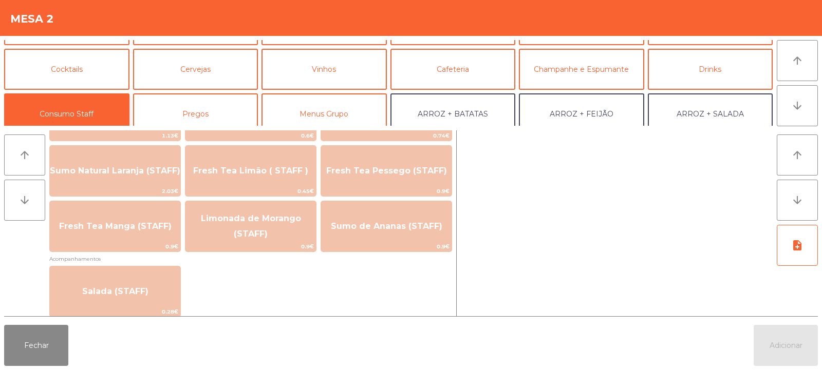
scroll to position [288, 0]
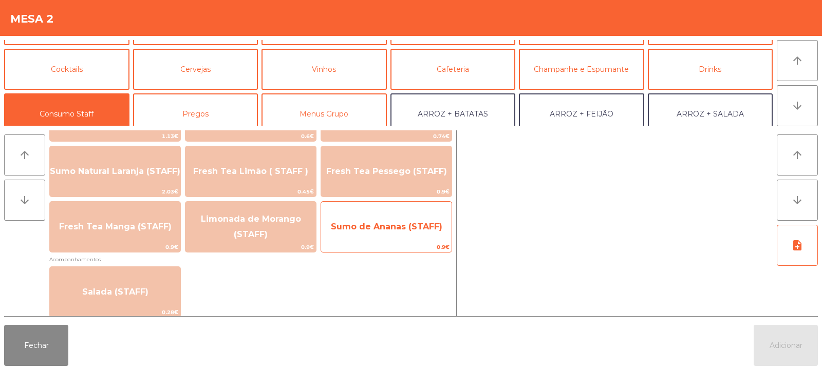
click at [398, 228] on span "Sumo de Ananas (STAFF)" at bounding box center [386, 227] width 111 height 10
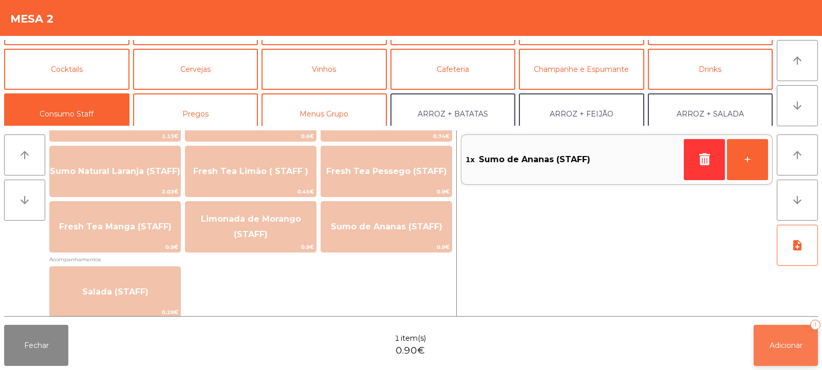
click at [775, 344] on span "Adicionar" at bounding box center [785, 345] width 33 height 9
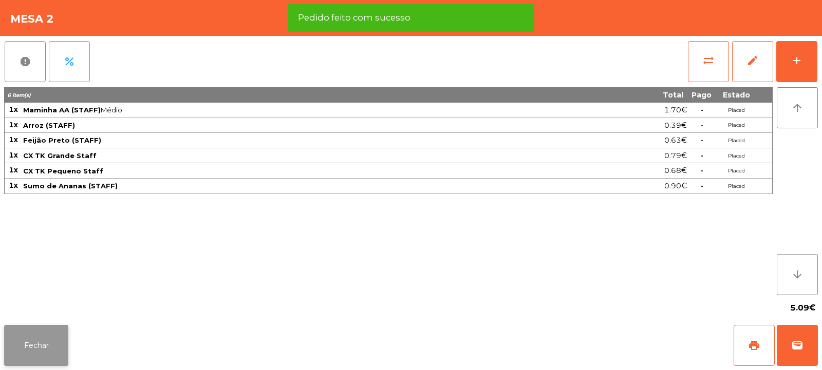
click at [36, 353] on button "Fechar" at bounding box center [36, 345] width 64 height 41
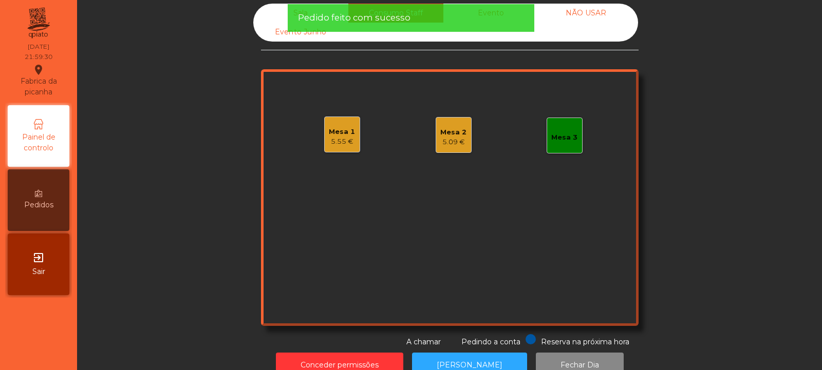
scroll to position [7, 0]
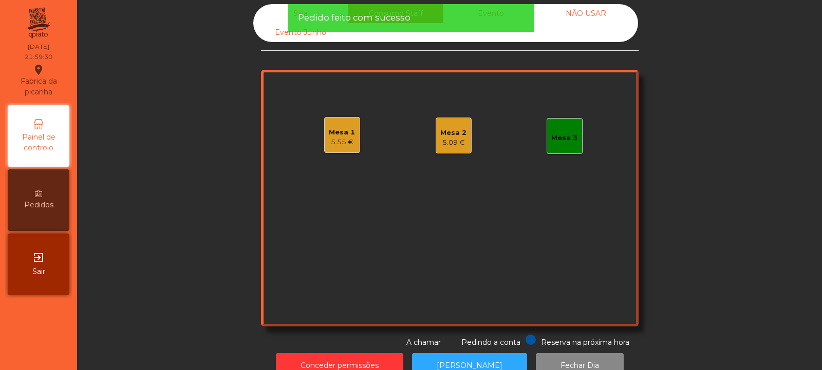
click at [278, 13] on div "Sala" at bounding box center [300, 13] width 95 height 19
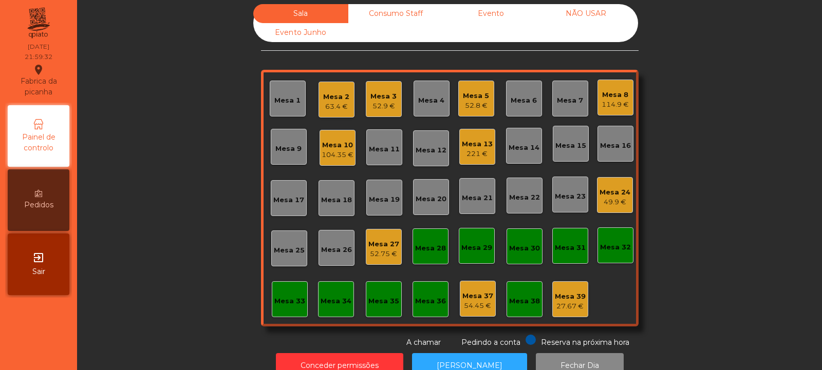
click at [476, 150] on div "221 €" at bounding box center [477, 154] width 31 height 10
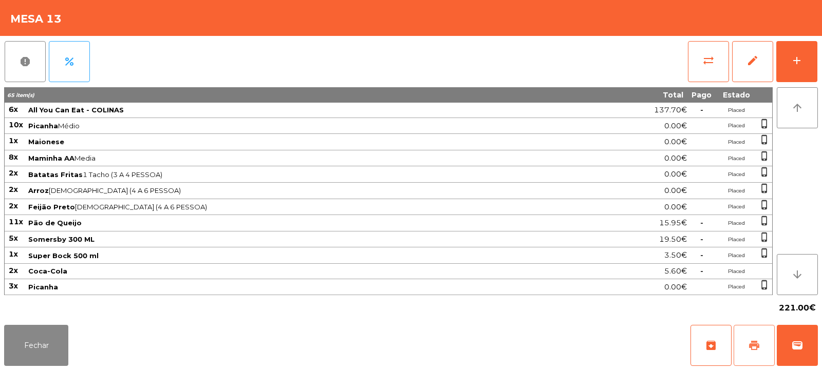
click at [749, 334] on button "print" at bounding box center [753, 345] width 41 height 41
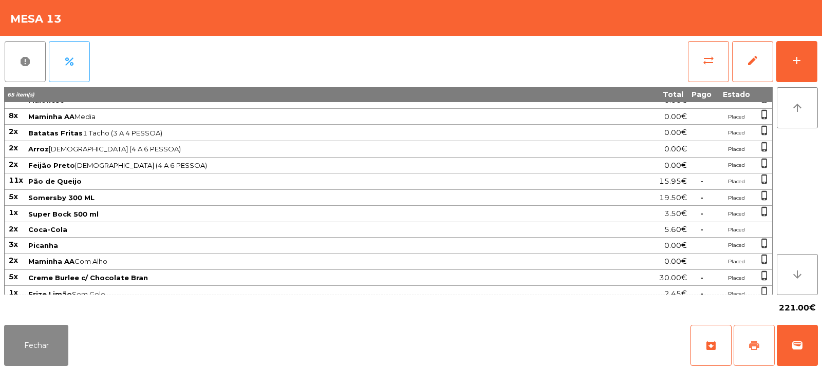
scroll to position [82, 0]
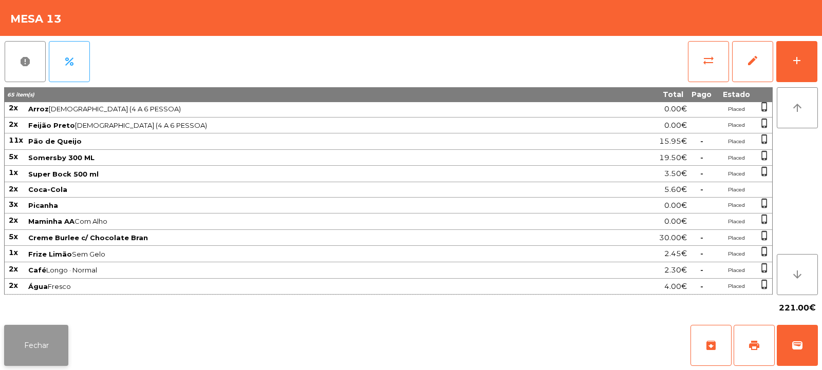
click at [36, 351] on button "Fechar" at bounding box center [36, 345] width 64 height 41
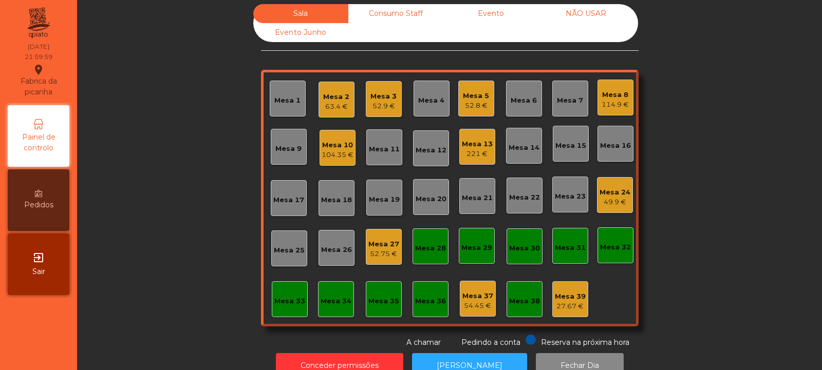
click at [429, 9] on div "Consumo Staff" at bounding box center [395, 13] width 95 height 19
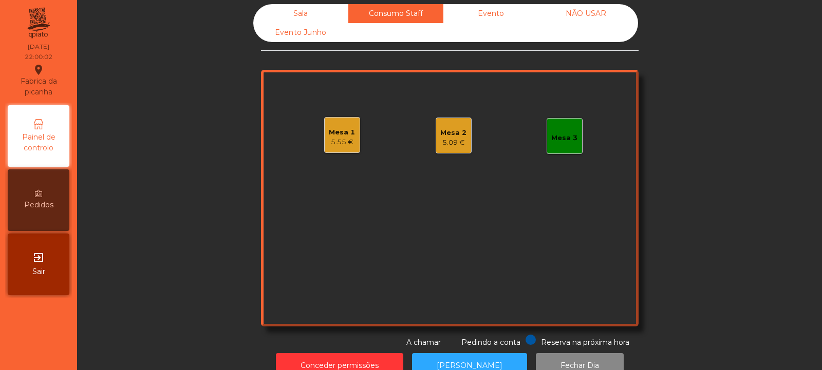
click at [301, 17] on div "Sala" at bounding box center [300, 13] width 95 height 19
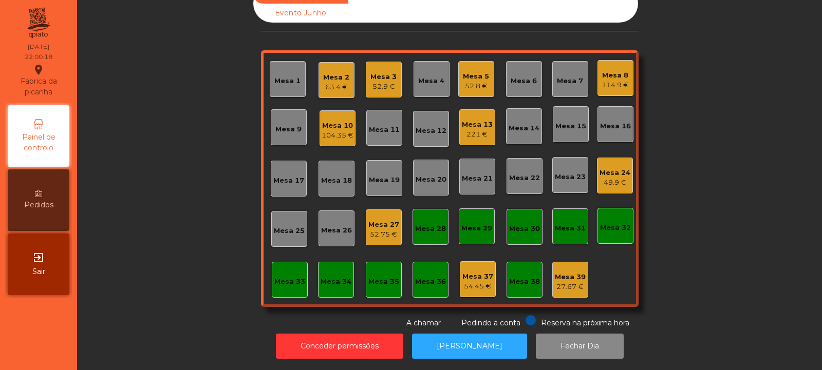
scroll to position [0, 0]
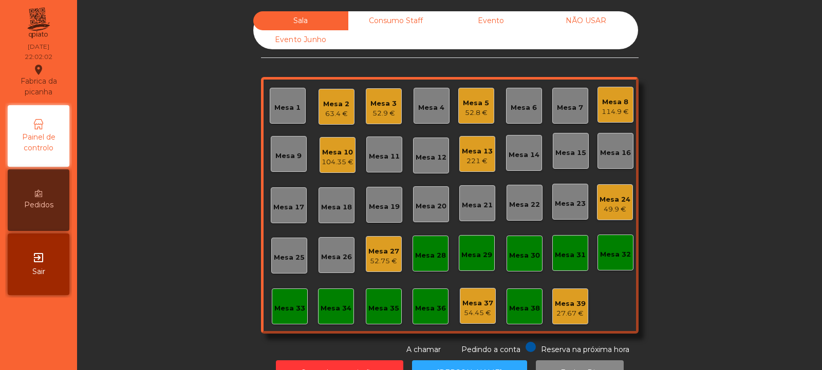
click at [336, 162] on div "104.35 €" at bounding box center [337, 162] width 32 height 10
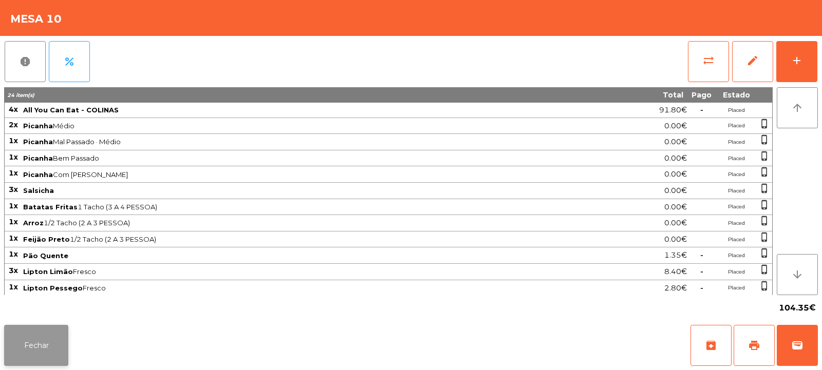
click at [62, 333] on button "Fechar" at bounding box center [36, 345] width 64 height 41
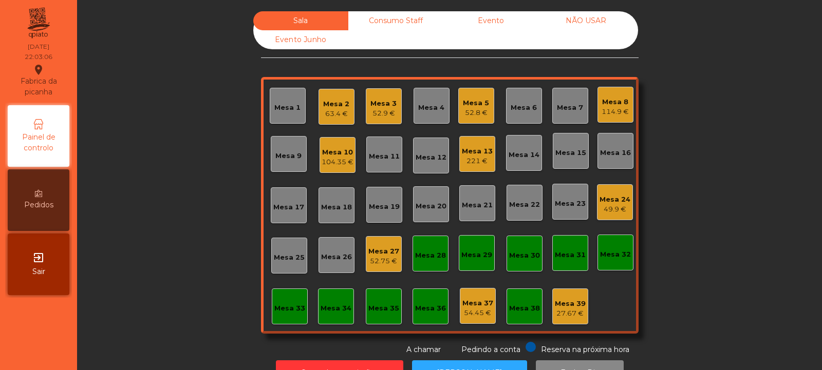
click at [474, 97] on div "Mesa 5 52.8 €" at bounding box center [476, 106] width 26 height 24
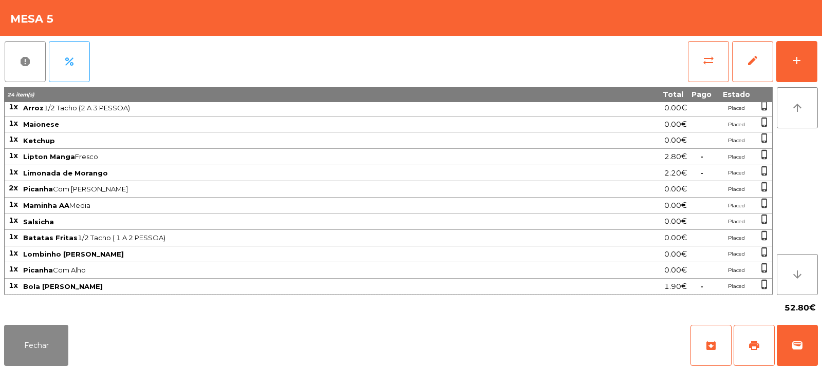
scroll to position [113, 0]
click at [791, 345] on span "wallet" at bounding box center [797, 345] width 12 height 12
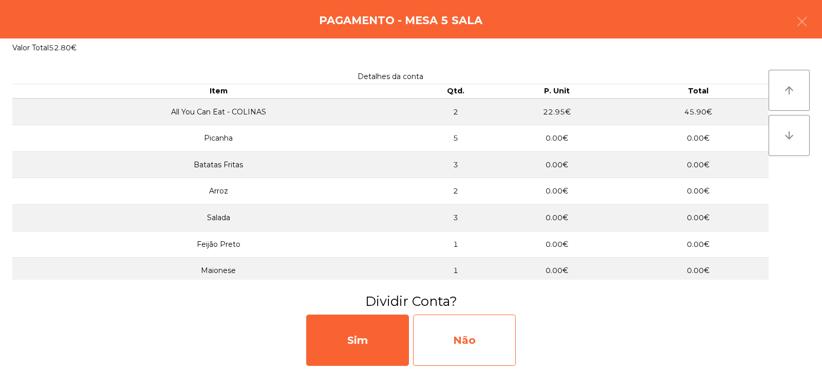
click at [466, 341] on div "Não" at bounding box center [464, 340] width 103 height 51
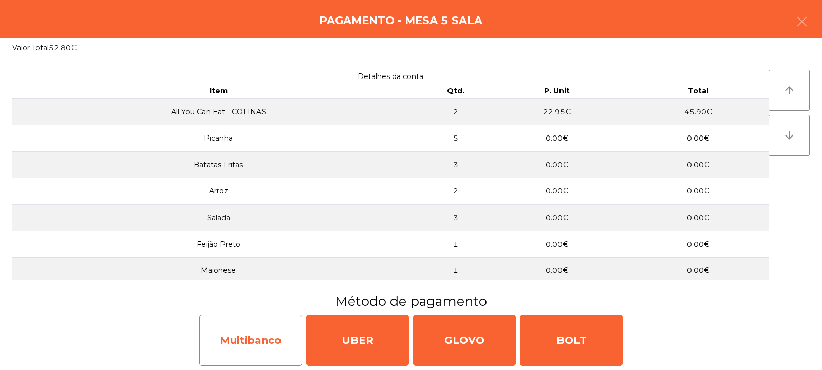
click at [244, 331] on div "Multibanco" at bounding box center [250, 340] width 103 height 51
select select "**"
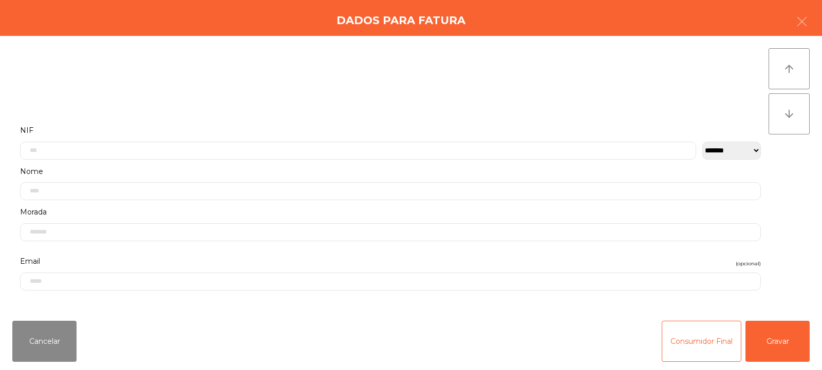
click at [66, 166] on label "Nome" at bounding box center [390, 172] width 740 height 14
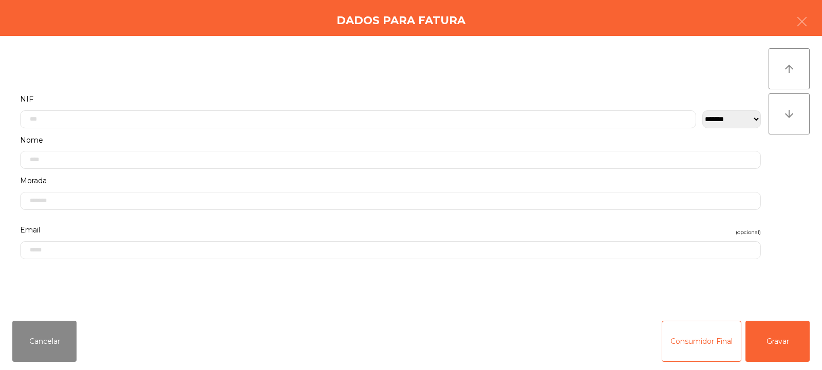
scroll to position [0, 0]
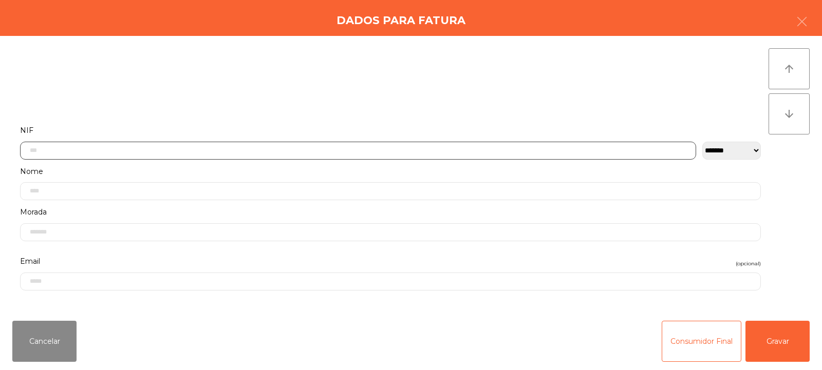
click at [73, 148] on input "text" at bounding box center [358, 151] width 676 height 18
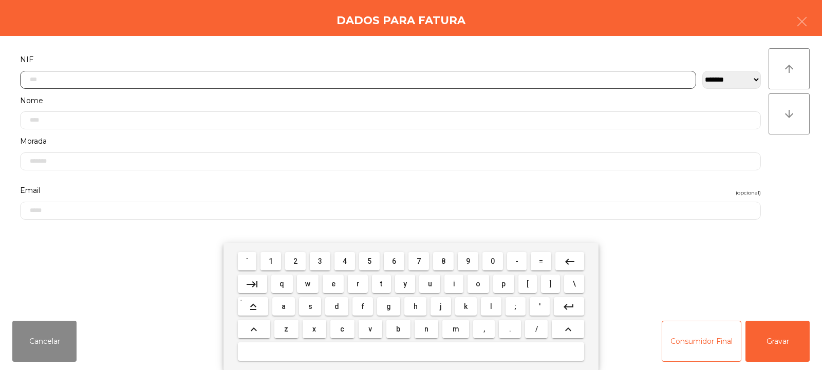
scroll to position [75, 0]
type input "*********"
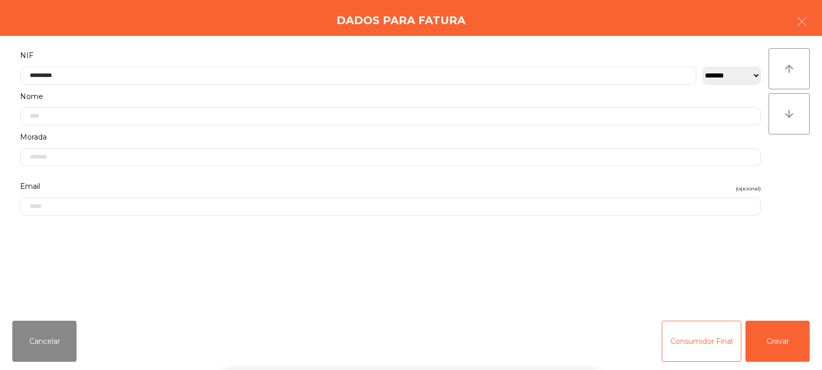
click at [789, 151] on div "arrow_upward arrow_downward" at bounding box center [788, 174] width 41 height 252
click at [783, 338] on button "Gravar" at bounding box center [777, 341] width 64 height 41
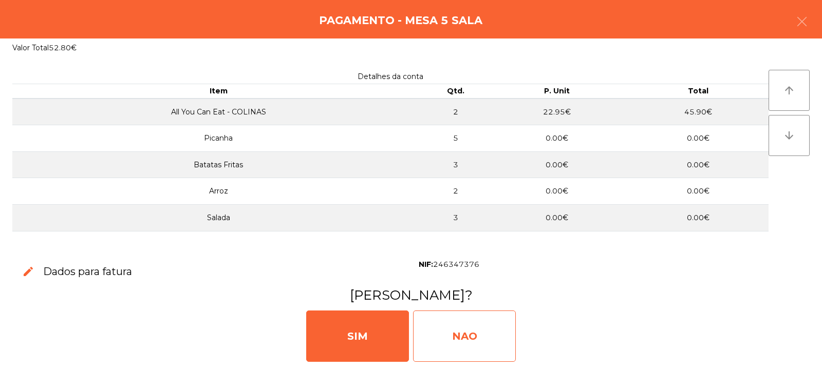
click at [474, 339] on div "NAO" at bounding box center [464, 336] width 103 height 51
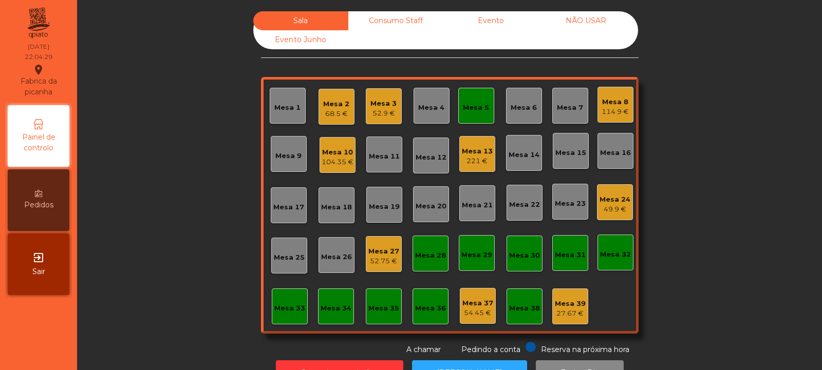
click at [478, 108] on div "Mesa 5" at bounding box center [476, 108] width 26 height 10
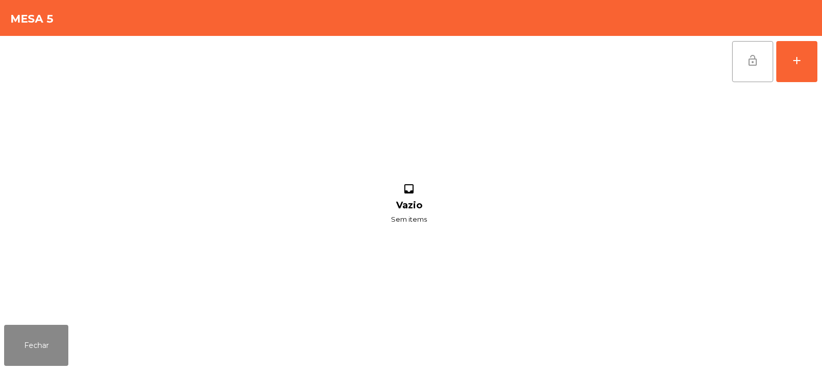
click at [745, 62] on button "lock_open" at bounding box center [752, 61] width 41 height 41
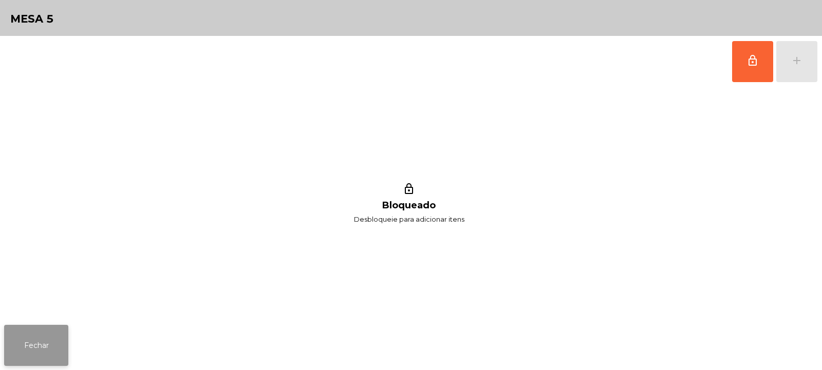
click at [33, 335] on button "Fechar" at bounding box center [36, 345] width 64 height 41
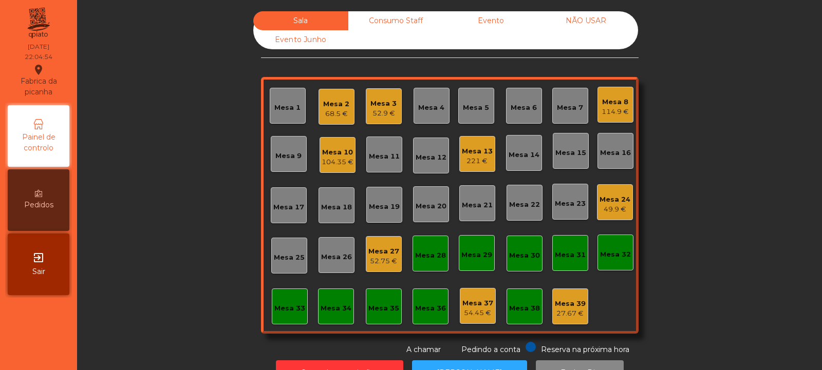
click at [281, 99] on div "Mesa 1" at bounding box center [287, 106] width 26 height 14
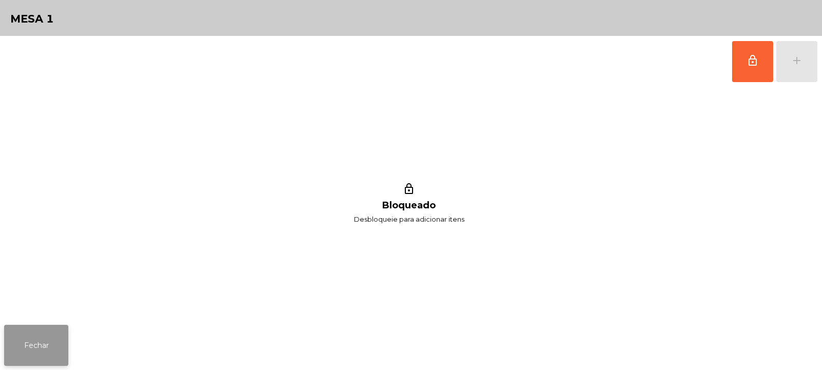
click at [29, 332] on button "Fechar" at bounding box center [36, 345] width 64 height 41
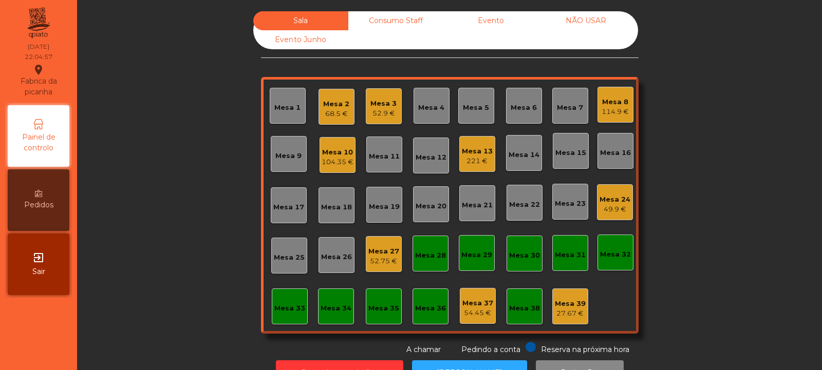
click at [326, 104] on div "Mesa 2" at bounding box center [336, 104] width 26 height 10
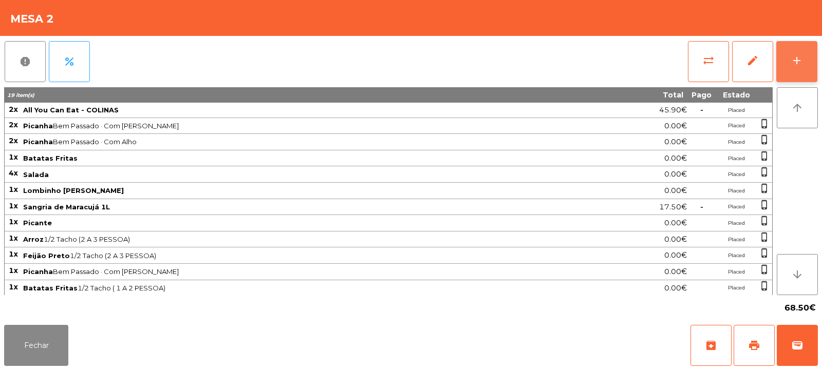
click at [803, 52] on button "add" at bounding box center [796, 61] width 41 height 41
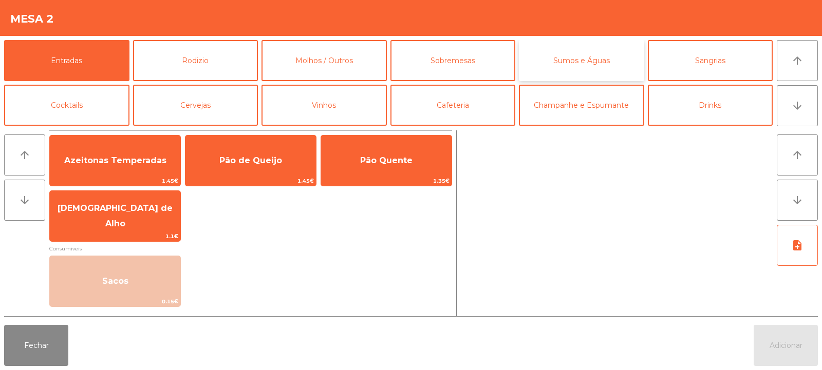
click at [552, 68] on button "Sumos e Águas" at bounding box center [581, 60] width 125 height 41
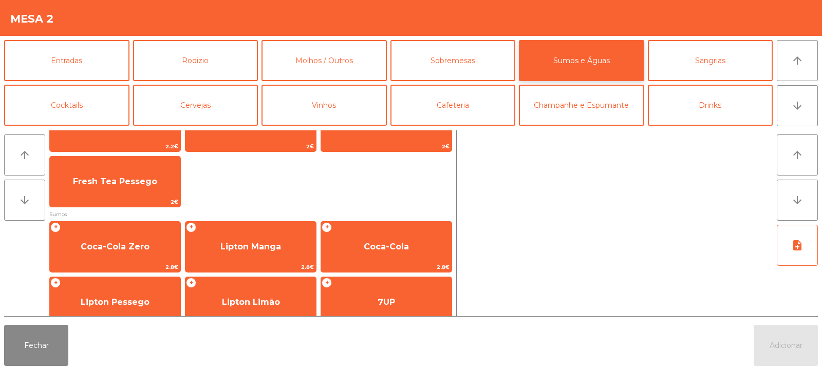
scroll to position [102, 0]
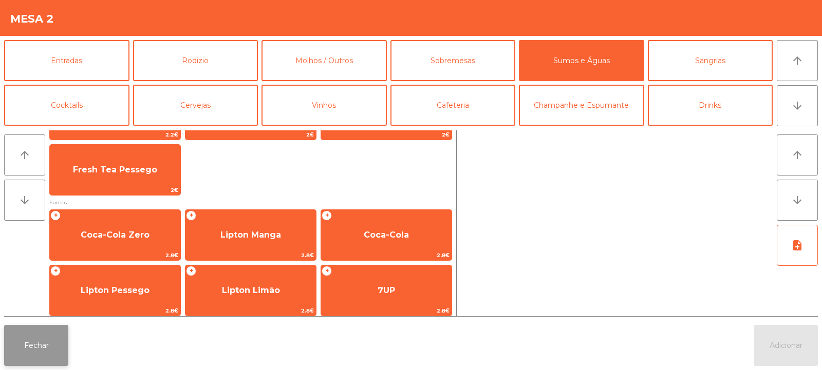
click at [34, 340] on button "Fechar" at bounding box center [36, 345] width 64 height 41
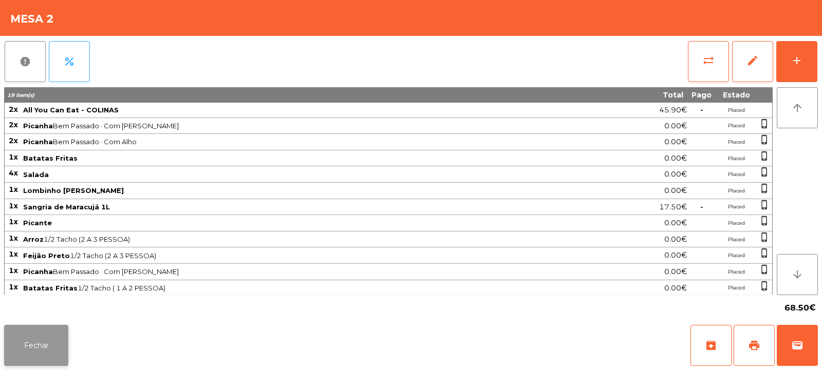
click at [45, 331] on button "Fechar" at bounding box center [36, 345] width 64 height 41
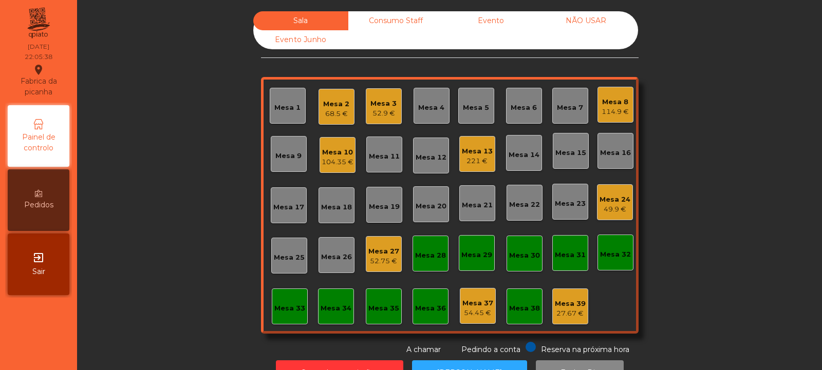
click at [605, 269] on div "Mesa 32" at bounding box center [615, 253] width 36 height 36
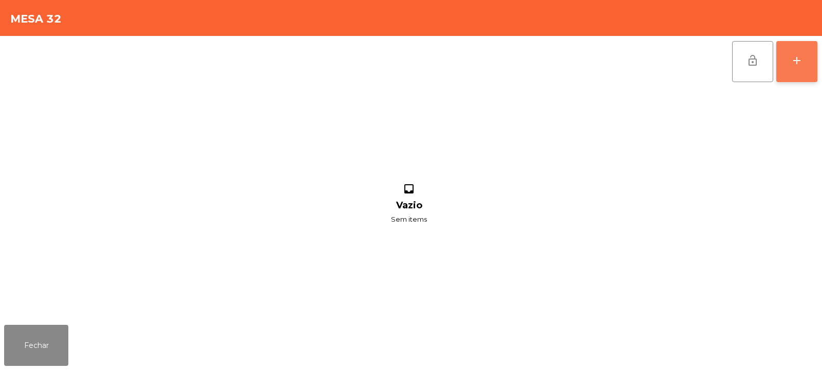
click at [796, 68] on button "add" at bounding box center [796, 61] width 41 height 41
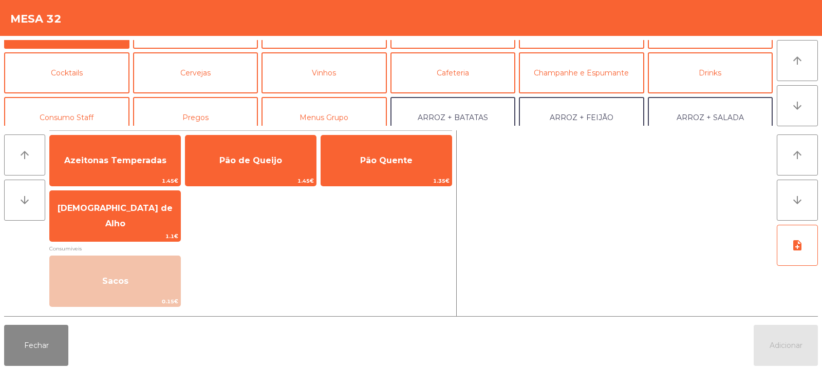
scroll to position [0, 0]
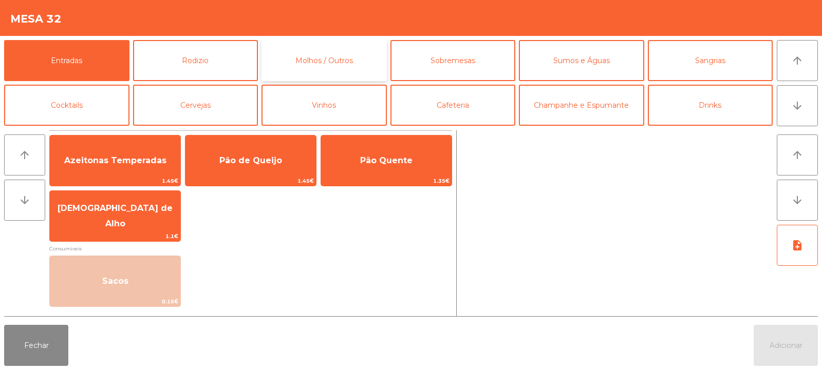
click at [312, 67] on button "Molhos / Outros" at bounding box center [323, 60] width 125 height 41
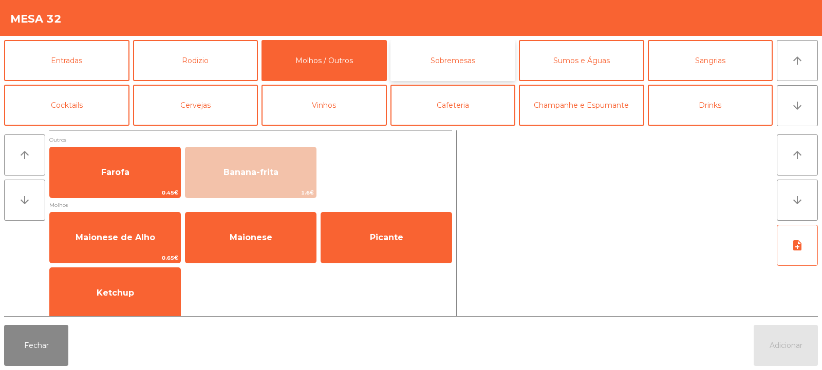
click at [441, 59] on button "Sobremesas" at bounding box center [452, 60] width 125 height 41
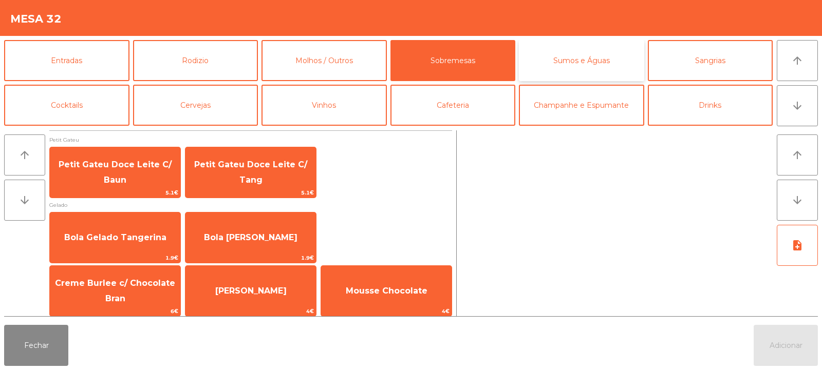
click at [563, 62] on button "Sumos e Águas" at bounding box center [581, 60] width 125 height 41
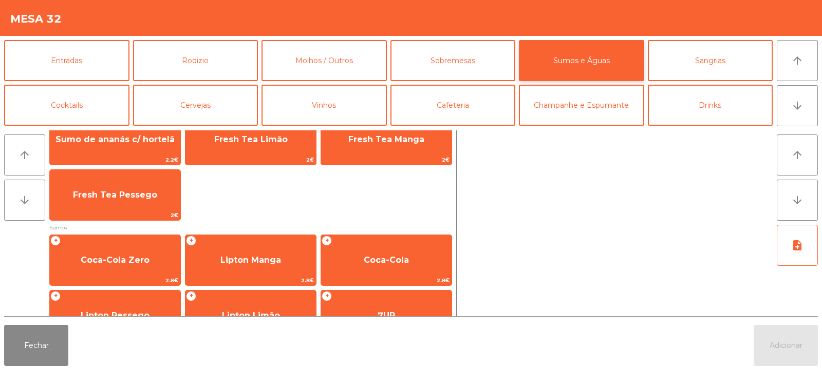
scroll to position [117, 0]
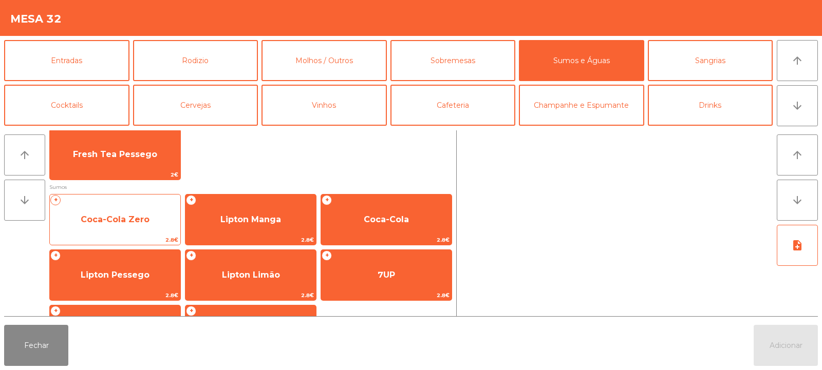
click at [128, 223] on span "Coca-Cola Zero" at bounding box center [115, 220] width 69 height 10
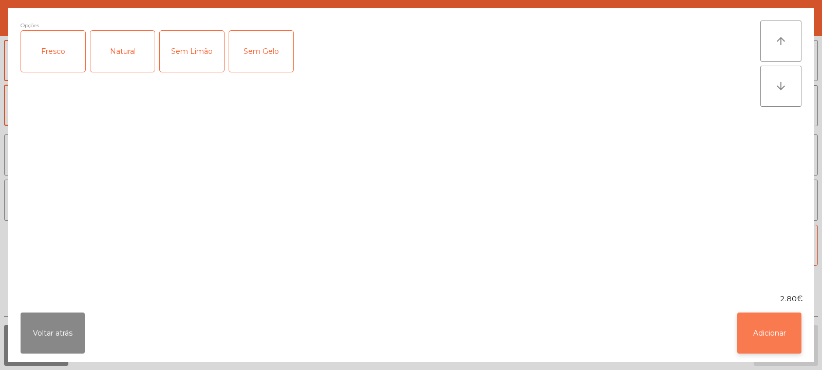
click at [759, 336] on button "Adicionar" at bounding box center [769, 333] width 64 height 41
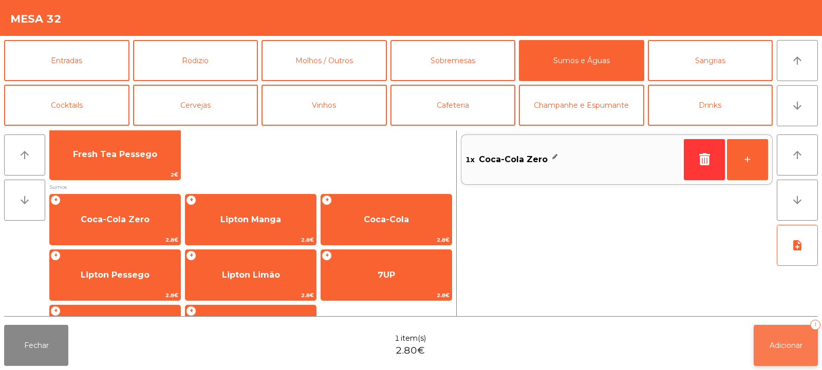
click at [782, 353] on button "Adicionar 1" at bounding box center [785, 345] width 64 height 41
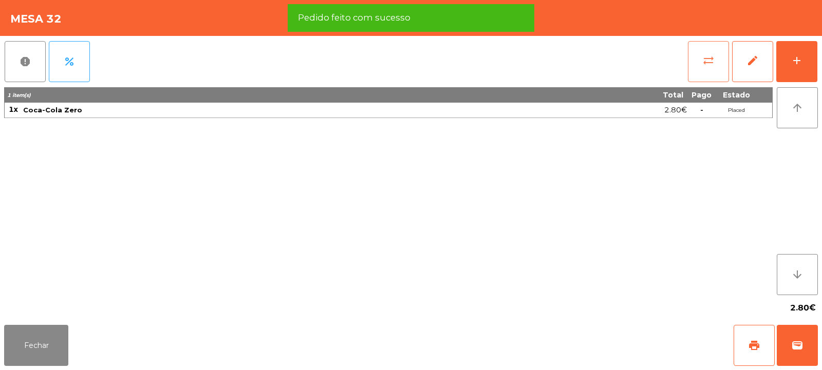
click at [712, 61] on span "sync_alt" at bounding box center [708, 60] width 12 height 12
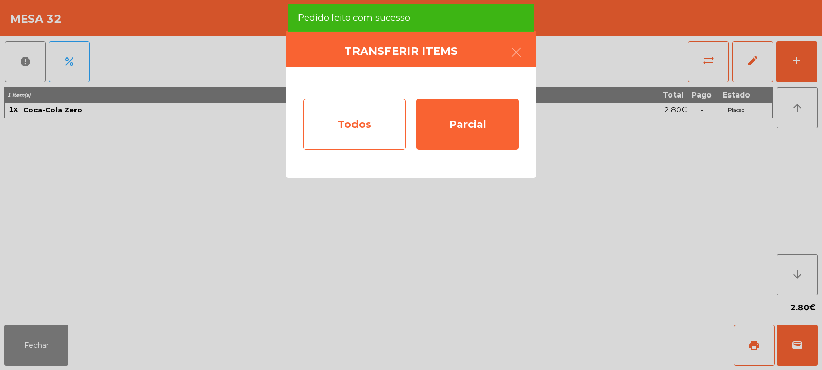
click at [334, 132] on div "Todos" at bounding box center [354, 124] width 103 height 51
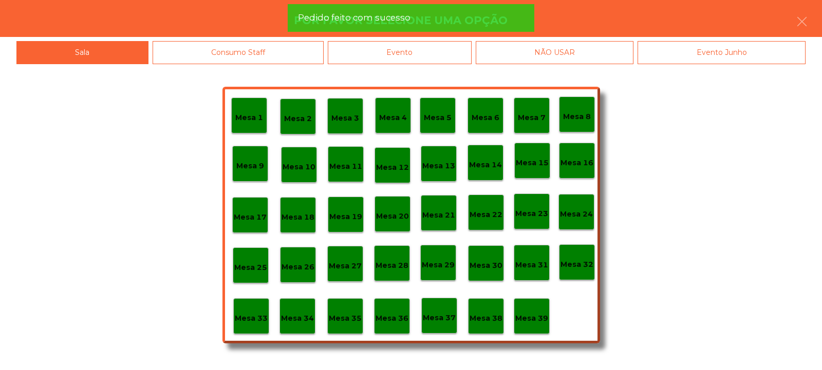
click at [402, 53] on div "Evento" at bounding box center [400, 52] width 144 height 23
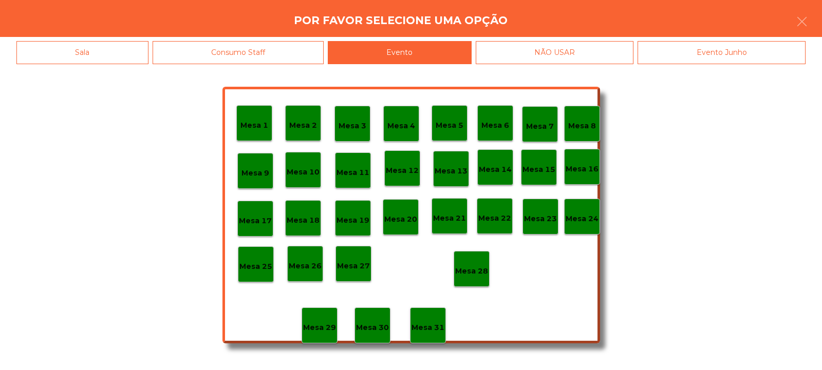
click at [480, 266] on p "Mesa 28" at bounding box center [471, 271] width 33 height 12
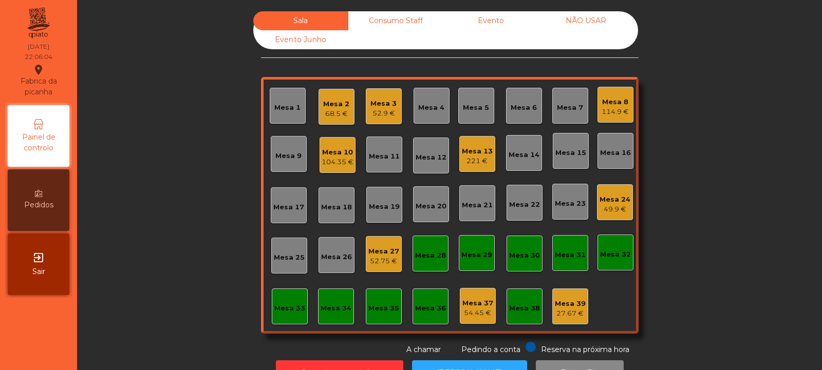
scroll to position [34, 0]
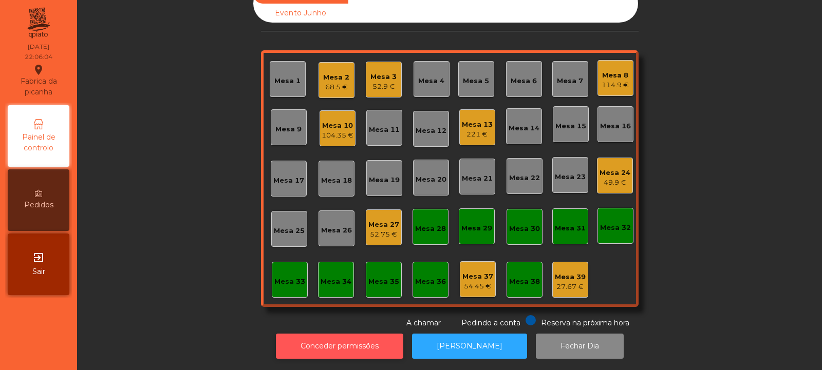
click at [368, 334] on button "Conceder permissões" at bounding box center [339, 346] width 127 height 25
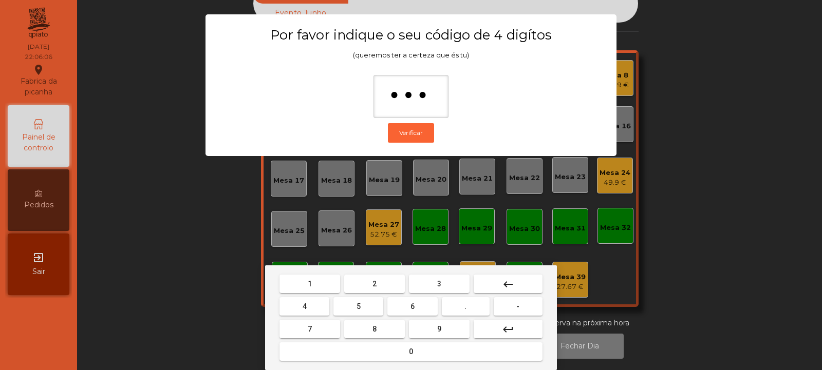
type input "****"
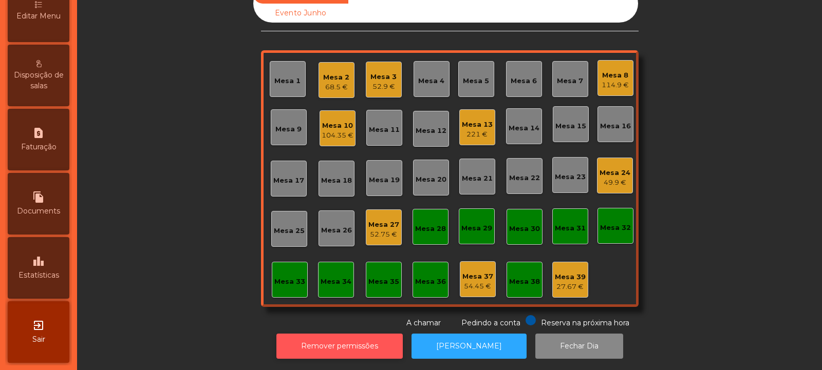
scroll to position [250, 0]
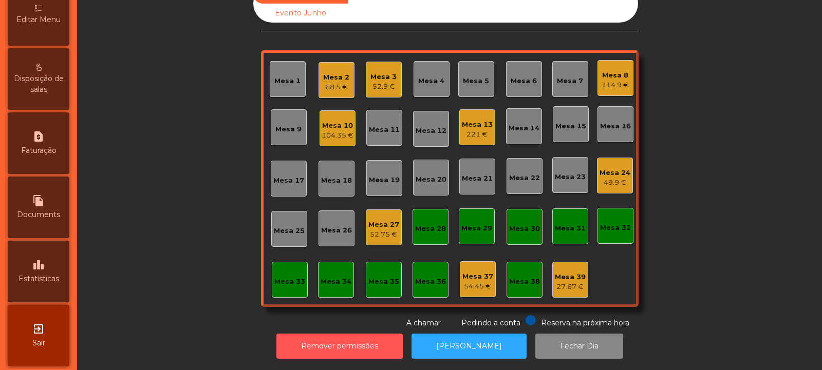
click at [45, 263] on icon "leaderboard" at bounding box center [38, 265] width 12 height 12
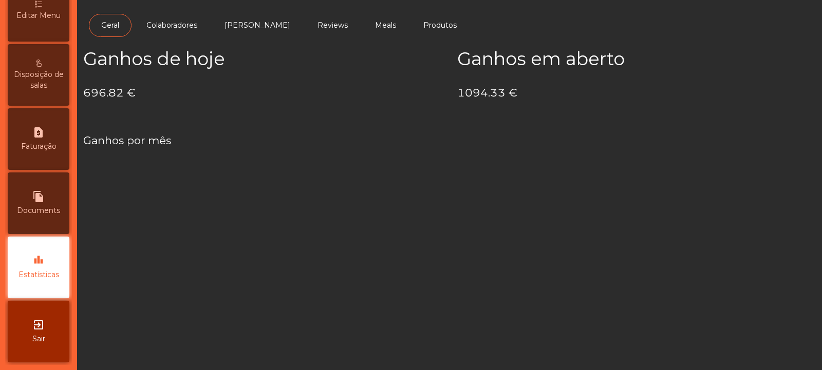
click at [60, 206] on span "Documents" at bounding box center [38, 210] width 43 height 11
select select "*"
select select "****"
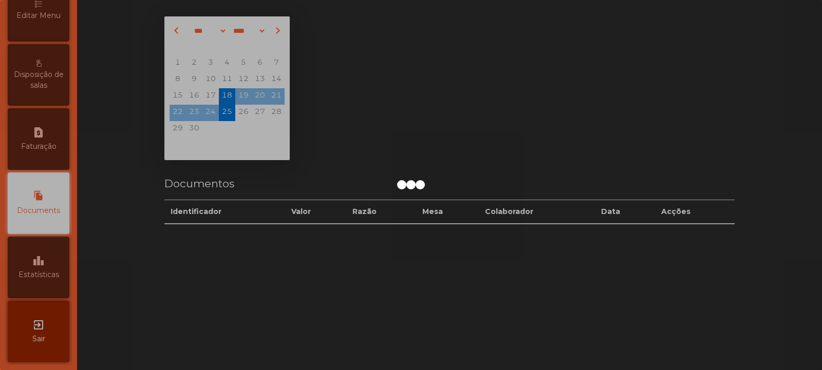
click at [56, 145] on div at bounding box center [411, 185] width 822 height 370
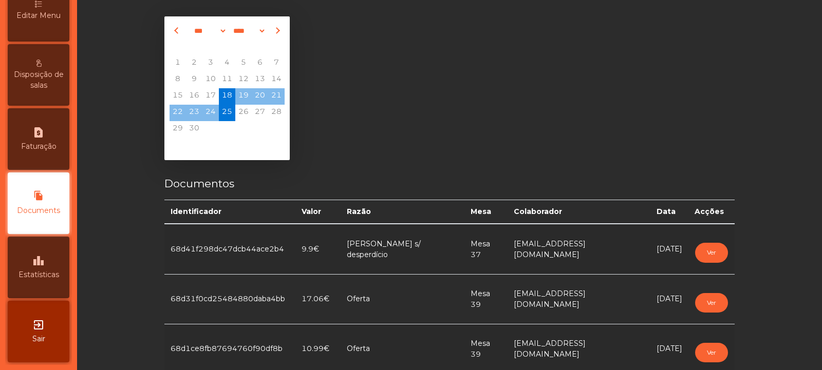
click at [69, 142] on div "request_page Faturação" at bounding box center [39, 139] width 62 height 62
select select "*"
select select "****"
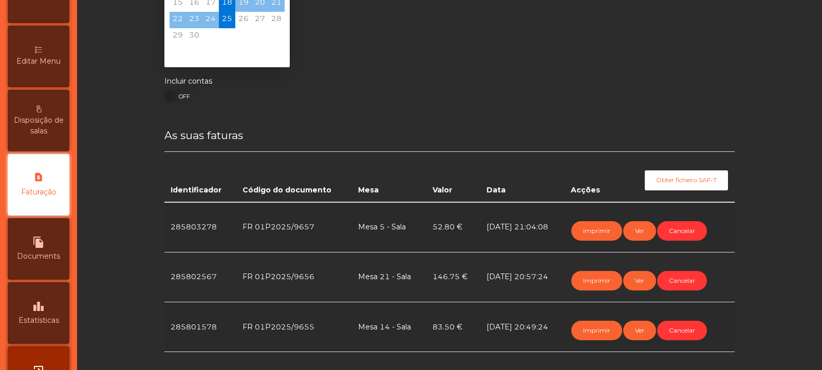
scroll to position [97, 0]
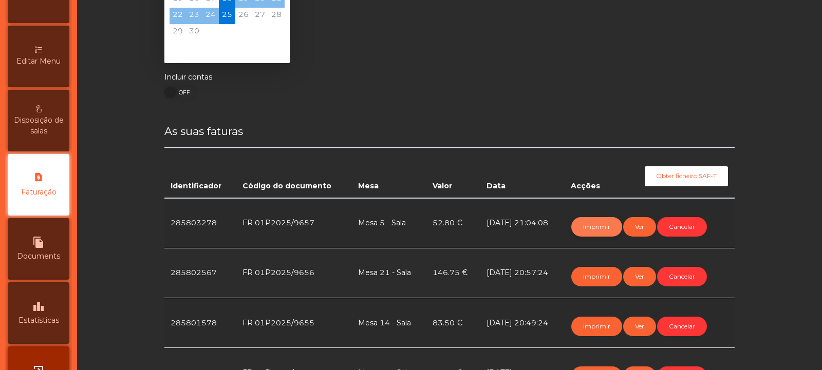
click at [593, 229] on button "Imprimir" at bounding box center [596, 227] width 51 height 20
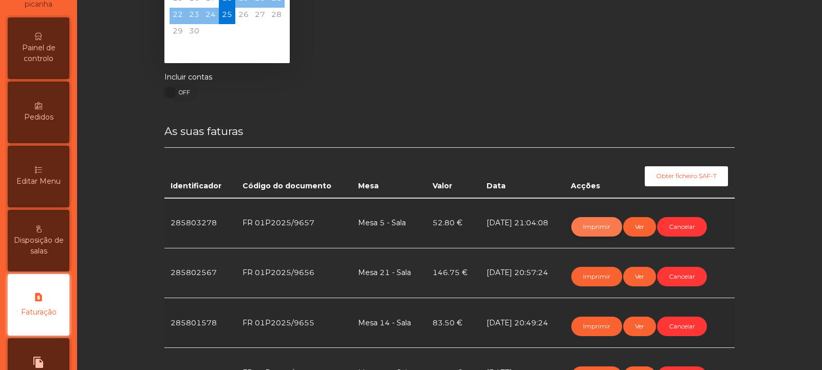
scroll to position [0, 0]
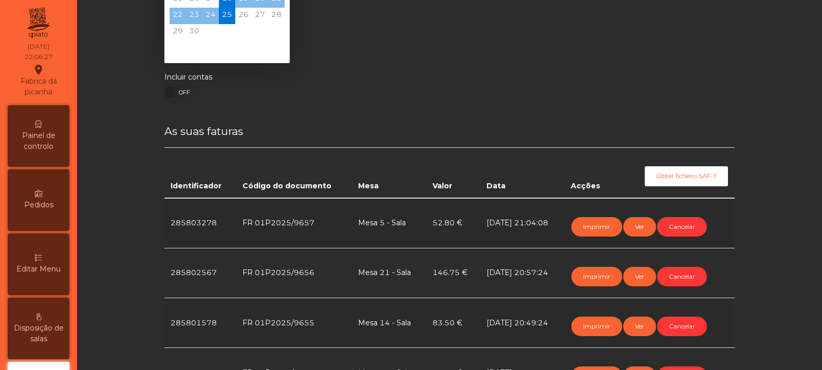
click at [39, 144] on span "Painel de controlo" at bounding box center [38, 141] width 56 height 22
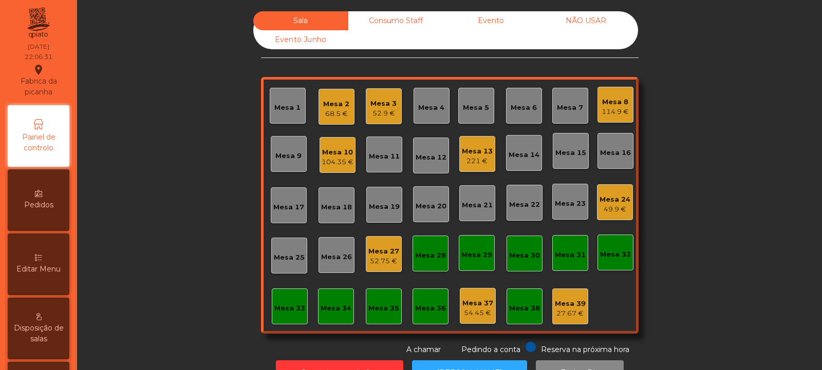
click at [487, 152] on div "Mesa 13" at bounding box center [477, 151] width 31 height 10
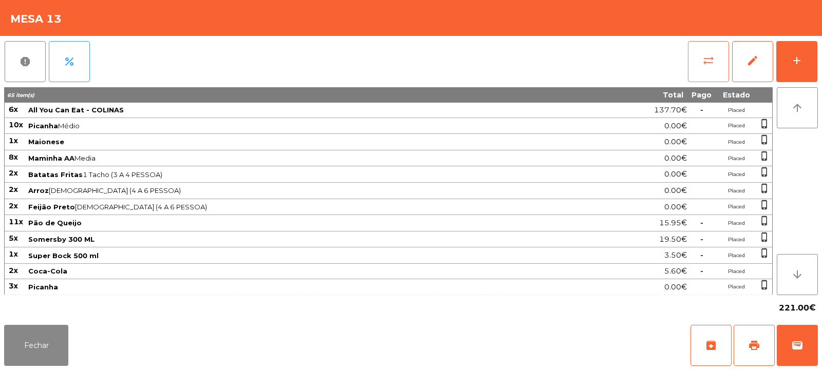
click at [711, 65] on span "sync_alt" at bounding box center [708, 60] width 12 height 12
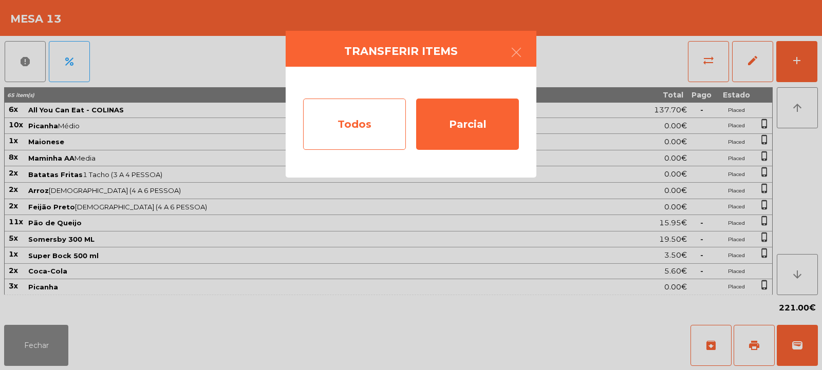
click at [355, 116] on div "Todos" at bounding box center [354, 124] width 103 height 51
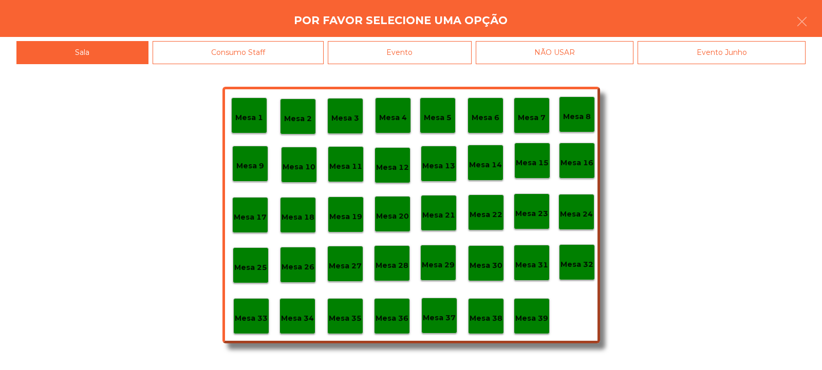
click at [423, 47] on div "Evento" at bounding box center [400, 52] width 144 height 23
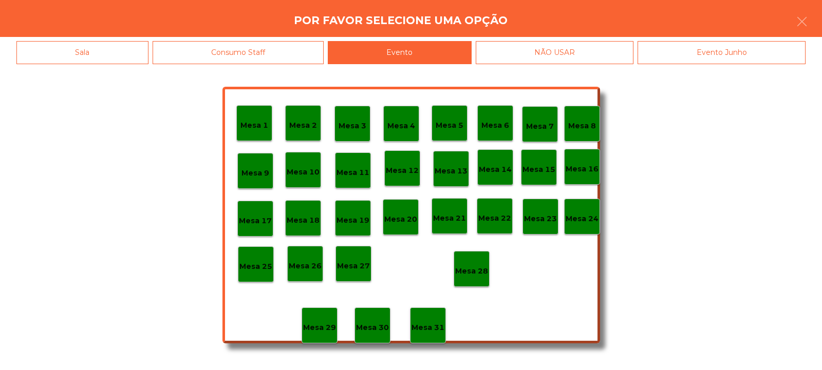
click at [481, 255] on div "Mesa 28" at bounding box center [471, 269] width 36 height 36
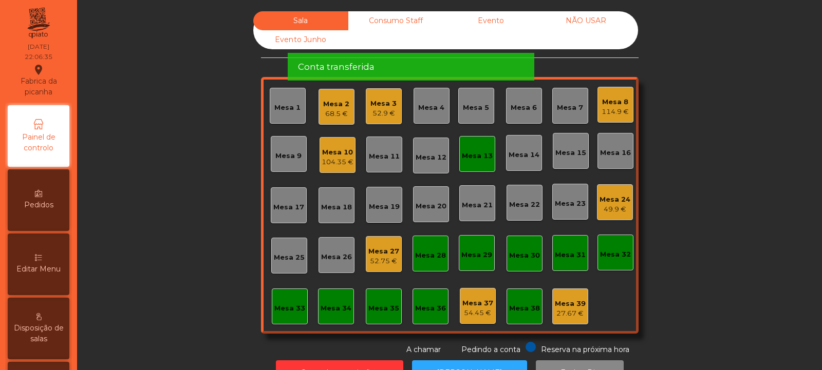
click at [478, 157] on div "Mesa 13" at bounding box center [477, 156] width 31 height 10
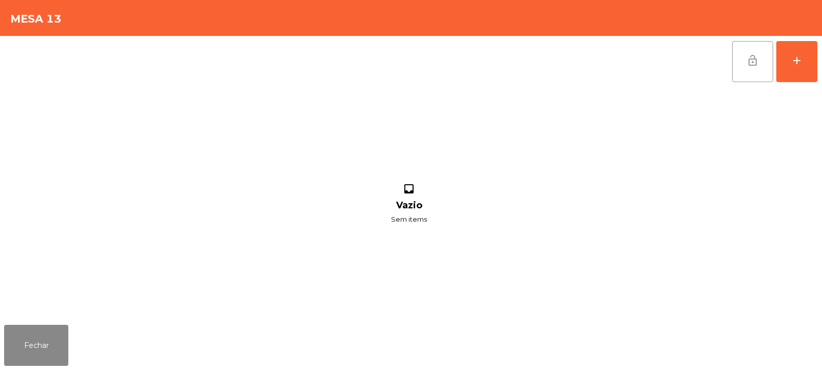
click at [750, 69] on button "lock_open" at bounding box center [752, 61] width 41 height 41
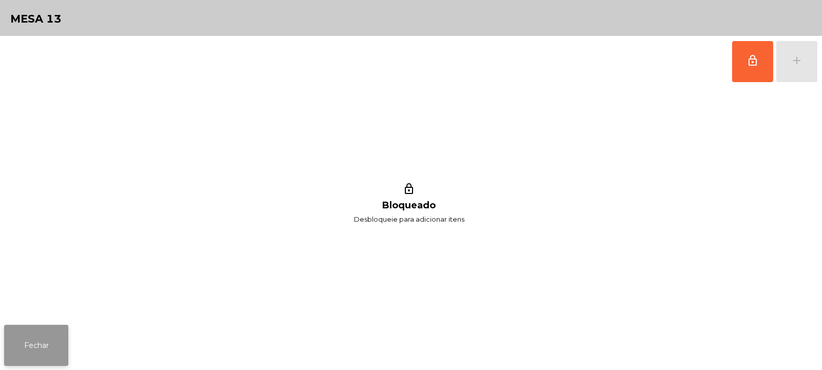
click at [51, 344] on button "Fechar" at bounding box center [36, 345] width 64 height 41
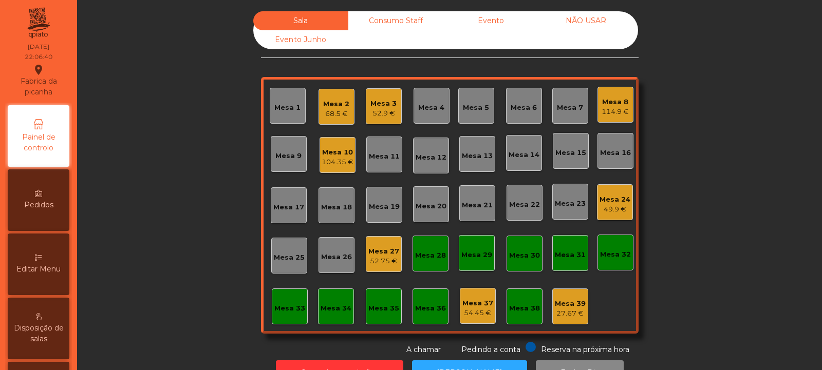
click at [619, 103] on div "Mesa 8" at bounding box center [614, 102] width 27 height 10
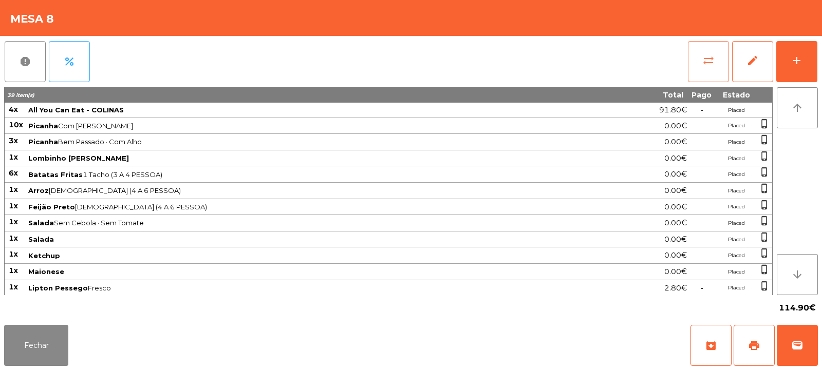
click at [704, 64] on span "sync_alt" at bounding box center [708, 60] width 12 height 12
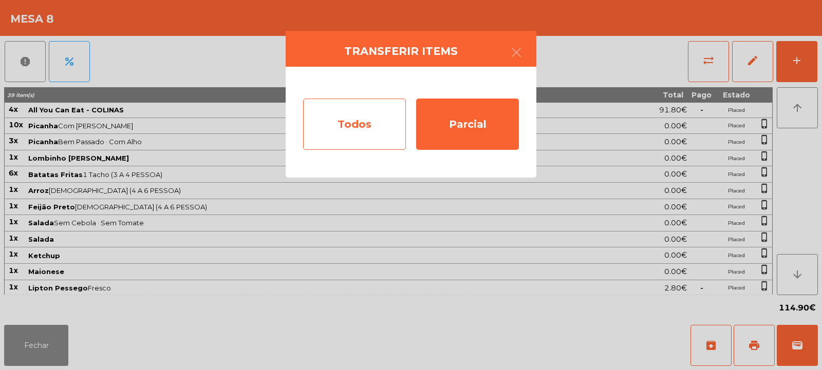
click at [370, 125] on div "Todos" at bounding box center [354, 124] width 103 height 51
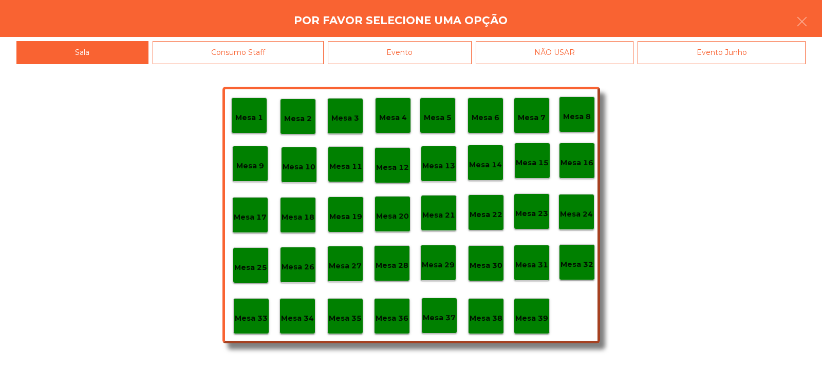
click at [452, 52] on div "Evento" at bounding box center [400, 52] width 144 height 23
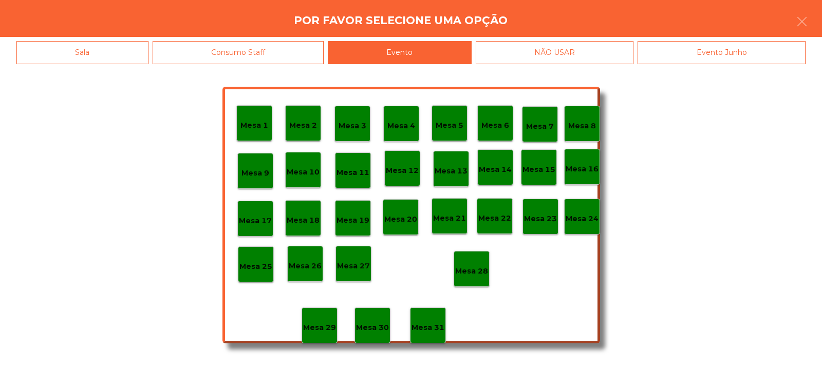
click at [477, 265] on p "Mesa 28" at bounding box center [471, 271] width 33 height 12
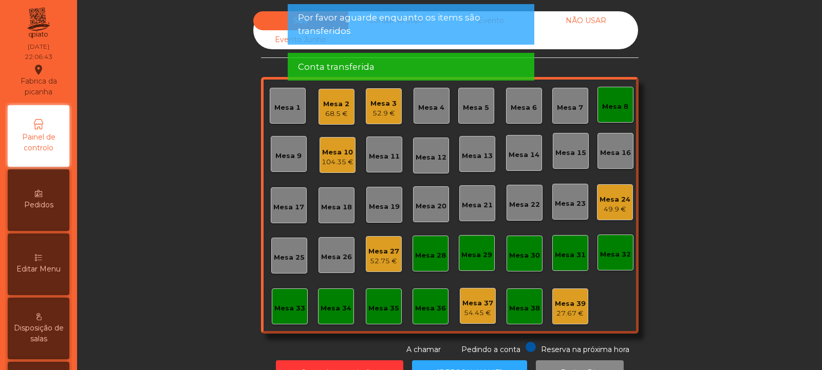
click at [613, 110] on div "Mesa 8" at bounding box center [615, 107] width 26 height 10
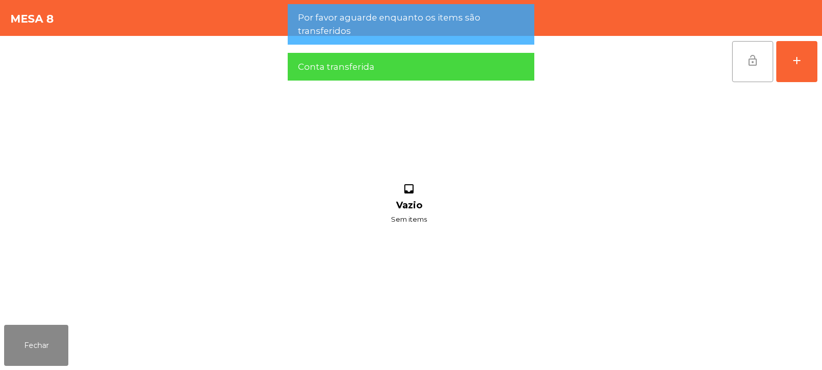
click at [747, 60] on span "lock_open" at bounding box center [752, 60] width 12 height 12
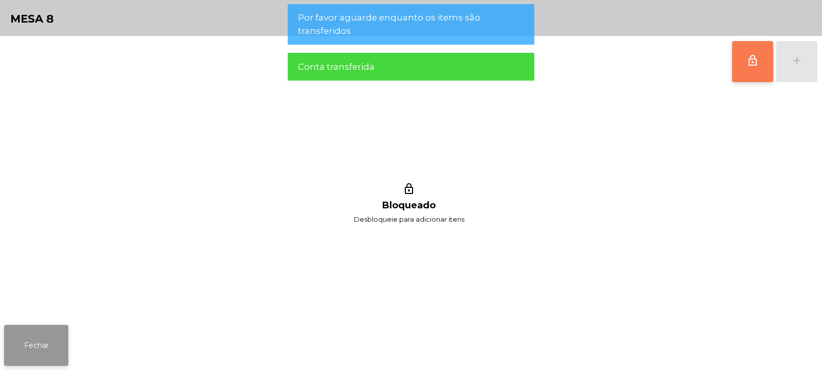
click at [35, 351] on button "Fechar" at bounding box center [36, 345] width 64 height 41
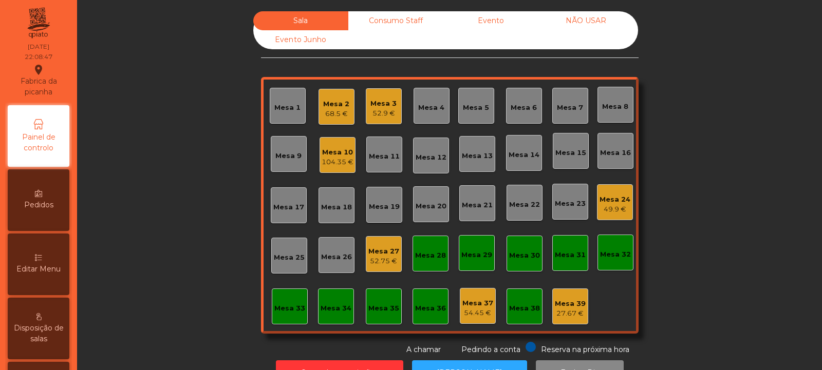
click at [568, 313] on div "27.67 €" at bounding box center [570, 314] width 31 height 10
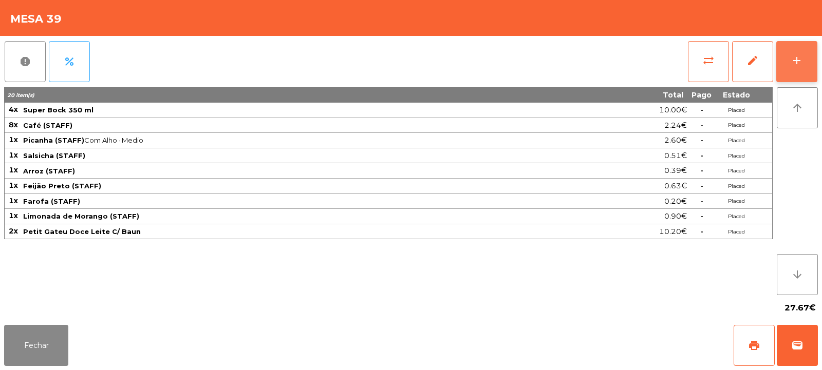
click at [796, 73] on button "add" at bounding box center [796, 61] width 41 height 41
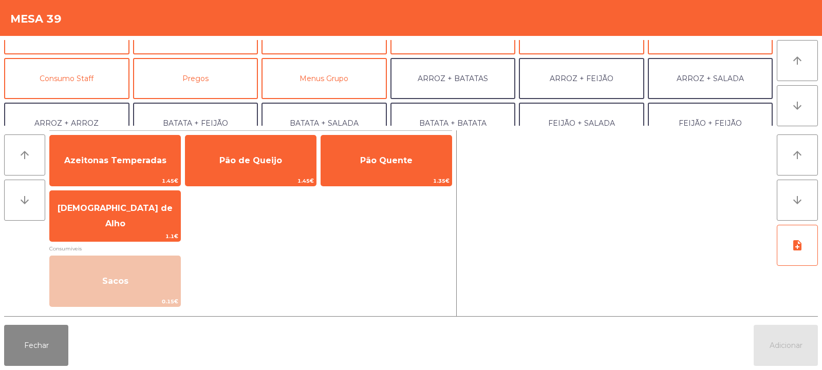
scroll to position [73, 0]
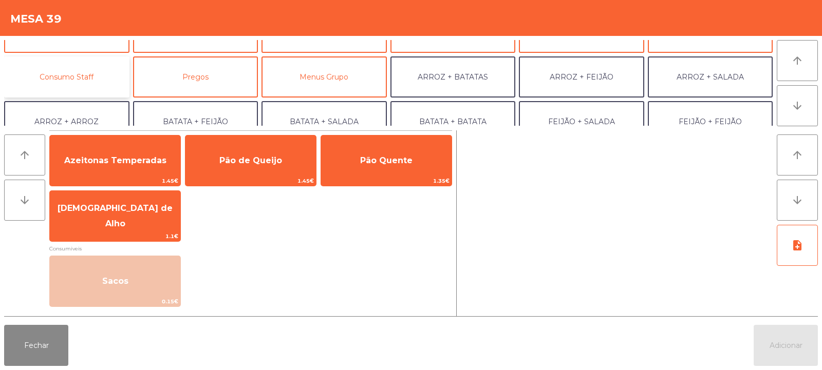
click at [96, 79] on button "Consumo Staff" at bounding box center [66, 76] width 125 height 41
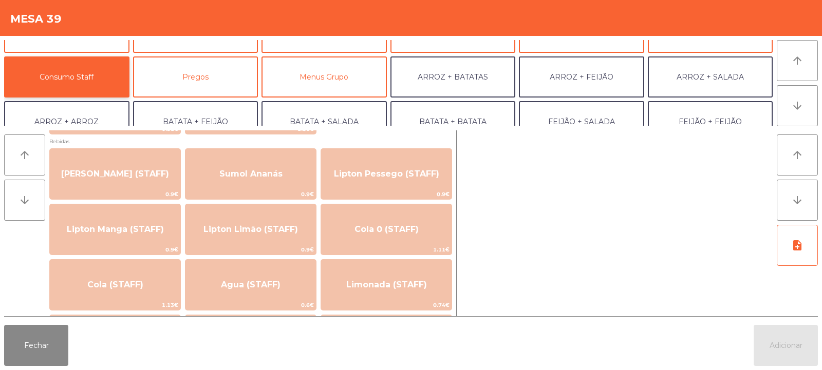
scroll to position [107, 0]
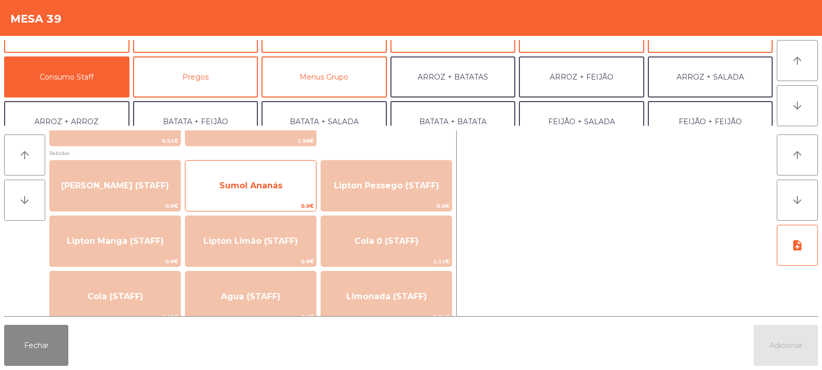
click at [295, 202] on span "0.9€" at bounding box center [250, 206] width 130 height 10
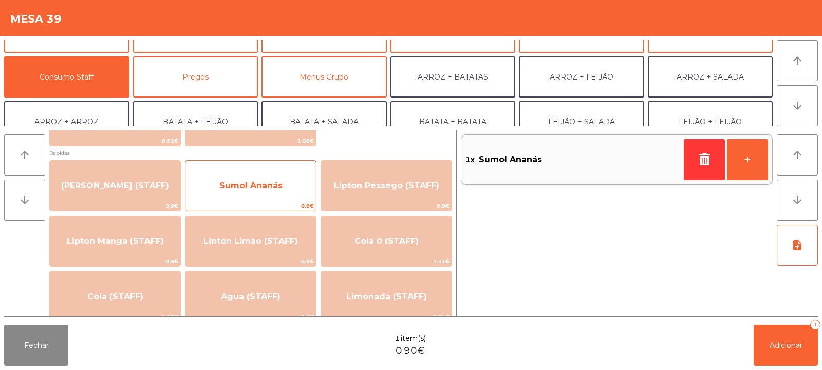
click at [293, 204] on span "0.9€" at bounding box center [250, 206] width 130 height 10
click at [294, 200] on div "Sumol Ananás 0.9€" at bounding box center [250, 185] width 131 height 51
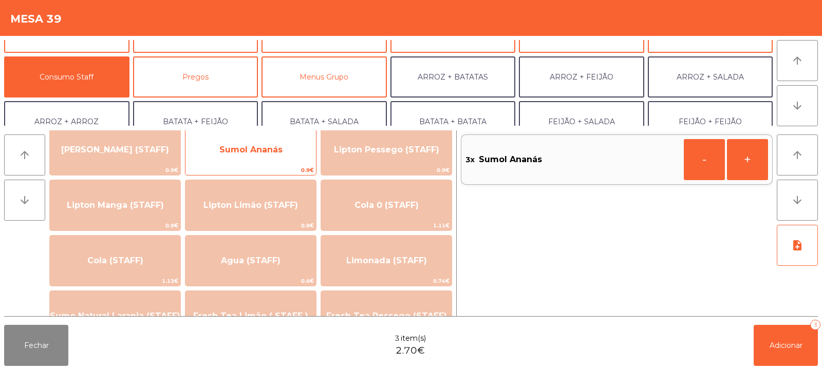
scroll to position [143, 0]
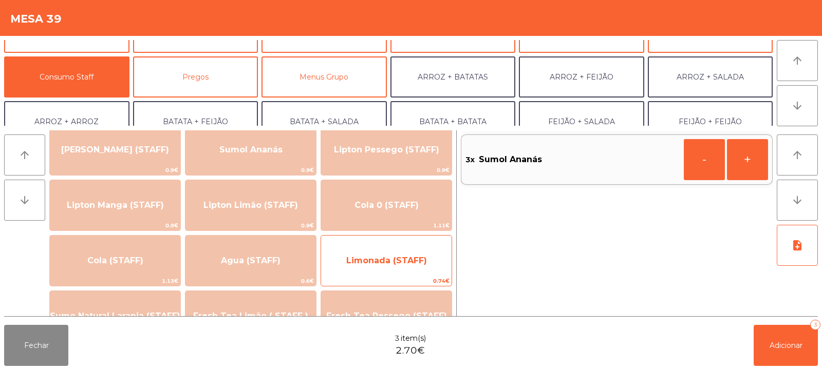
click at [394, 262] on span "Limonada (STAFF)" at bounding box center [386, 261] width 81 height 10
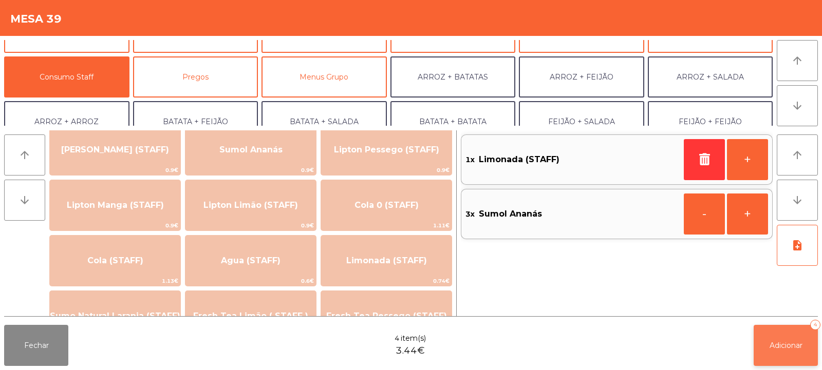
click at [791, 344] on span "Adicionar" at bounding box center [785, 345] width 33 height 9
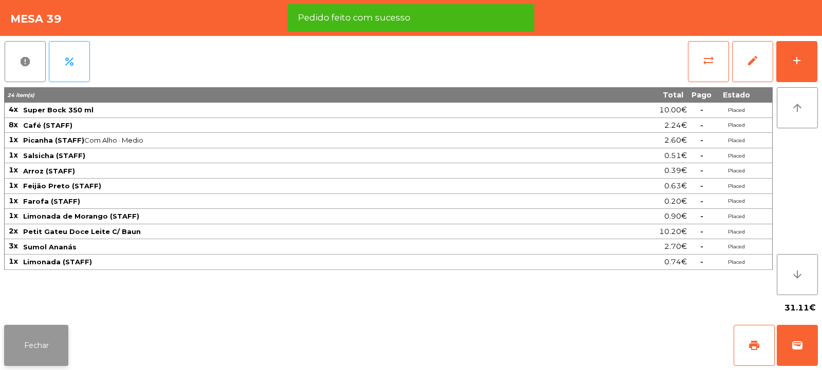
click at [49, 335] on button "Fechar" at bounding box center [36, 345] width 64 height 41
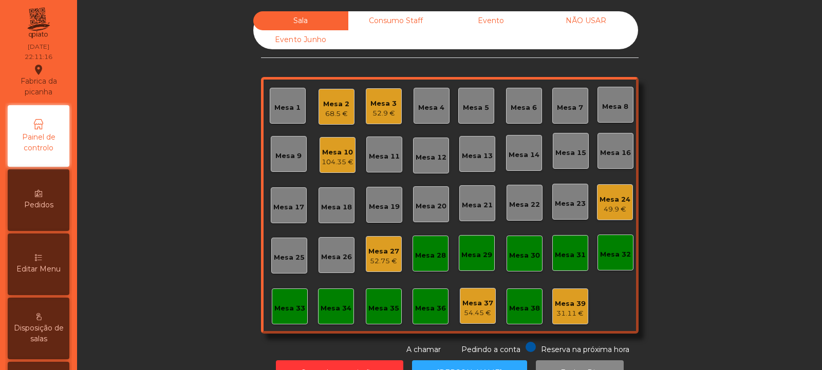
click at [391, 256] on div "52.75 €" at bounding box center [383, 261] width 31 height 10
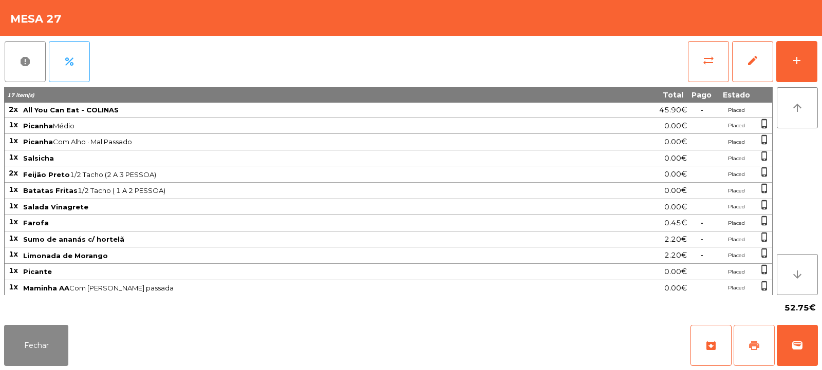
click at [756, 347] on span "print" at bounding box center [754, 345] width 12 height 12
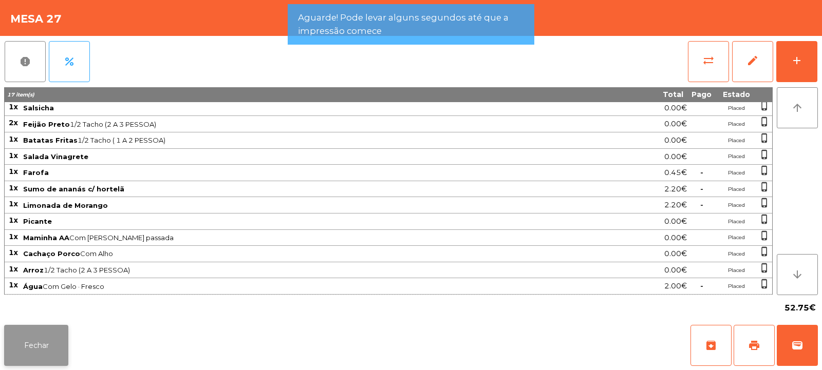
click at [61, 347] on button "Fechar" at bounding box center [36, 345] width 64 height 41
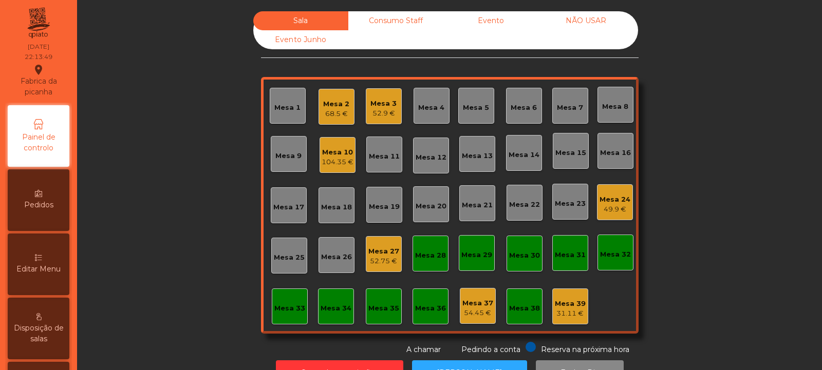
click at [389, 255] on div "Mesa 27" at bounding box center [383, 251] width 31 height 10
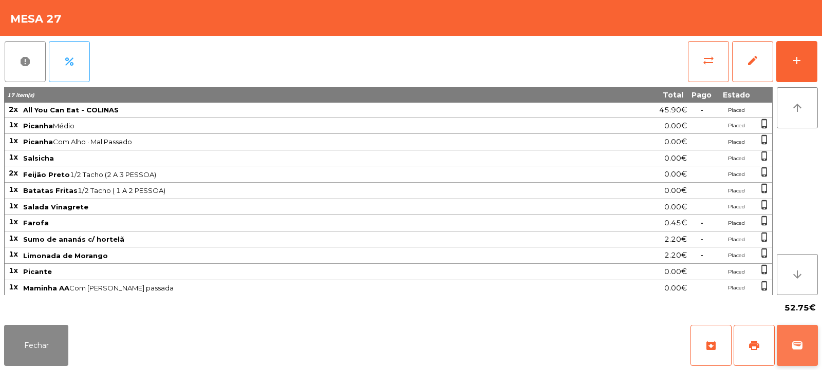
click at [793, 345] on span "wallet" at bounding box center [797, 345] width 12 height 12
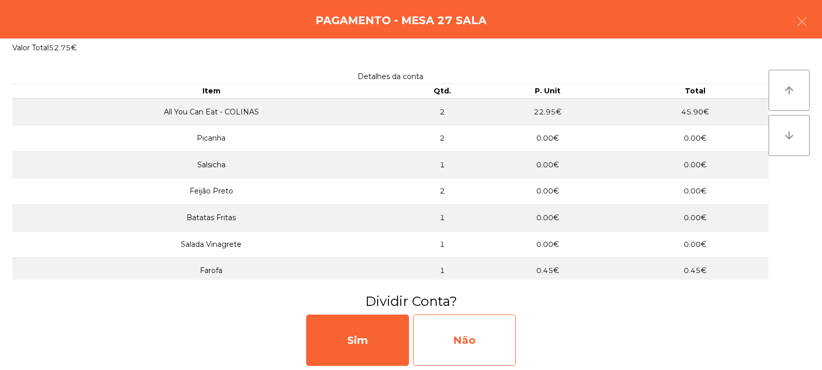
click at [473, 333] on div "Não" at bounding box center [464, 340] width 103 height 51
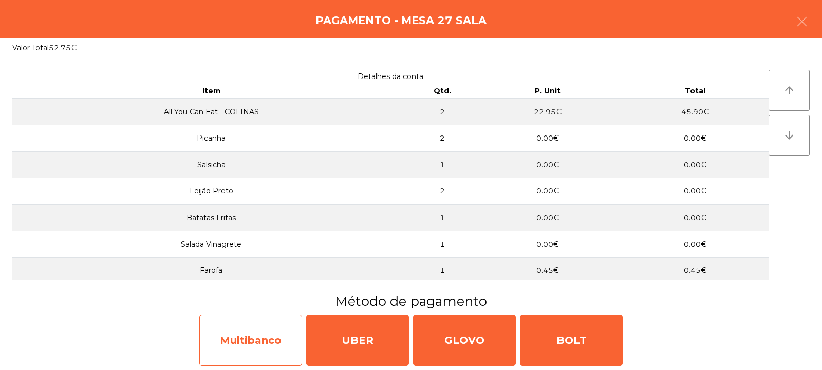
click at [277, 339] on div "Multibanco" at bounding box center [250, 340] width 103 height 51
select select "**"
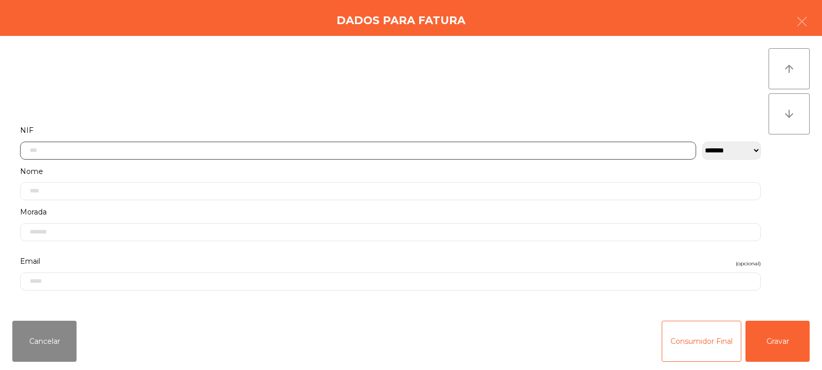
click at [457, 149] on input "text" at bounding box center [358, 151] width 676 height 18
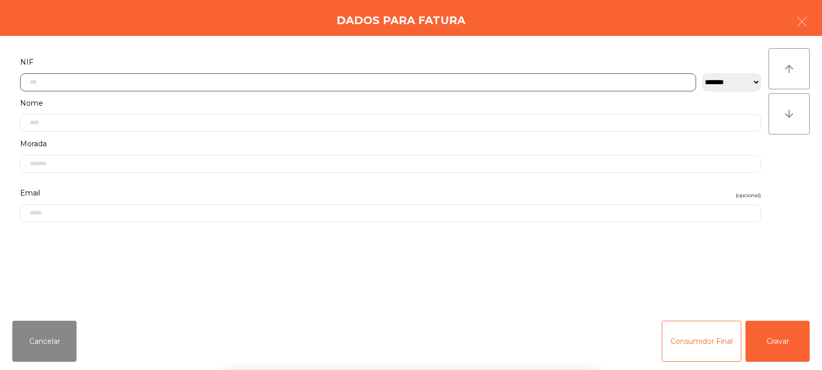
scroll to position [75, 0]
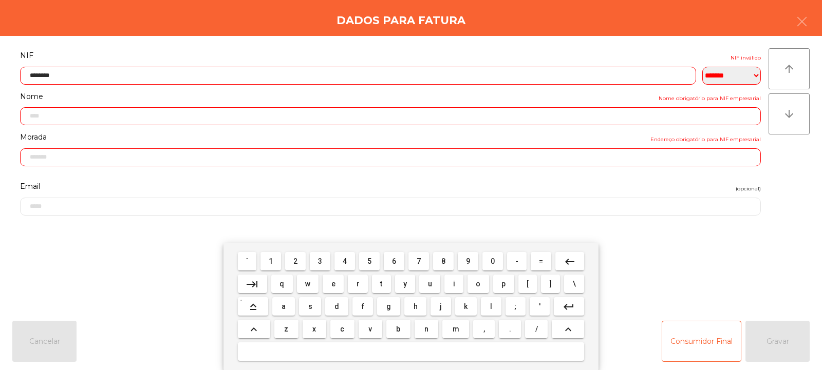
type input "*********"
type input "**********"
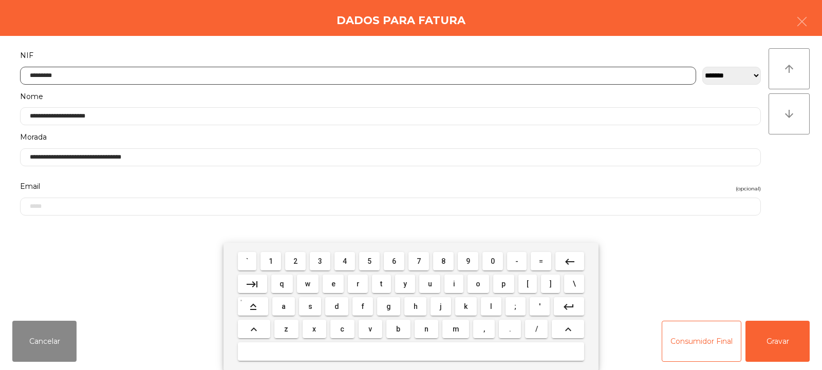
type input "*********"
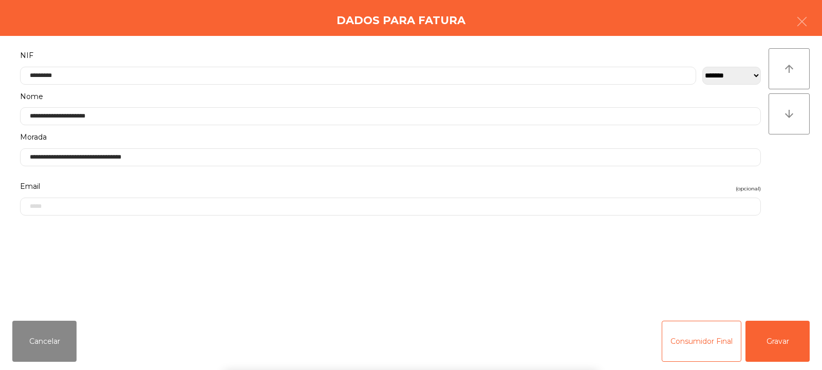
click at [771, 331] on div "` 1 2 3 4 5 6 7 8 9 0 - = keyboard_backspace keyboard_tab q w e r t y u i o p […" at bounding box center [411, 306] width 822 height 127
click at [770, 334] on button "Gravar" at bounding box center [777, 341] width 64 height 41
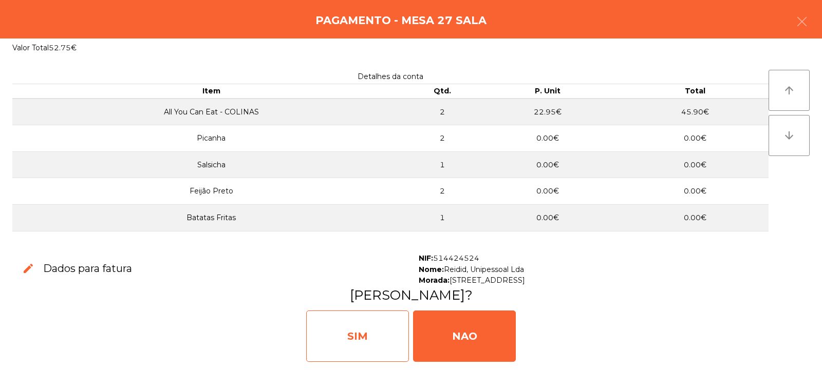
click at [393, 346] on div "SIM" at bounding box center [357, 336] width 103 height 51
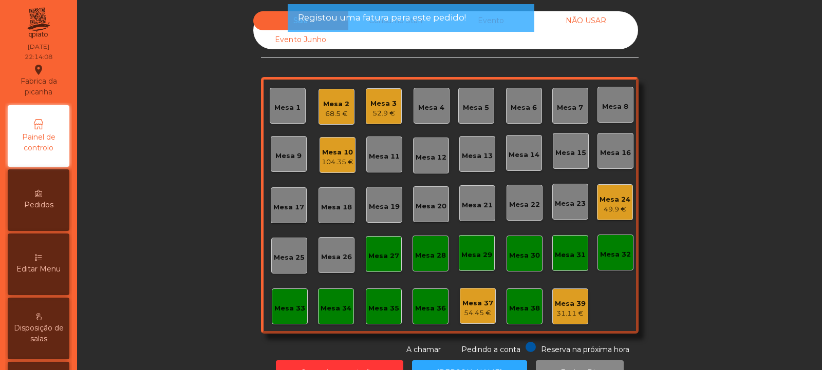
click at [372, 257] on div "Mesa 27" at bounding box center [383, 256] width 31 height 10
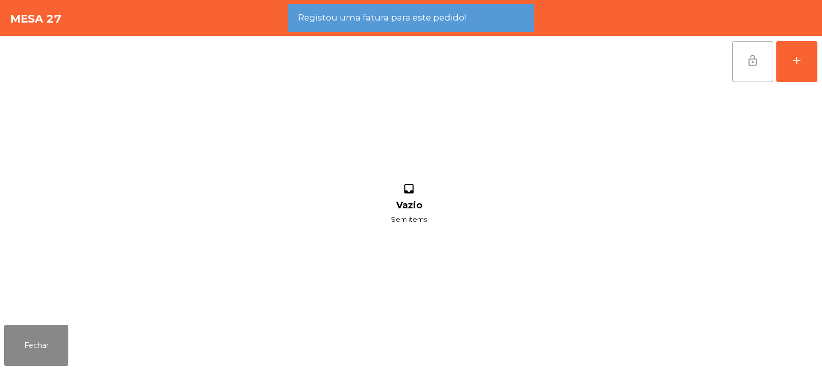
click at [743, 63] on button "lock_open" at bounding box center [752, 61] width 41 height 41
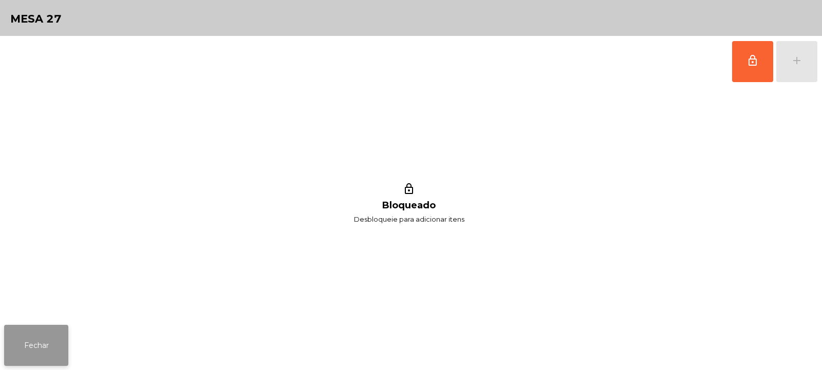
click at [56, 337] on button "Fechar" at bounding box center [36, 345] width 64 height 41
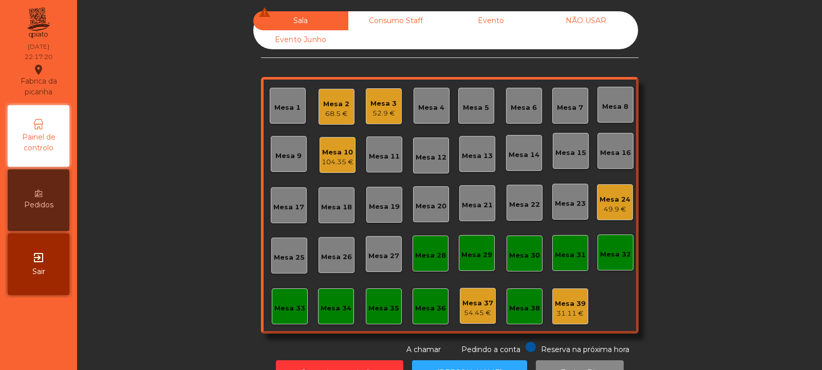
click at [333, 161] on div "104.35 €" at bounding box center [337, 162] width 32 height 10
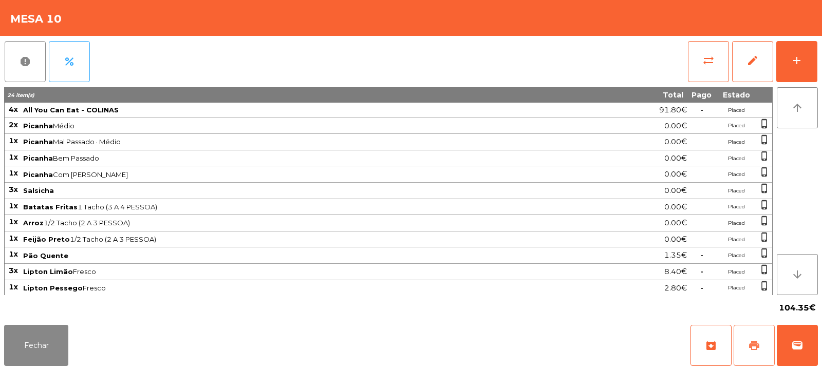
click at [750, 351] on span "print" at bounding box center [754, 345] width 12 height 12
click at [761, 341] on button "print" at bounding box center [753, 345] width 41 height 41
click at [708, 61] on span "sync_alt" at bounding box center [708, 60] width 12 height 12
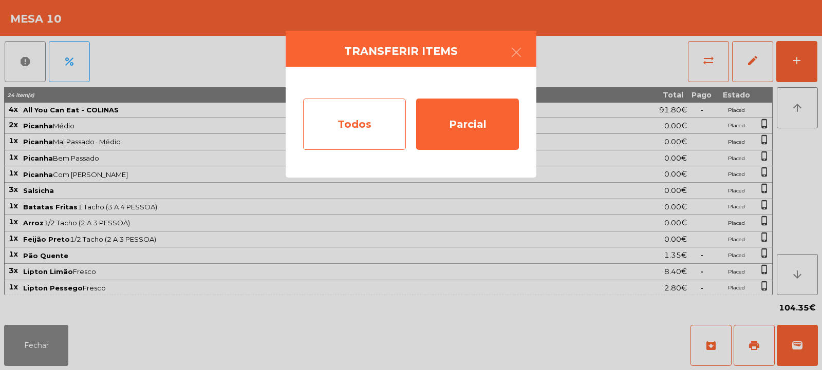
click at [359, 125] on div "Todos" at bounding box center [354, 124] width 103 height 51
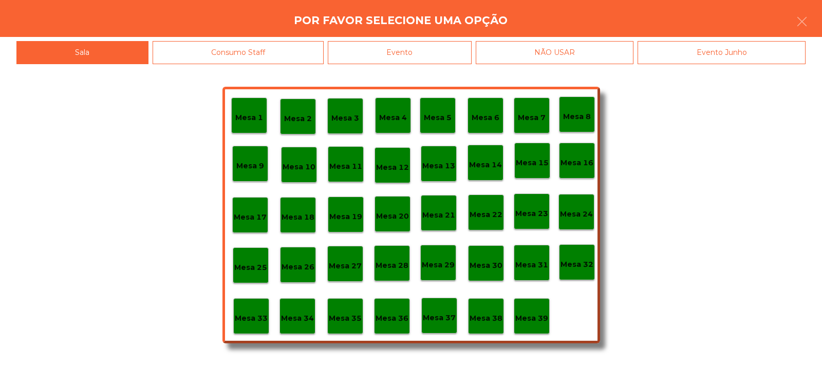
click at [424, 56] on div "Evento" at bounding box center [400, 52] width 144 height 23
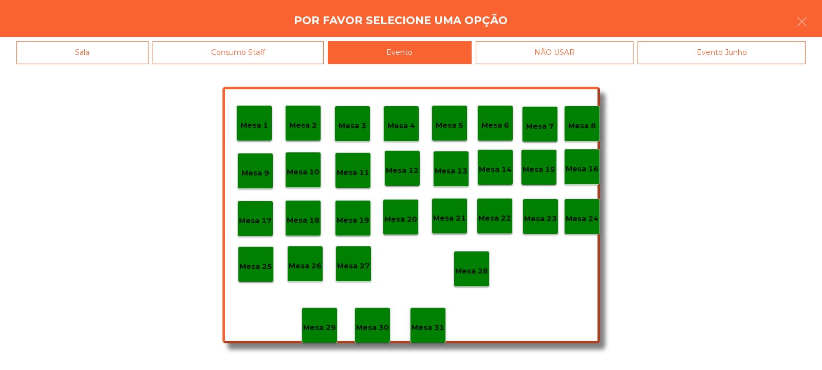
click at [474, 275] on p "Mesa 28" at bounding box center [471, 271] width 33 height 12
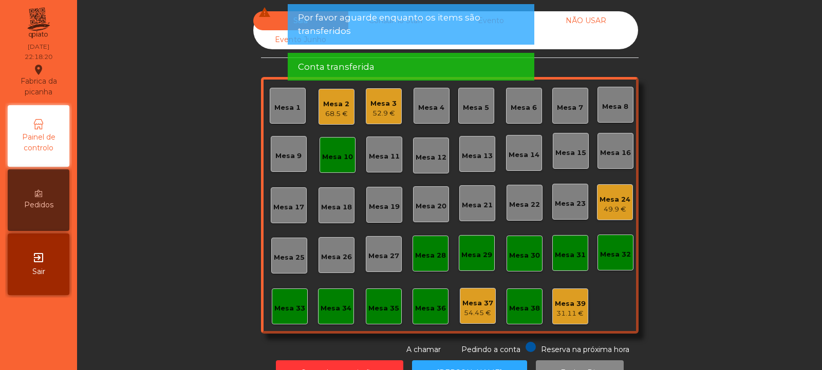
click at [335, 160] on div "Mesa 10" at bounding box center [337, 157] width 31 height 10
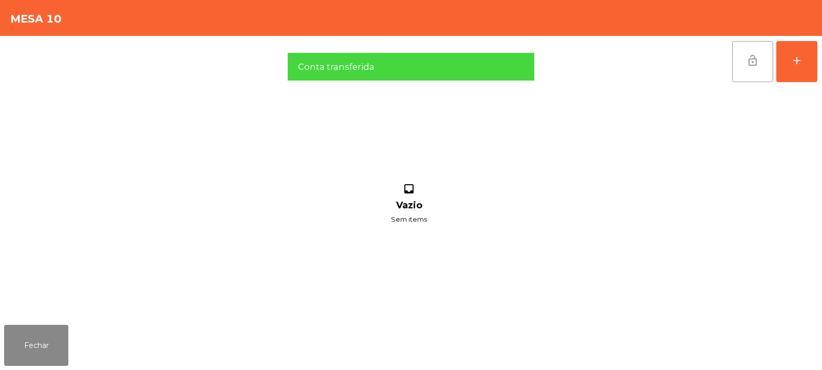
click at [745, 65] on button "lock_open" at bounding box center [752, 61] width 41 height 41
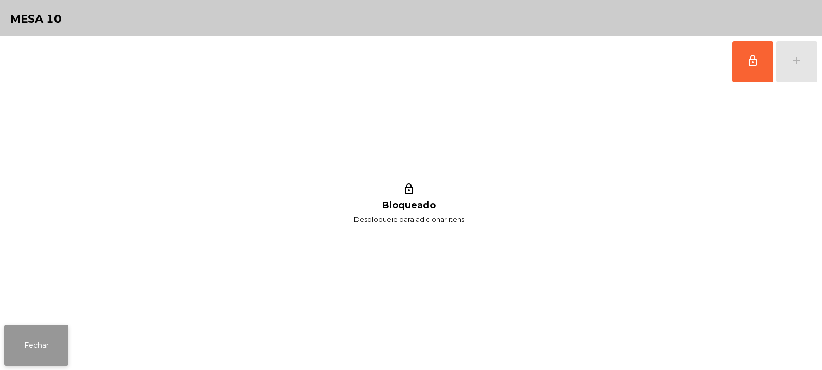
click at [36, 349] on button "Fechar" at bounding box center [36, 345] width 64 height 41
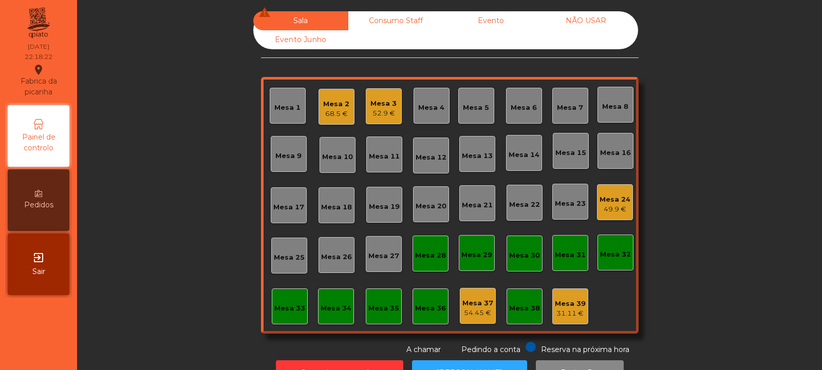
click at [335, 102] on div "Mesa 2" at bounding box center [336, 104] width 26 height 10
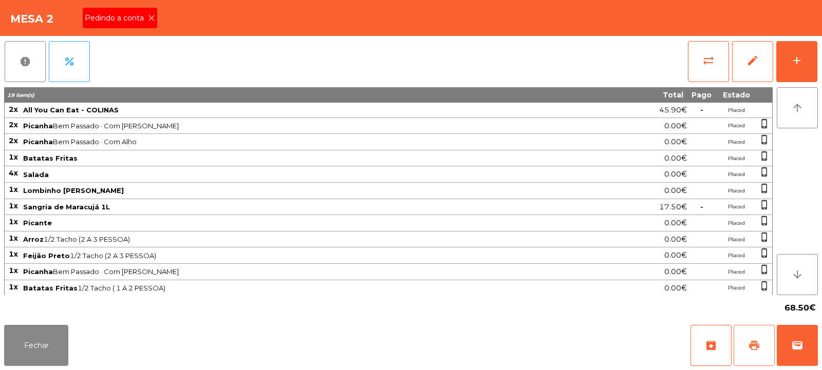
click at [748, 338] on button "print" at bounding box center [753, 345] width 41 height 41
click at [797, 352] on button "wallet" at bounding box center [796, 345] width 41 height 41
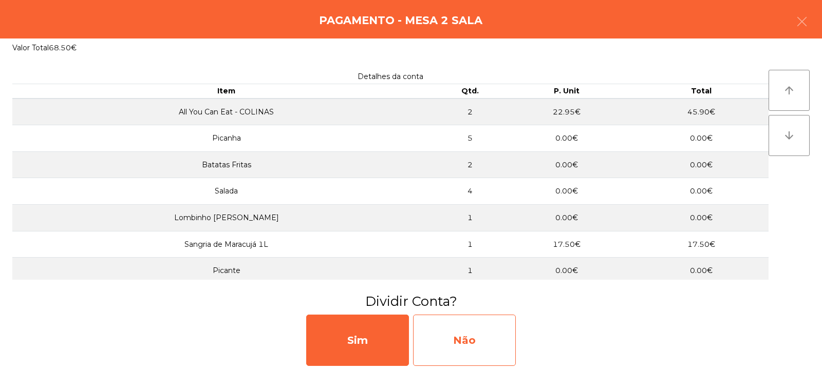
click at [473, 333] on div "Não" at bounding box center [464, 340] width 103 height 51
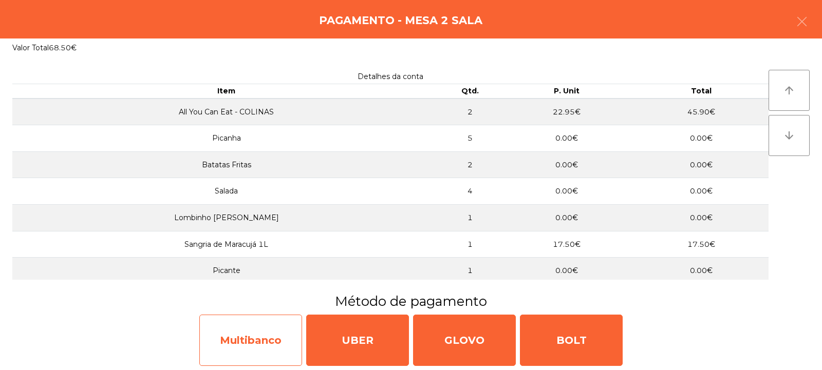
click at [258, 351] on div "Multibanco" at bounding box center [250, 340] width 103 height 51
select select "**"
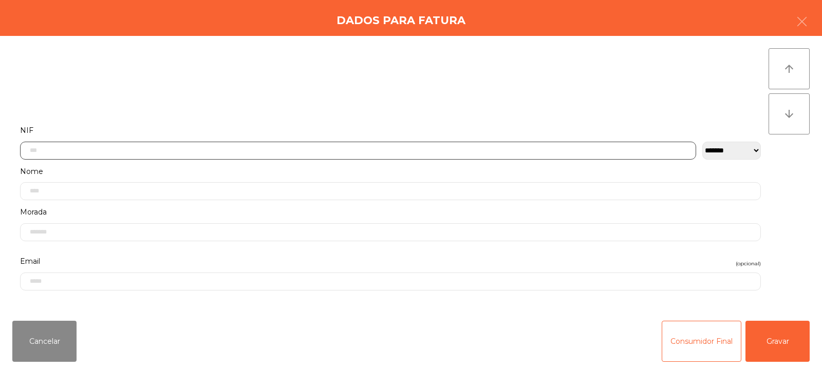
click at [373, 148] on input "text" at bounding box center [358, 151] width 676 height 18
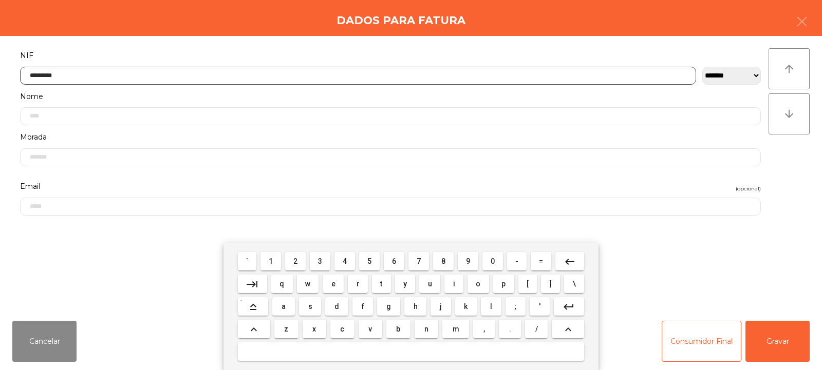
type input "*********"
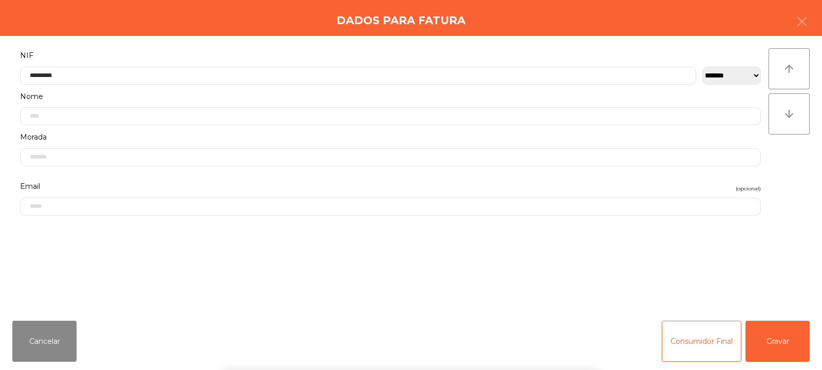
click at [806, 166] on div "**********" at bounding box center [411, 174] width 822 height 277
click at [797, 337] on button "Gravar" at bounding box center [777, 341] width 64 height 41
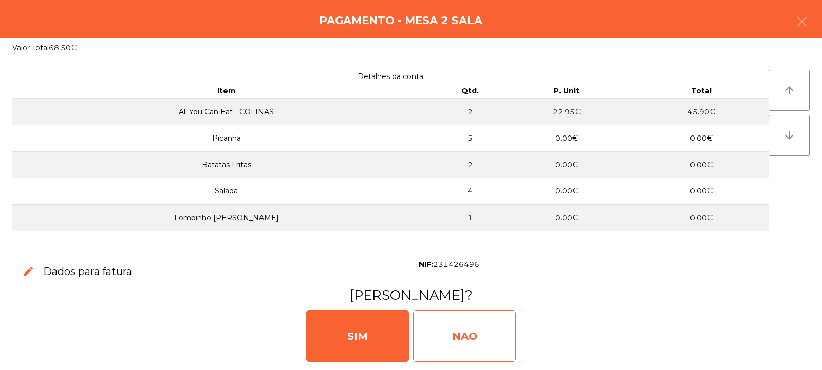
click at [453, 336] on div "NAO" at bounding box center [464, 336] width 103 height 51
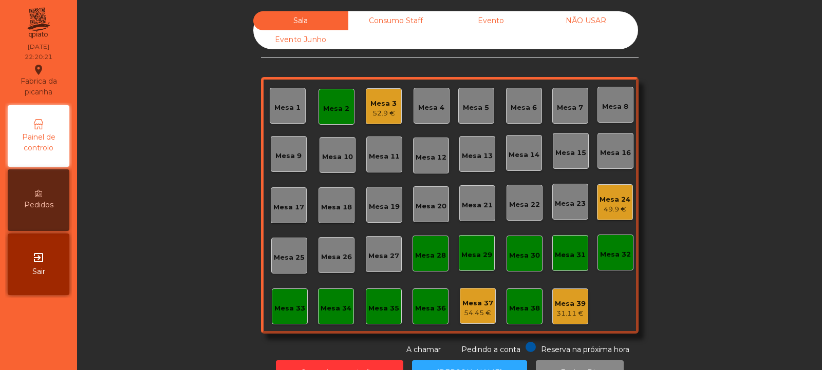
click at [324, 118] on div "Mesa 2" at bounding box center [336, 107] width 36 height 36
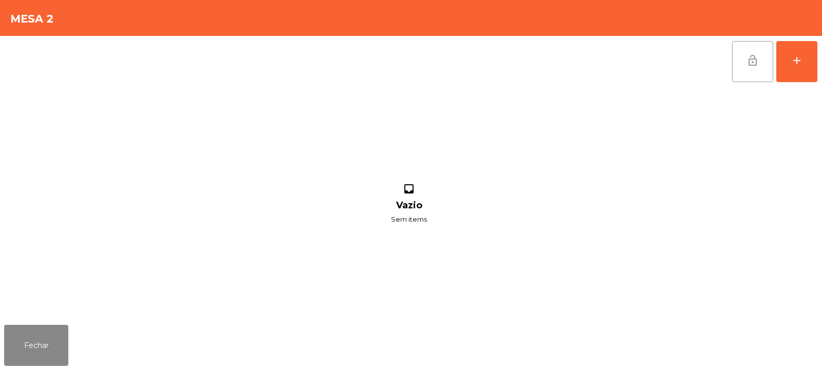
click at [741, 61] on button "lock_open" at bounding box center [752, 61] width 41 height 41
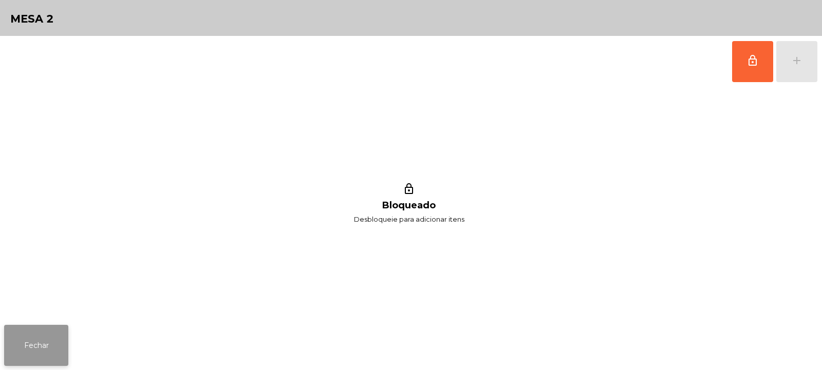
click at [23, 343] on button "Fechar" at bounding box center [36, 345] width 64 height 41
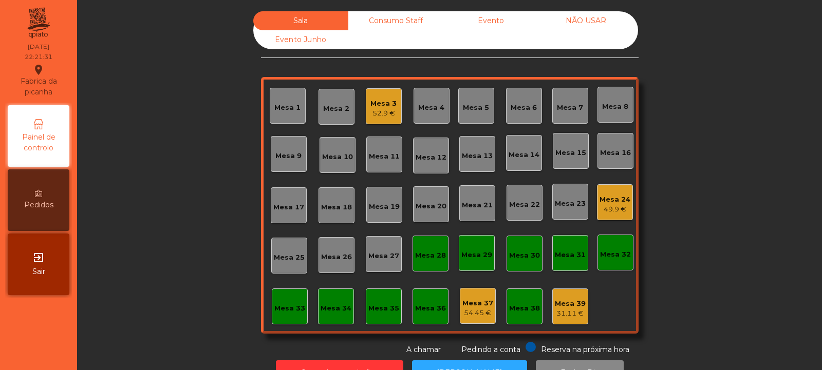
click at [380, 99] on div "Mesa 3" at bounding box center [383, 104] width 26 height 10
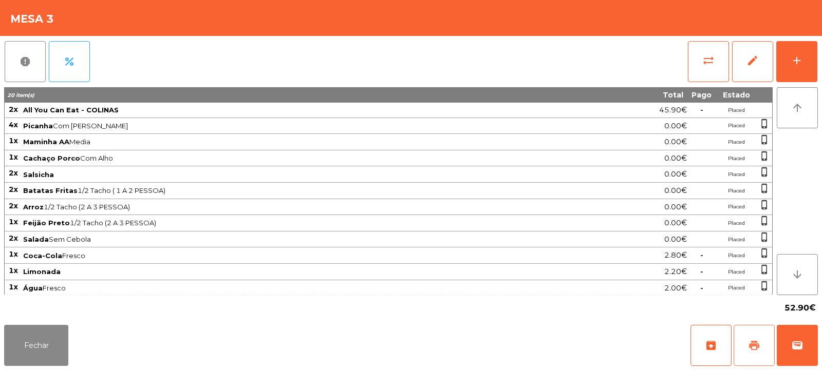
click at [749, 340] on span "print" at bounding box center [754, 345] width 12 height 12
click at [688, 73] on button "sync_alt" at bounding box center [708, 61] width 41 height 41
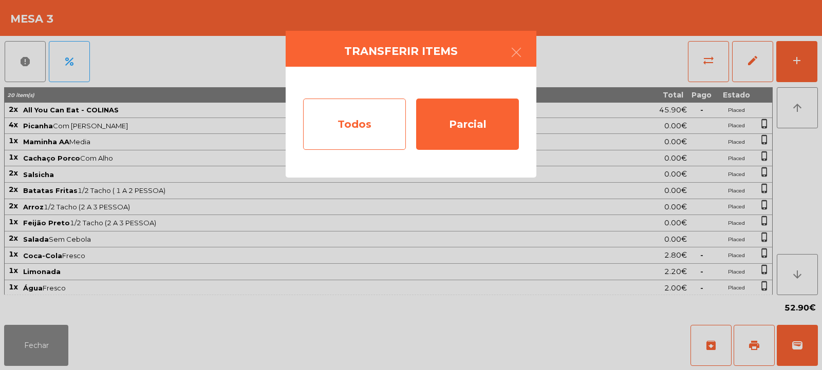
click at [351, 135] on div "Todos" at bounding box center [354, 124] width 103 height 51
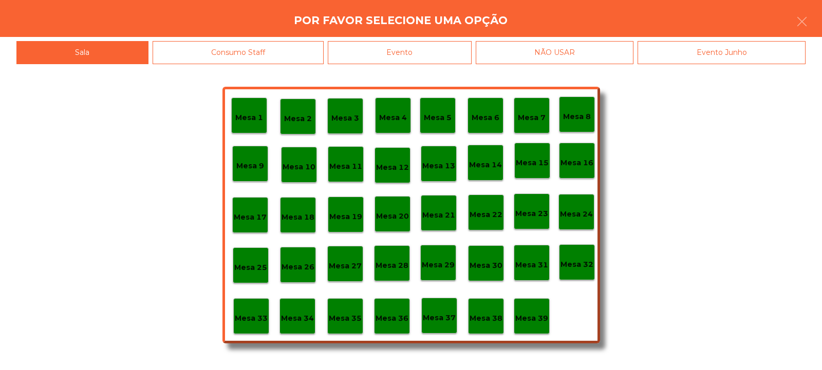
click at [400, 49] on div "Evento" at bounding box center [400, 52] width 144 height 23
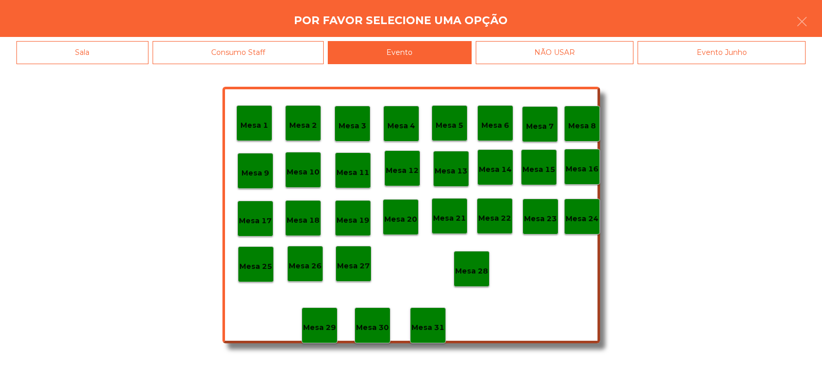
click at [471, 271] on p "Mesa 28" at bounding box center [471, 271] width 33 height 12
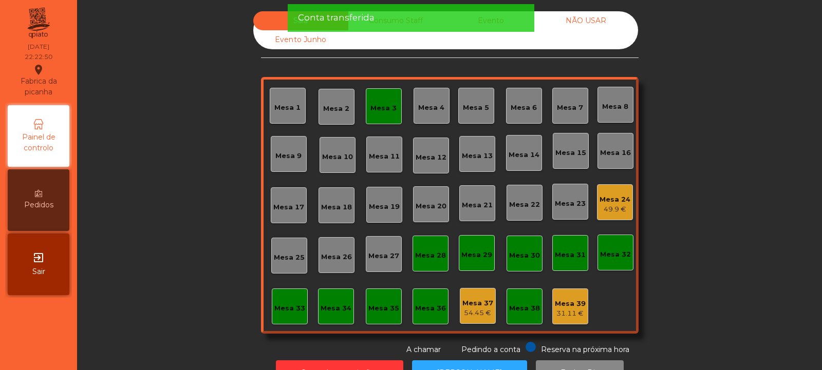
click at [384, 111] on div "Mesa 3" at bounding box center [383, 108] width 26 height 10
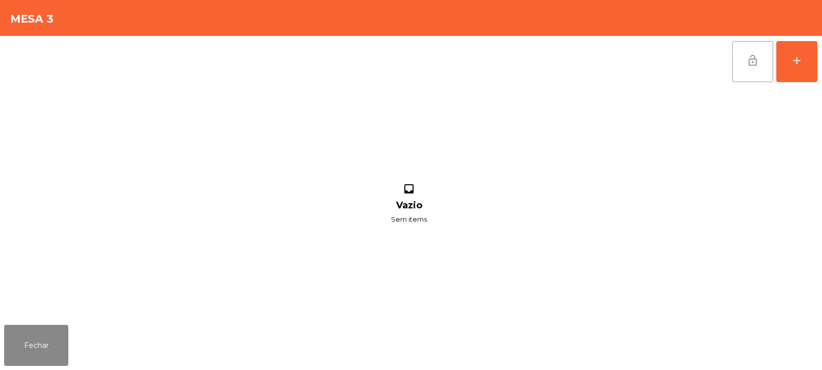
click at [740, 64] on button "lock_open" at bounding box center [752, 61] width 41 height 41
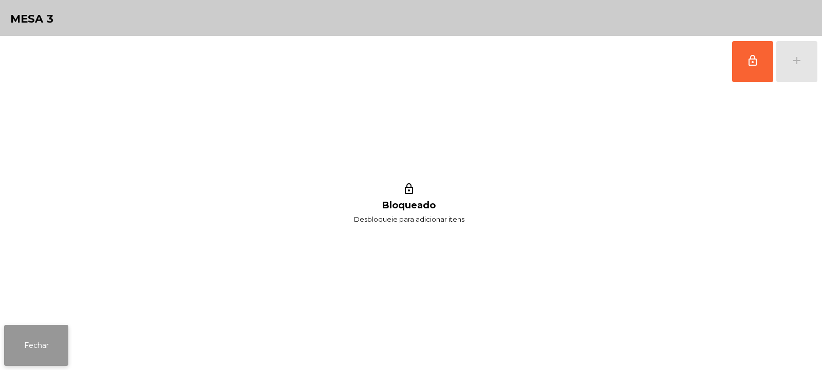
click at [36, 345] on button "Fechar" at bounding box center [36, 345] width 64 height 41
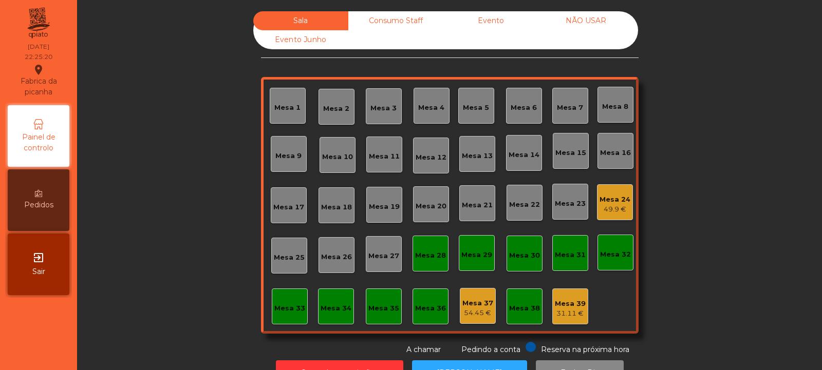
click at [580, 300] on div "Mesa 39" at bounding box center [570, 304] width 31 height 10
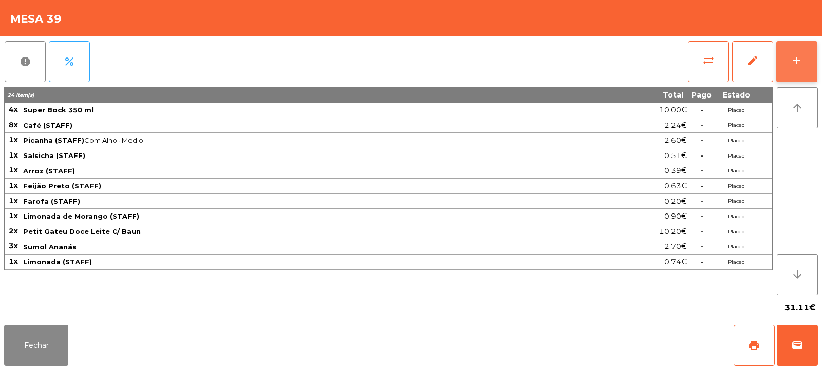
click at [792, 57] on div "add" at bounding box center [796, 60] width 12 height 12
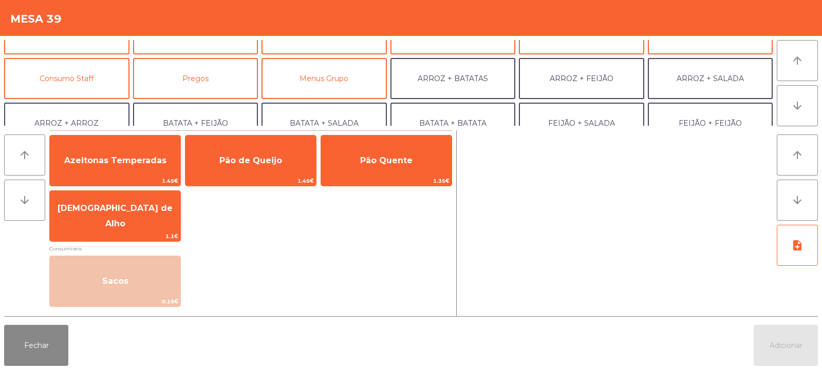
scroll to position [65, 0]
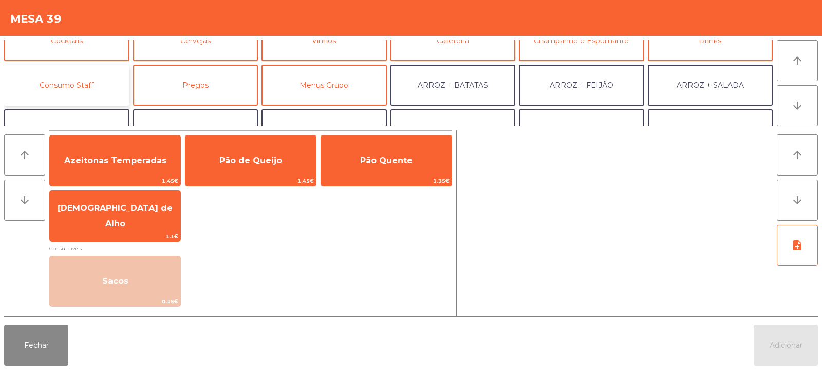
click at [86, 95] on button "Consumo Staff" at bounding box center [66, 85] width 125 height 41
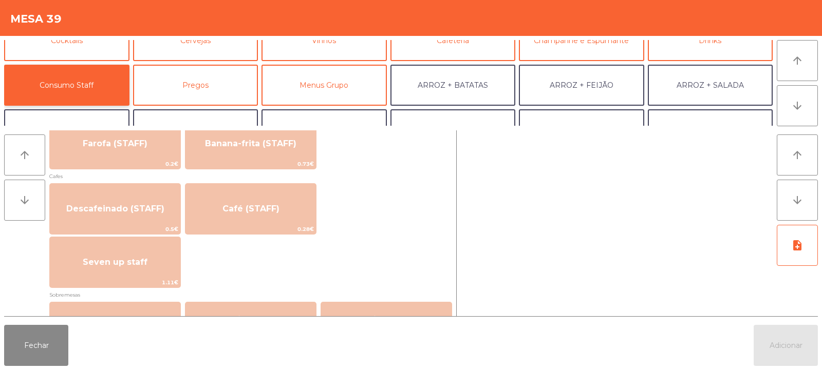
scroll to position [583, 0]
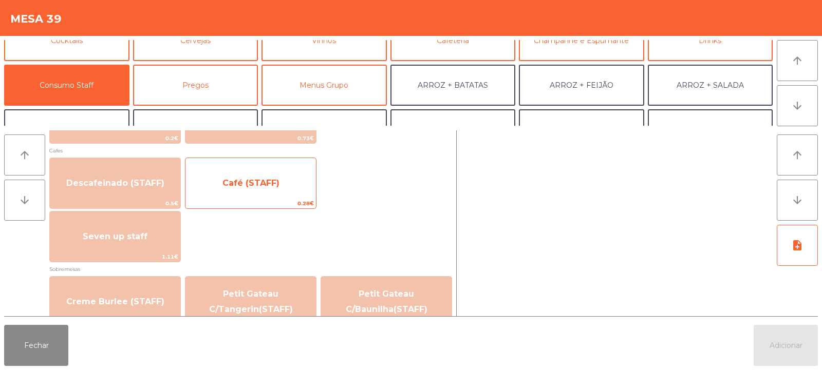
click at [264, 177] on span "Café (STAFF)" at bounding box center [250, 183] width 130 height 28
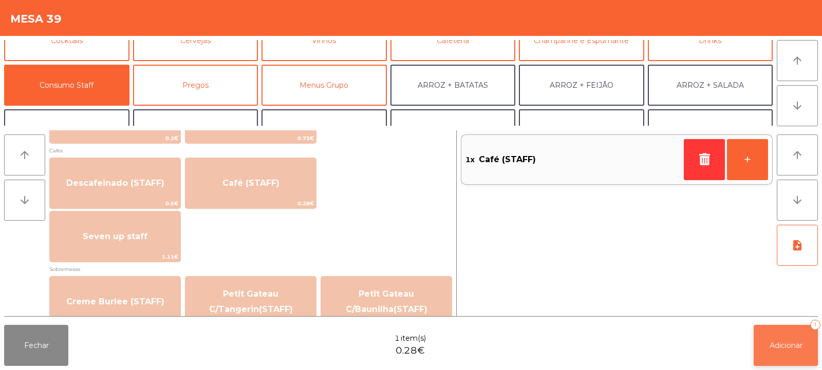
click at [783, 351] on button "Adicionar 1" at bounding box center [785, 345] width 64 height 41
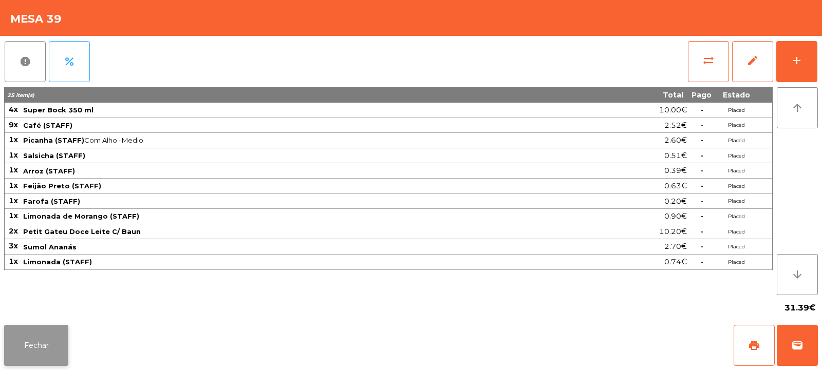
click at [49, 332] on button "Fechar" at bounding box center [36, 345] width 64 height 41
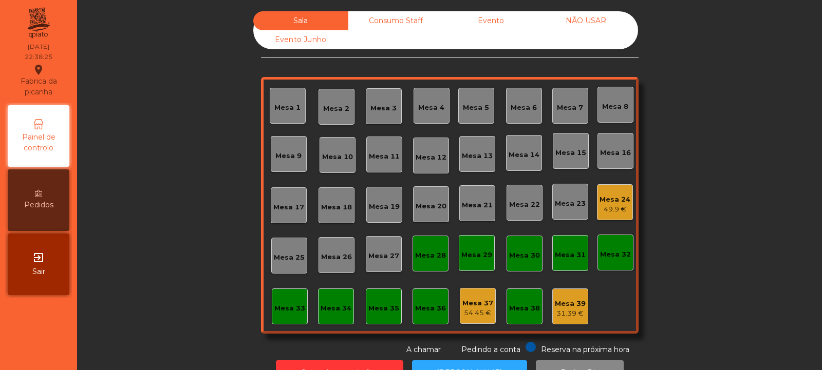
click at [606, 210] on div "49.9 €" at bounding box center [614, 209] width 31 height 10
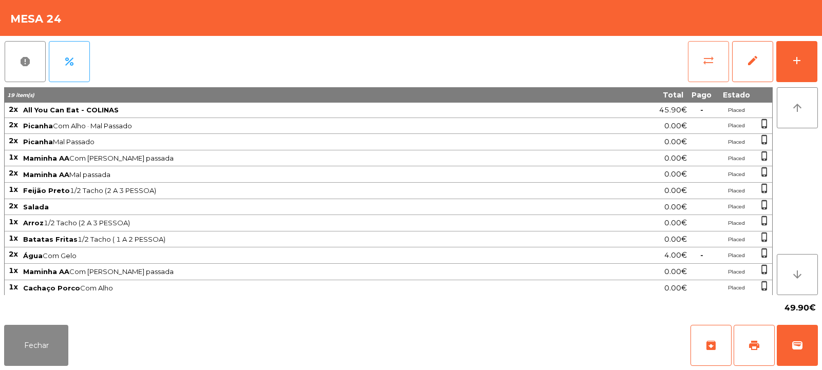
click at [705, 70] on button "sync_alt" at bounding box center [708, 61] width 41 height 41
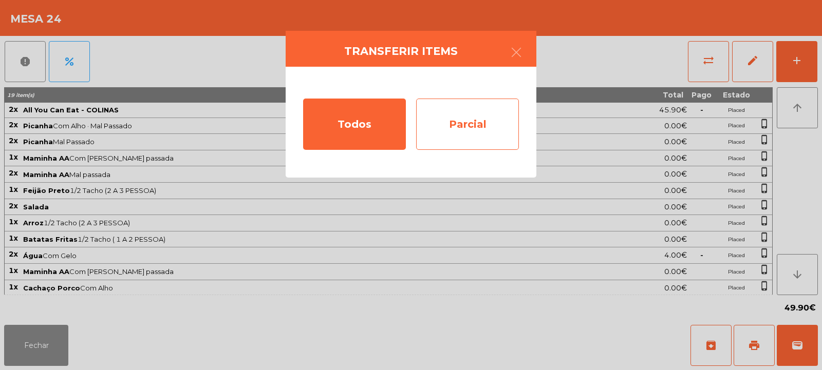
click at [481, 132] on div "Parcial" at bounding box center [467, 124] width 103 height 51
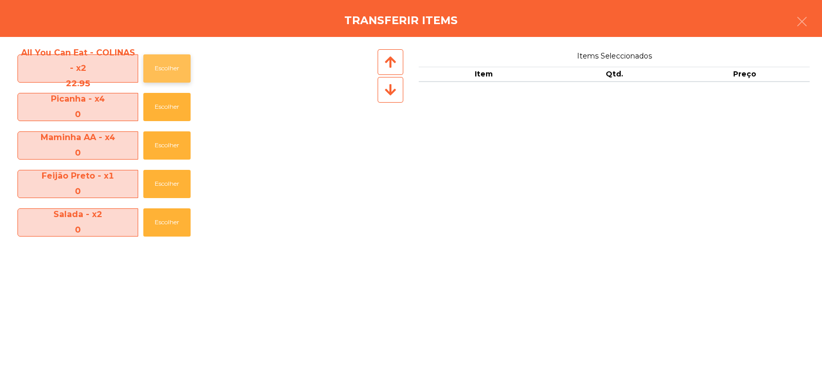
click at [177, 77] on button "Escolher" at bounding box center [166, 68] width 47 height 28
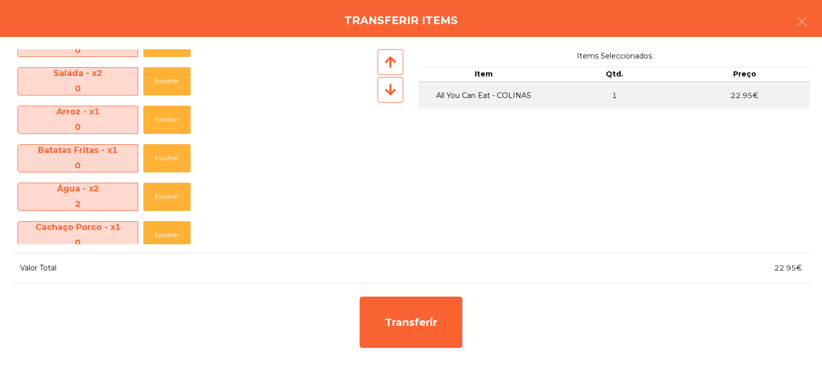
scroll to position [194, 0]
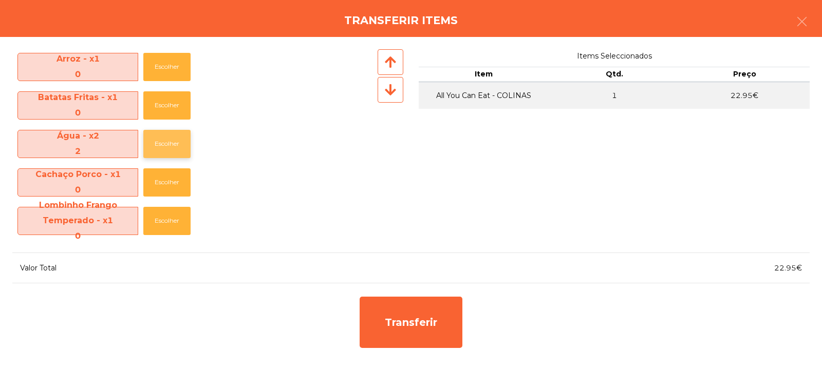
click at [169, 146] on button "Escolher" at bounding box center [166, 144] width 47 height 28
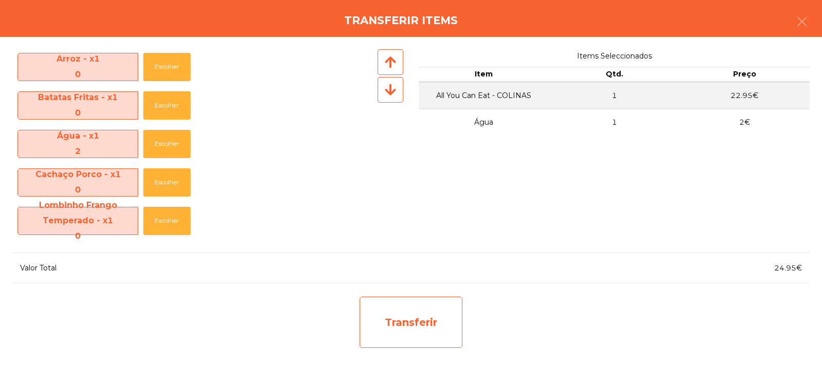
click at [403, 322] on div "Transferir" at bounding box center [410, 322] width 103 height 51
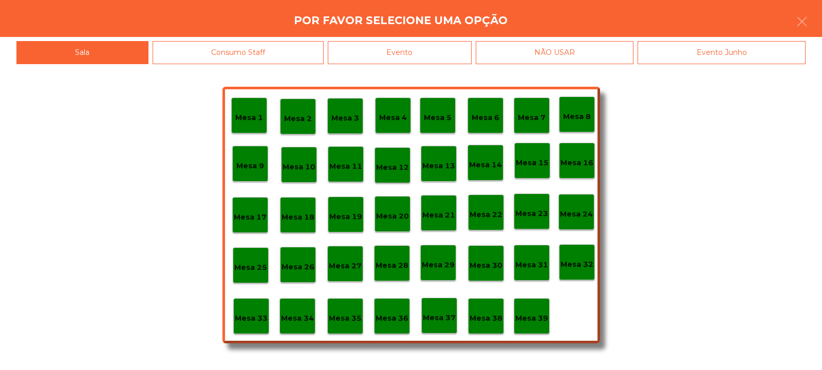
click at [585, 266] on p "Mesa 32" at bounding box center [576, 265] width 33 height 12
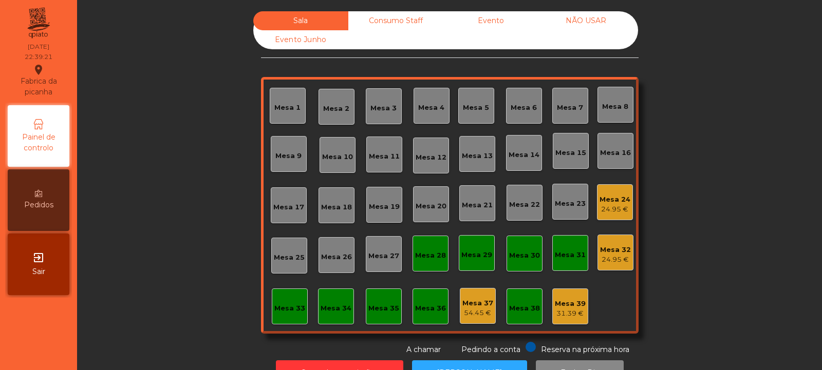
click at [613, 201] on div "Mesa 24" at bounding box center [614, 200] width 31 height 10
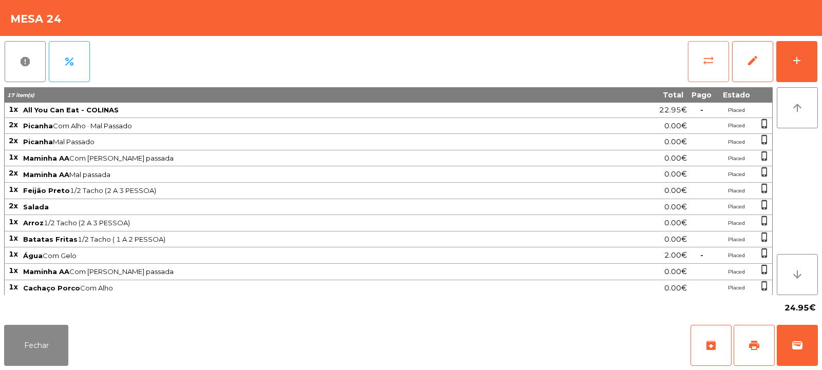
click at [697, 65] on button "sync_alt" at bounding box center [708, 61] width 41 height 41
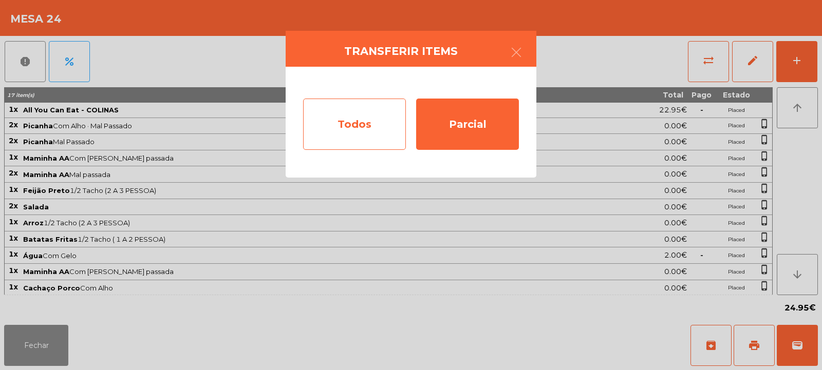
click at [379, 109] on div "Todos" at bounding box center [354, 124] width 103 height 51
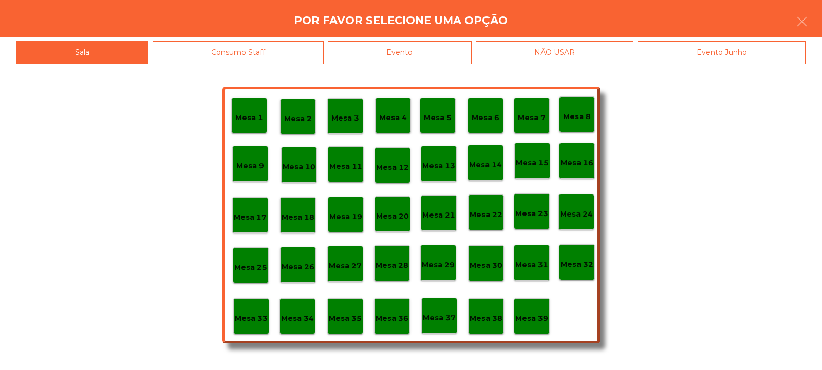
click at [428, 44] on div "Evento" at bounding box center [400, 52] width 144 height 23
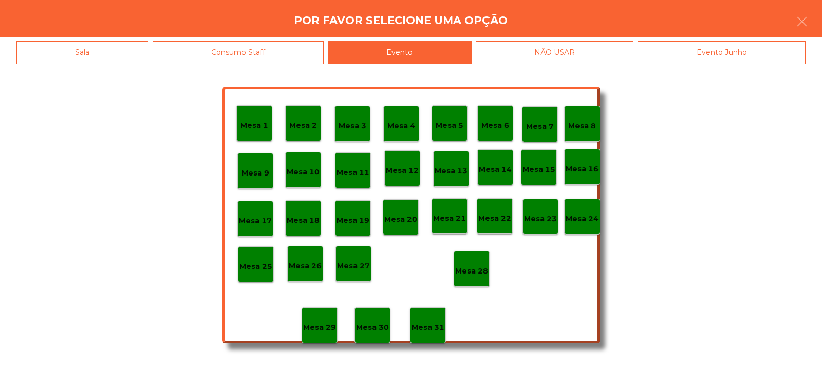
click at [478, 269] on p "Mesa 28" at bounding box center [471, 271] width 33 height 12
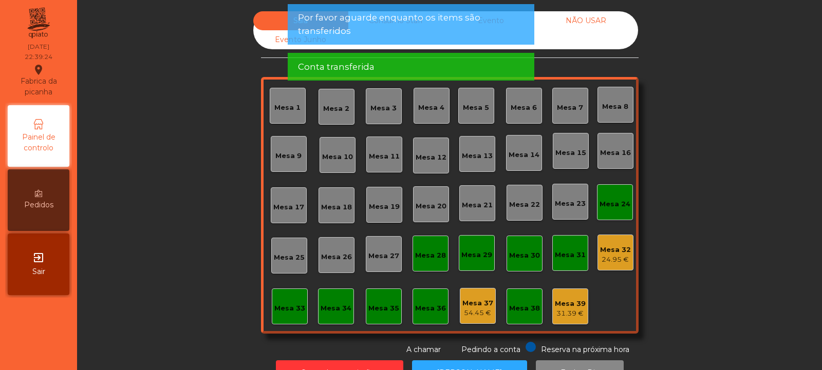
click at [615, 245] on div "Mesa 32" at bounding box center [615, 250] width 31 height 10
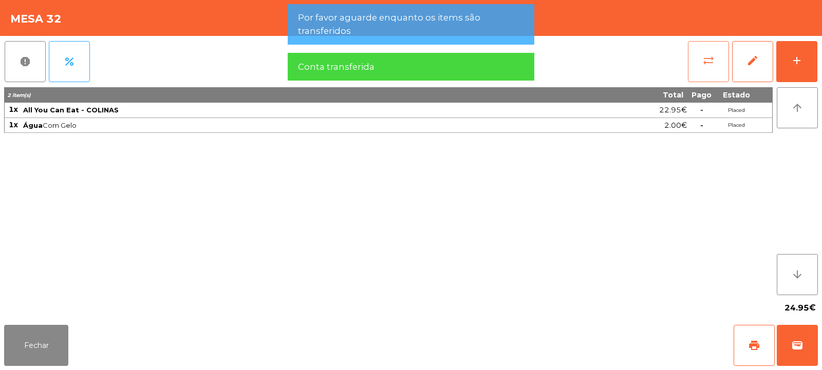
click at [720, 59] on button "sync_alt" at bounding box center [708, 61] width 41 height 41
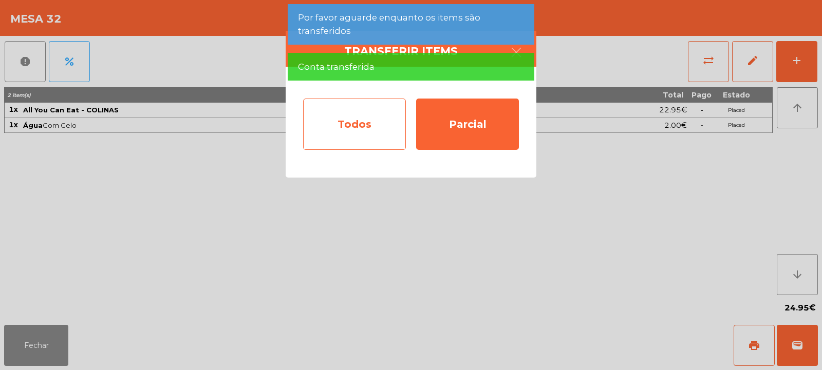
click at [386, 115] on div "Todos" at bounding box center [354, 124] width 103 height 51
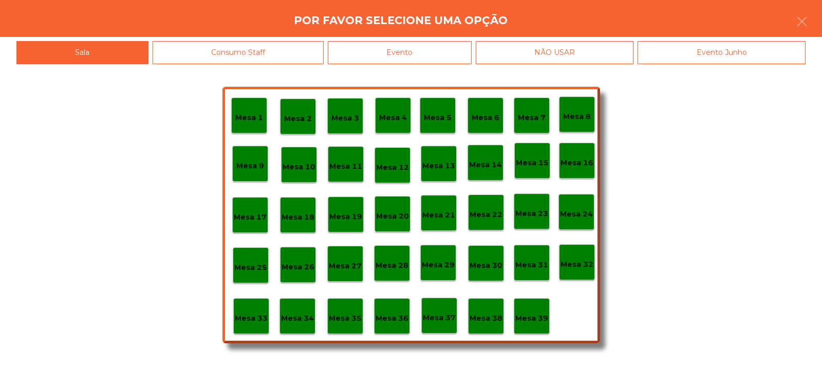
click at [456, 47] on div "Evento" at bounding box center [400, 52] width 144 height 23
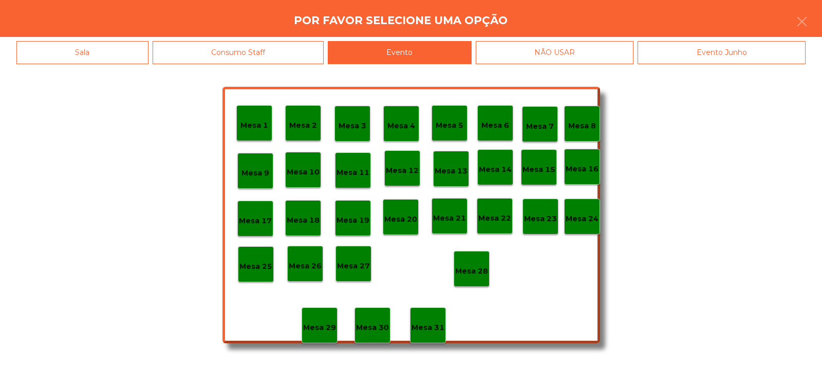
click at [489, 265] on div "Mesa 28" at bounding box center [471, 269] width 36 height 36
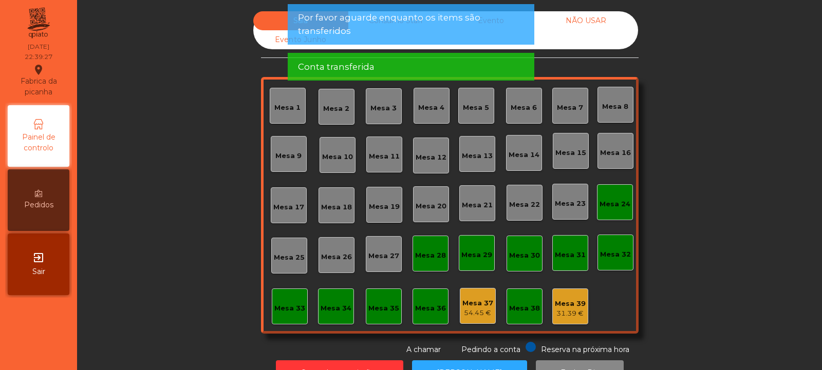
click at [614, 256] on div "Mesa 32" at bounding box center [615, 255] width 31 height 10
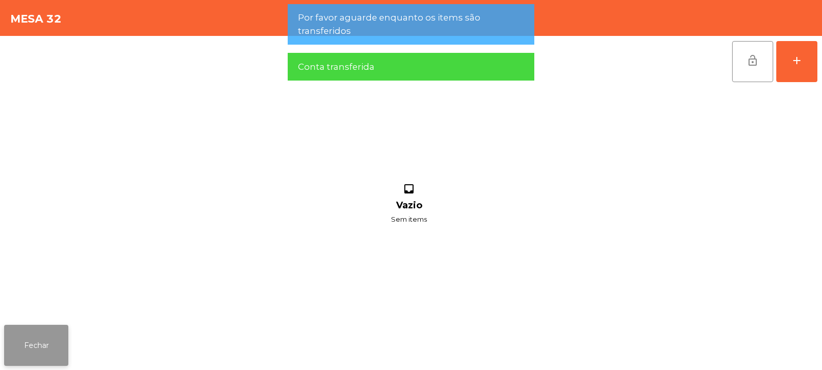
click at [62, 332] on button "Fechar" at bounding box center [36, 345] width 64 height 41
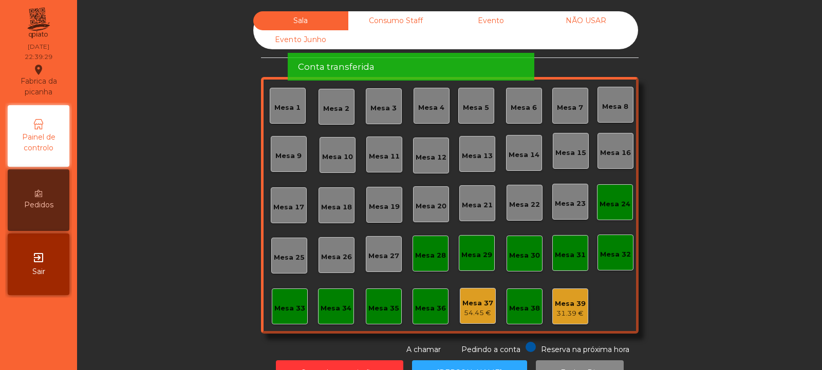
click at [608, 203] on div "Mesa 24" at bounding box center [614, 204] width 31 height 10
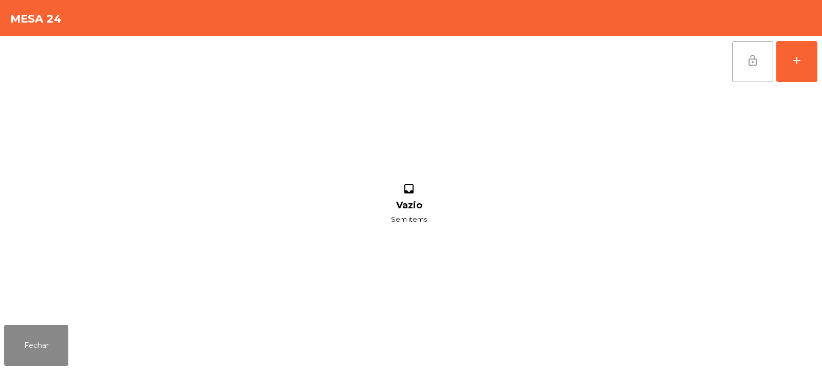
click at [757, 63] on span "lock_open" at bounding box center [752, 60] width 12 height 12
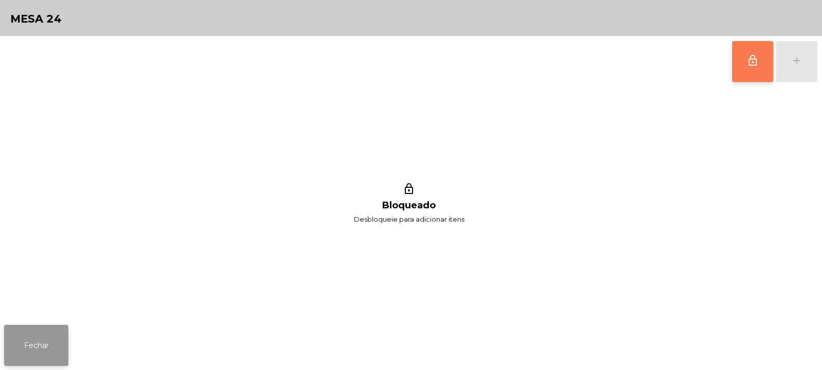
click at [47, 332] on button "Fechar" at bounding box center [36, 345] width 64 height 41
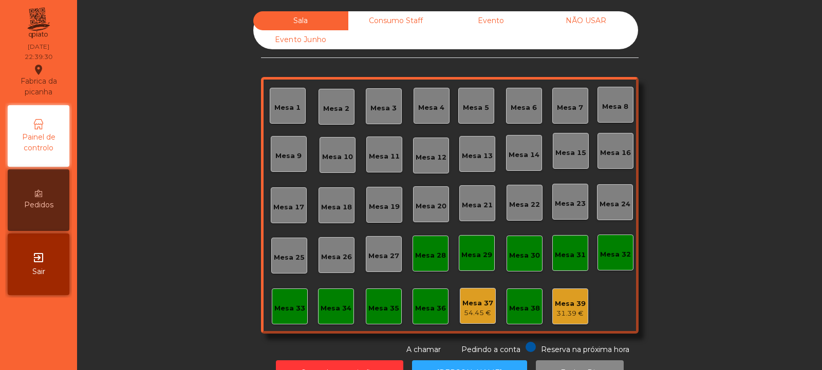
click at [422, 22] on div "Consumo Staff" at bounding box center [395, 20] width 95 height 19
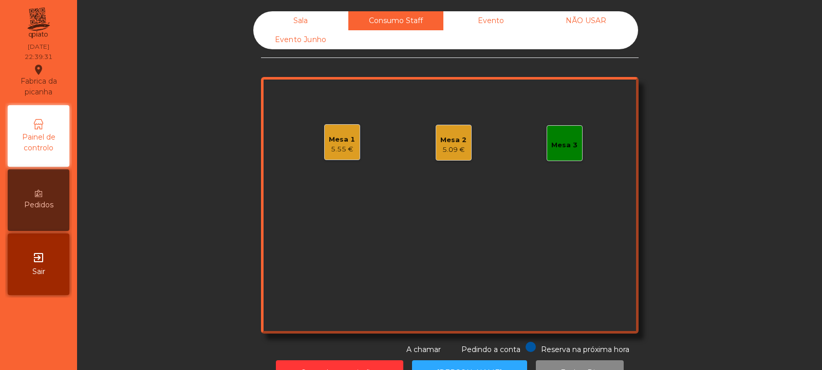
click at [489, 18] on div "Evento" at bounding box center [490, 20] width 95 height 19
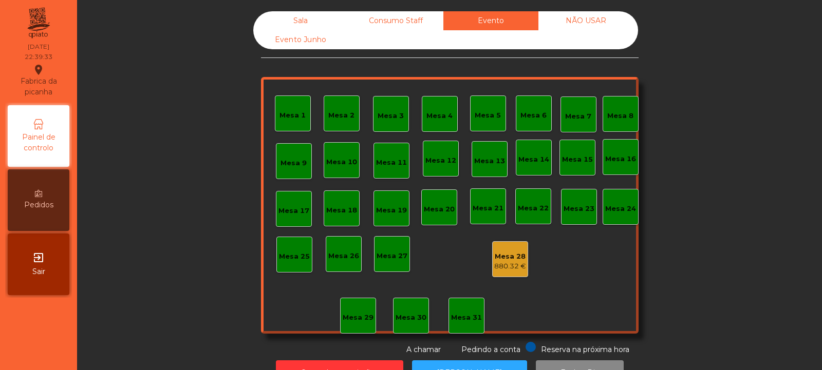
click at [420, 22] on div "Consumo Staff" at bounding box center [395, 20] width 95 height 19
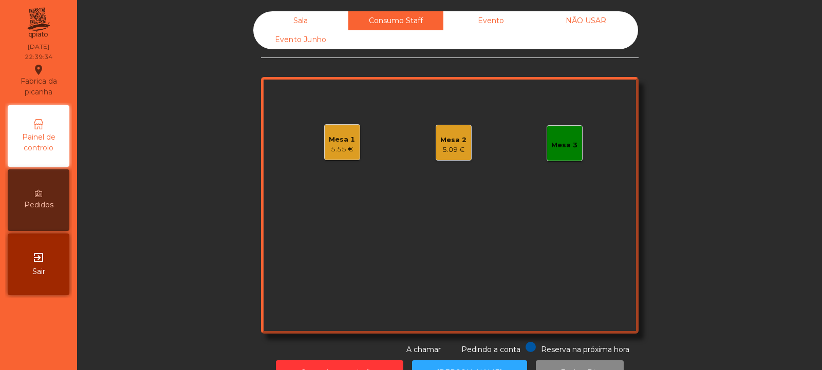
click at [342, 147] on div "5.55 €" at bounding box center [342, 149] width 26 height 10
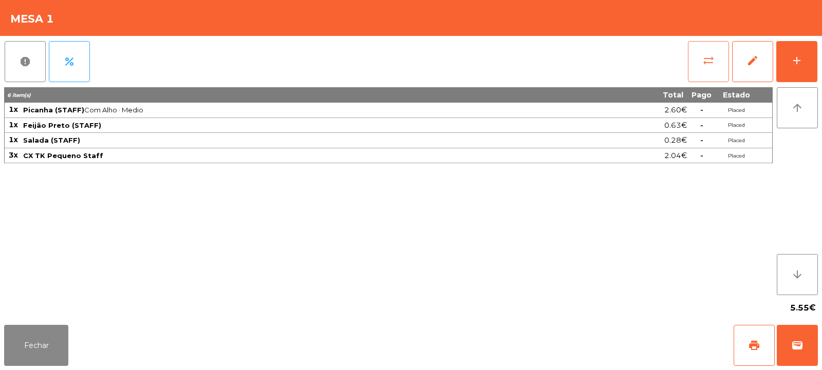
click at [707, 67] on button "sync_alt" at bounding box center [708, 61] width 41 height 41
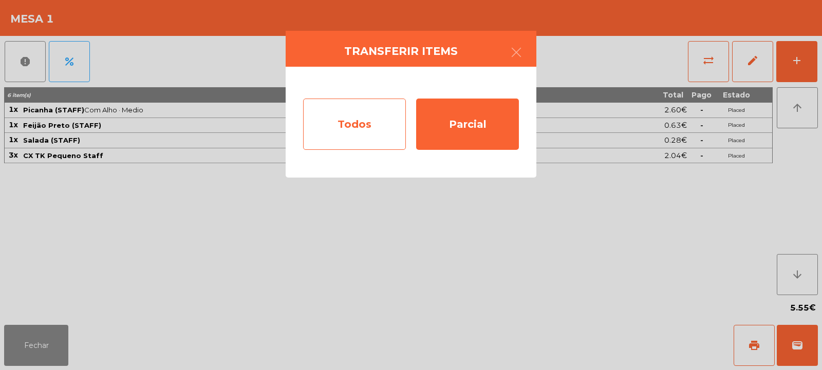
click at [359, 128] on div "Todos" at bounding box center [354, 124] width 103 height 51
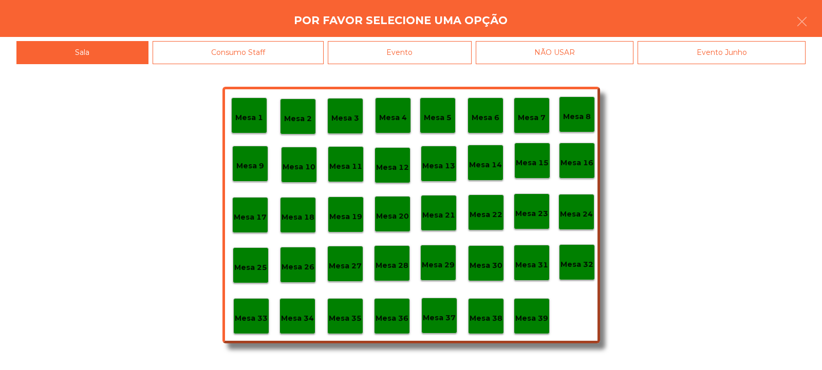
click at [538, 319] on p "Mesa 39" at bounding box center [531, 319] width 33 height 12
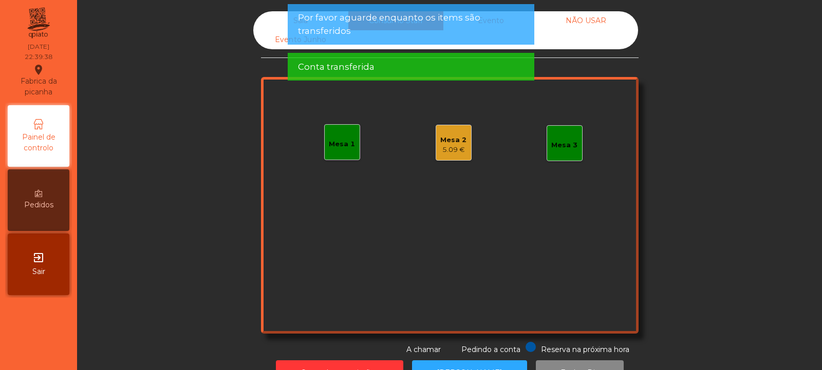
click at [282, 16] on div "Sala" at bounding box center [300, 20] width 95 height 19
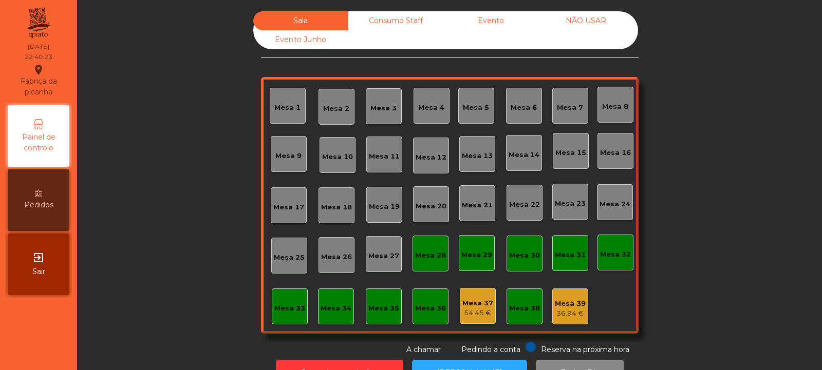
click at [409, 21] on div "Consumo Staff" at bounding box center [395, 20] width 95 height 19
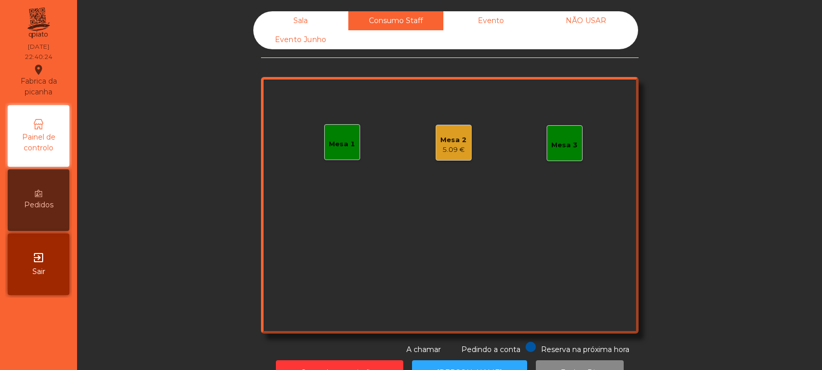
click at [456, 149] on div "5.09 €" at bounding box center [453, 150] width 26 height 10
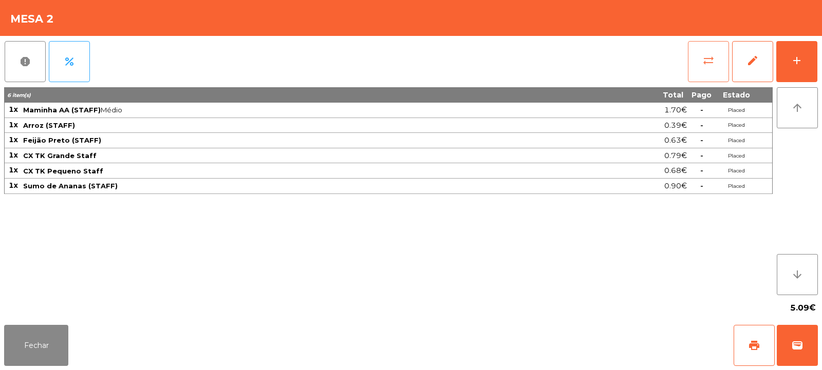
click at [713, 67] on button "sync_alt" at bounding box center [708, 61] width 41 height 41
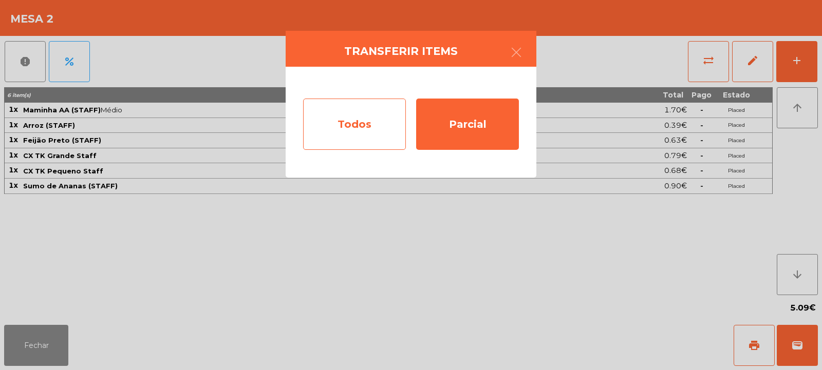
click at [374, 118] on div "Todos" at bounding box center [354, 124] width 103 height 51
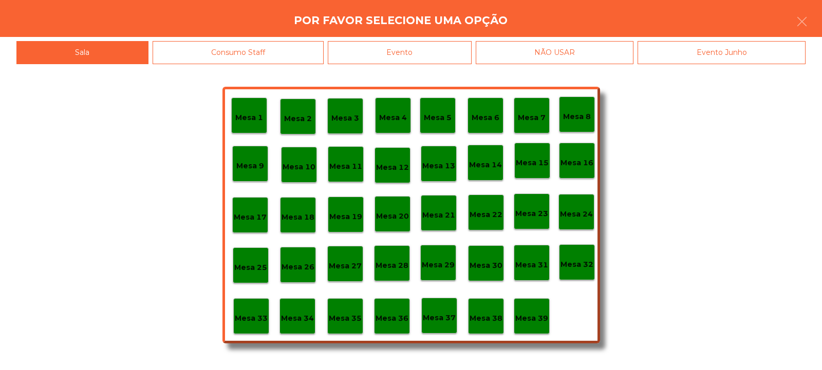
click at [544, 311] on div "Mesa 39" at bounding box center [531, 317] width 33 height 16
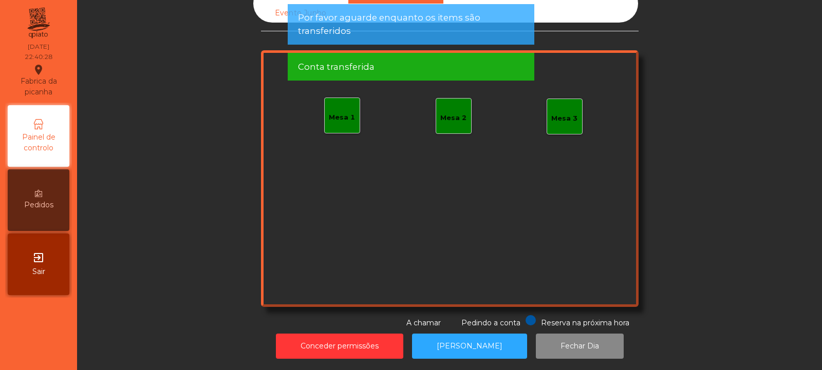
scroll to position [0, 0]
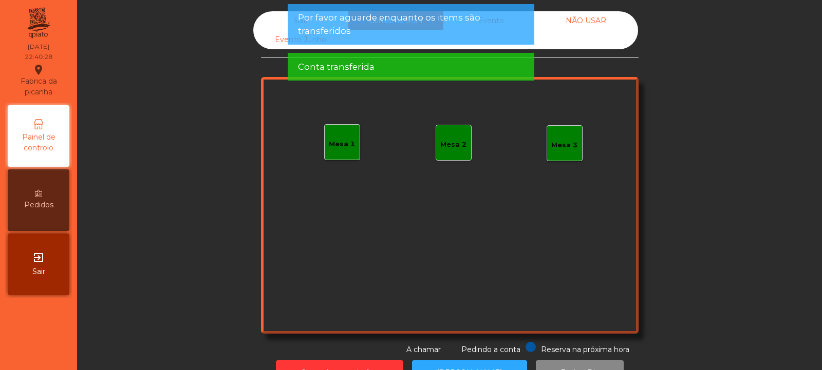
click at [275, 22] on div "Sala" at bounding box center [300, 20] width 95 height 19
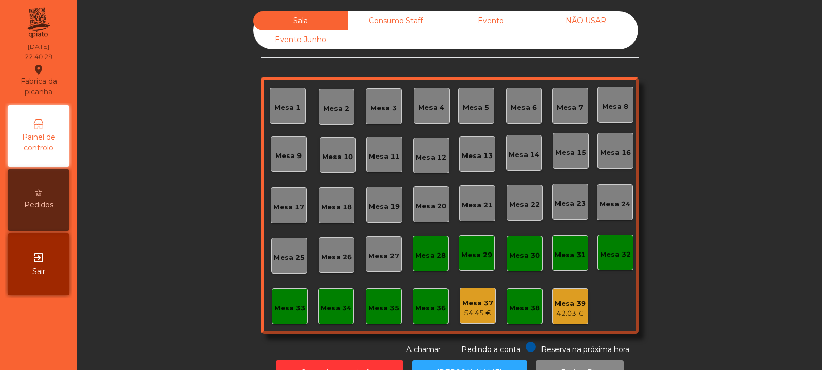
click at [576, 306] on div "Mesa 39" at bounding box center [570, 304] width 31 height 10
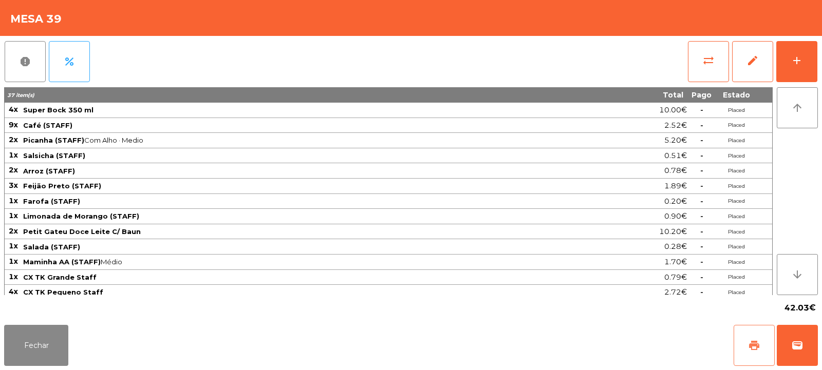
click at [757, 340] on span "print" at bounding box center [754, 345] width 12 height 12
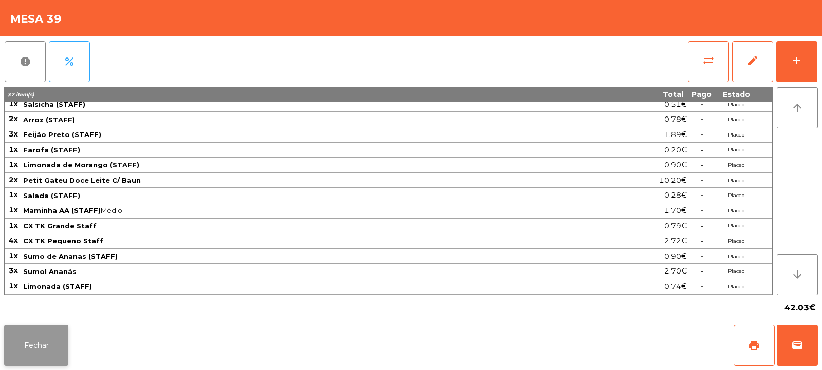
click at [56, 340] on button "Fechar" at bounding box center [36, 345] width 64 height 41
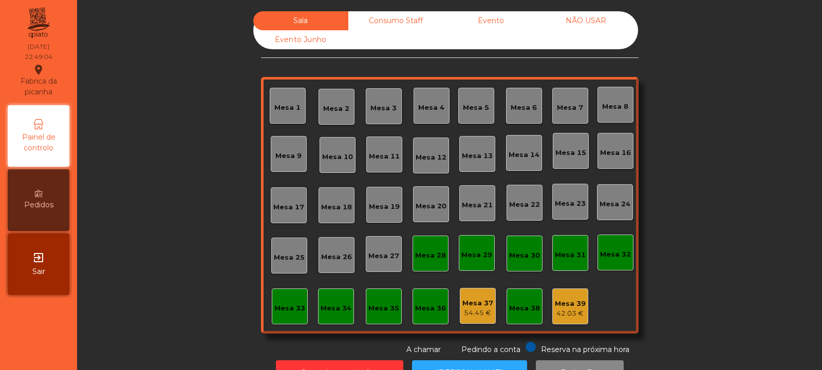
click at [563, 301] on div "Mesa 39" at bounding box center [570, 304] width 31 height 10
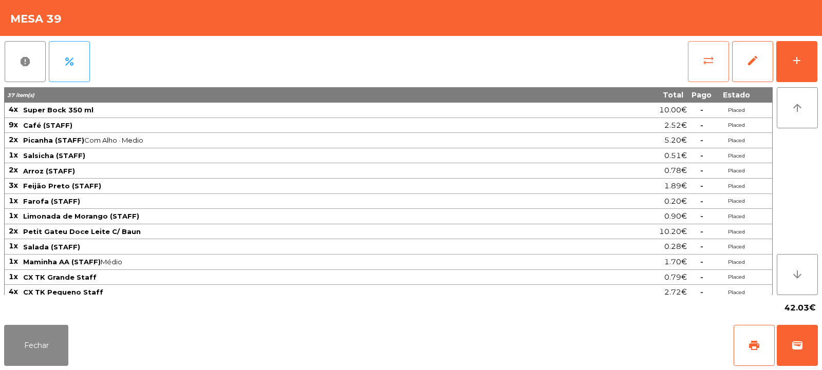
click at [705, 70] on button "sync_alt" at bounding box center [708, 61] width 41 height 41
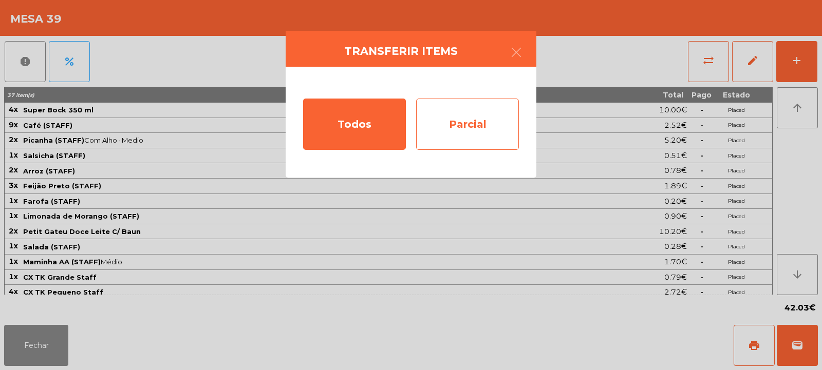
click at [462, 133] on div "Parcial" at bounding box center [467, 124] width 103 height 51
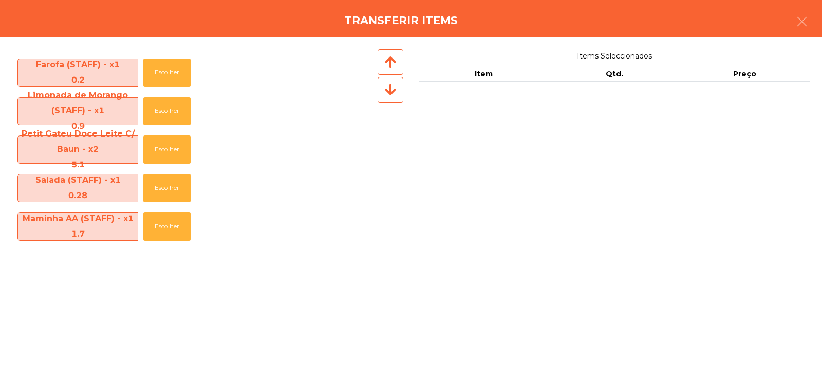
scroll to position [421, 0]
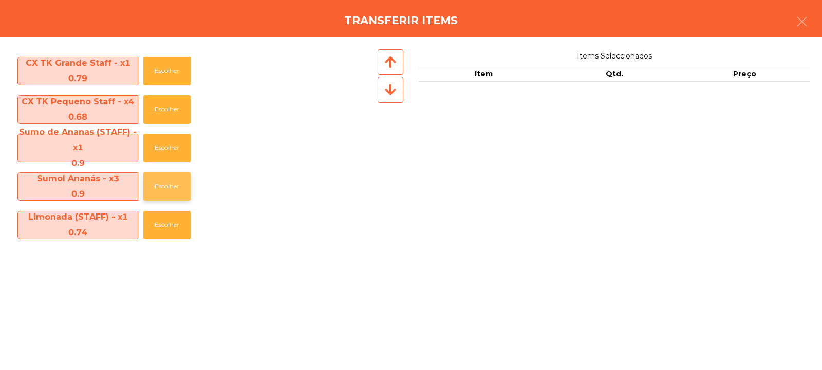
click at [171, 187] on button "Escolher" at bounding box center [166, 187] width 47 height 28
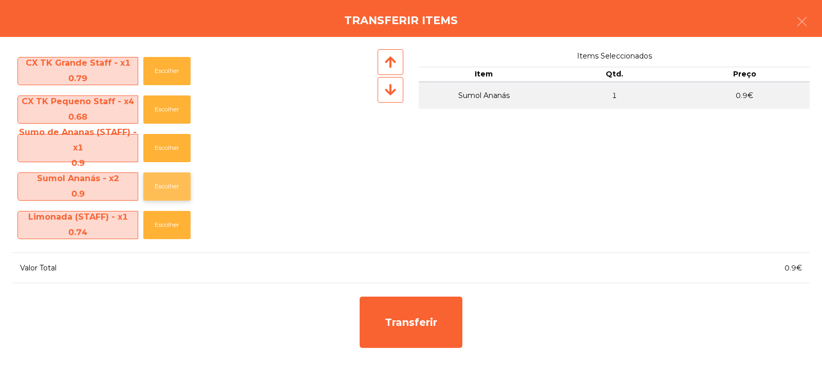
click at [170, 191] on button "Escolher" at bounding box center [166, 187] width 47 height 28
click at [167, 192] on button "Escolher" at bounding box center [166, 187] width 47 height 28
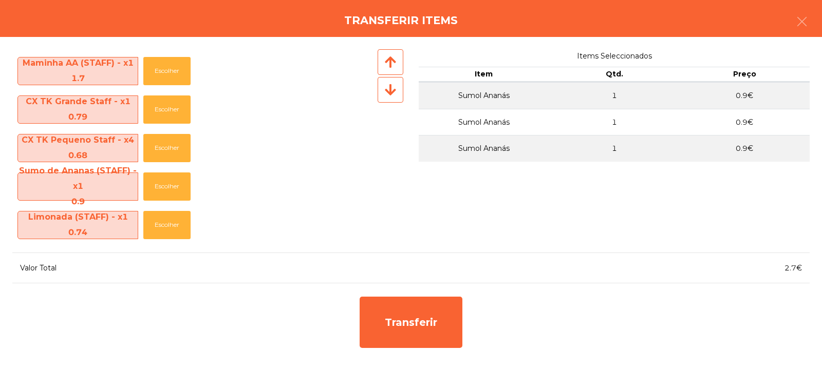
scroll to position [383, 0]
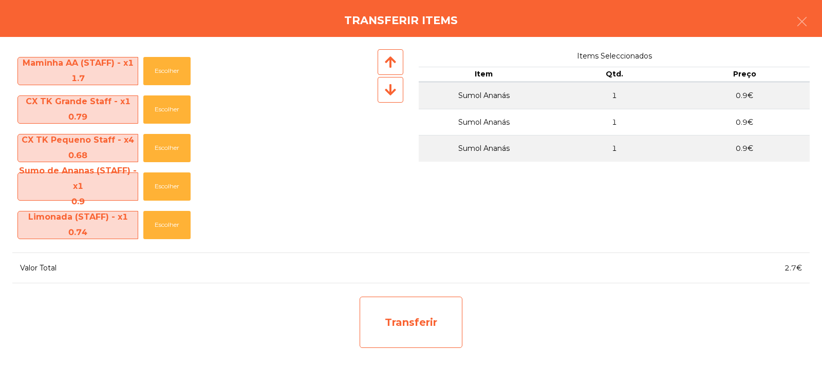
click at [403, 311] on div "Transferir" at bounding box center [410, 322] width 103 height 51
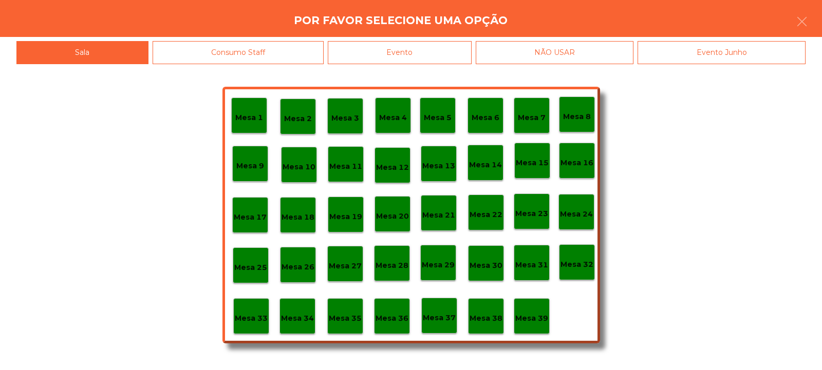
click at [452, 316] on p "Mesa 37" at bounding box center [439, 318] width 33 height 12
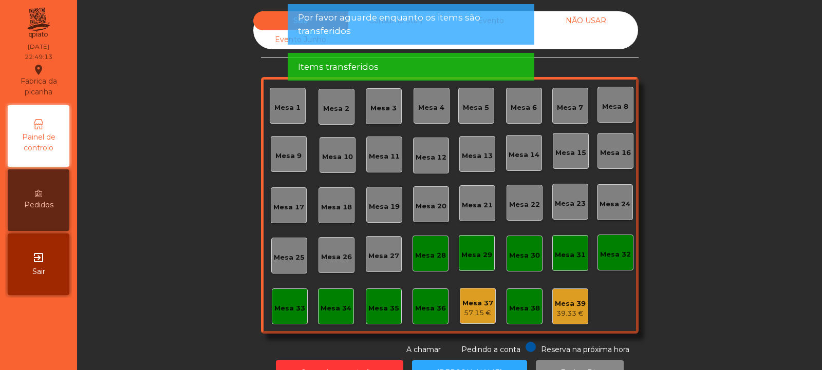
click at [561, 307] on div "Mesa 39" at bounding box center [570, 304] width 31 height 10
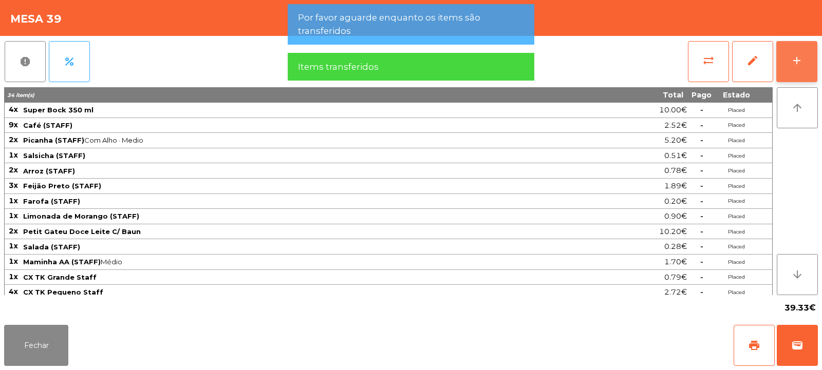
click at [786, 76] on button "add" at bounding box center [796, 61] width 41 height 41
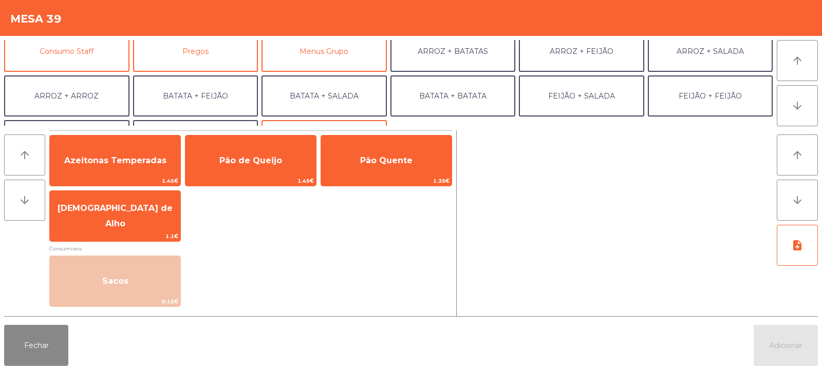
scroll to position [128, 0]
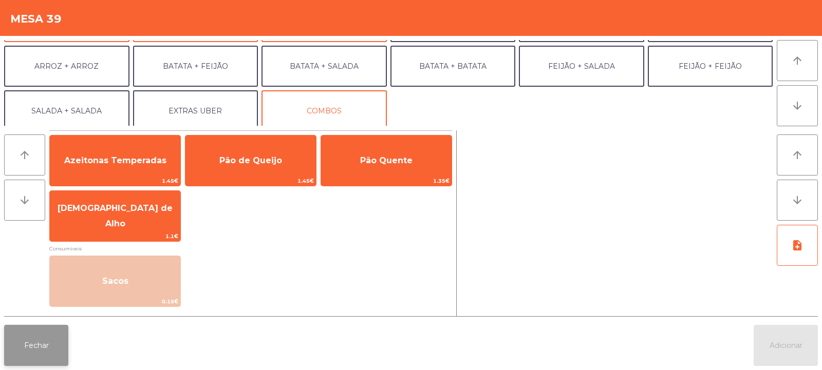
click at [63, 335] on button "Fechar" at bounding box center [36, 345] width 64 height 41
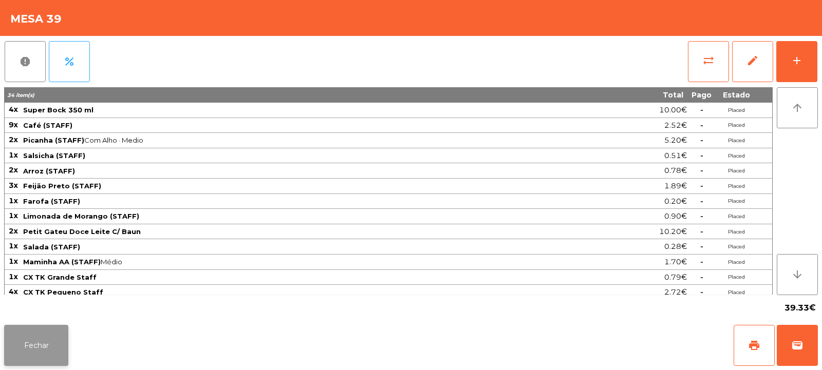
click at [43, 338] on button "Fechar" at bounding box center [36, 345] width 64 height 41
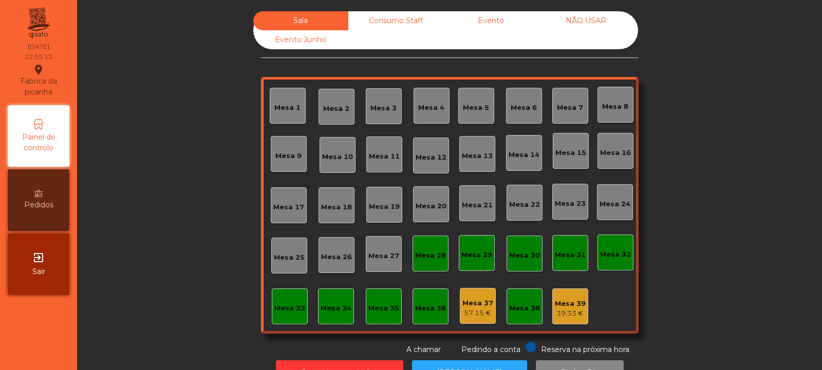
click at [341, 93] on div "Mesa 2" at bounding box center [336, 107] width 36 height 36
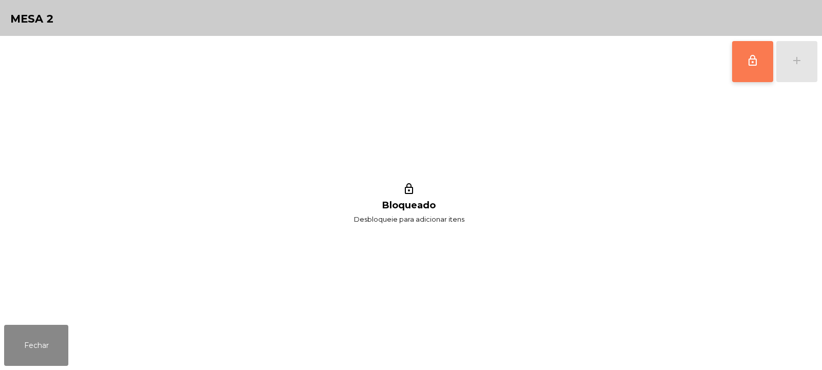
click at [735, 54] on button "lock_outline" at bounding box center [752, 61] width 41 height 41
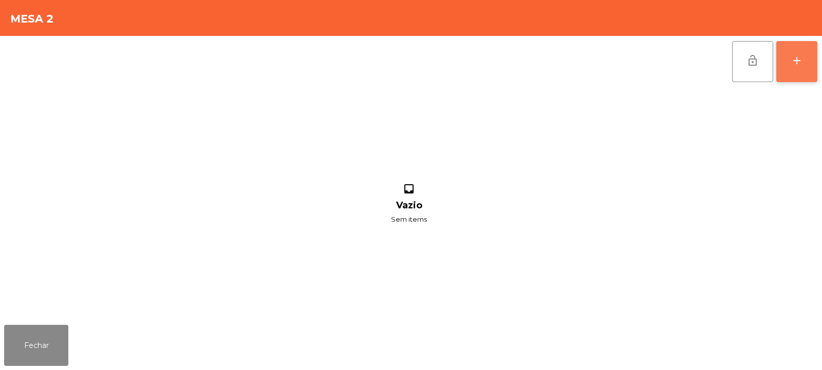
click at [793, 69] on button "add" at bounding box center [796, 61] width 41 height 41
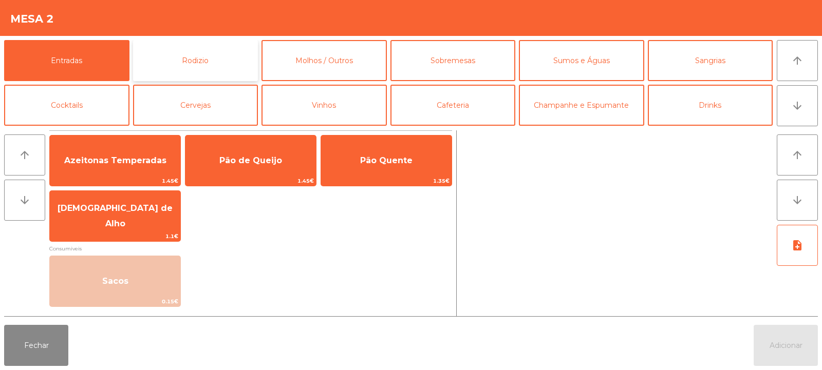
click at [202, 59] on button "Rodizio" at bounding box center [195, 60] width 125 height 41
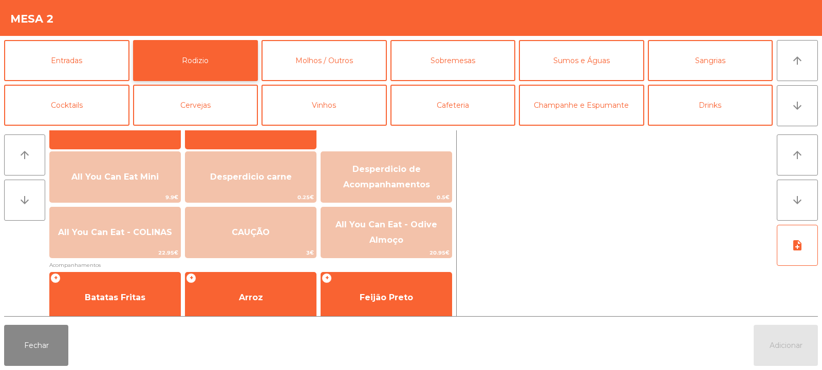
scroll to position [138, 0]
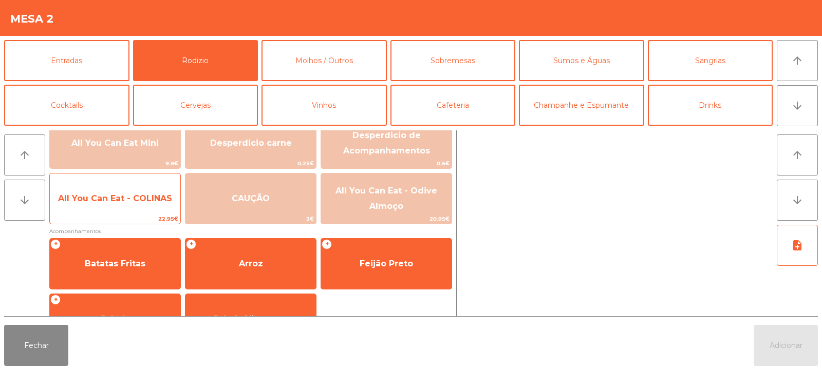
click at [113, 210] on span "All You Can Eat - COLINAS" at bounding box center [115, 199] width 130 height 28
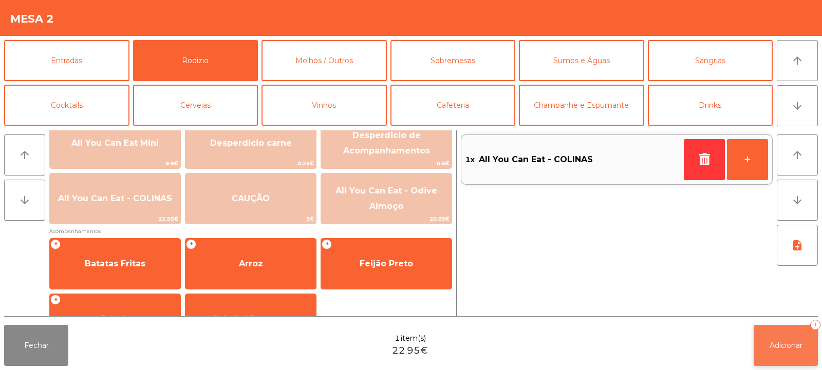
click at [796, 348] on span "Adicionar" at bounding box center [785, 345] width 33 height 9
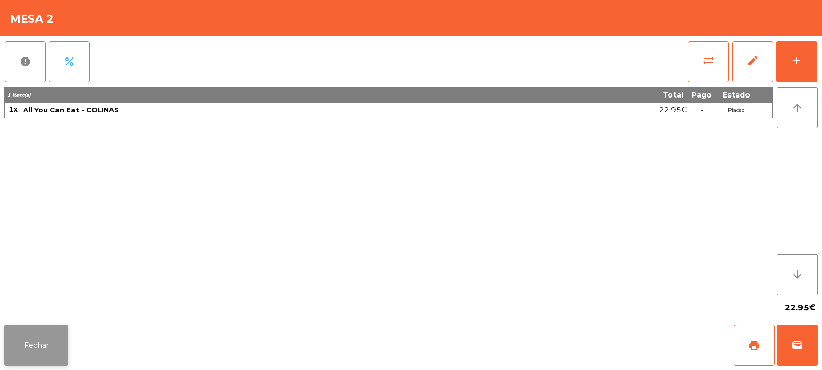
click at [6, 358] on button "Fechar" at bounding box center [36, 345] width 64 height 41
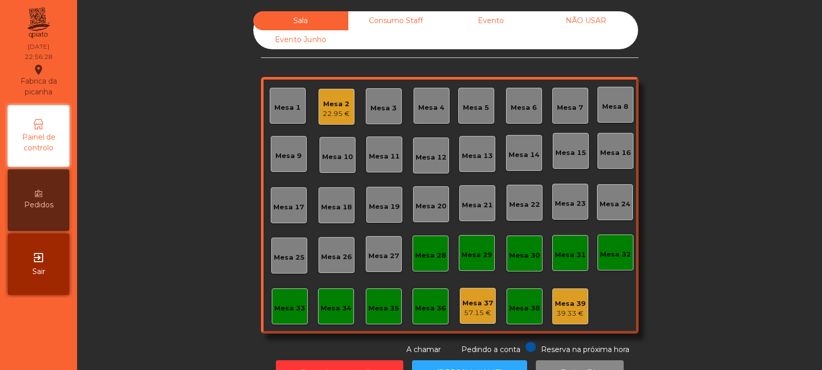
click at [284, 152] on div "Mesa 9" at bounding box center [288, 156] width 26 height 10
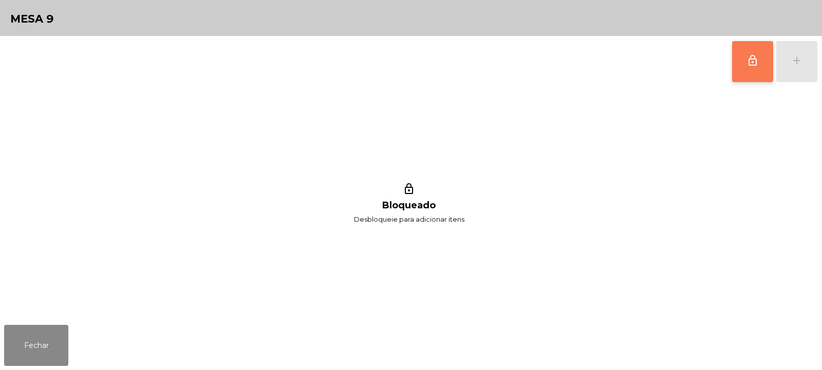
click at [748, 70] on button "lock_outline" at bounding box center [752, 61] width 41 height 41
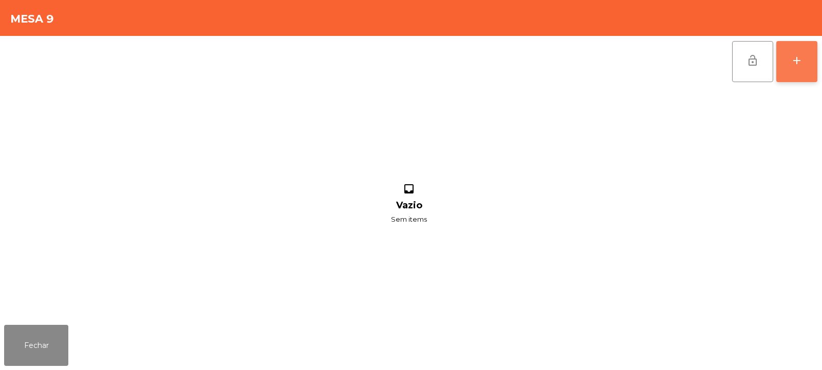
click at [796, 64] on div "add" at bounding box center [796, 60] width 12 height 12
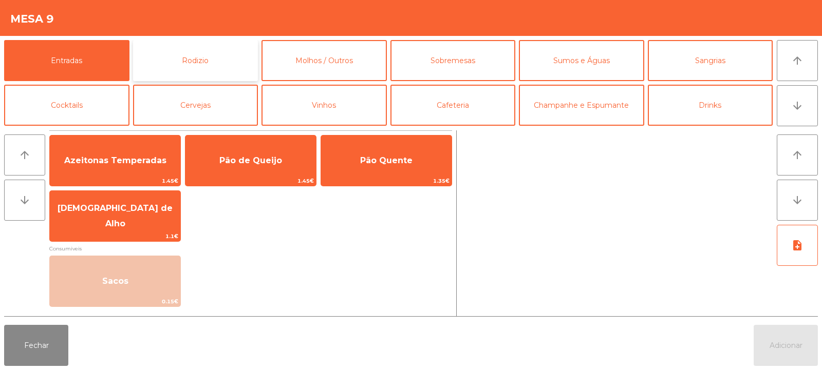
click at [233, 60] on button "Rodizio" at bounding box center [195, 60] width 125 height 41
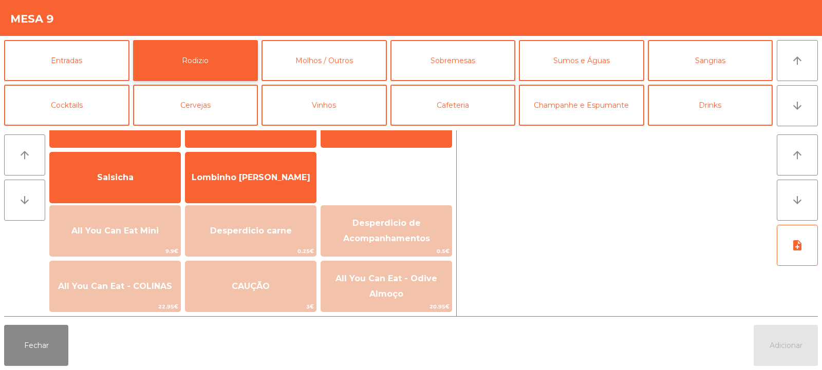
scroll to position [82, 0]
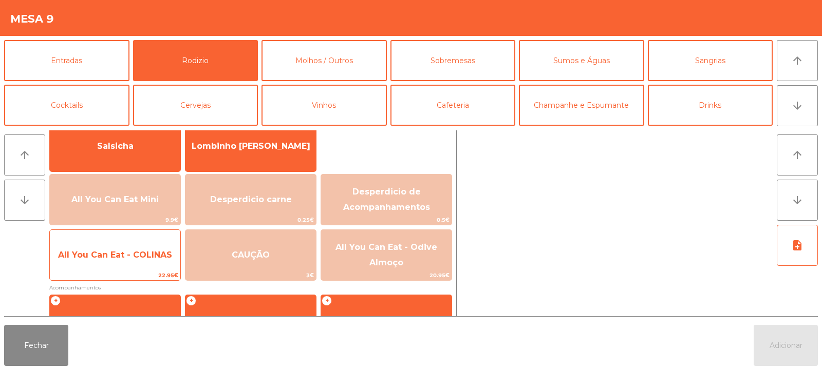
click at [151, 259] on span "All You Can Eat - COLINAS" at bounding box center [115, 255] width 114 height 10
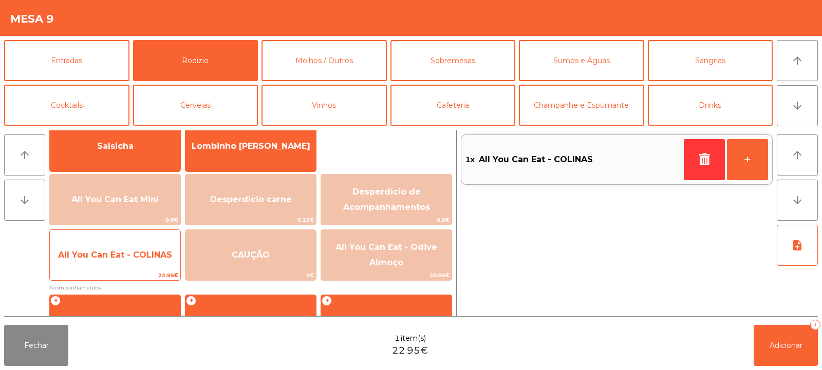
click at [147, 263] on span "All You Can Eat - COLINAS" at bounding box center [115, 255] width 130 height 28
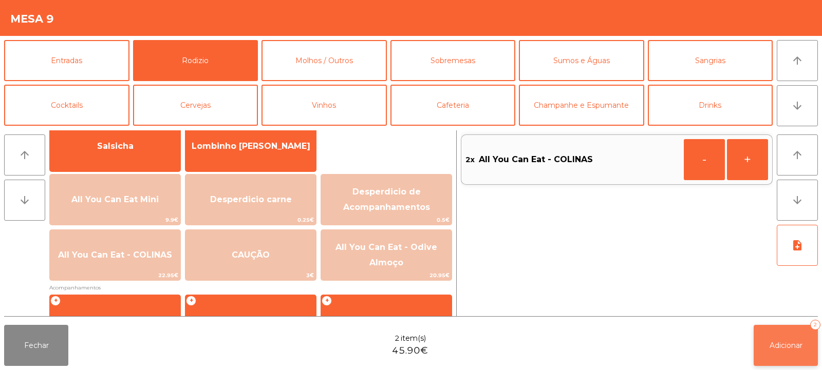
click at [785, 355] on button "Adicionar 2" at bounding box center [785, 345] width 64 height 41
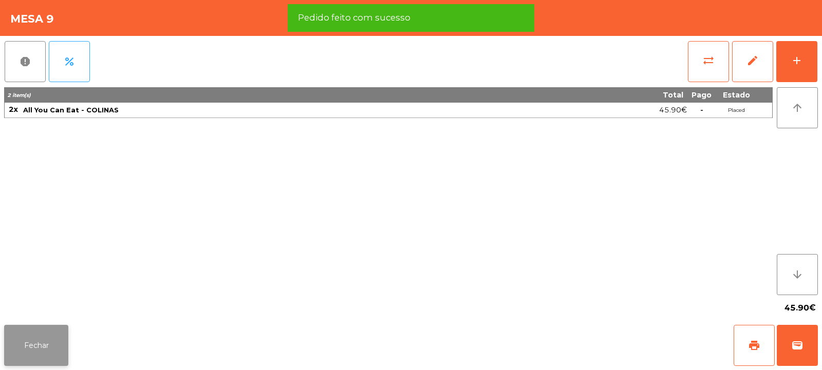
click at [53, 344] on button "Fechar" at bounding box center [36, 345] width 64 height 41
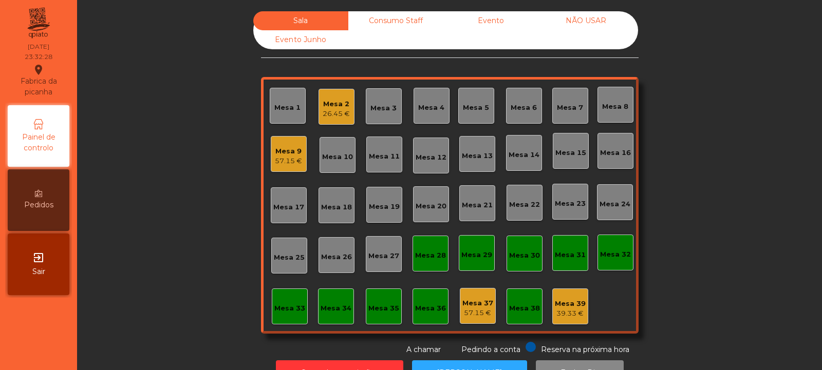
click at [334, 109] on div "26.45 €" at bounding box center [335, 114] width 27 height 10
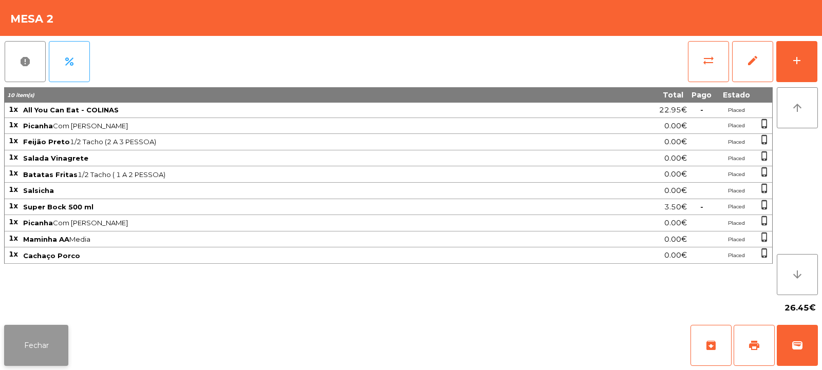
click at [49, 344] on button "Fechar" at bounding box center [36, 345] width 64 height 41
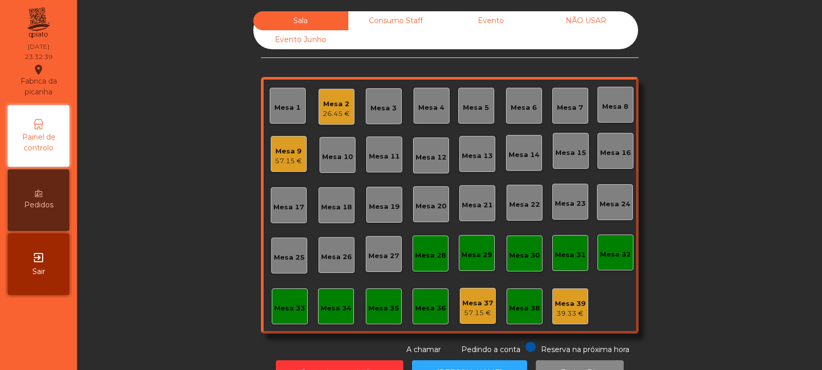
click at [333, 113] on div "26.45 €" at bounding box center [335, 114] width 27 height 10
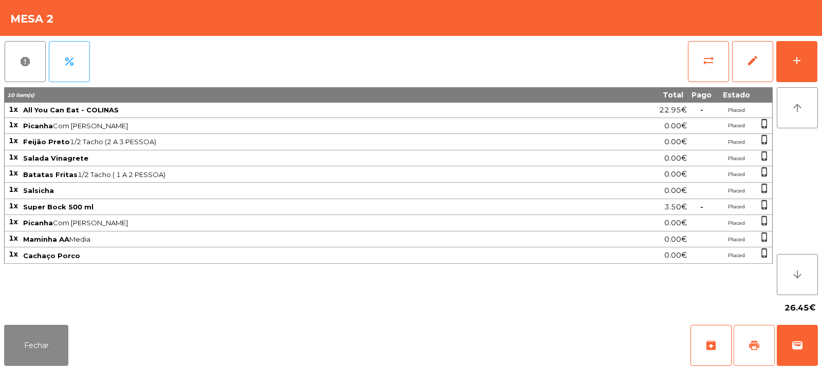
click at [757, 343] on span "print" at bounding box center [754, 345] width 12 height 12
click at [247, 240] on span "Maminha AA Media" at bounding box center [299, 239] width 552 height 8
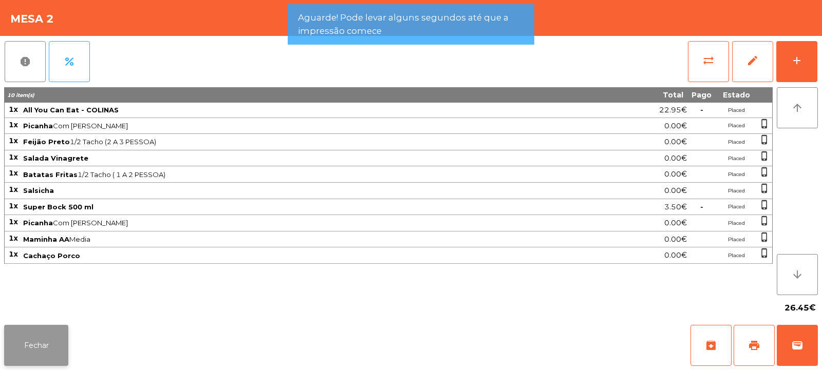
click at [48, 346] on button "Fechar" at bounding box center [36, 345] width 64 height 41
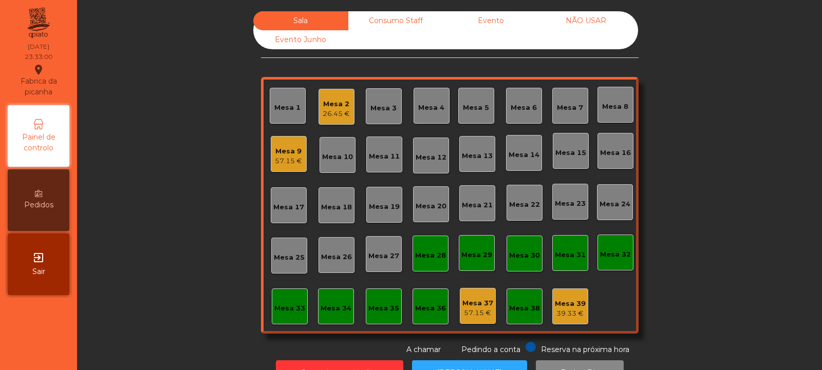
click at [284, 164] on div "57.15 €" at bounding box center [288, 161] width 27 height 10
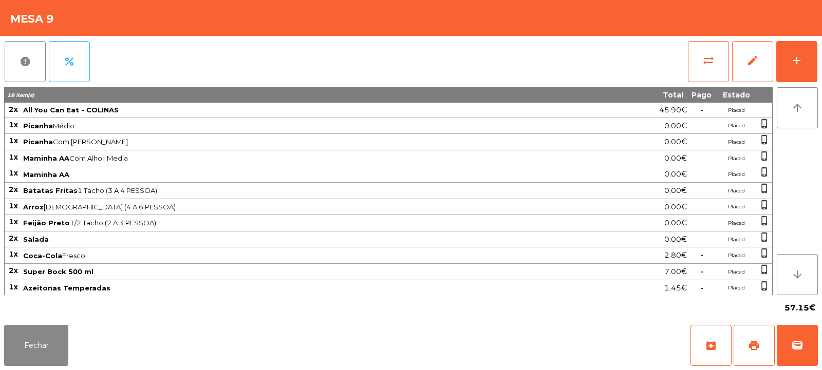
scroll to position [17, 0]
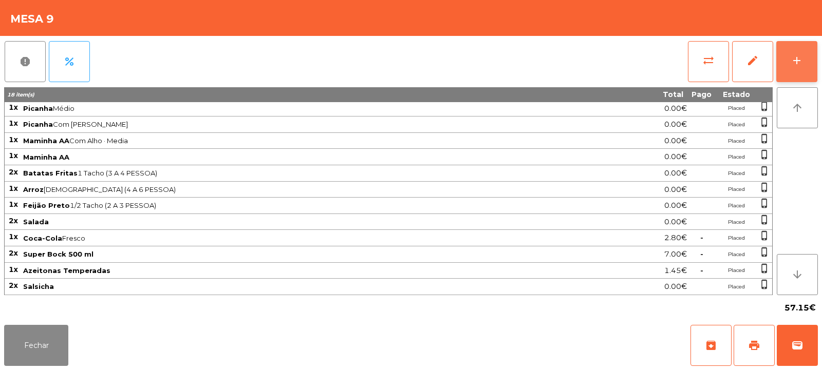
click at [797, 67] on button "add" at bounding box center [796, 61] width 41 height 41
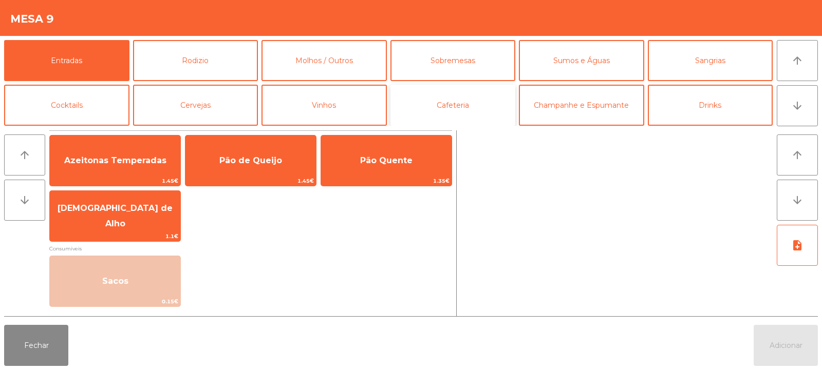
click at [466, 110] on button "Cafeteria" at bounding box center [452, 105] width 125 height 41
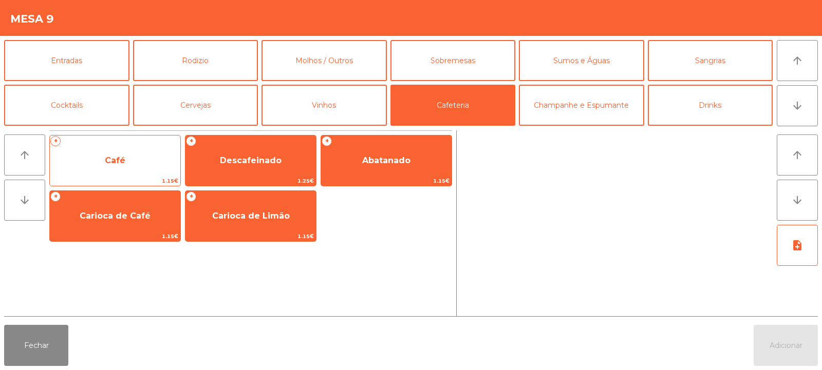
click at [131, 162] on span "Café" at bounding box center [115, 161] width 130 height 28
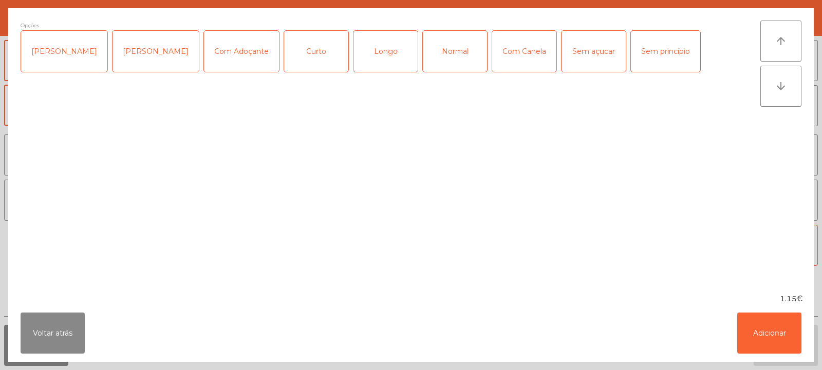
click at [438, 51] on div "Normal" at bounding box center [455, 51] width 64 height 41
click at [777, 331] on button "Adicionar" at bounding box center [769, 333] width 64 height 41
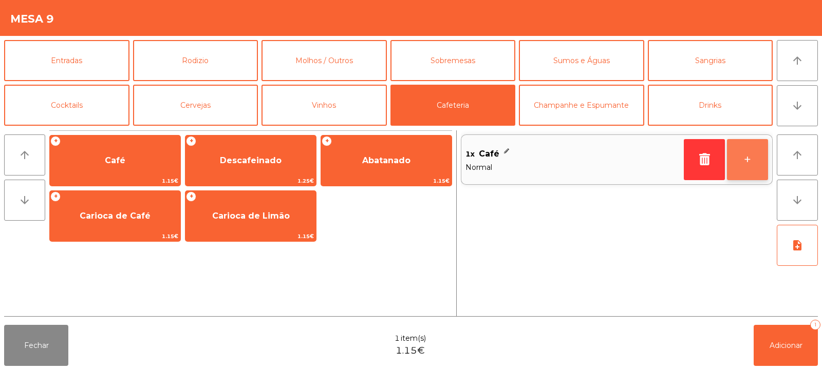
click at [742, 167] on button "+" at bounding box center [747, 159] width 41 height 41
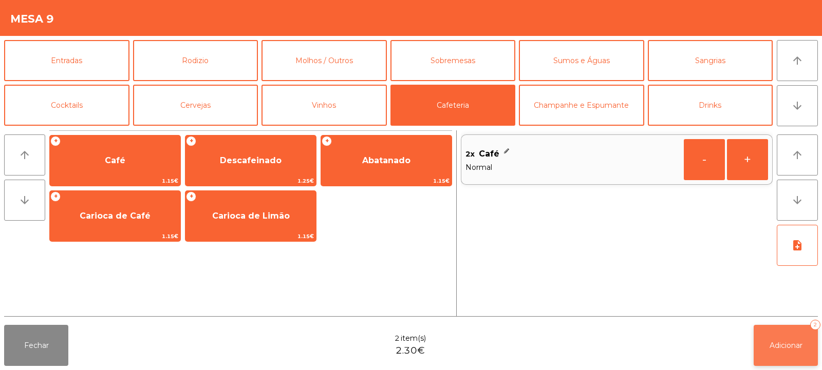
click at [781, 342] on span "Adicionar" at bounding box center [785, 345] width 33 height 9
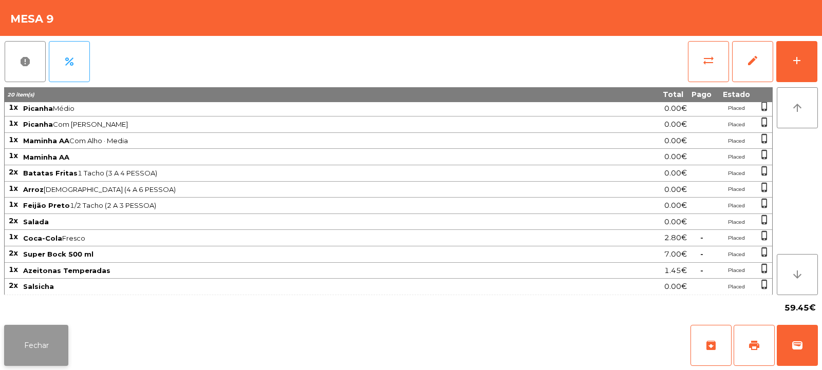
click at [63, 342] on button "Fechar" at bounding box center [36, 345] width 64 height 41
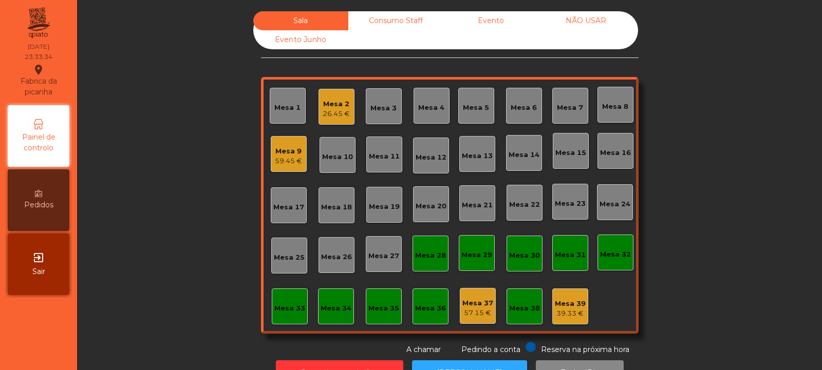
click at [334, 109] on div "26.45 €" at bounding box center [335, 114] width 27 height 10
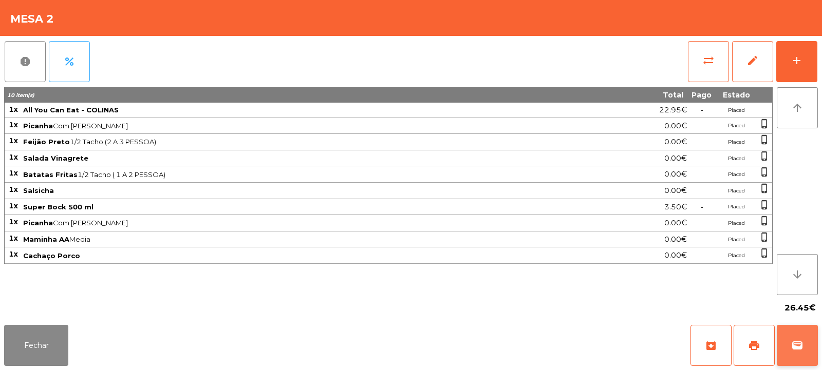
click at [794, 347] on span "wallet" at bounding box center [797, 345] width 12 height 12
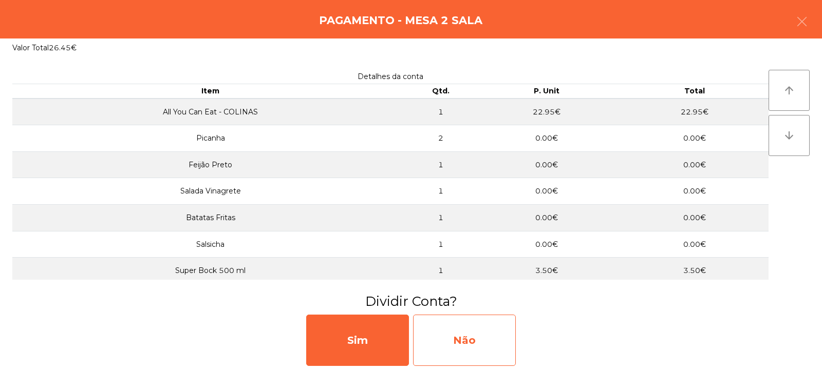
click at [471, 339] on div "Não" at bounding box center [464, 340] width 103 height 51
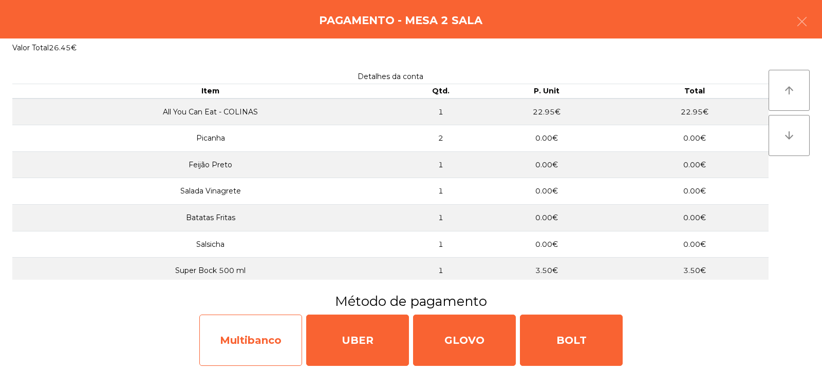
click at [270, 344] on div "Multibanco" at bounding box center [250, 340] width 103 height 51
select select "**"
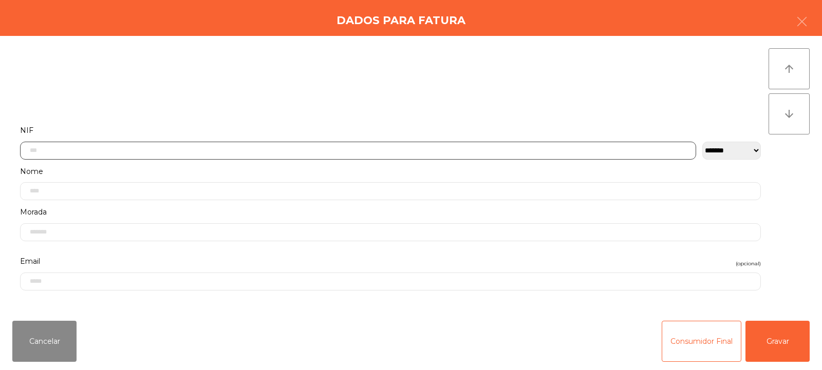
click at [421, 148] on input "text" at bounding box center [358, 151] width 676 height 18
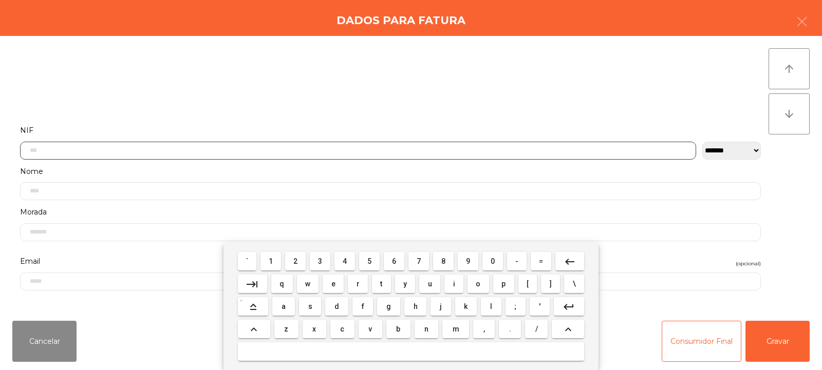
scroll to position [75, 0]
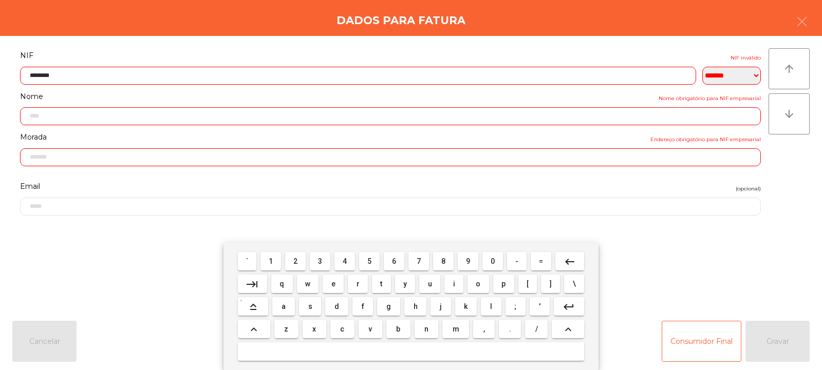
type input "*********"
type input "**********"
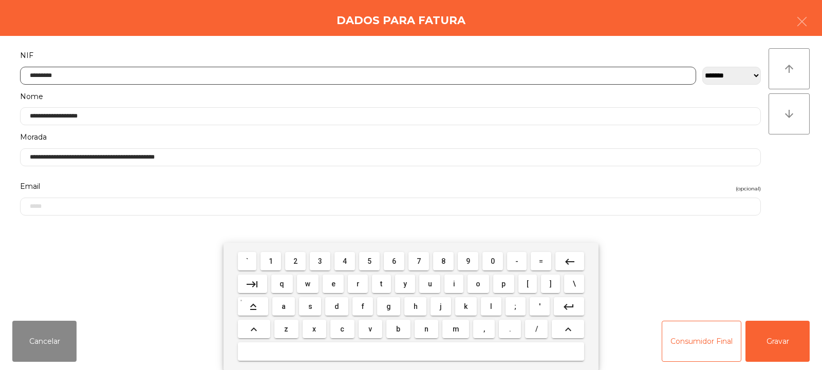
type input "*********"
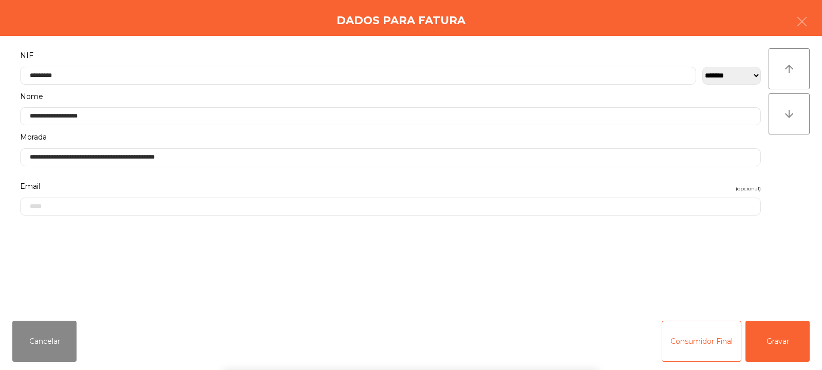
click at [760, 339] on div "` 1 2 3 4 5 6 7 8 9 0 - = keyboard_backspace keyboard_tab q w e r t y u i o p […" at bounding box center [411, 306] width 822 height 127
click at [771, 344] on button "Gravar" at bounding box center [777, 341] width 64 height 41
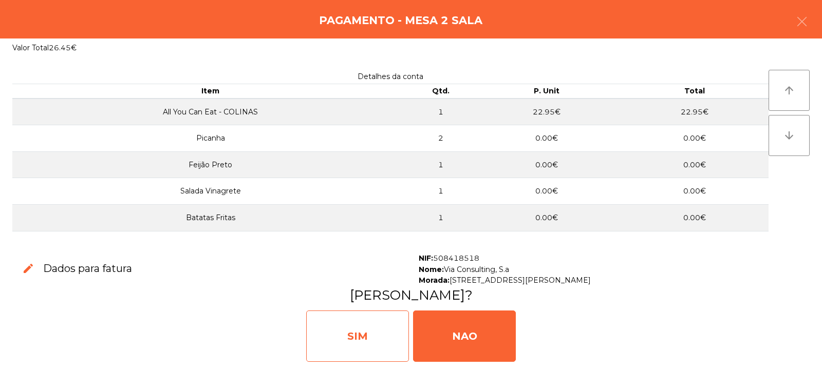
click at [386, 333] on div "SIM" at bounding box center [357, 336] width 103 height 51
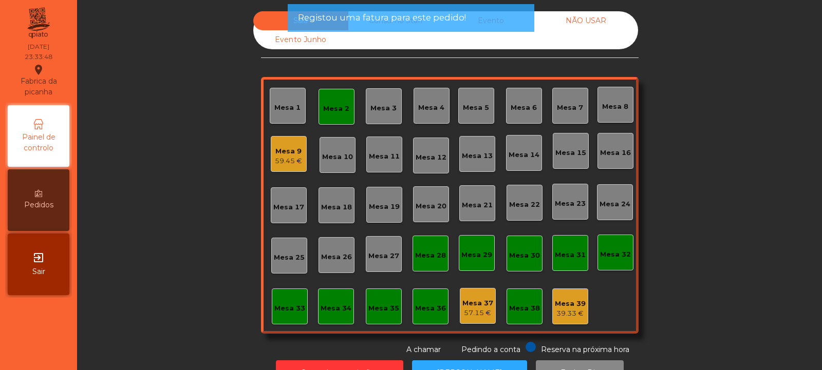
click at [341, 110] on div "Mesa 2" at bounding box center [336, 109] width 26 height 10
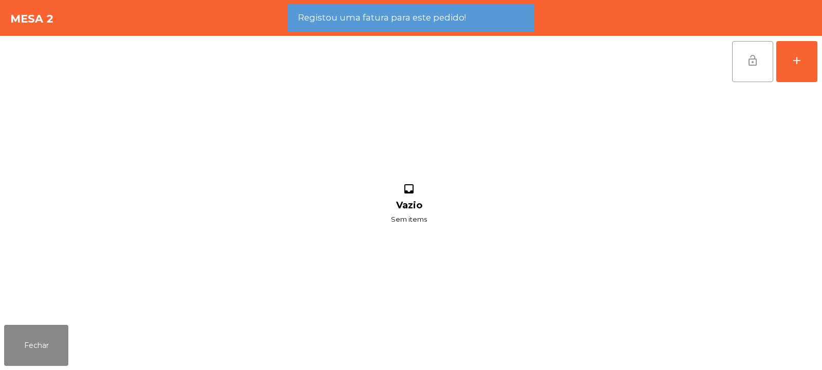
click at [749, 69] on button "lock_open" at bounding box center [752, 61] width 41 height 41
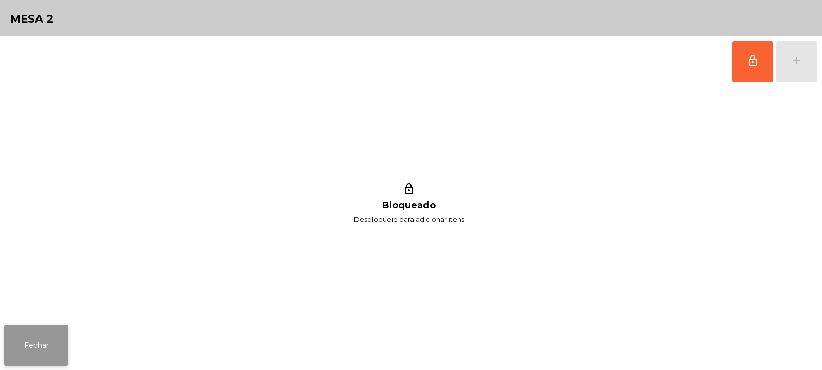
click at [39, 344] on button "Fechar" at bounding box center [36, 345] width 64 height 41
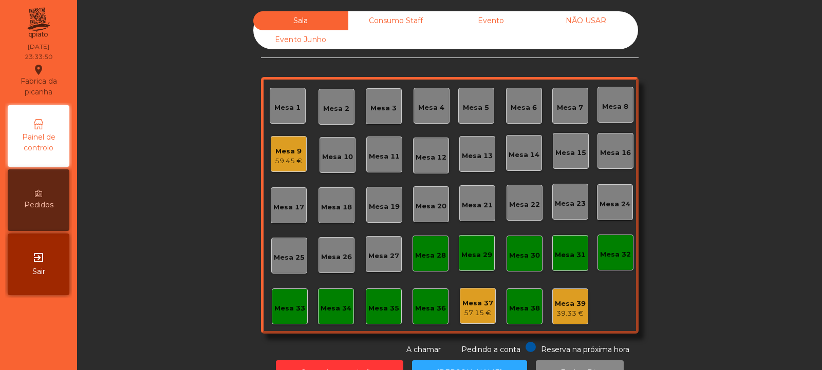
scroll to position [34, 0]
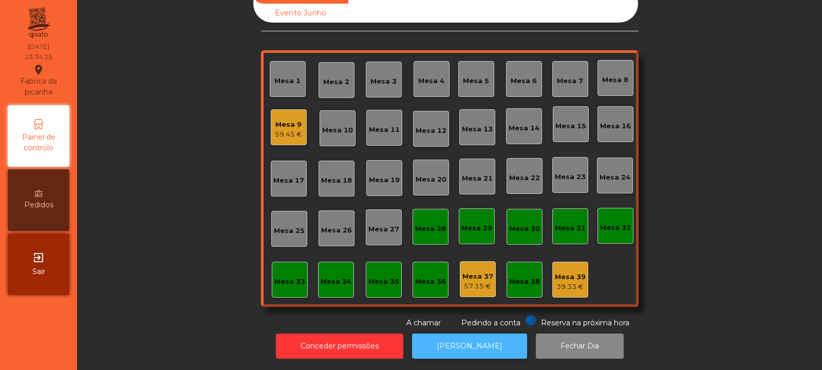
click at [478, 337] on button "[PERSON_NAME]" at bounding box center [469, 346] width 115 height 25
click at [282, 129] on div "59.45 €" at bounding box center [288, 134] width 27 height 10
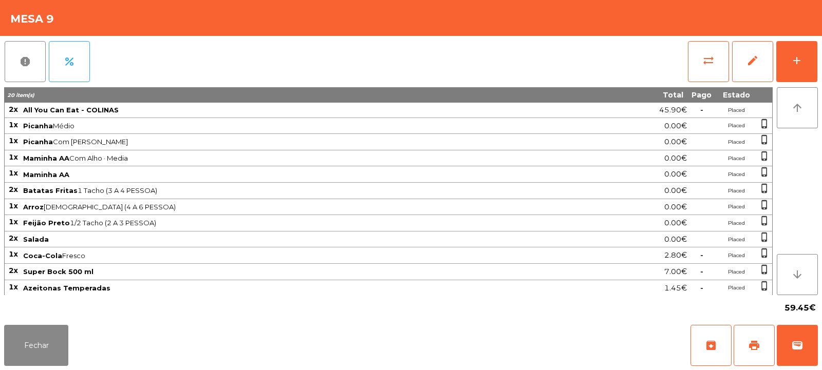
scroll to position [32, 0]
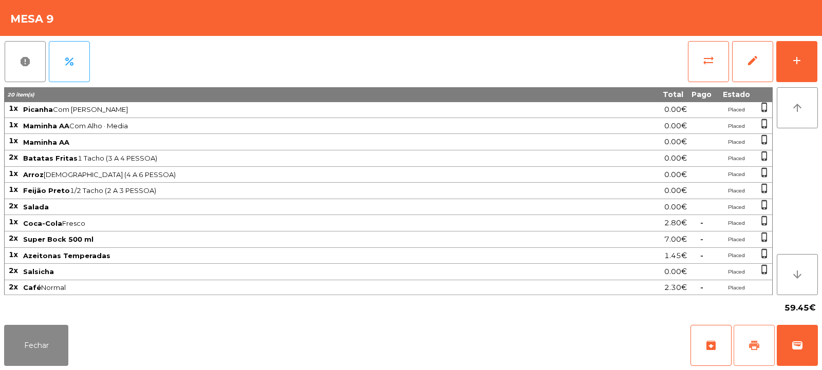
click at [747, 338] on button "print" at bounding box center [753, 345] width 41 height 41
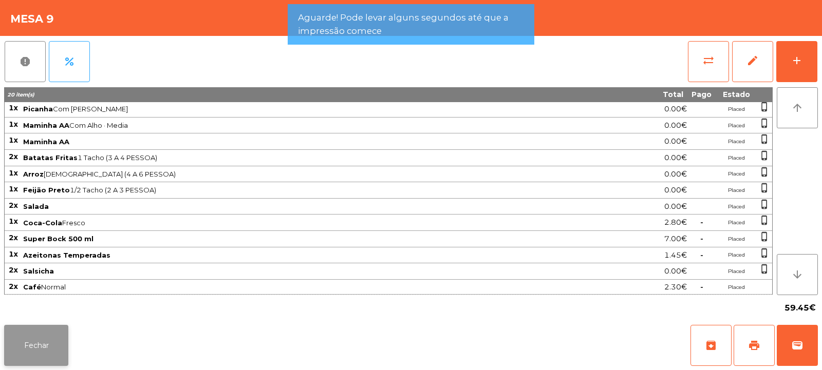
click at [52, 349] on button "Fechar" at bounding box center [36, 345] width 64 height 41
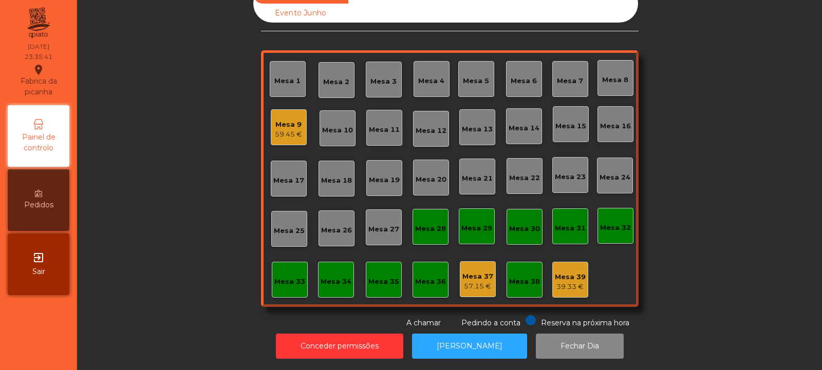
click at [295, 120] on div "Mesa 9" at bounding box center [288, 125] width 27 height 10
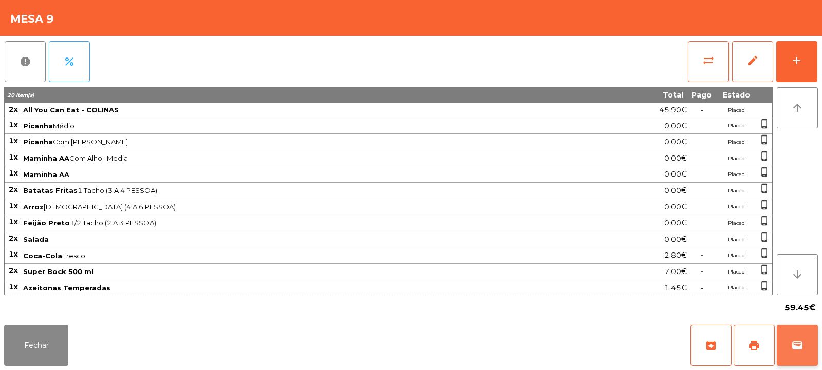
click at [796, 344] on span "wallet" at bounding box center [797, 345] width 12 height 12
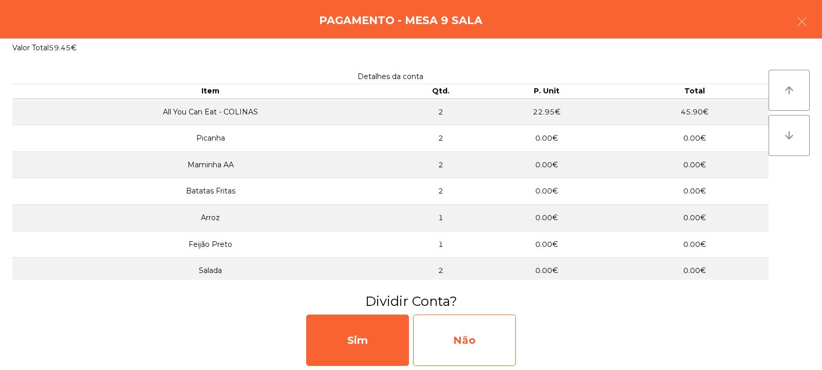
click at [462, 331] on div "Não" at bounding box center [464, 340] width 103 height 51
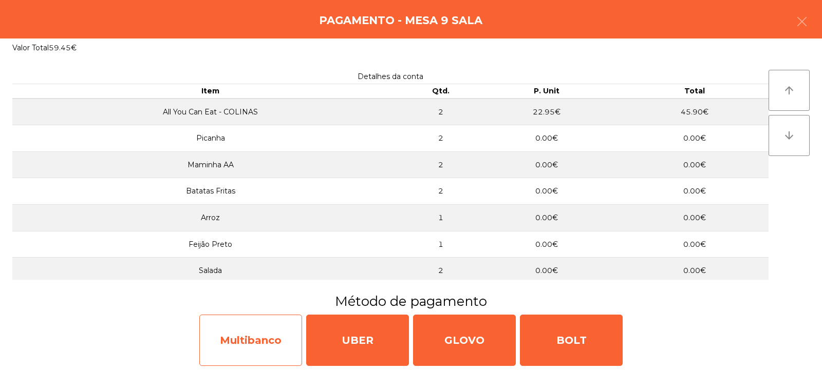
click at [237, 340] on div "Multibanco" at bounding box center [250, 340] width 103 height 51
select select "**"
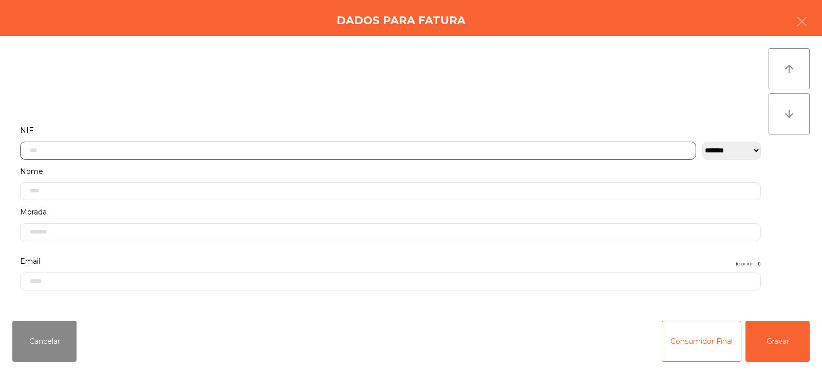
click at [475, 148] on input "text" at bounding box center [358, 151] width 676 height 18
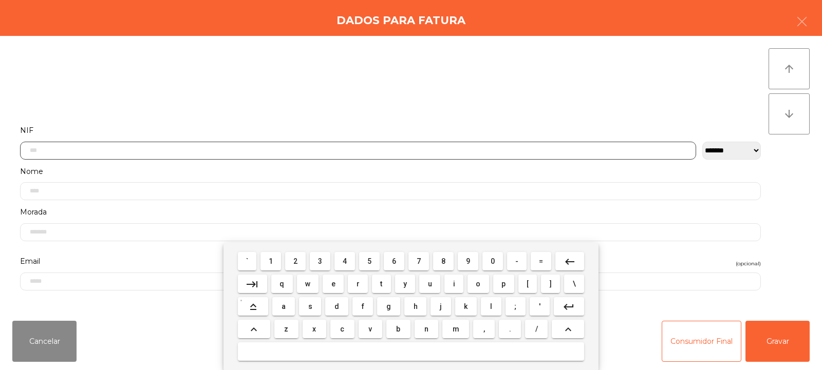
scroll to position [75, 0]
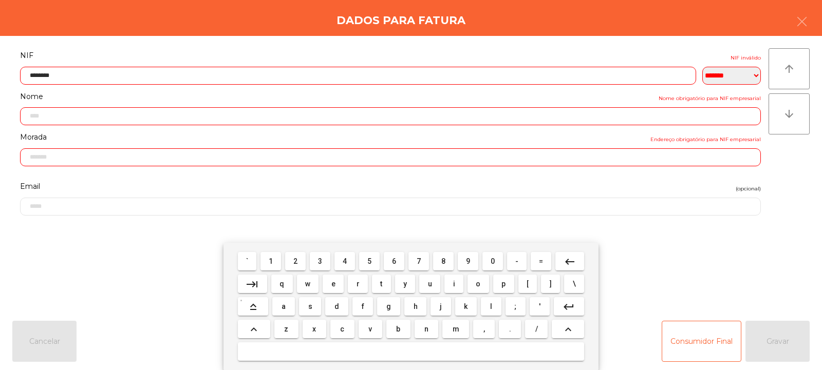
type input "*********"
type input "**********"
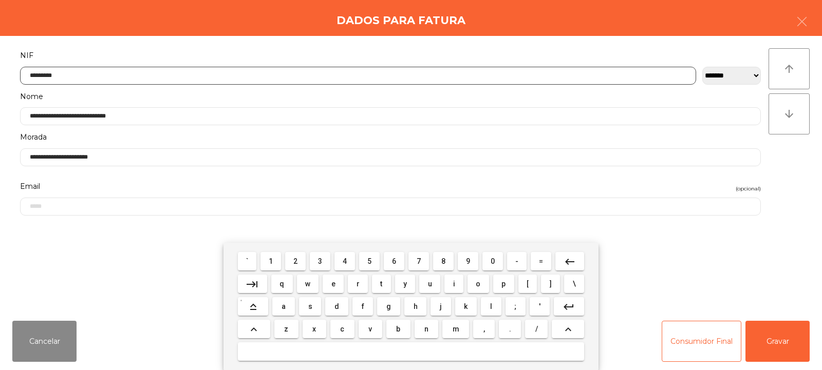
type input "*********"
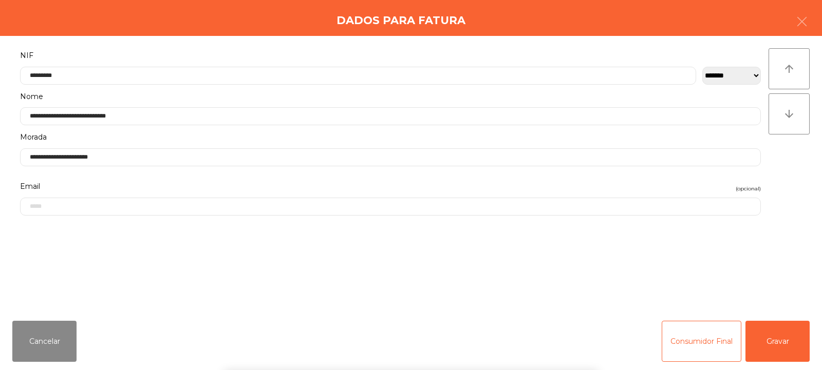
click at [761, 348] on div "` 1 2 3 4 5 6 7 8 9 0 - = keyboard_backspace keyboard_tab q w e r t y u i o p […" at bounding box center [411, 306] width 822 height 127
click at [773, 342] on button "Gravar" at bounding box center [777, 341] width 64 height 41
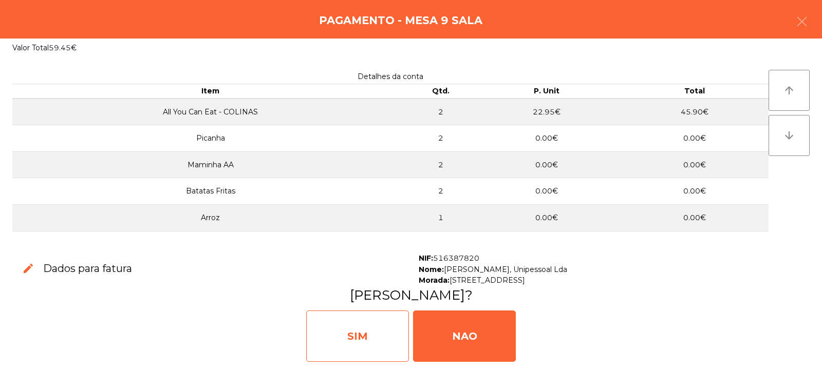
click at [380, 333] on div "SIM" at bounding box center [357, 336] width 103 height 51
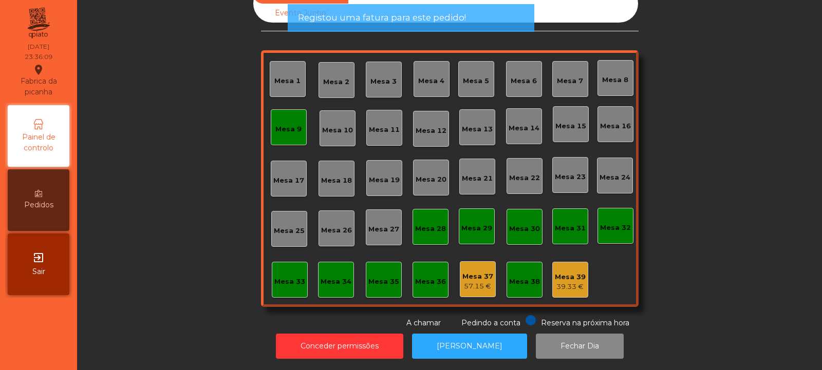
click at [296, 120] on div "Mesa 9" at bounding box center [288, 127] width 26 height 14
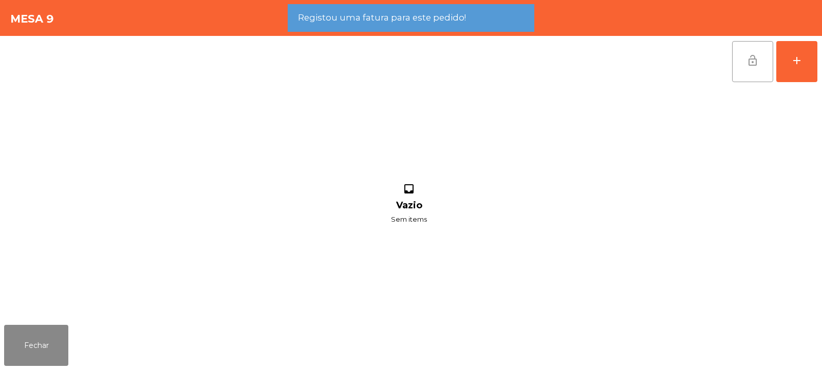
click at [751, 70] on button "lock_open" at bounding box center [752, 61] width 41 height 41
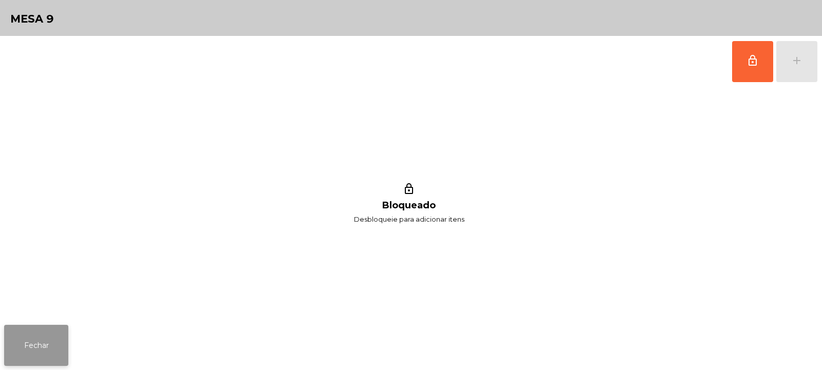
click at [47, 346] on button "Fechar" at bounding box center [36, 345] width 64 height 41
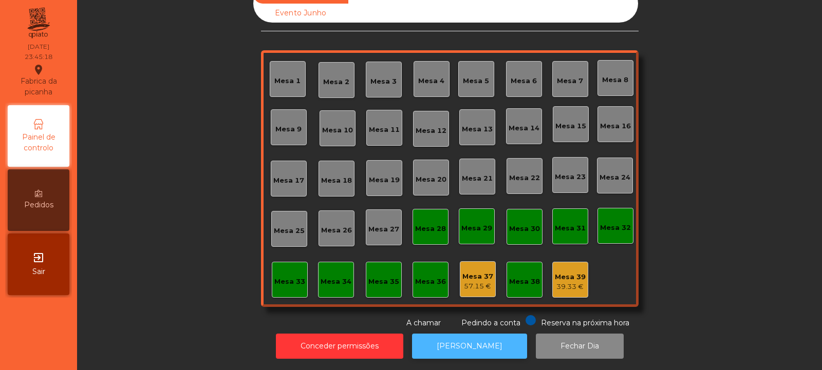
click at [468, 339] on button "[PERSON_NAME]" at bounding box center [469, 346] width 115 height 25
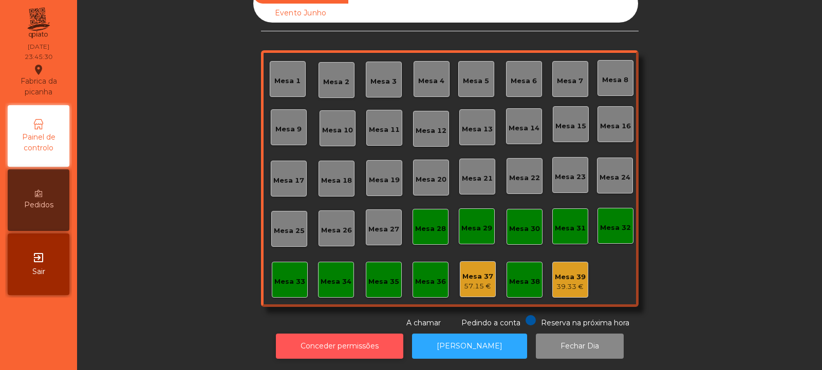
click at [356, 334] on button "Conceder permissões" at bounding box center [339, 346] width 127 height 25
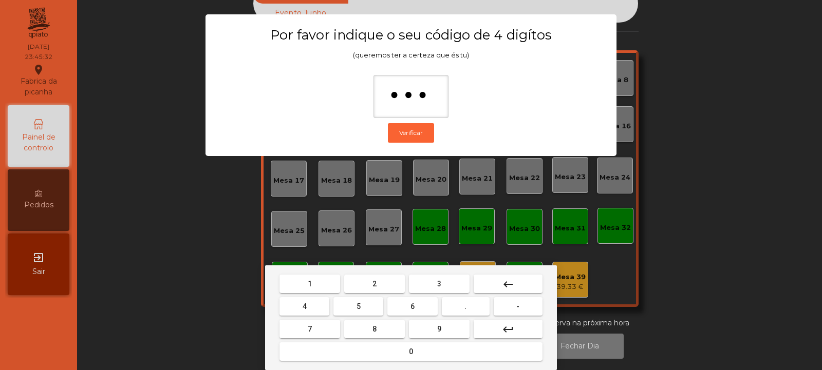
type input "****"
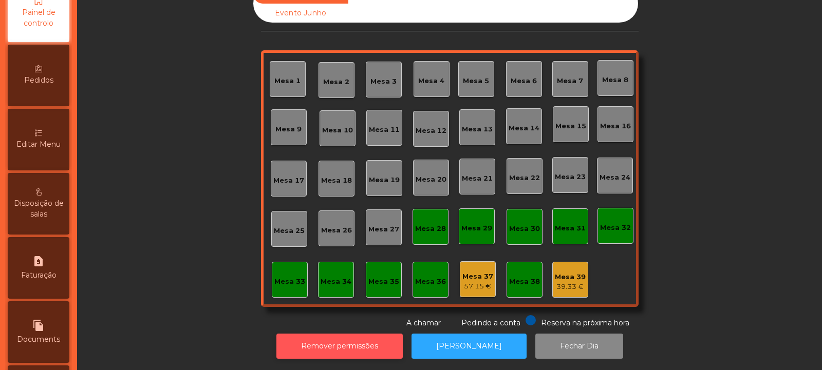
scroll to position [140, 0]
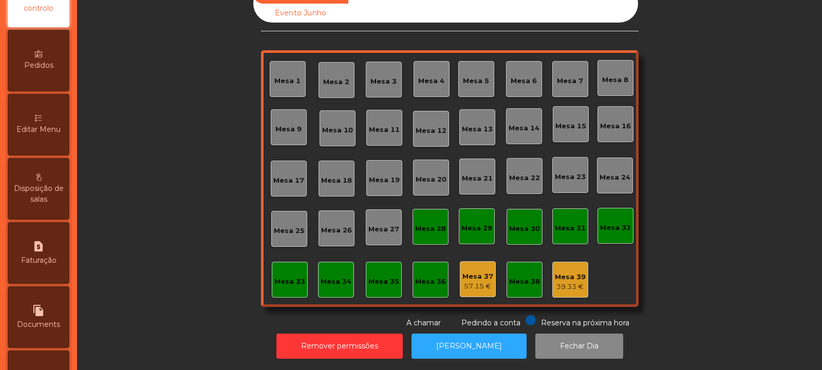
click at [52, 255] on div "request_page Faturação" at bounding box center [39, 253] width 62 height 62
select select "*"
select select "****"
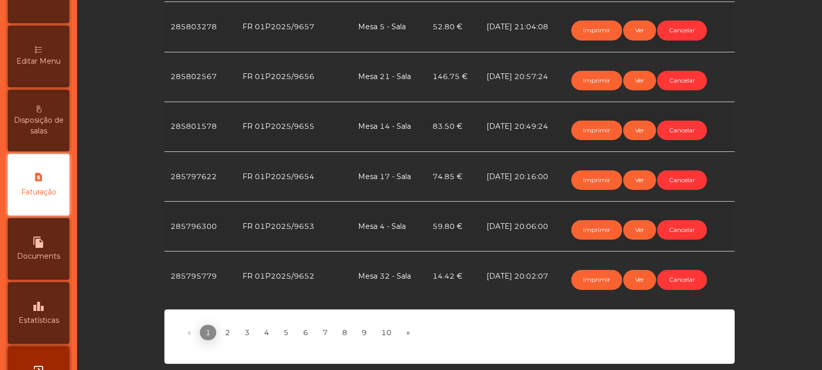
scroll to position [501, 0]
click at [595, 273] on button "Imprimir" at bounding box center [596, 280] width 51 height 20
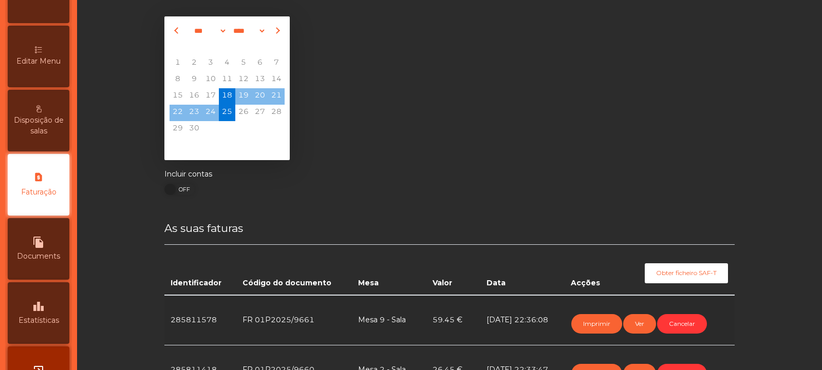
scroll to position [0, 0]
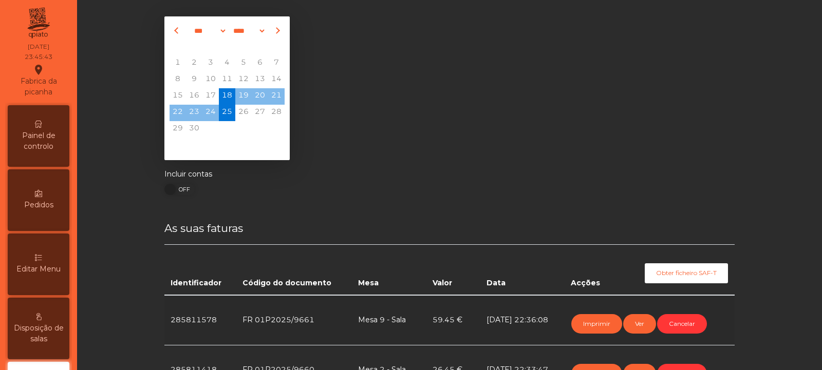
click at [52, 114] on div "Painel de controlo" at bounding box center [39, 136] width 62 height 62
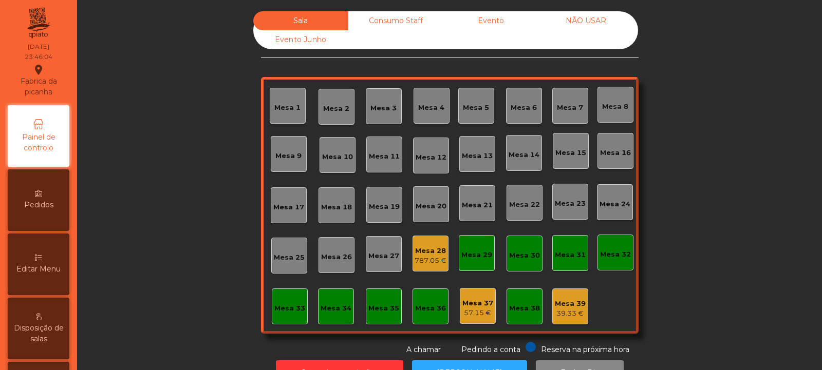
click at [393, 26] on div "Consumo Staff" at bounding box center [395, 20] width 95 height 19
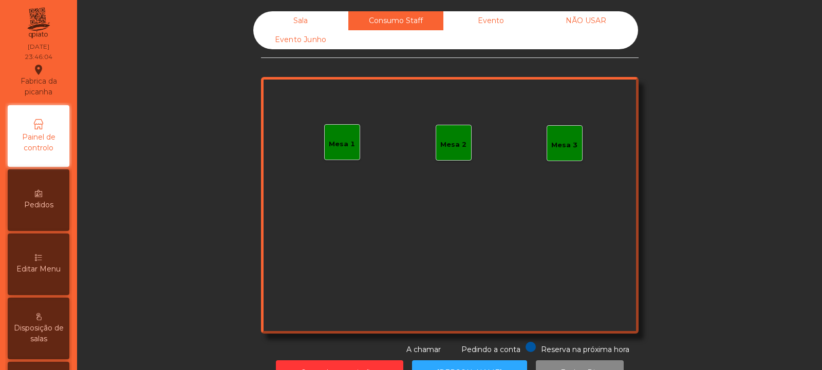
click at [487, 21] on div "Evento" at bounding box center [490, 20] width 95 height 19
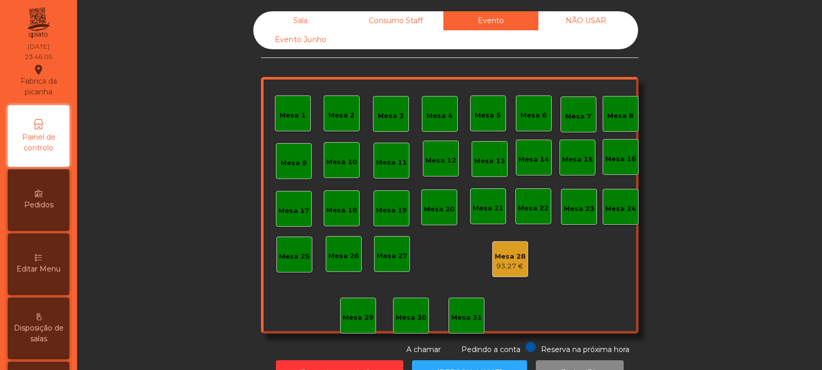
click at [606, 21] on div "NÃO USAR" at bounding box center [585, 20] width 95 height 19
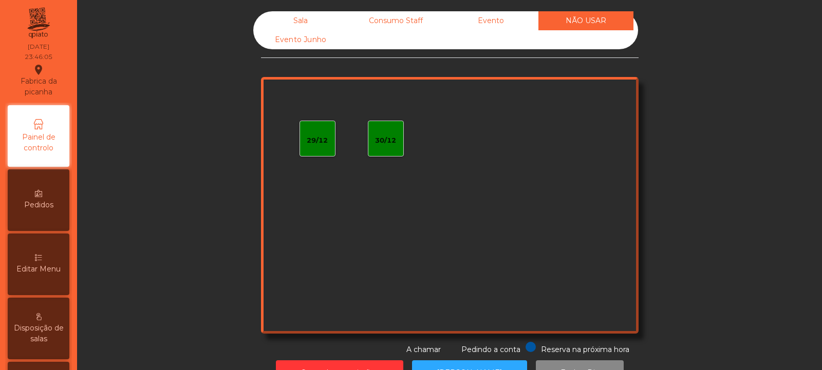
click at [312, 41] on div "Evento Junho" at bounding box center [300, 39] width 95 height 19
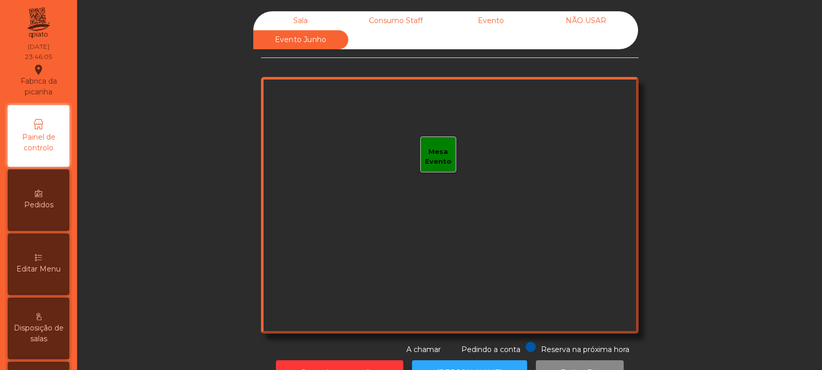
click at [306, 17] on div "Sala" at bounding box center [300, 20] width 95 height 19
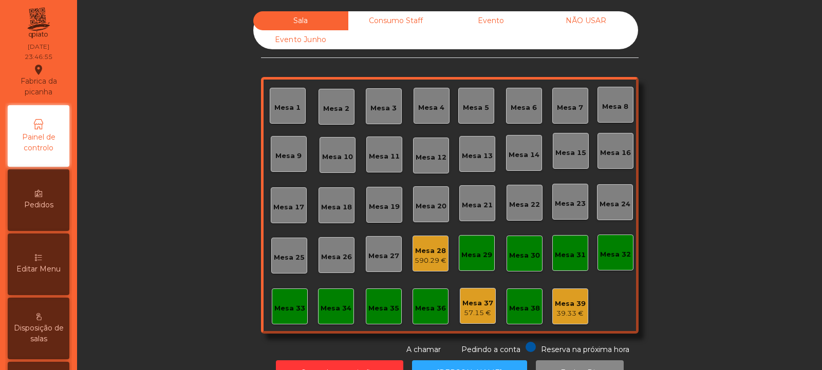
scroll to position [34, 0]
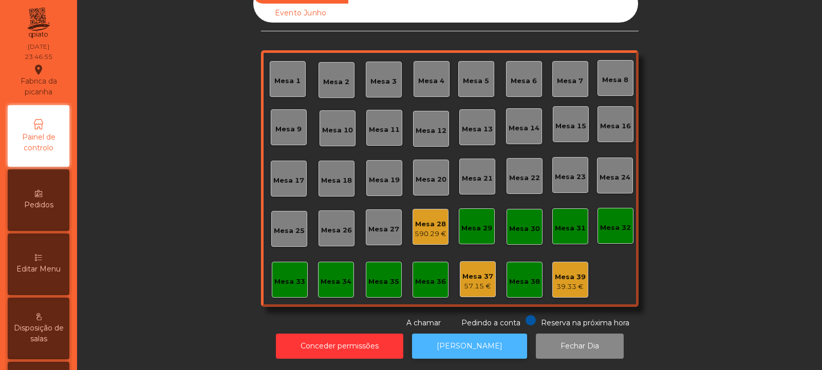
click at [468, 338] on button "[PERSON_NAME]" at bounding box center [469, 346] width 115 height 25
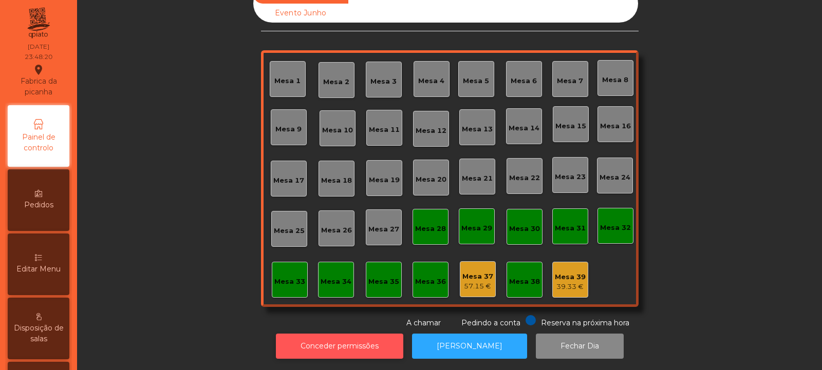
click at [371, 334] on button "Conceder permissões" at bounding box center [339, 346] width 127 height 25
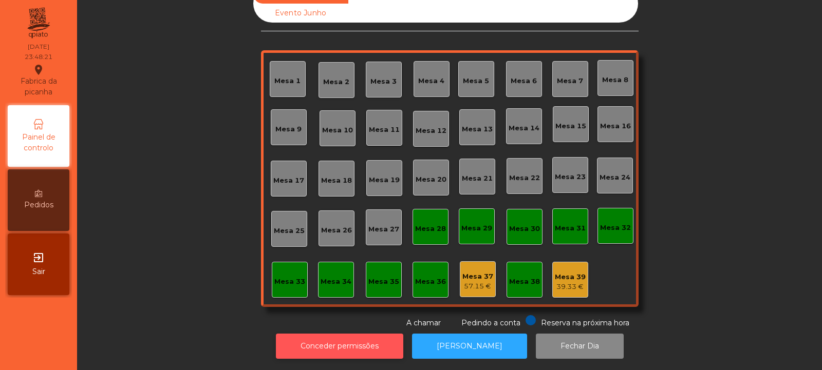
click at [365, 334] on button "Conceder permissões" at bounding box center [339, 346] width 127 height 25
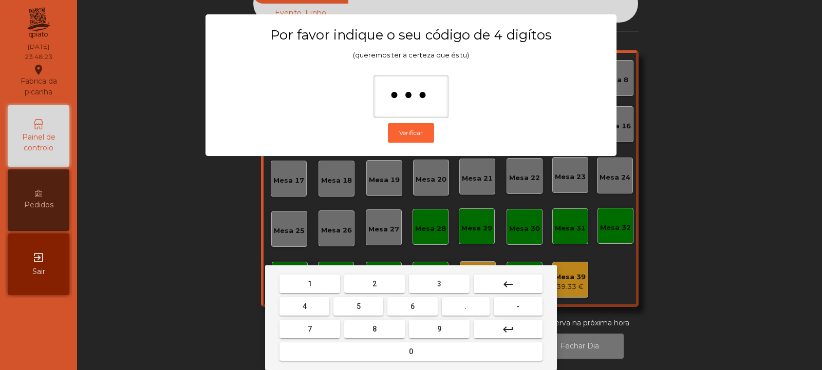
type input "****"
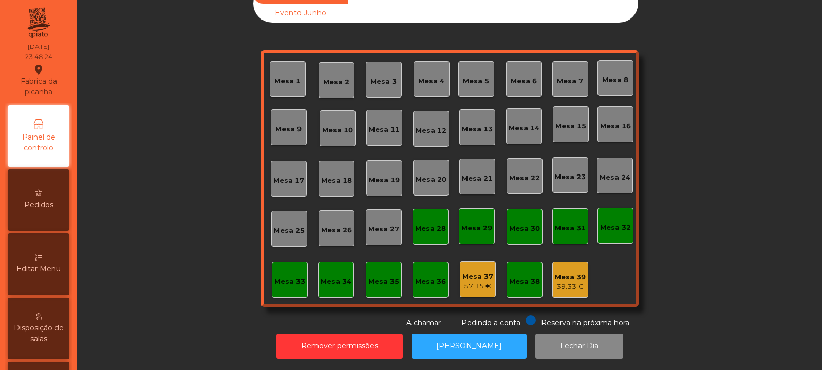
click at [471, 272] on div "Mesa 37" at bounding box center [477, 277] width 31 height 10
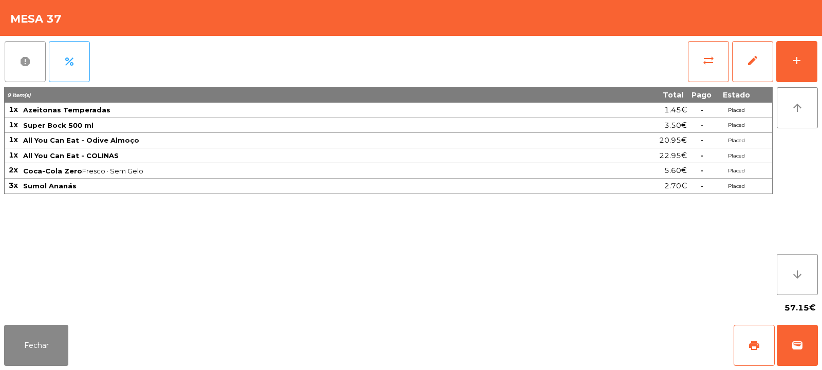
click at [36, 67] on button "report" at bounding box center [25, 61] width 41 height 41
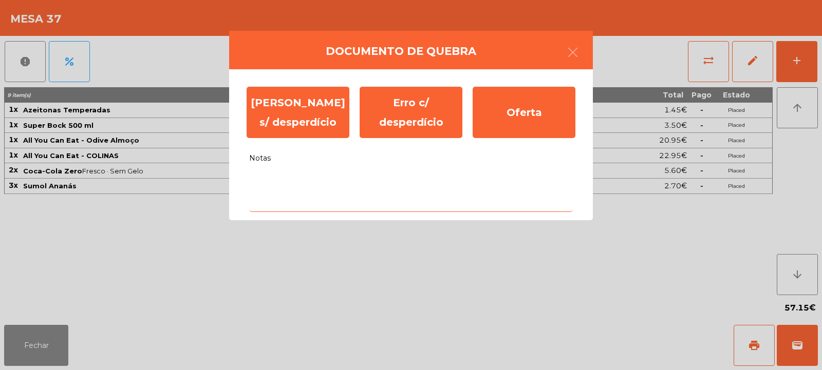
click at [349, 178] on textarea "Notas" at bounding box center [410, 190] width 323 height 43
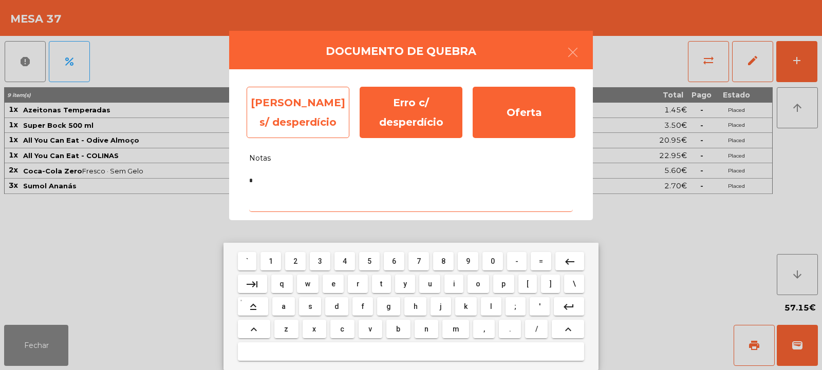
type textarea "*"
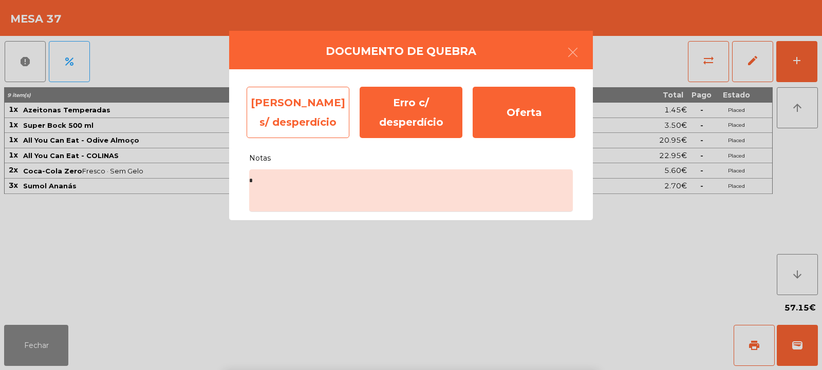
click at [321, 106] on div "Erro s/ desperdício" at bounding box center [297, 112] width 103 height 51
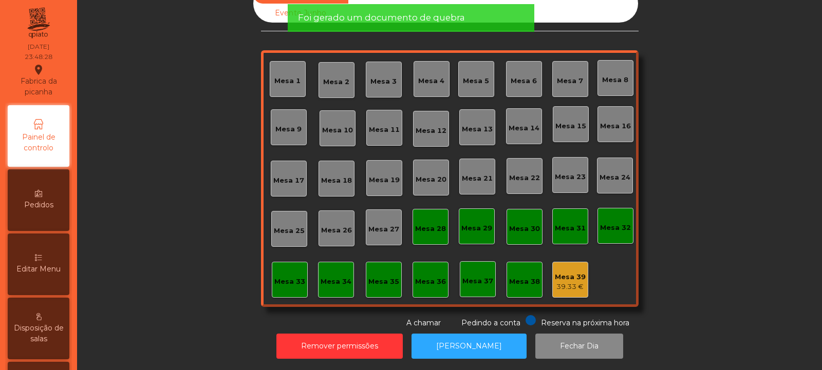
click at [561, 272] on div "Mesa 39" at bounding box center [570, 277] width 31 height 10
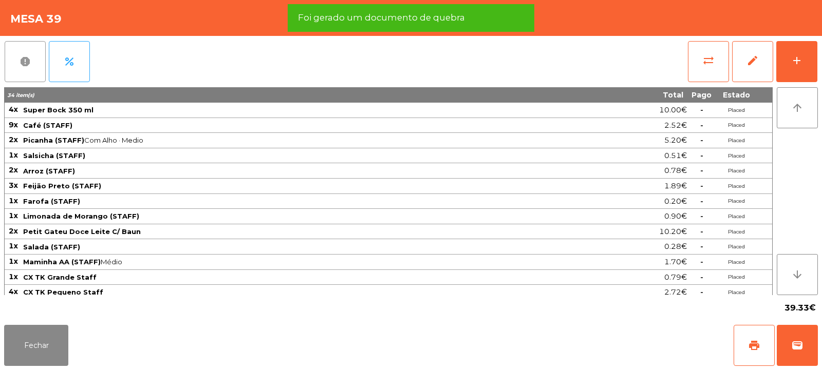
click at [29, 63] on span "report" at bounding box center [25, 61] width 12 height 12
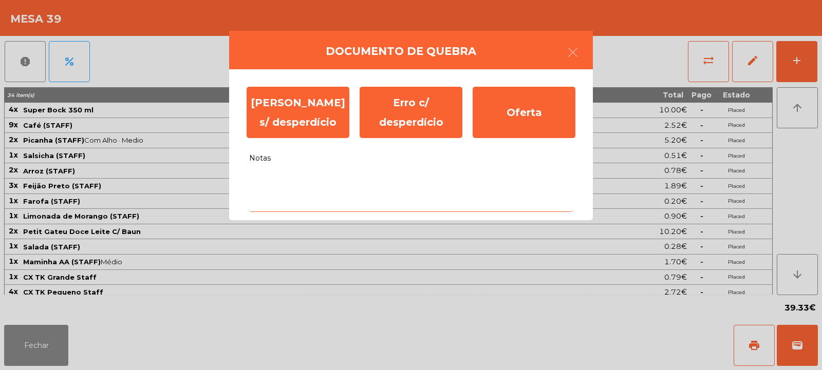
click at [373, 179] on textarea "Notas" at bounding box center [410, 190] width 323 height 43
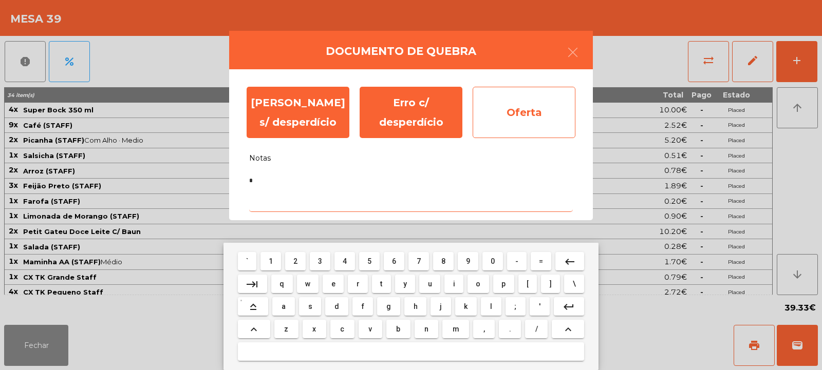
type textarea "*"
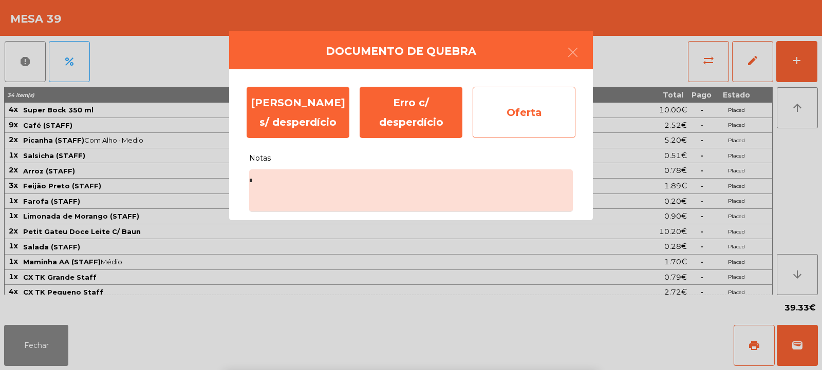
click at [546, 105] on div "Oferta" at bounding box center [523, 112] width 103 height 51
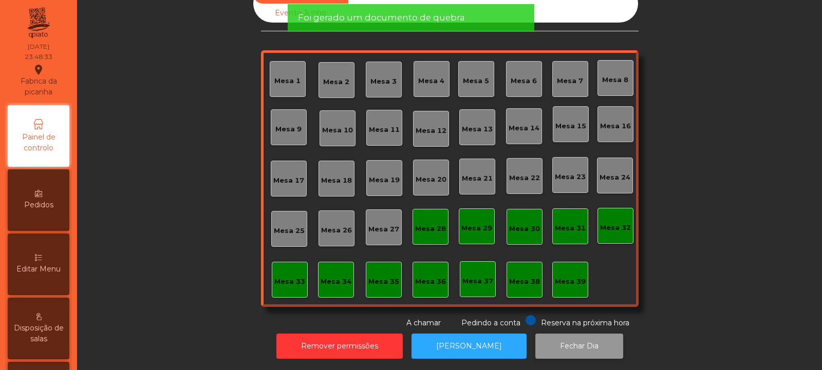
click at [558, 339] on button "Fechar Dia" at bounding box center [579, 346] width 88 height 25
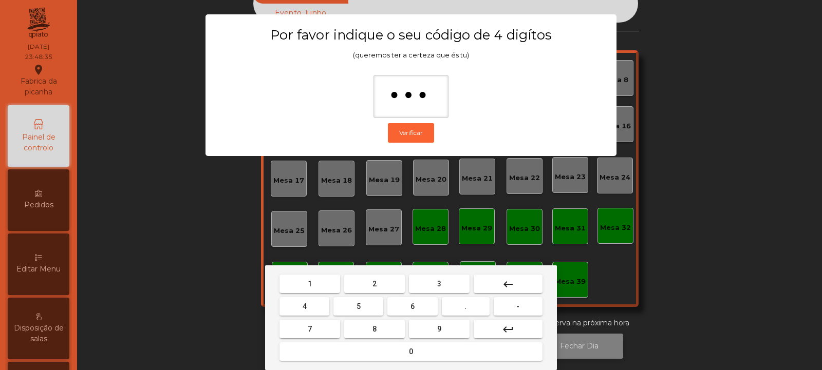
type input "****"
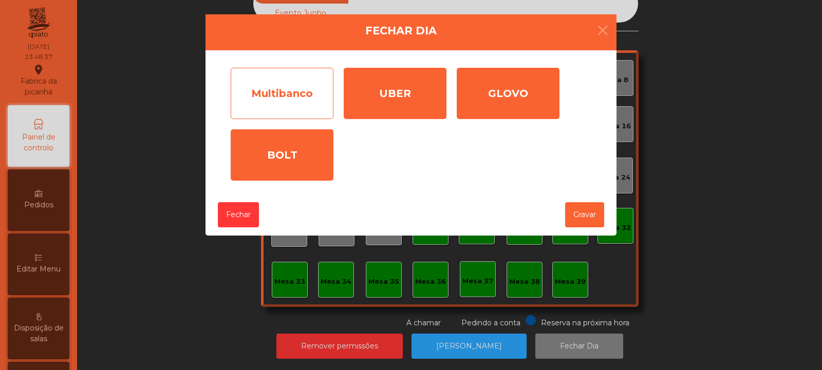
click at [309, 91] on div "Multibanco" at bounding box center [282, 93] width 103 height 51
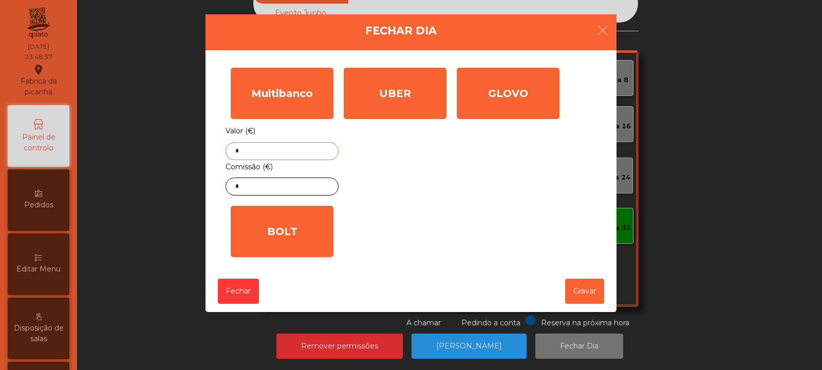
click at [293, 151] on input "*" at bounding box center [281, 151] width 113 height 18
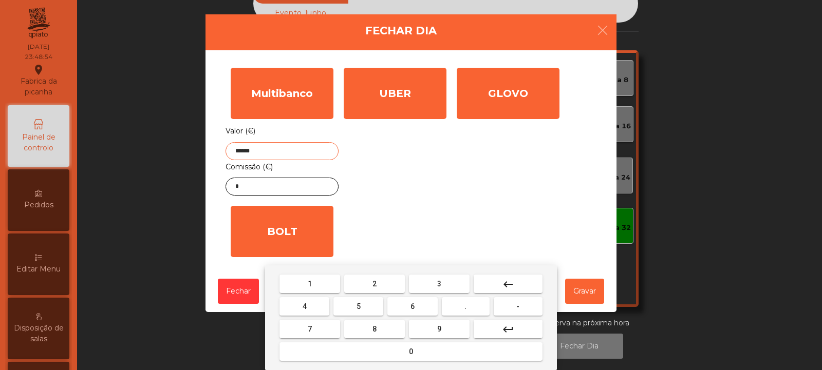
type input "******"
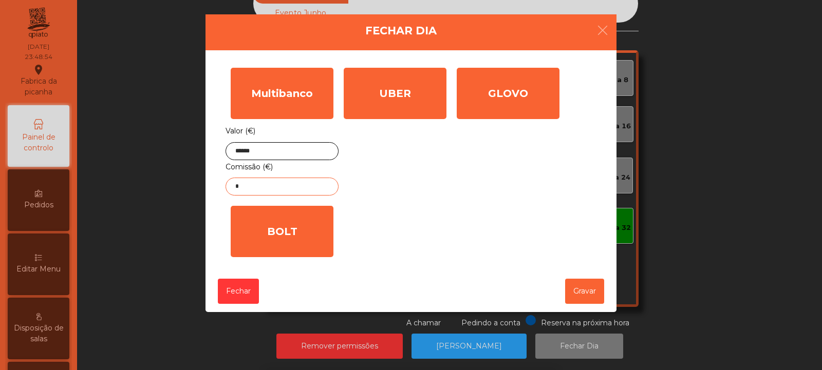
click at [312, 187] on input "*" at bounding box center [281, 187] width 113 height 18
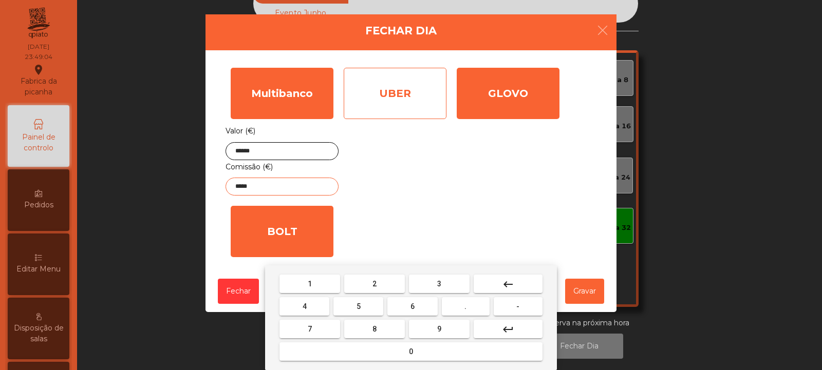
type input "*****"
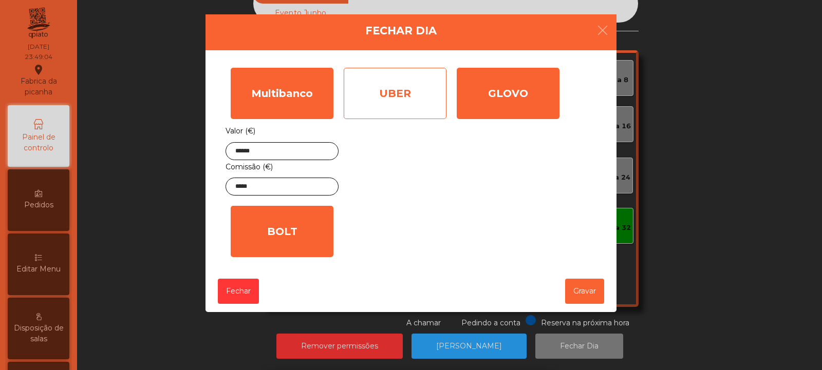
click at [416, 102] on div "UBER" at bounding box center [395, 93] width 103 height 51
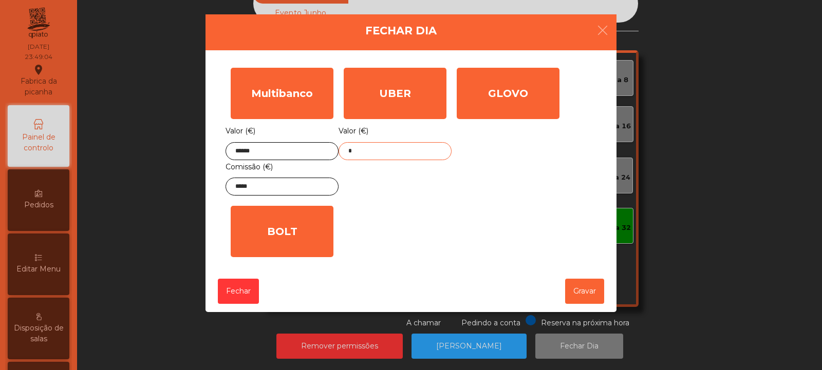
click at [418, 151] on input "*" at bounding box center [394, 151] width 113 height 18
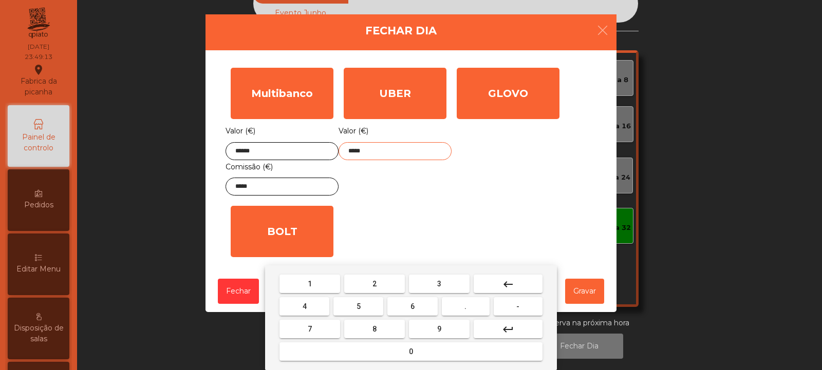
type input "*****"
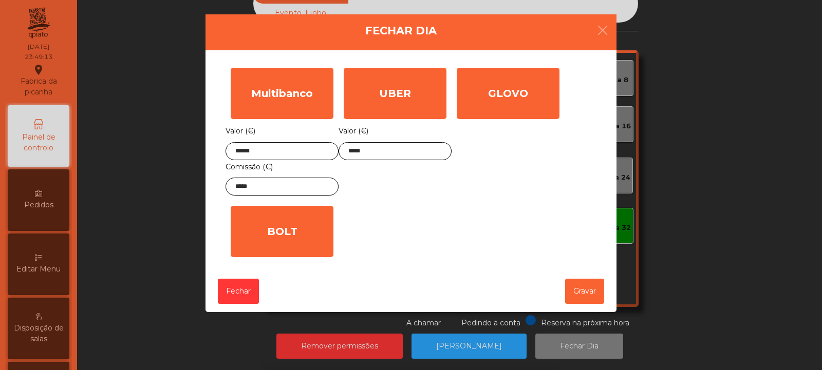
click at [584, 293] on div "1 2 3 keyboard_backspace 4 5 6 . - 7 8 9 keyboard_return 0" at bounding box center [411, 317] width 822 height 105
click at [587, 297] on button "Gravar" at bounding box center [584, 291] width 39 height 25
